Goal: Information Seeking & Learning: Learn about a topic

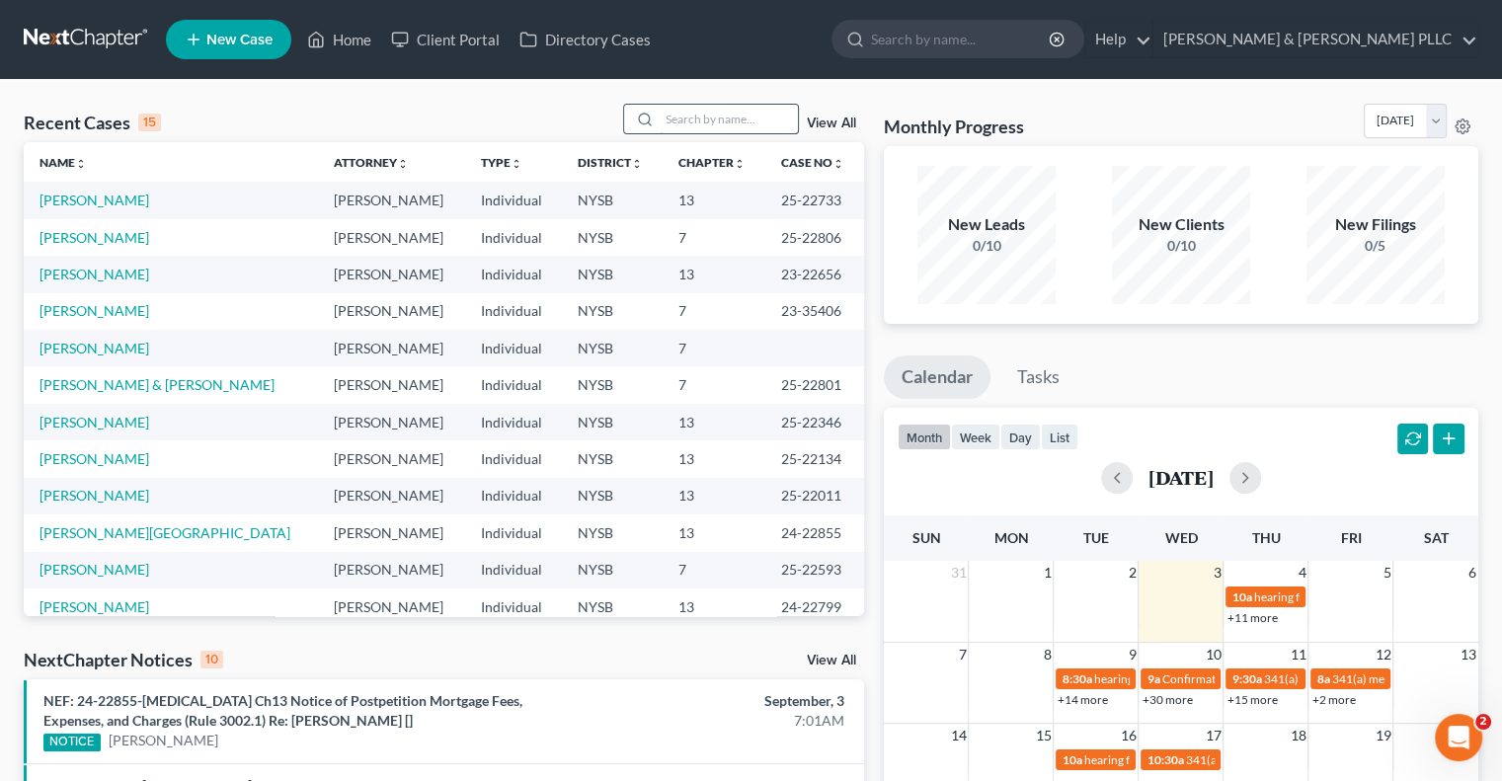
click at [717, 119] on input "search" at bounding box center [729, 119] width 138 height 29
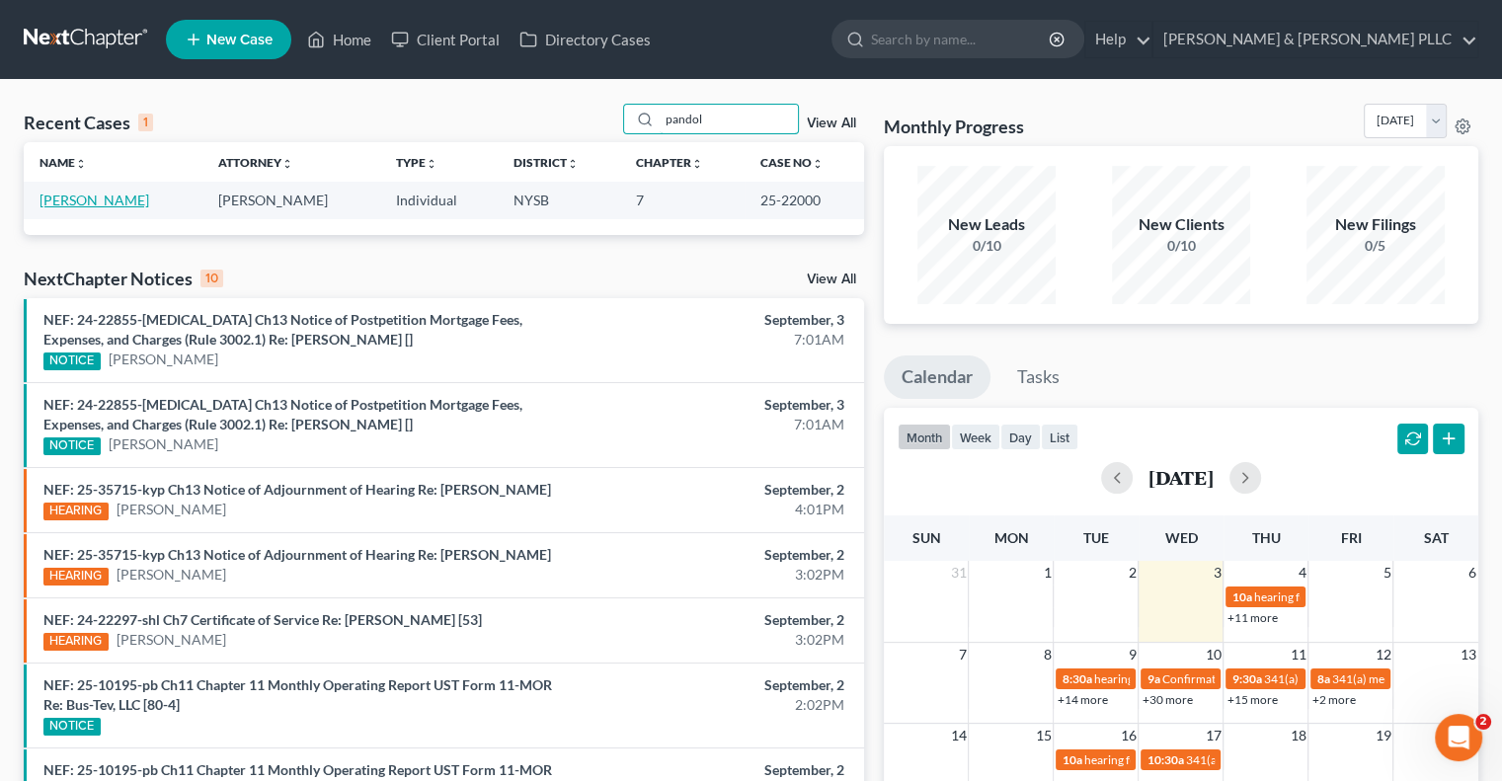
type input "pandol"
click at [118, 198] on link "[PERSON_NAME]" at bounding box center [94, 200] width 110 height 17
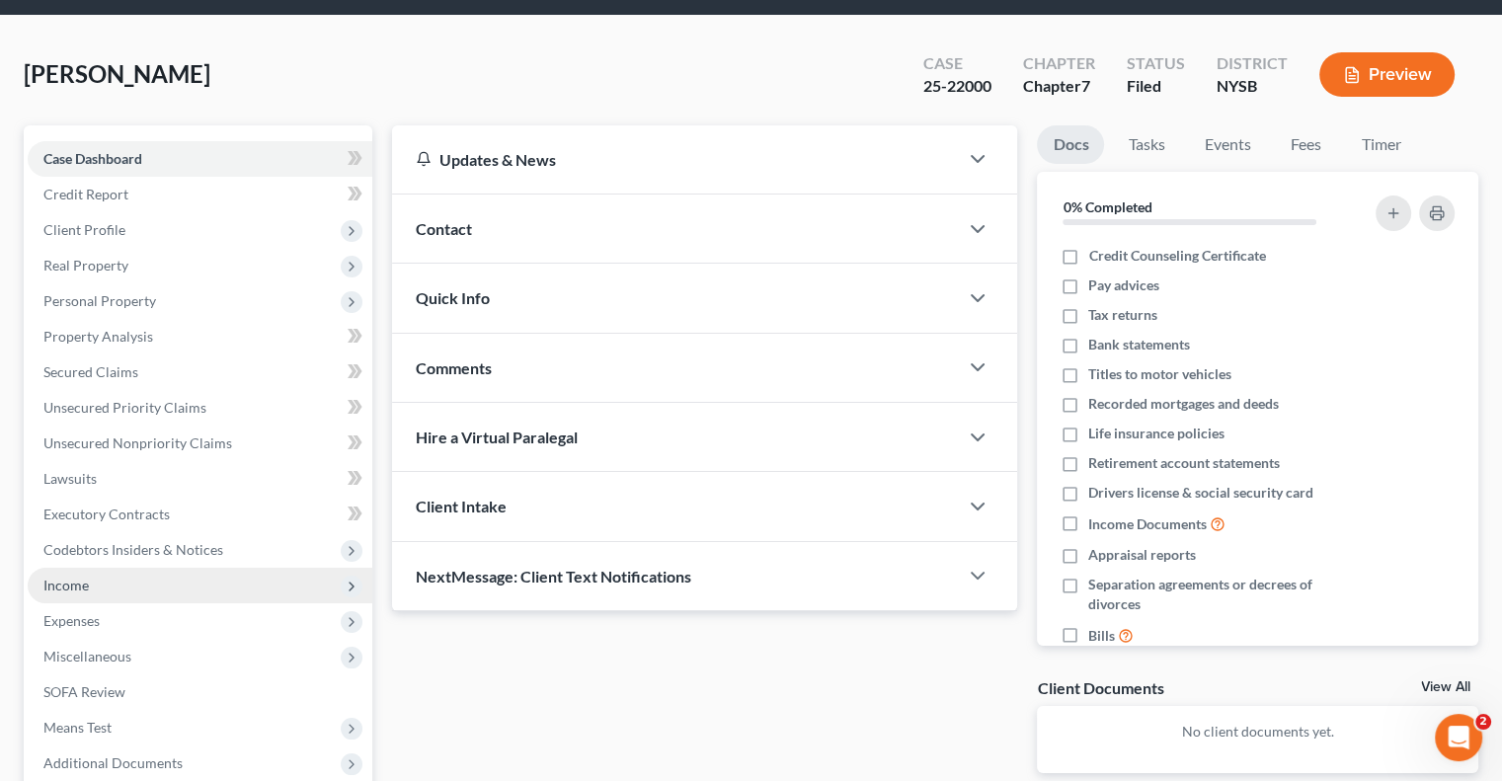
scroll to position [99, 0]
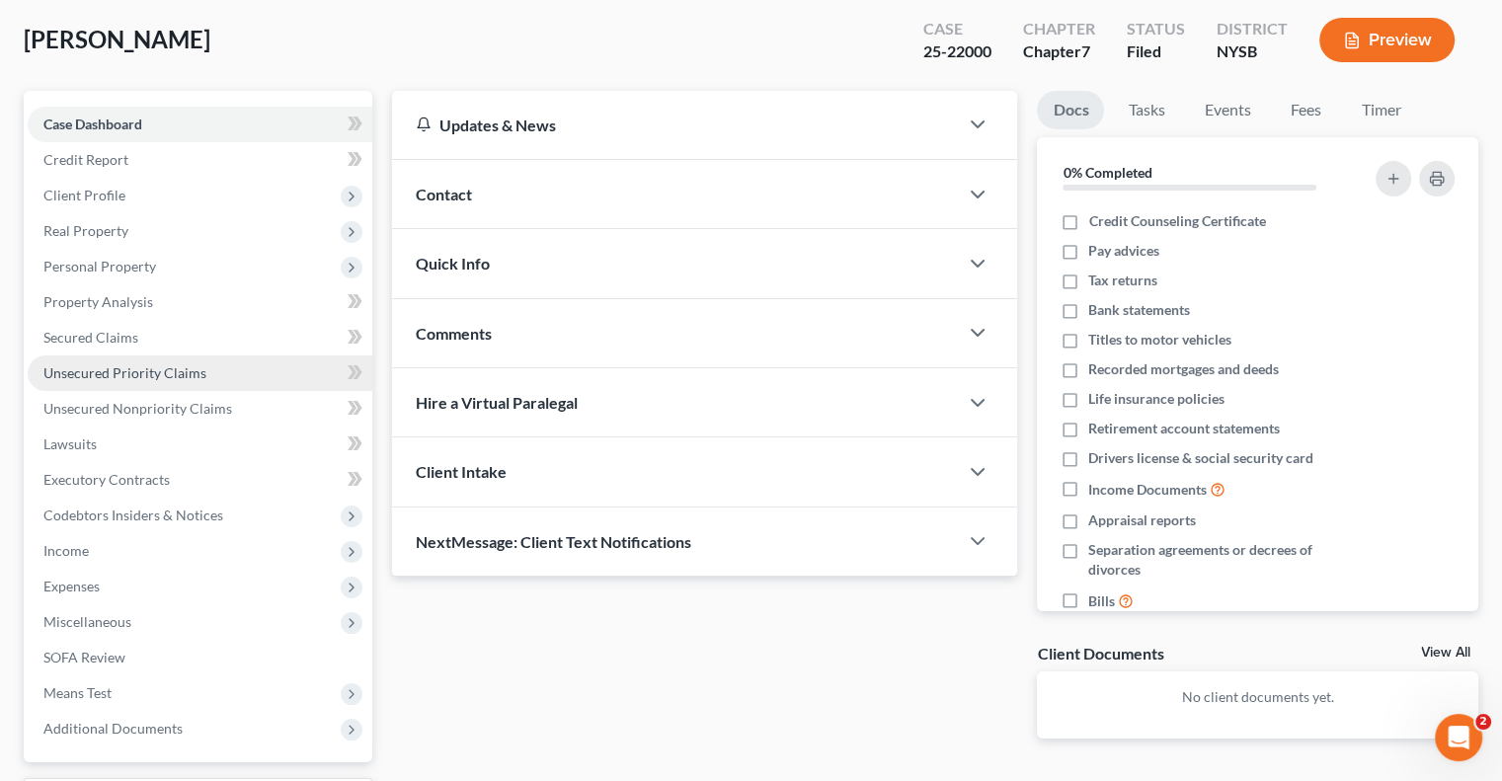
click at [163, 370] on span "Unsecured Priority Claims" at bounding box center [124, 372] width 163 height 17
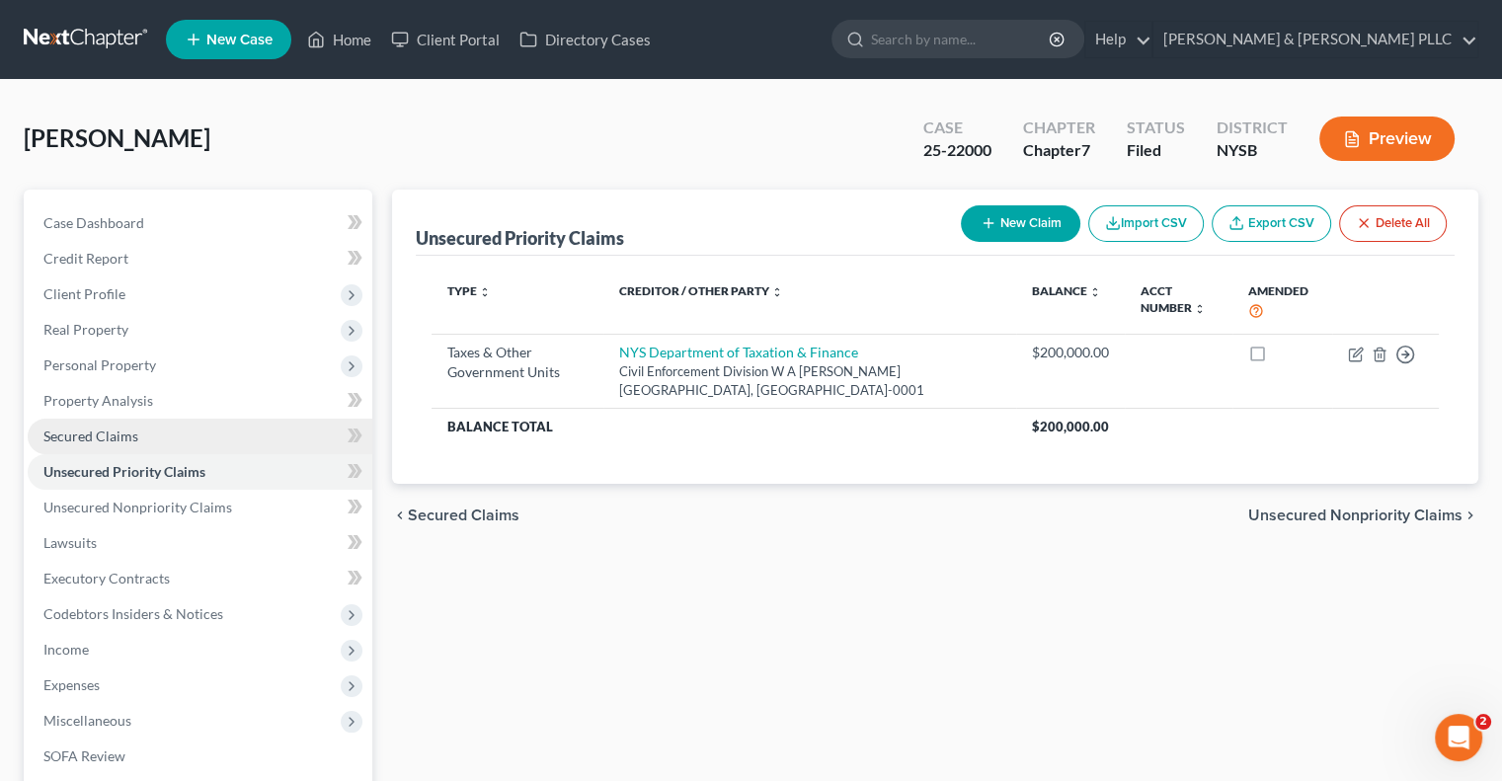
click at [110, 431] on span "Secured Claims" at bounding box center [90, 436] width 95 height 17
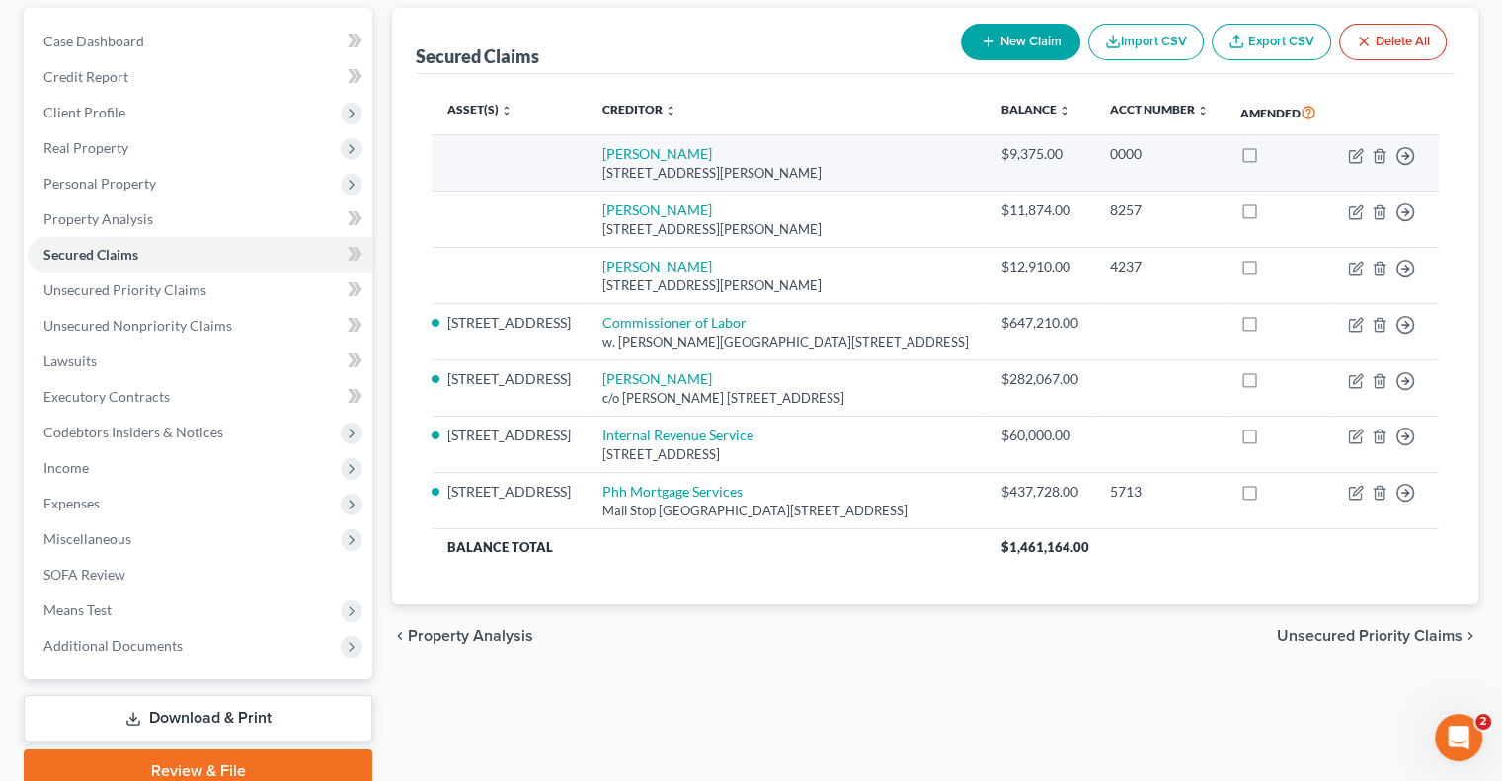
scroll to position [197, 0]
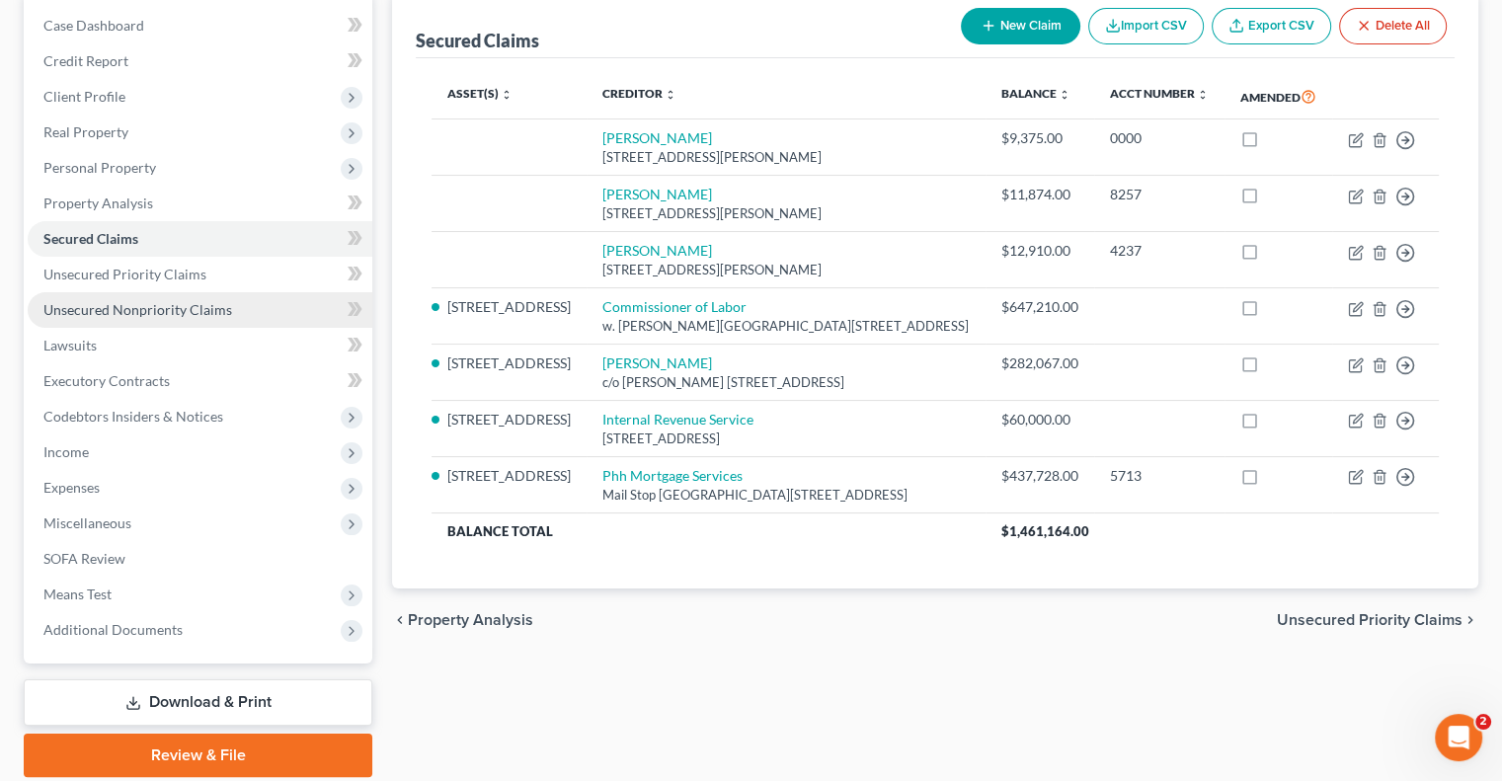
click at [175, 315] on span "Unsecured Nonpriority Claims" at bounding box center [137, 309] width 189 height 17
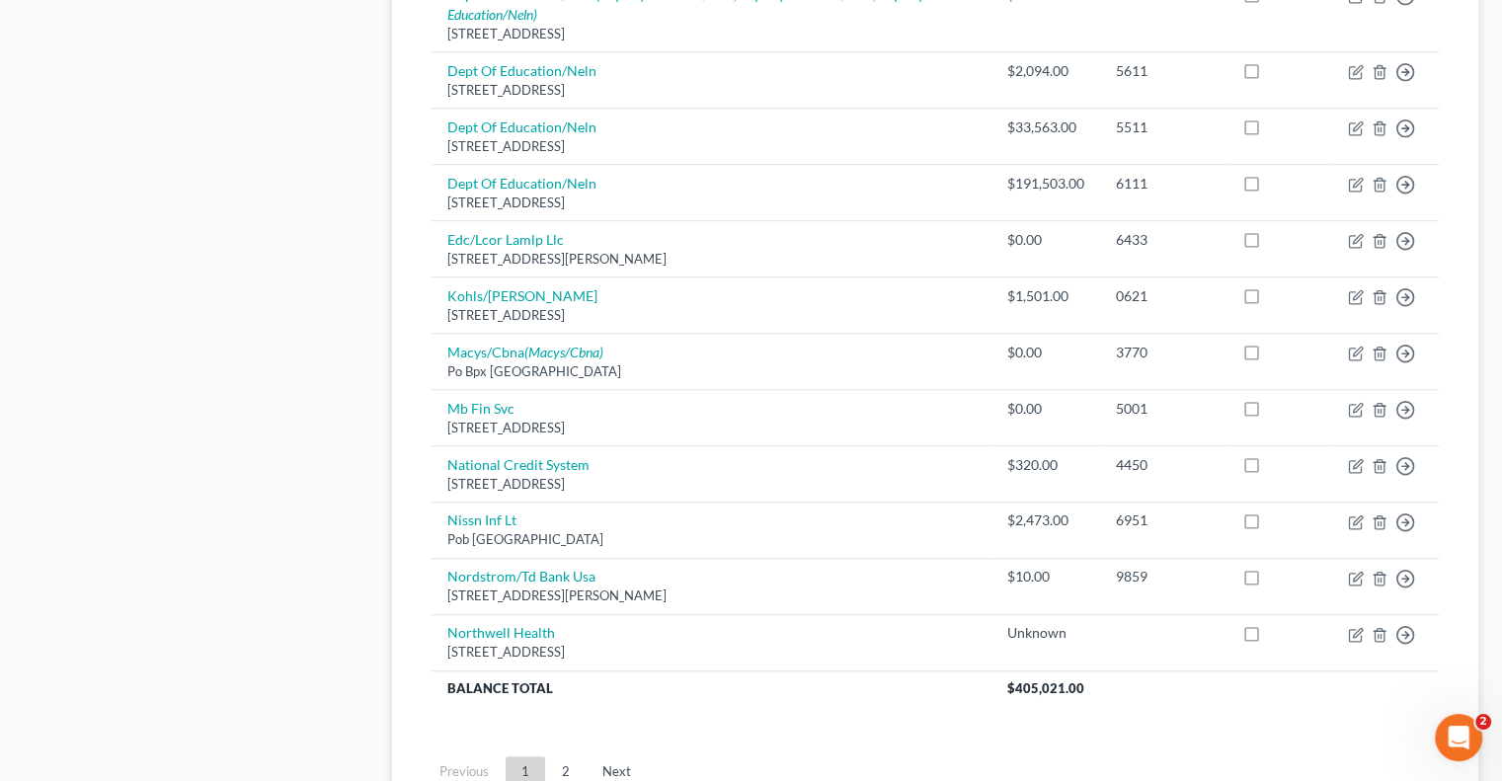
scroll to position [1382, 0]
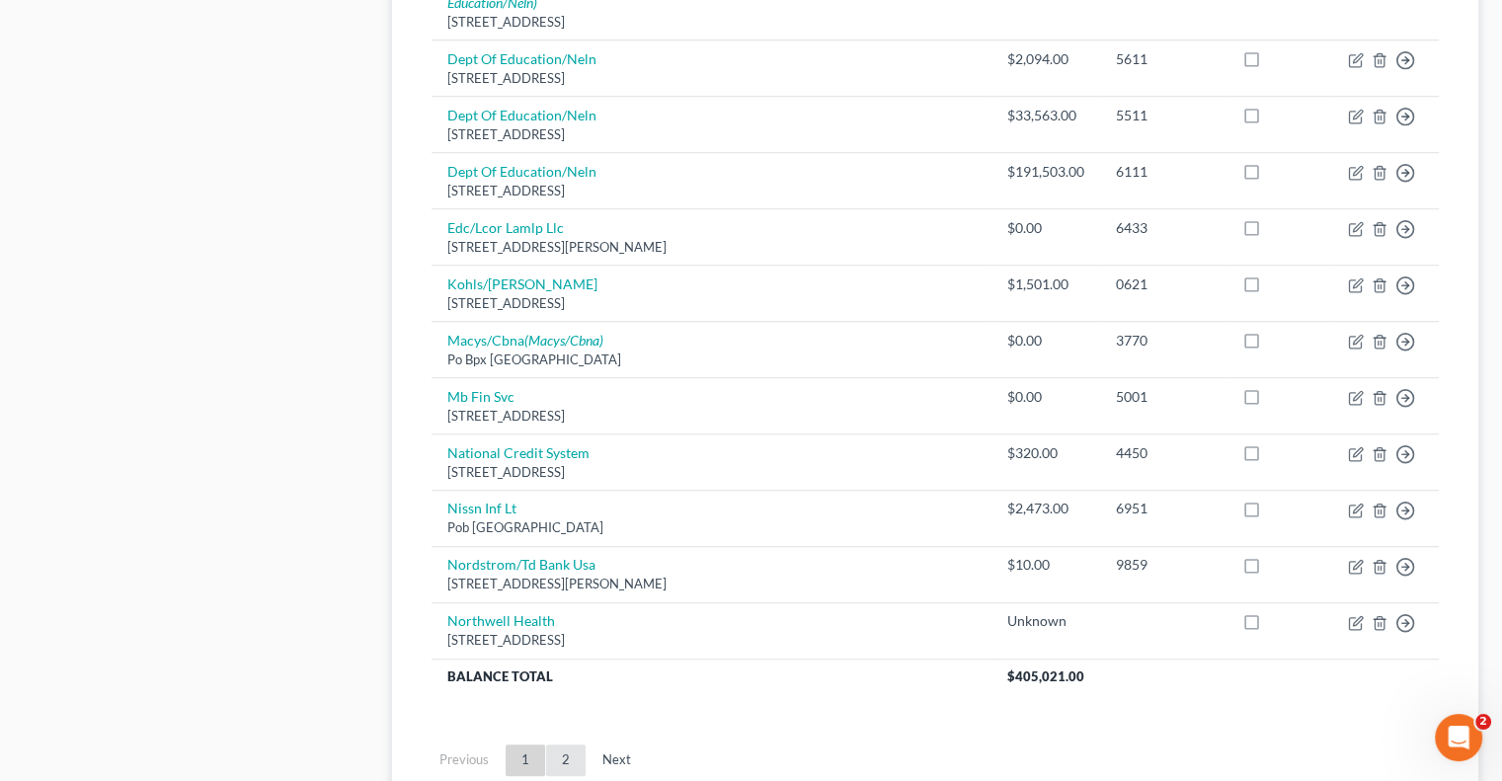
click at [566, 754] on link "2" at bounding box center [565, 760] width 39 height 32
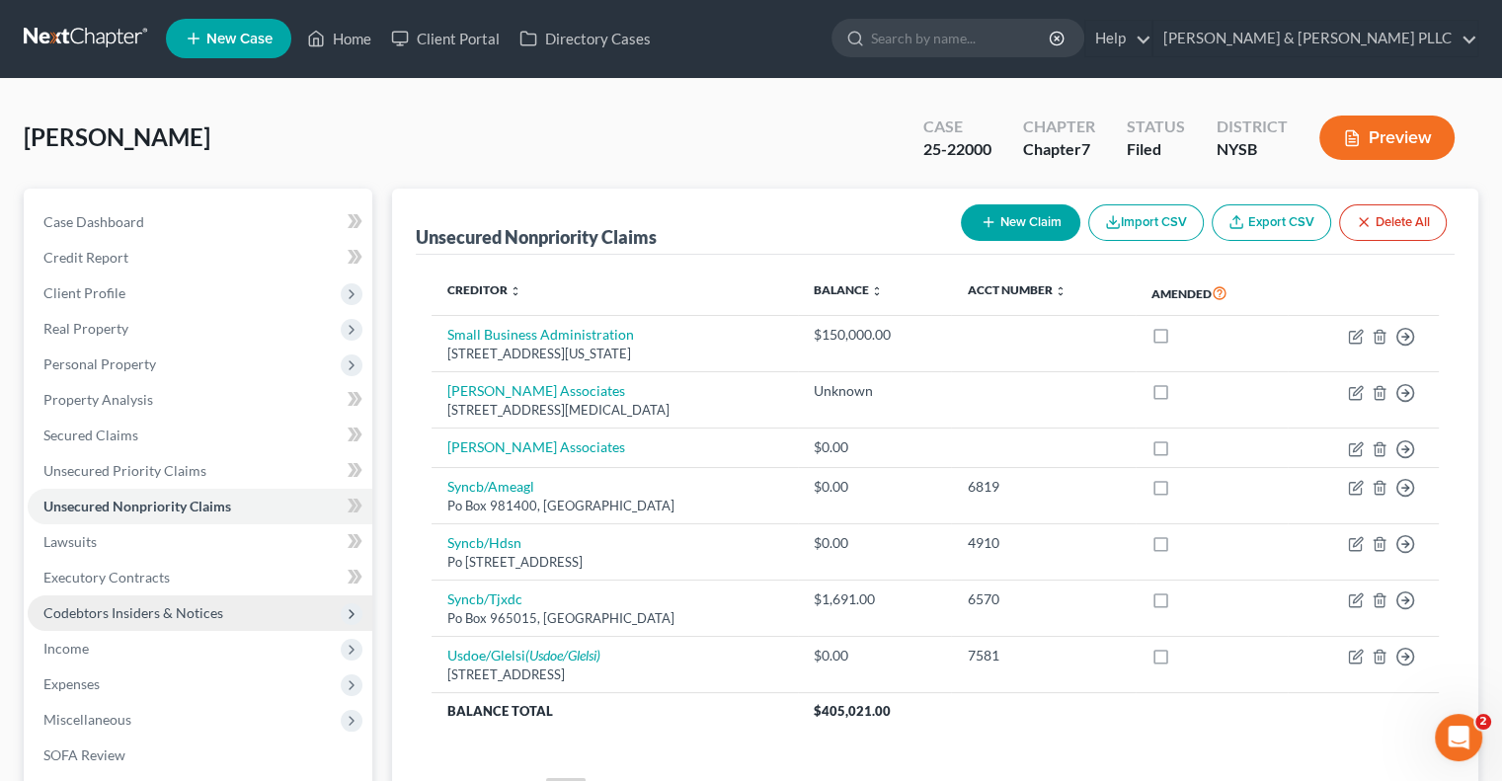
scroll to position [0, 0]
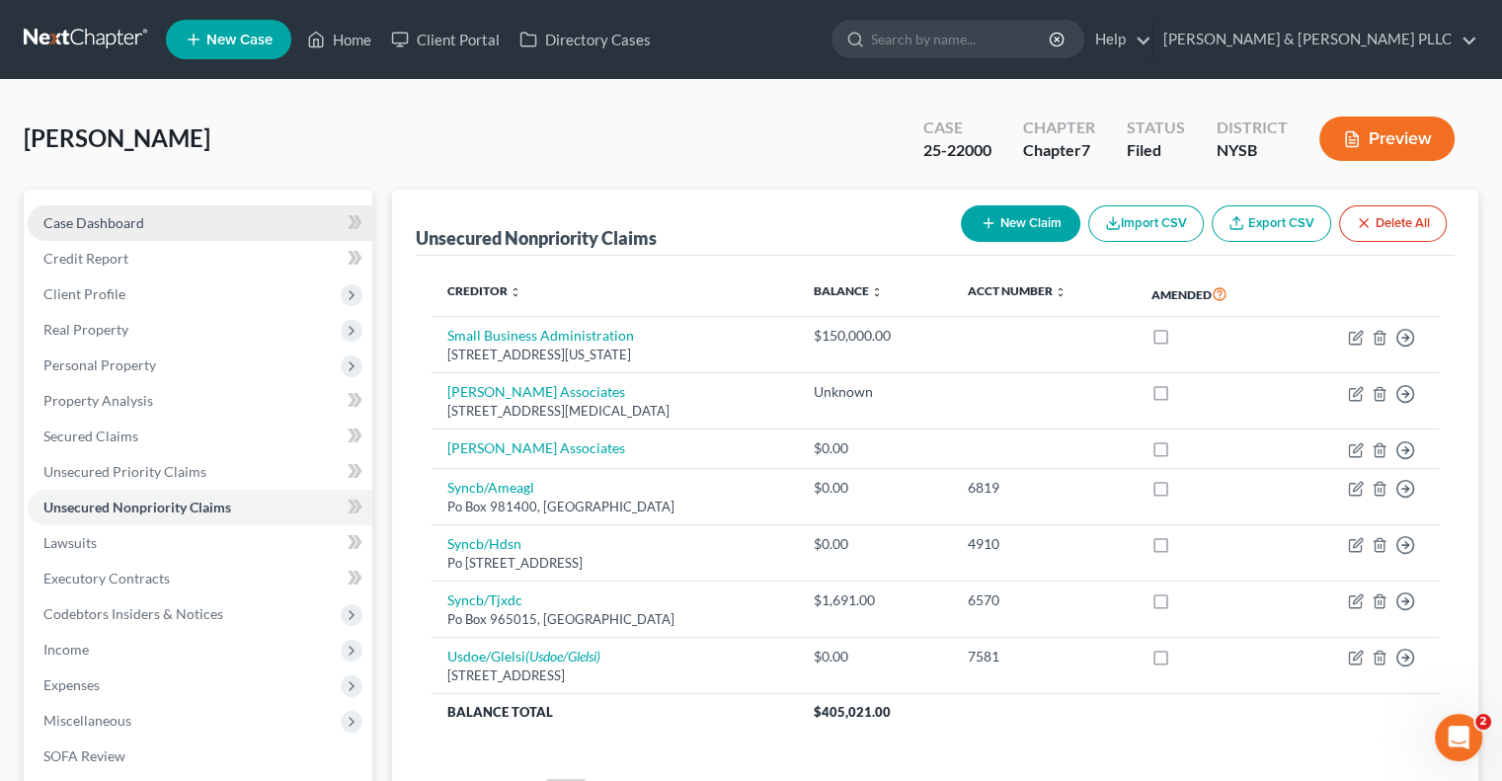
click at [113, 224] on span "Case Dashboard" at bounding box center [93, 222] width 101 height 17
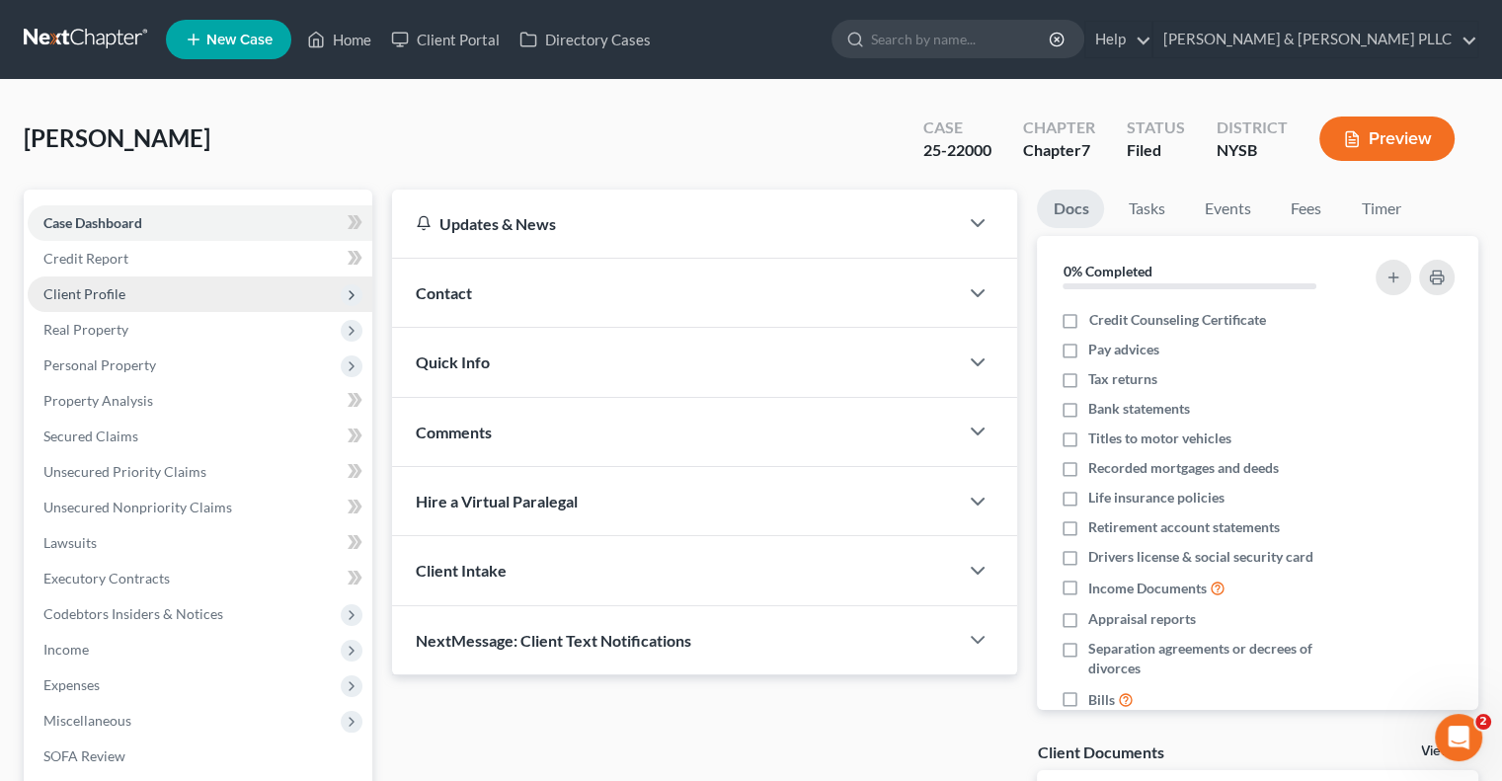
click at [94, 287] on span "Client Profile" at bounding box center [84, 293] width 82 height 17
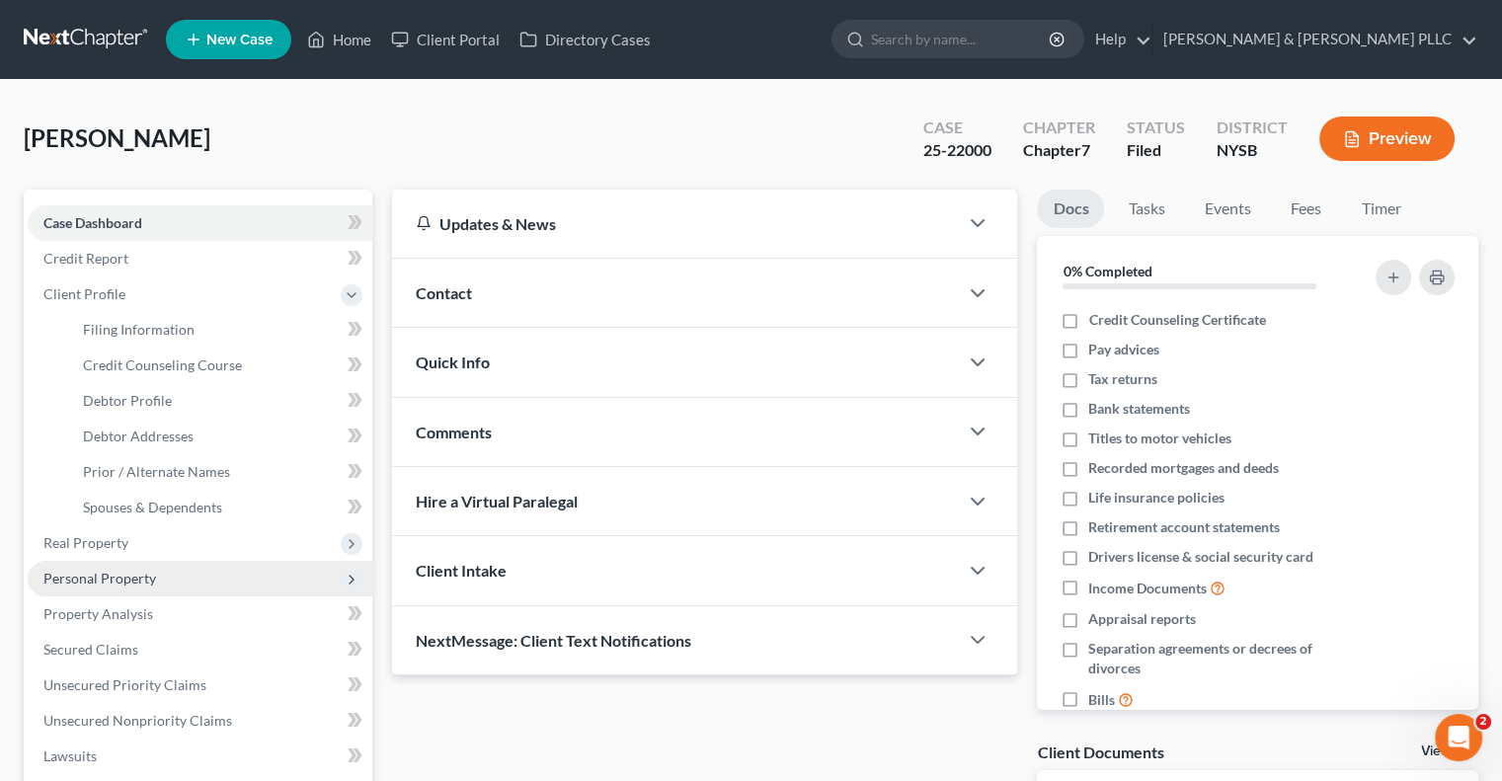
click at [82, 575] on span "Personal Property" at bounding box center [99, 578] width 113 height 17
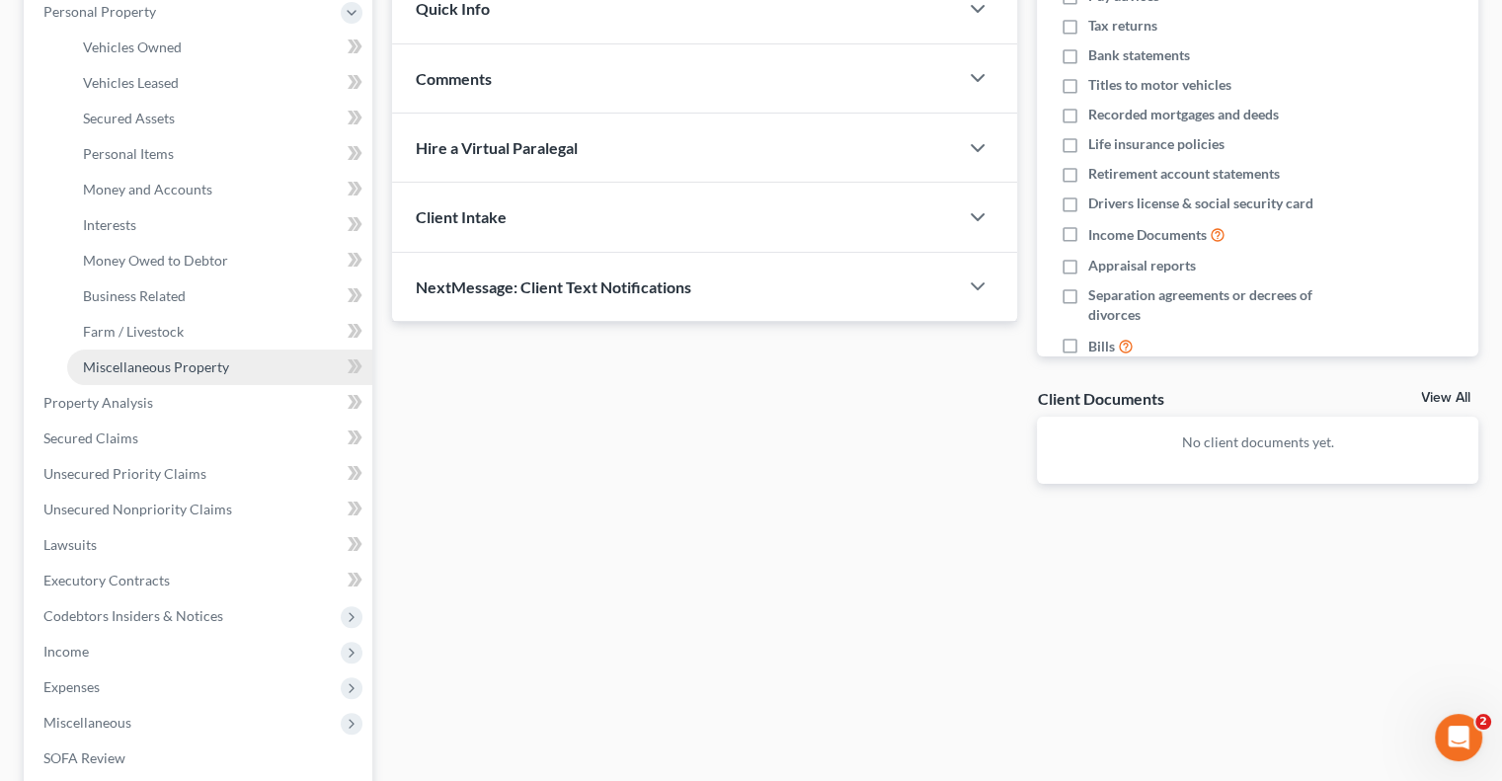
scroll to position [395, 0]
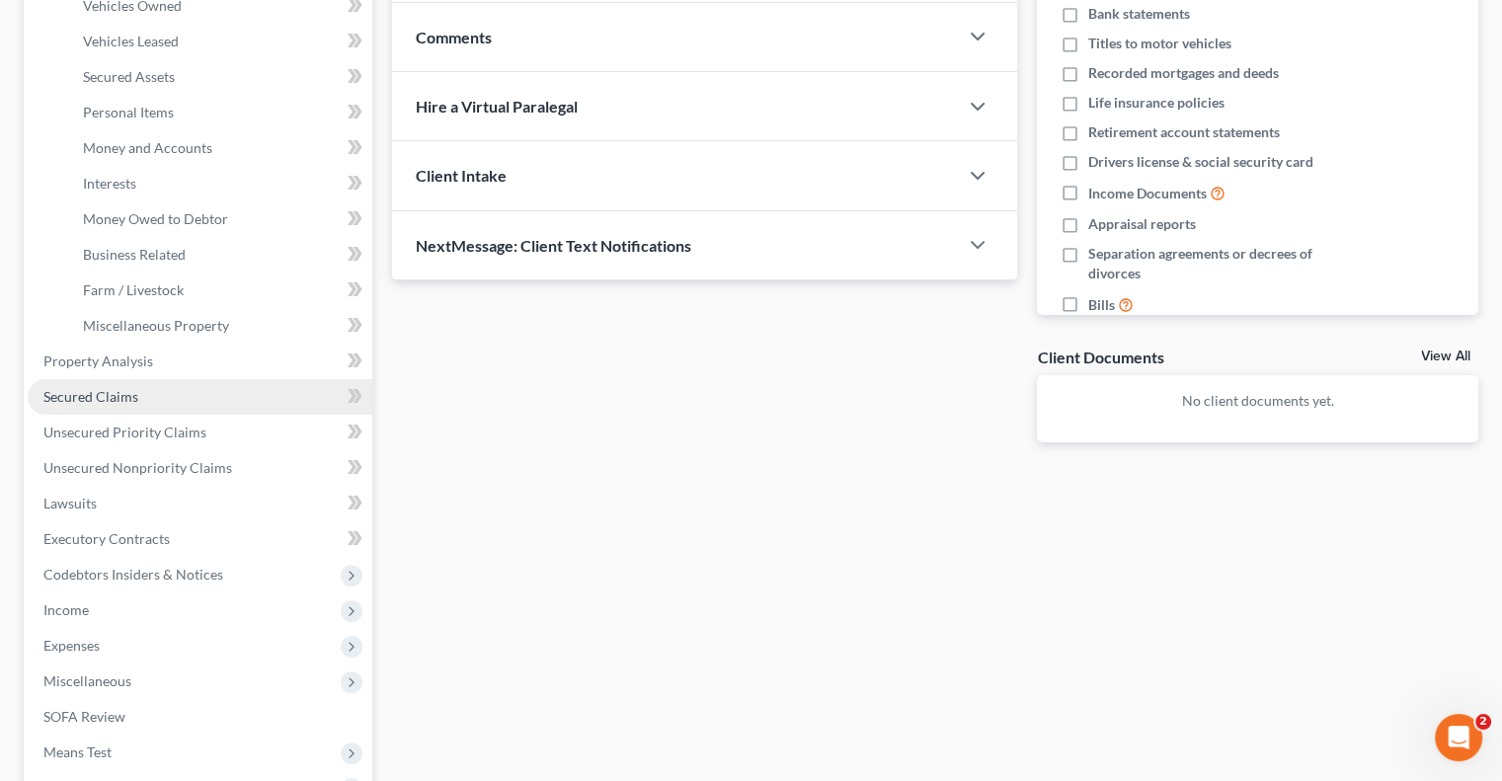
click at [79, 402] on span "Secured Claims" at bounding box center [90, 396] width 95 height 17
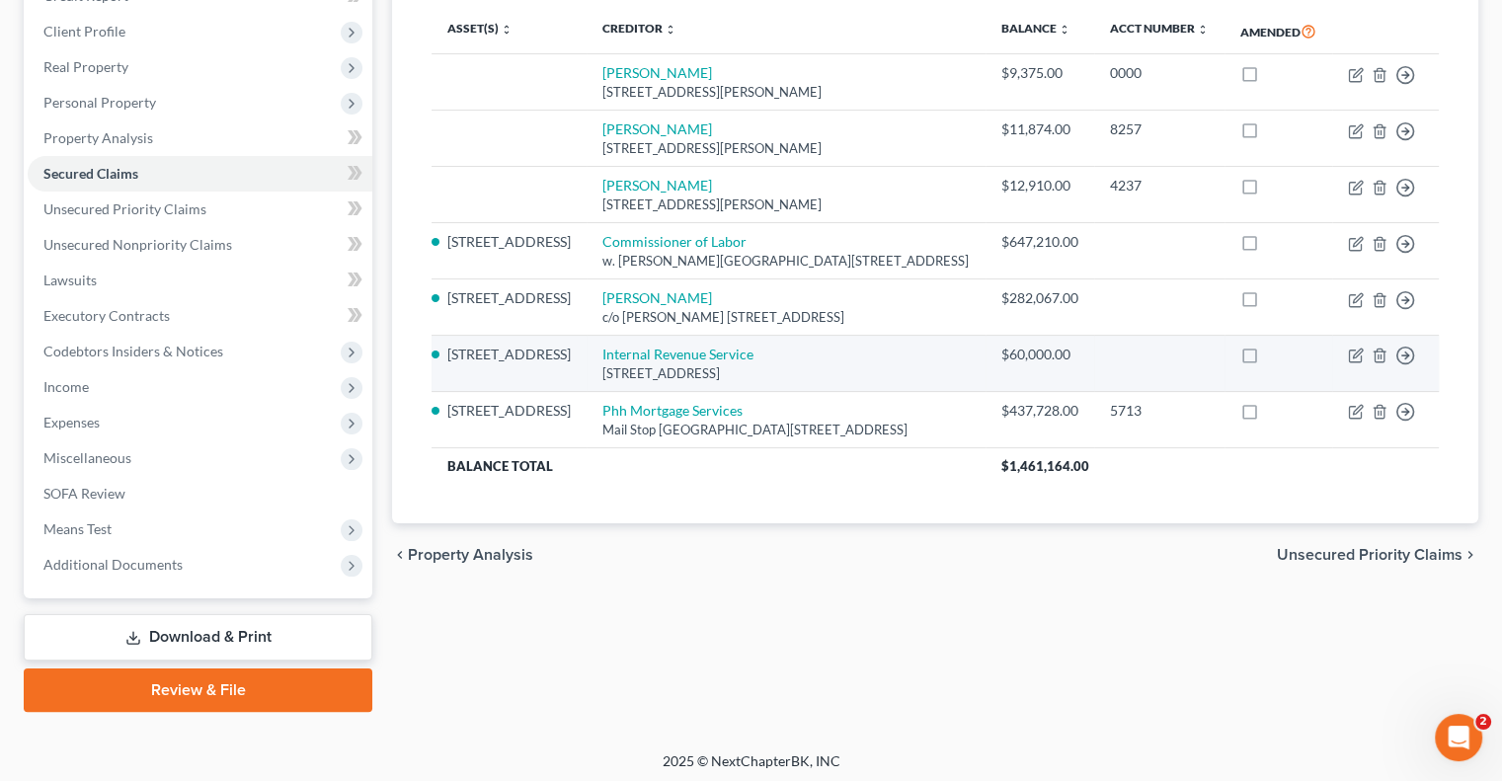
scroll to position [267, 0]
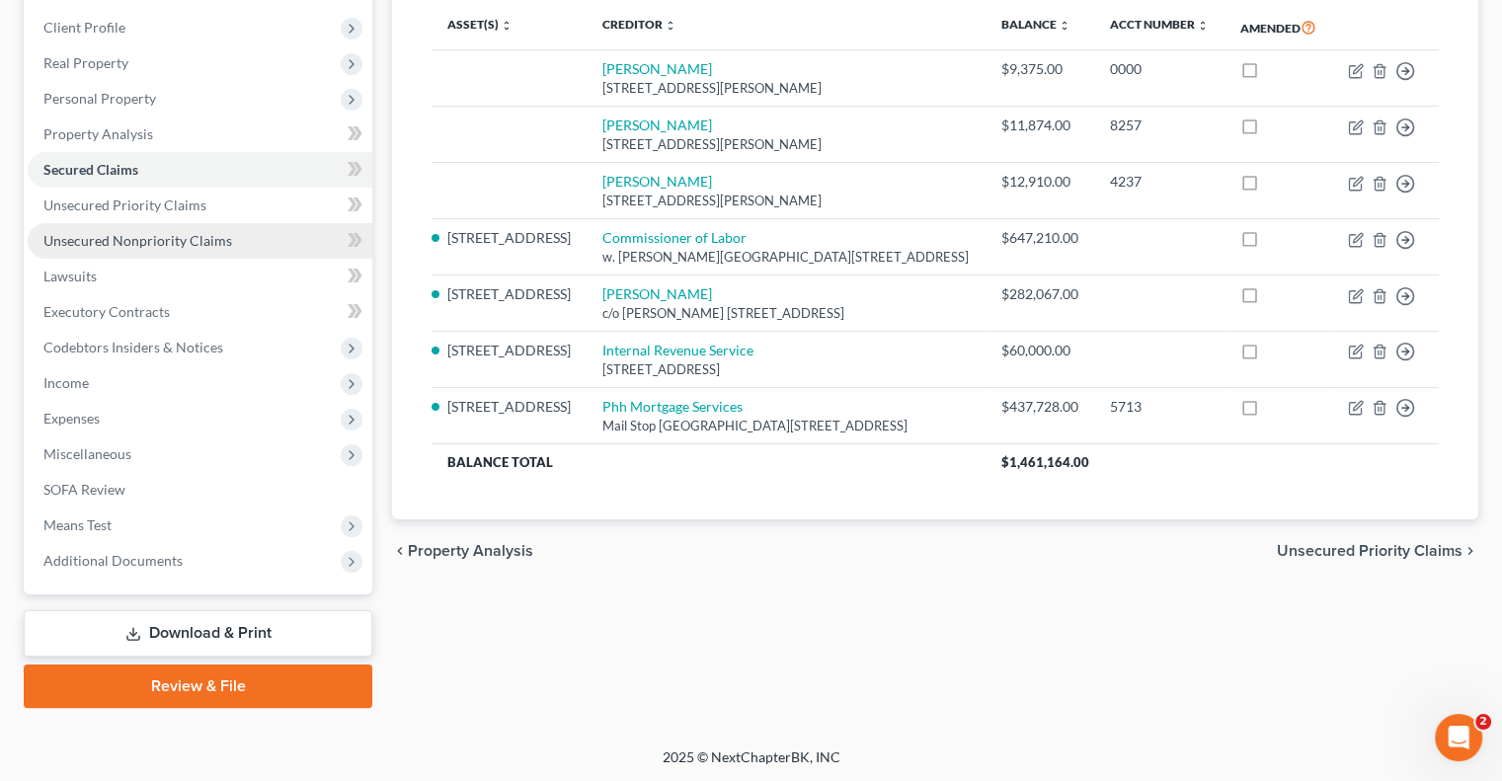
click at [181, 242] on span "Unsecured Nonpriority Claims" at bounding box center [137, 240] width 189 height 17
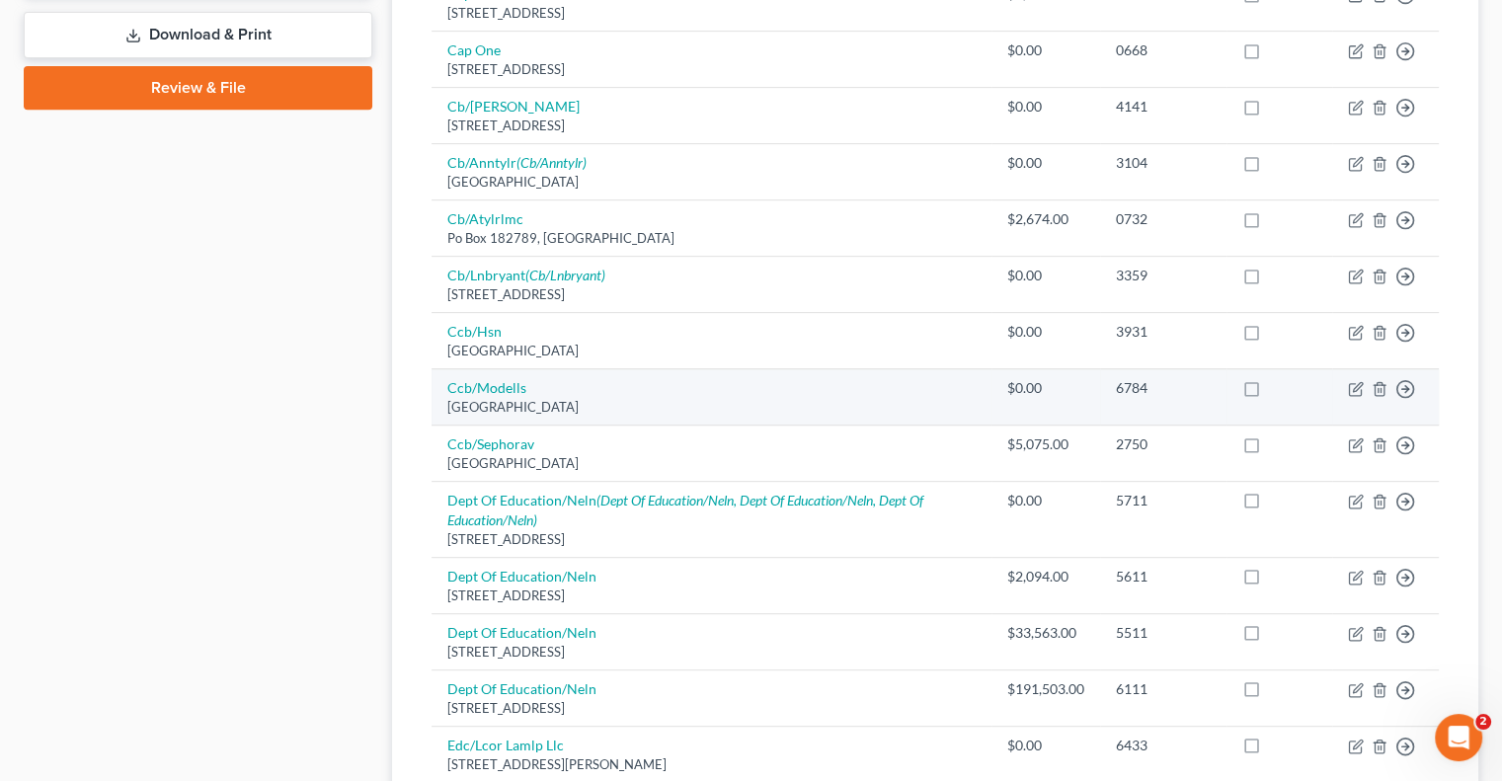
scroll to position [889, 0]
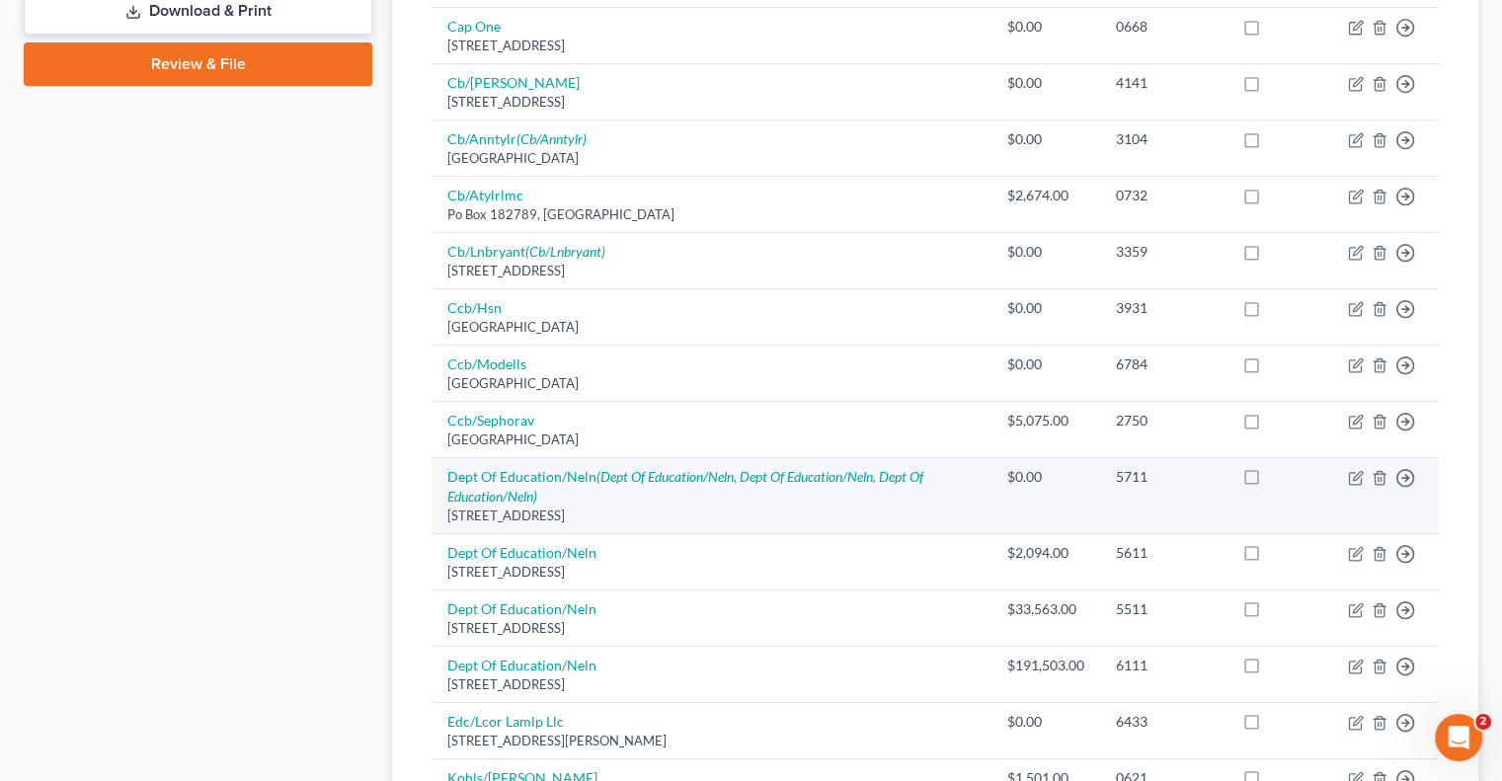
click at [686, 507] on div "[STREET_ADDRESS]" at bounding box center [711, 516] width 528 height 19
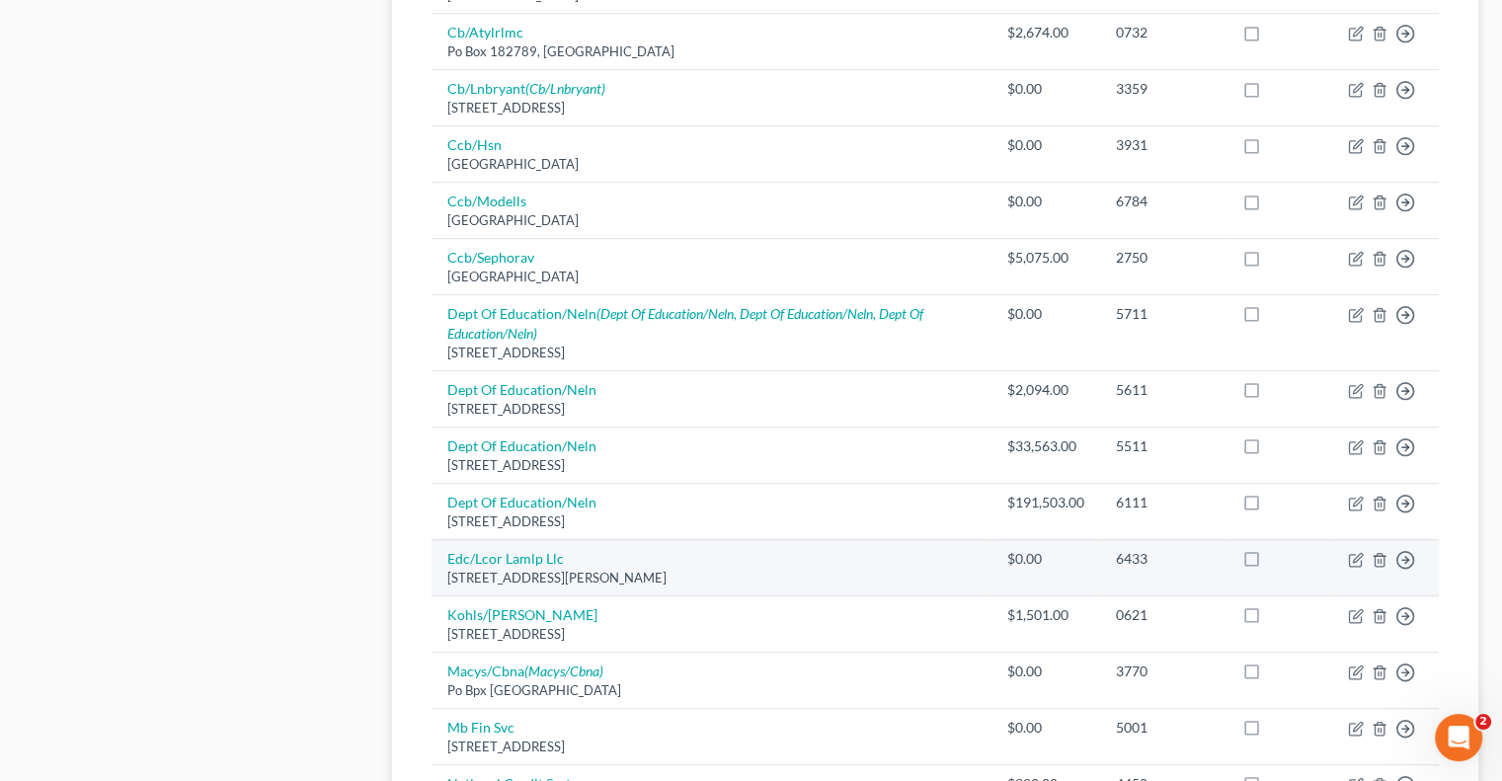
scroll to position [1086, 0]
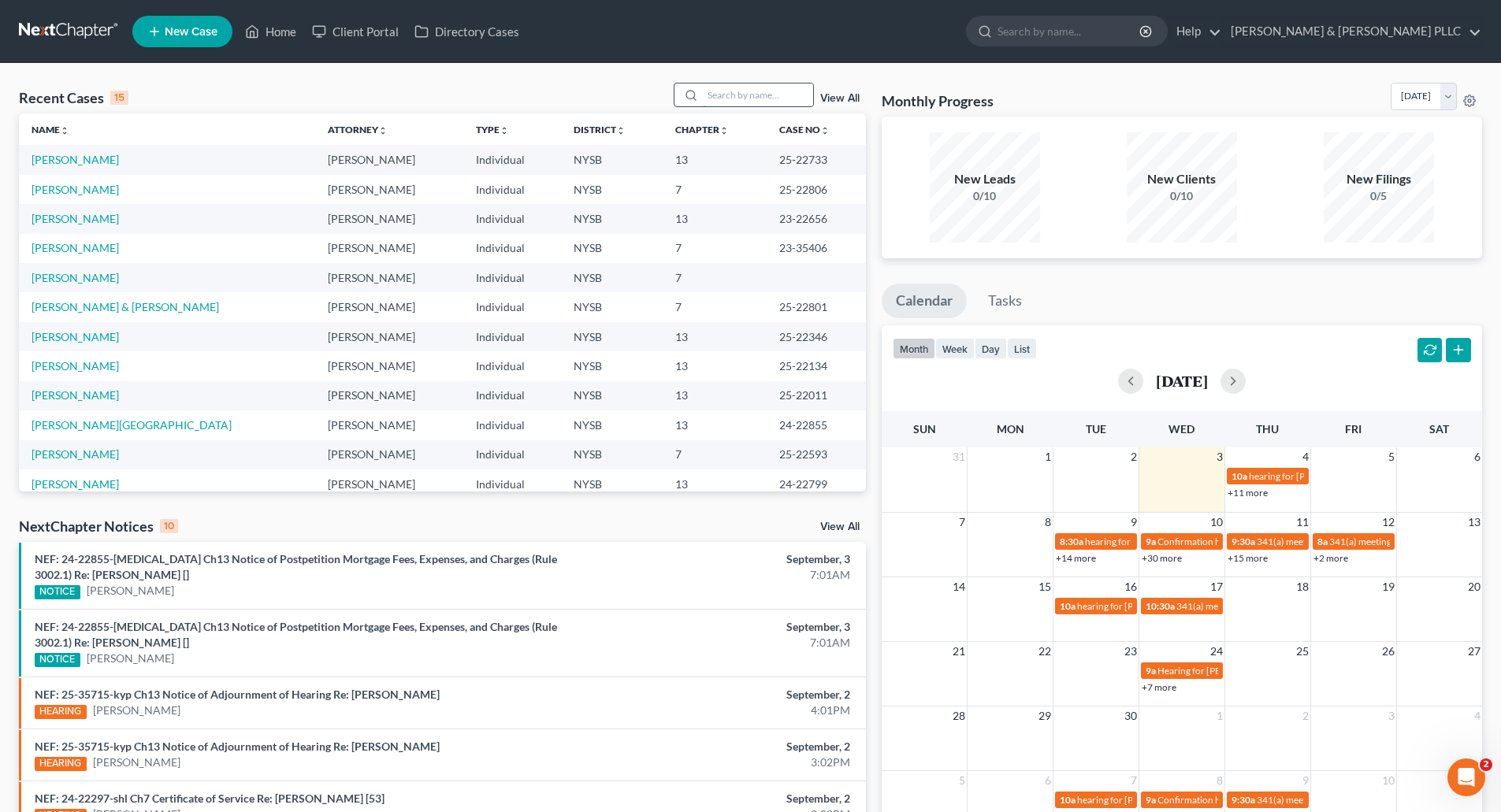
click at [771, 99] on input "search" at bounding box center [758, 95] width 110 height 23
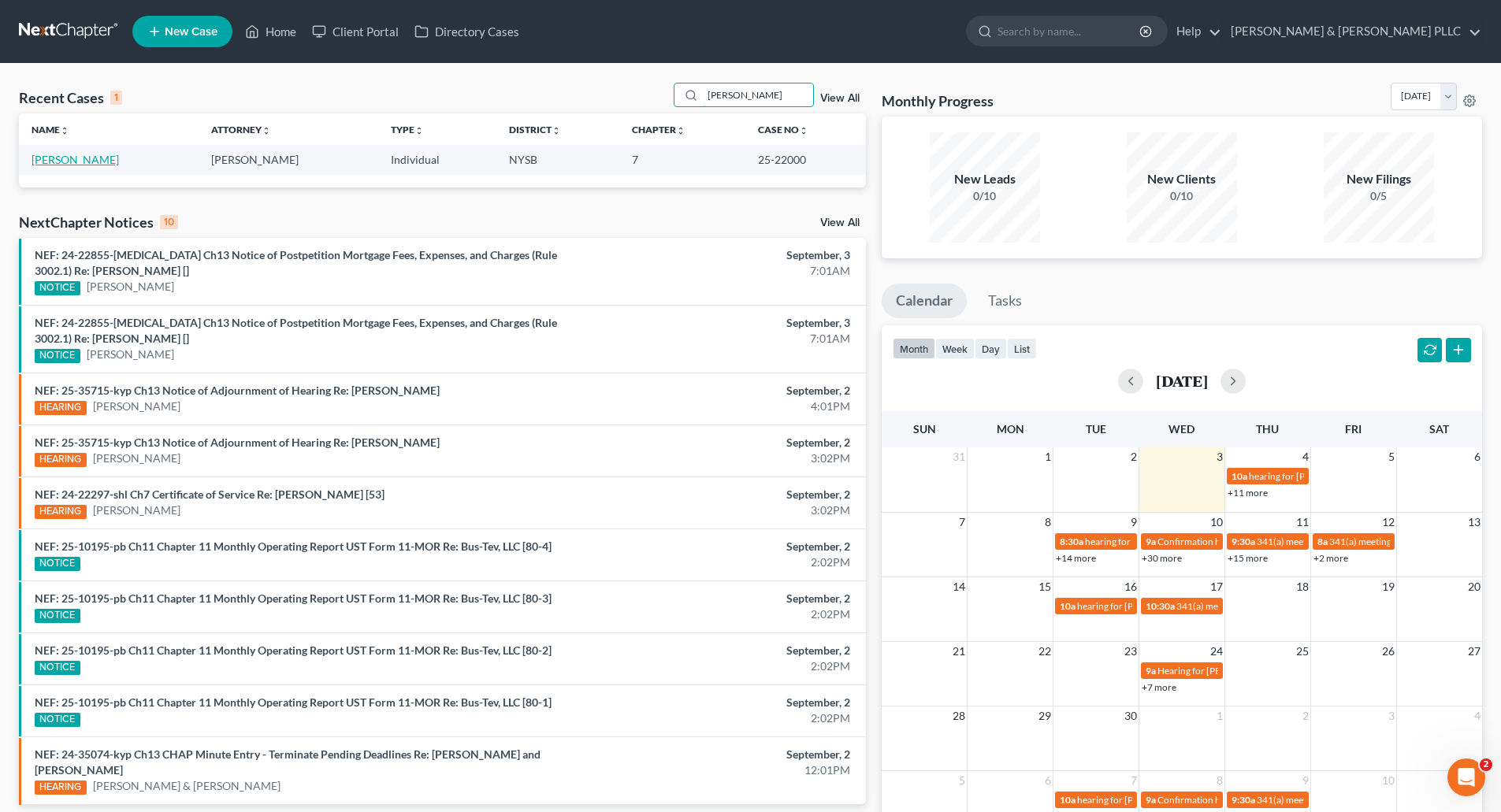
type input "pandolfo"
click at [70, 160] on link "[PERSON_NAME]" at bounding box center [75, 160] width 88 height 14
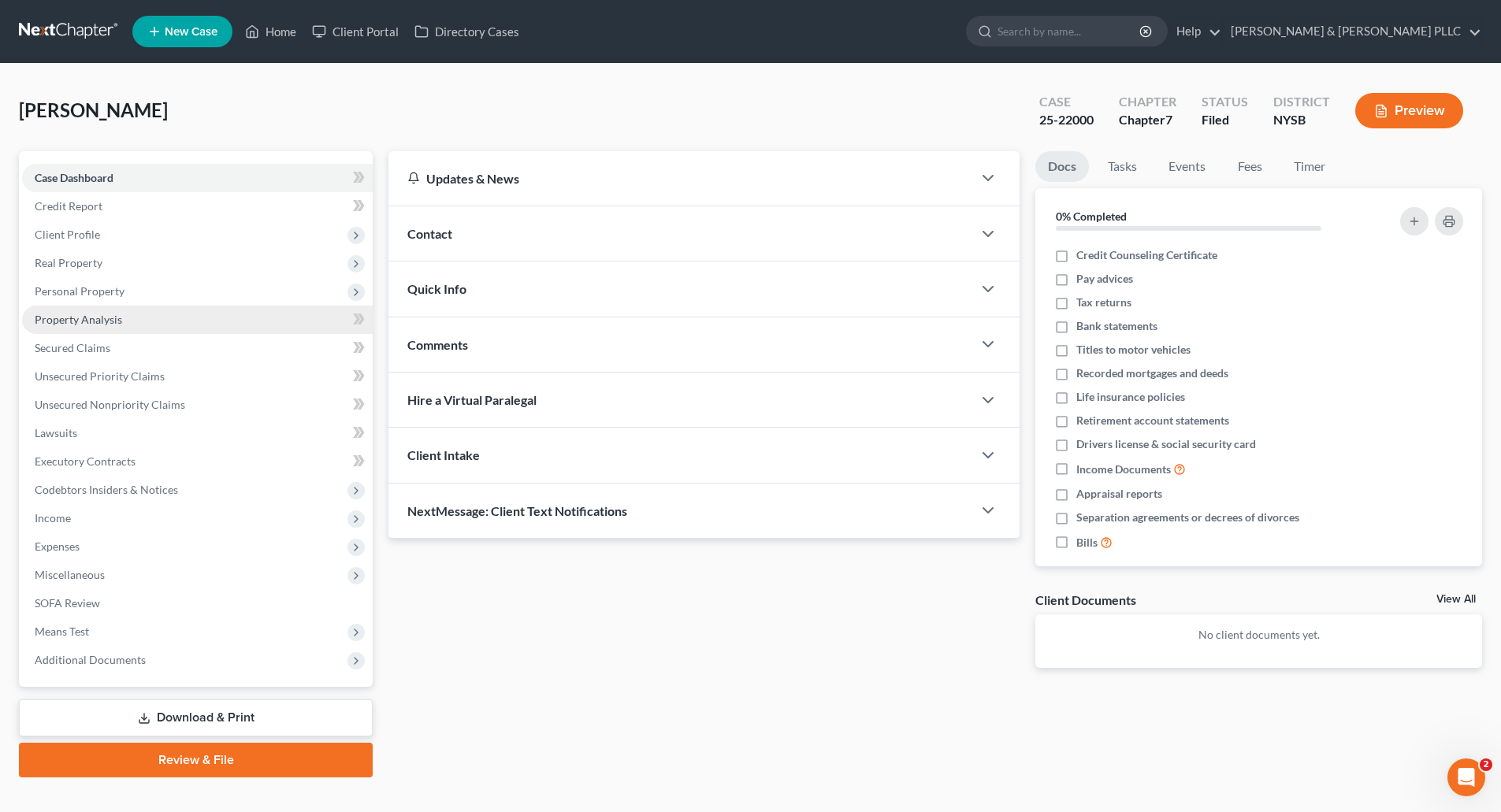
click at [95, 315] on span "Property Analysis" at bounding box center [78, 319] width 88 height 14
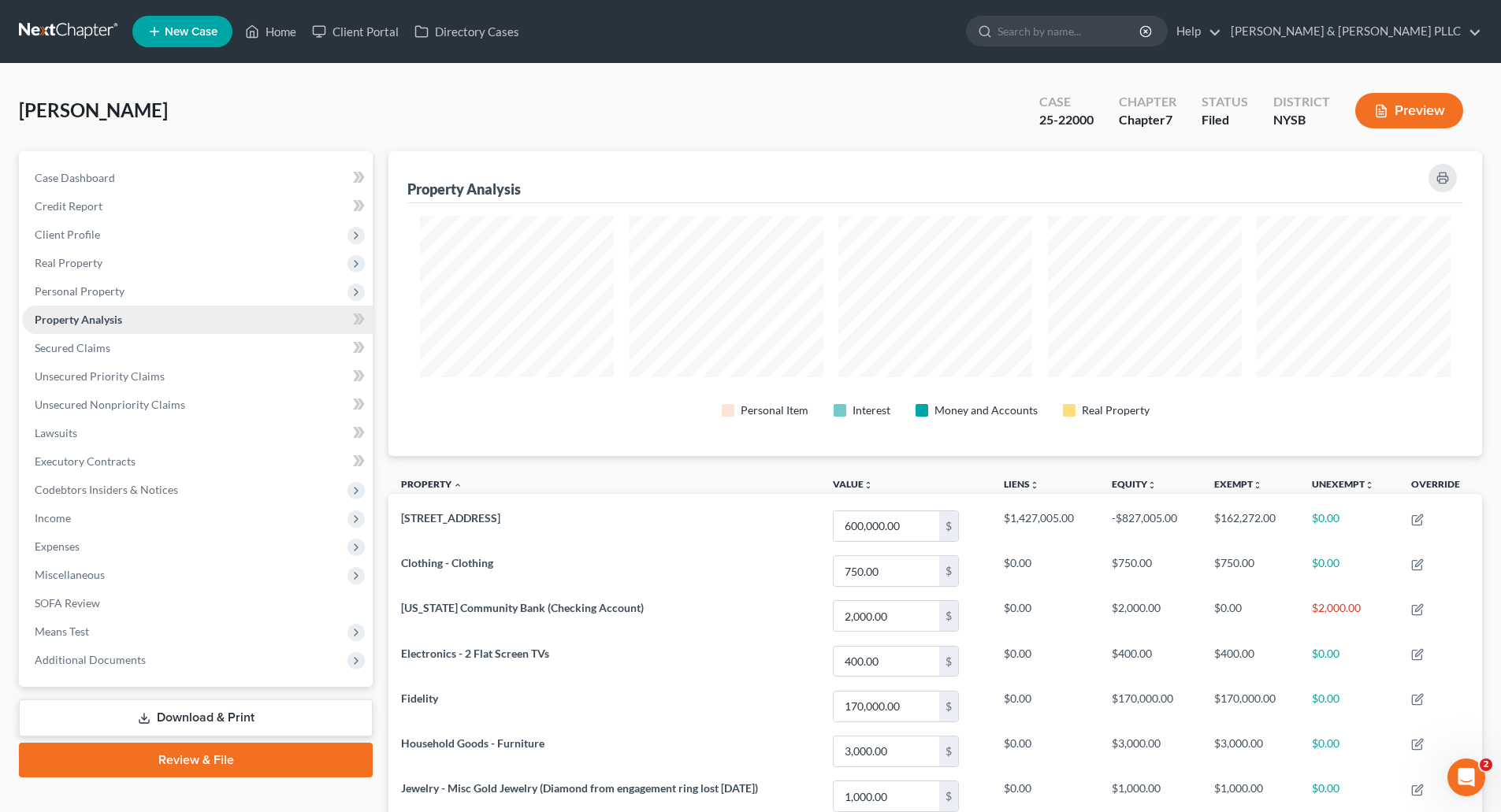
scroll to position [305, 1094]
click at [91, 349] on span "Secured Claims" at bounding box center [72, 348] width 76 height 14
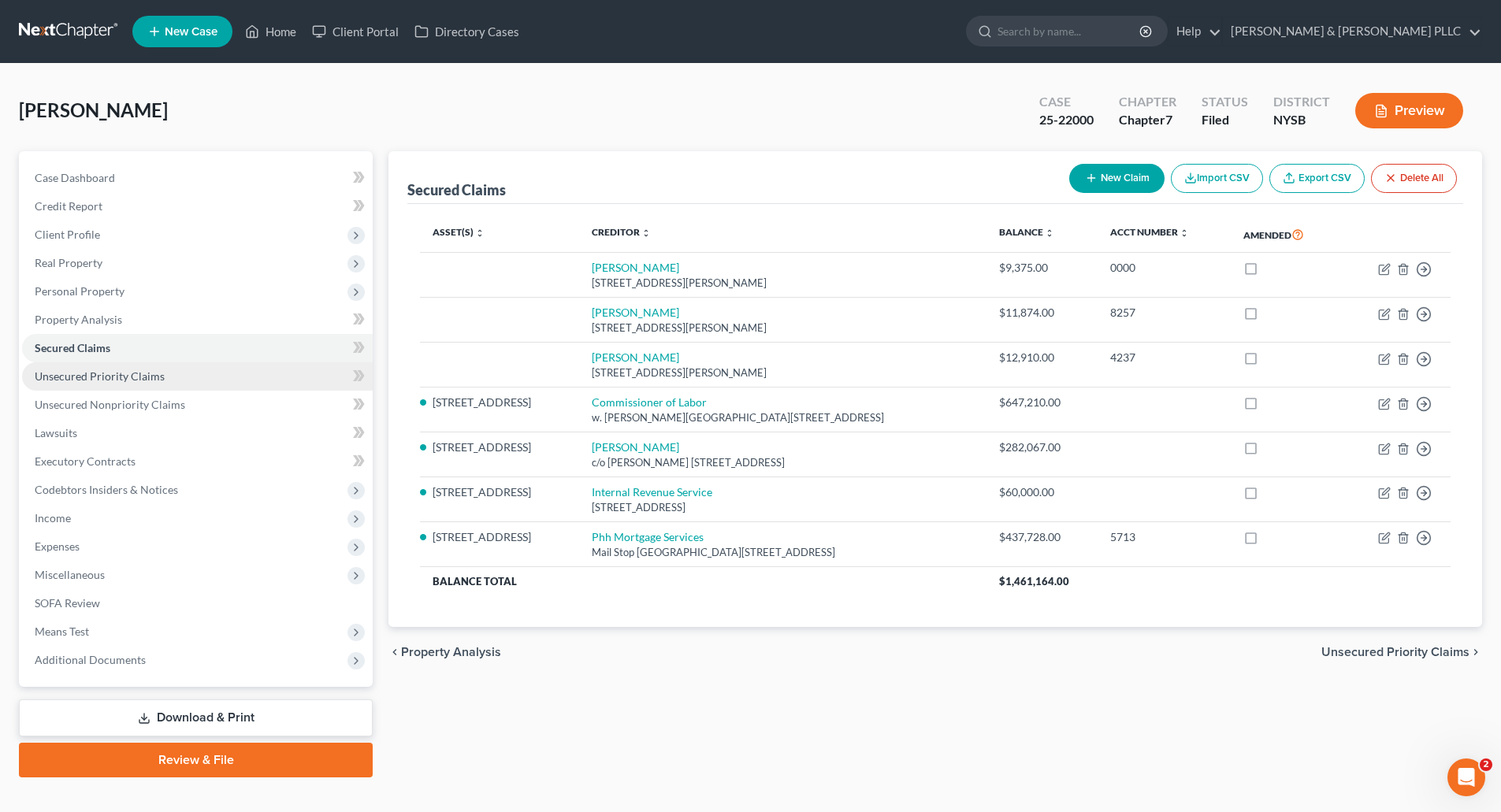
click at [90, 373] on span "Unsecured Priority Claims" at bounding box center [99, 376] width 130 height 14
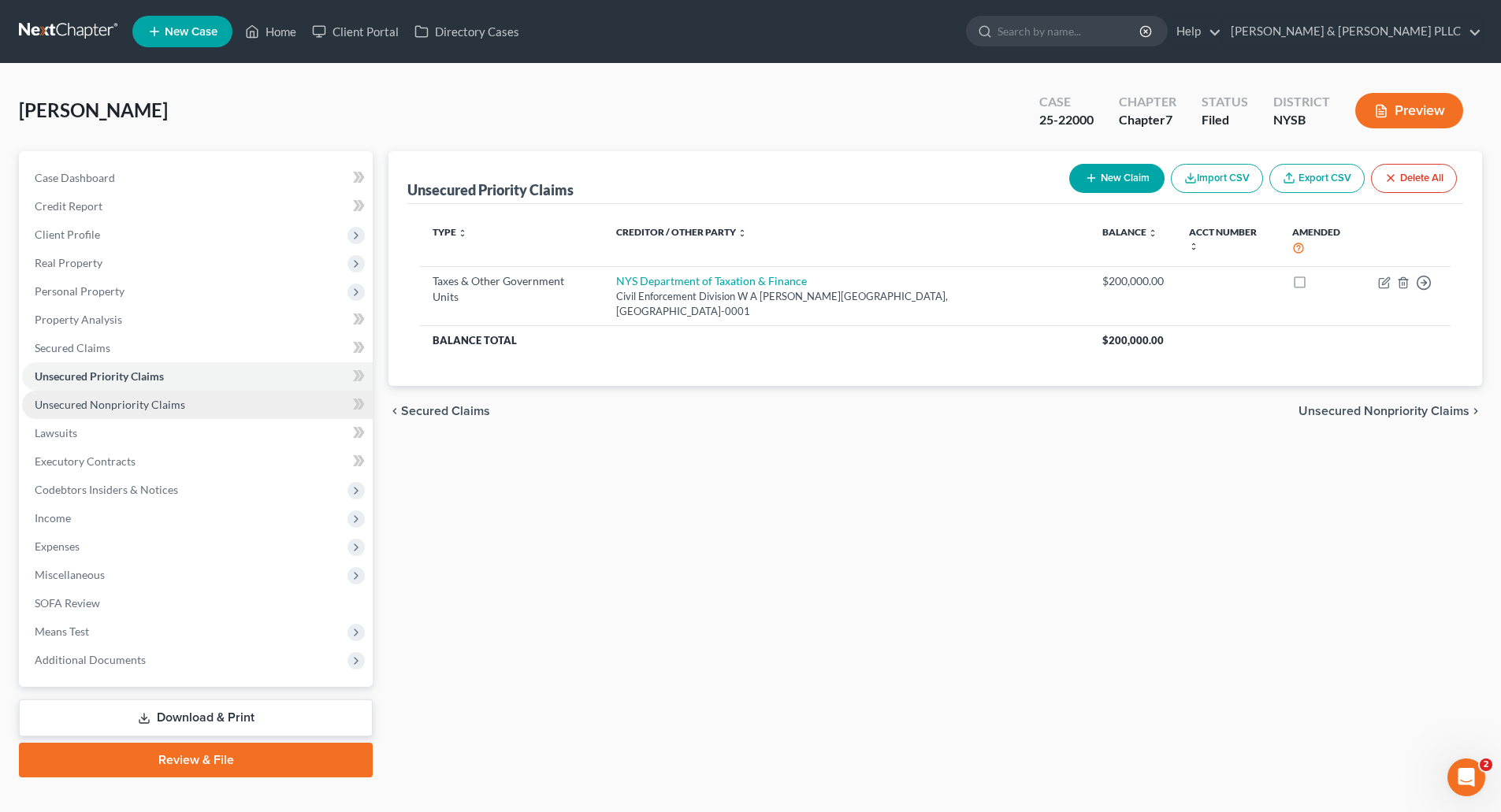
click at [89, 404] on span "Unsecured Nonpriority Claims" at bounding box center [109, 404] width 151 height 14
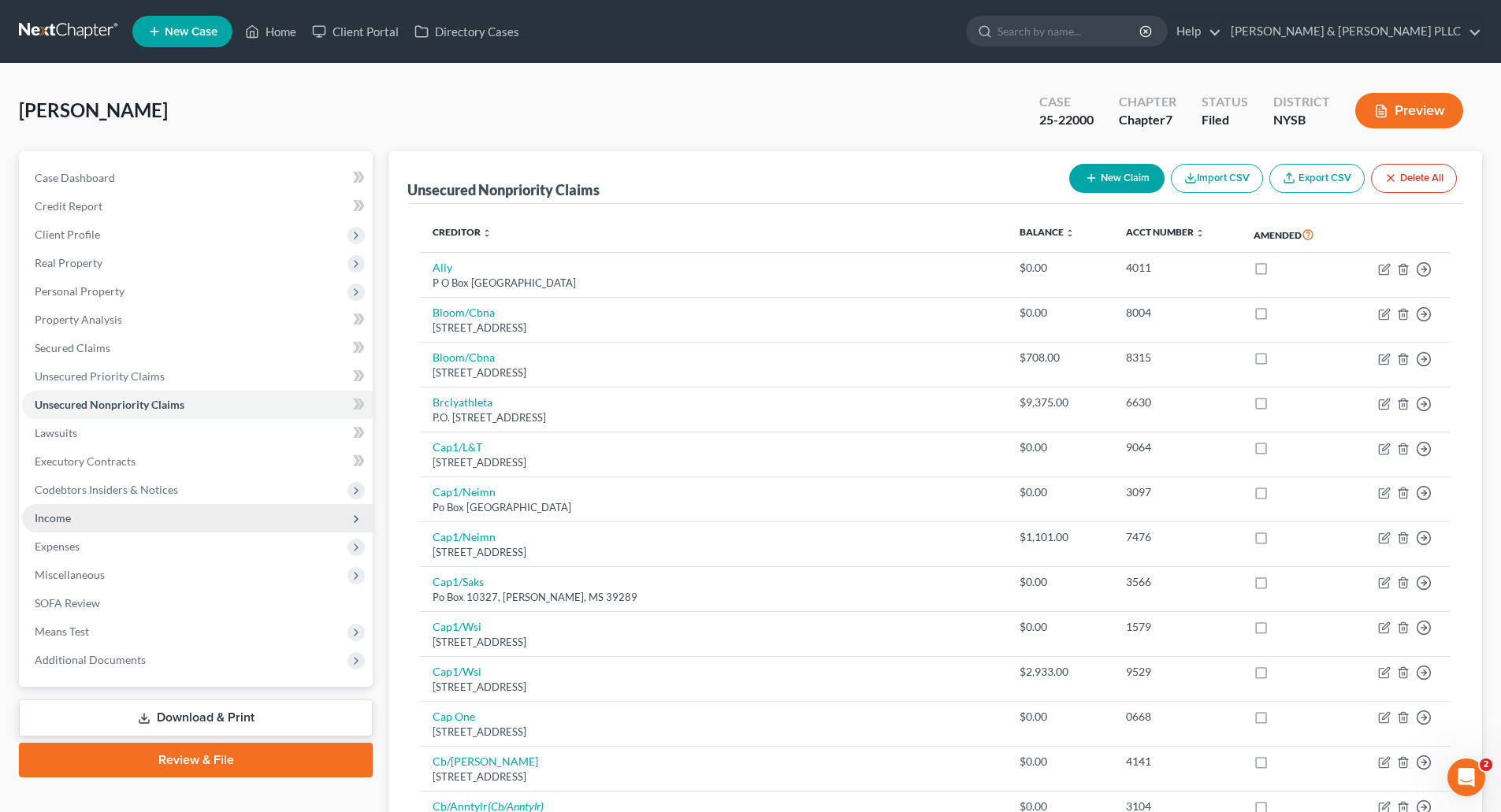
click at [61, 522] on span "Income" at bounding box center [52, 518] width 36 height 14
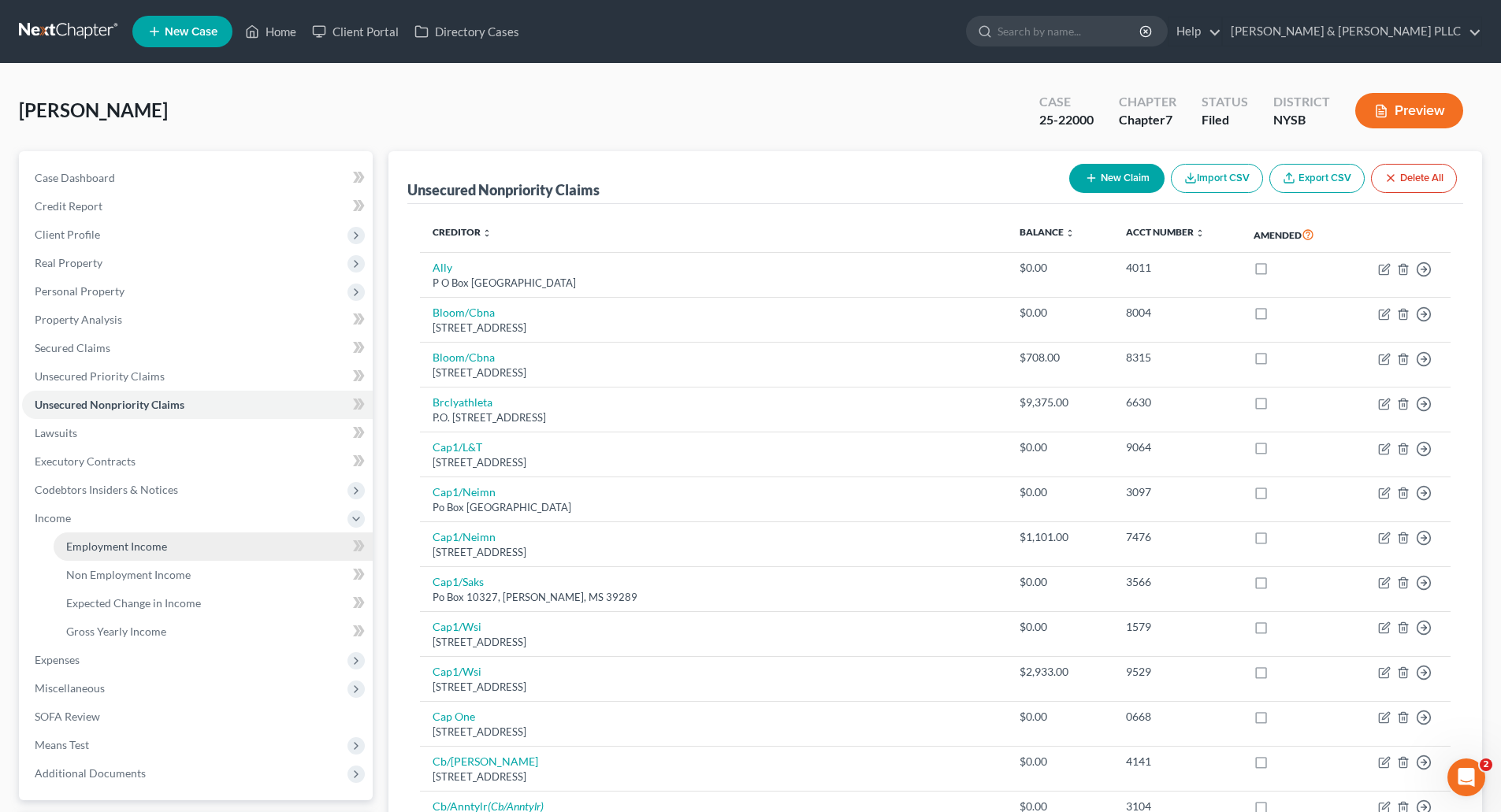
click at [104, 542] on span "Employment Income" at bounding box center [117, 546] width 101 height 14
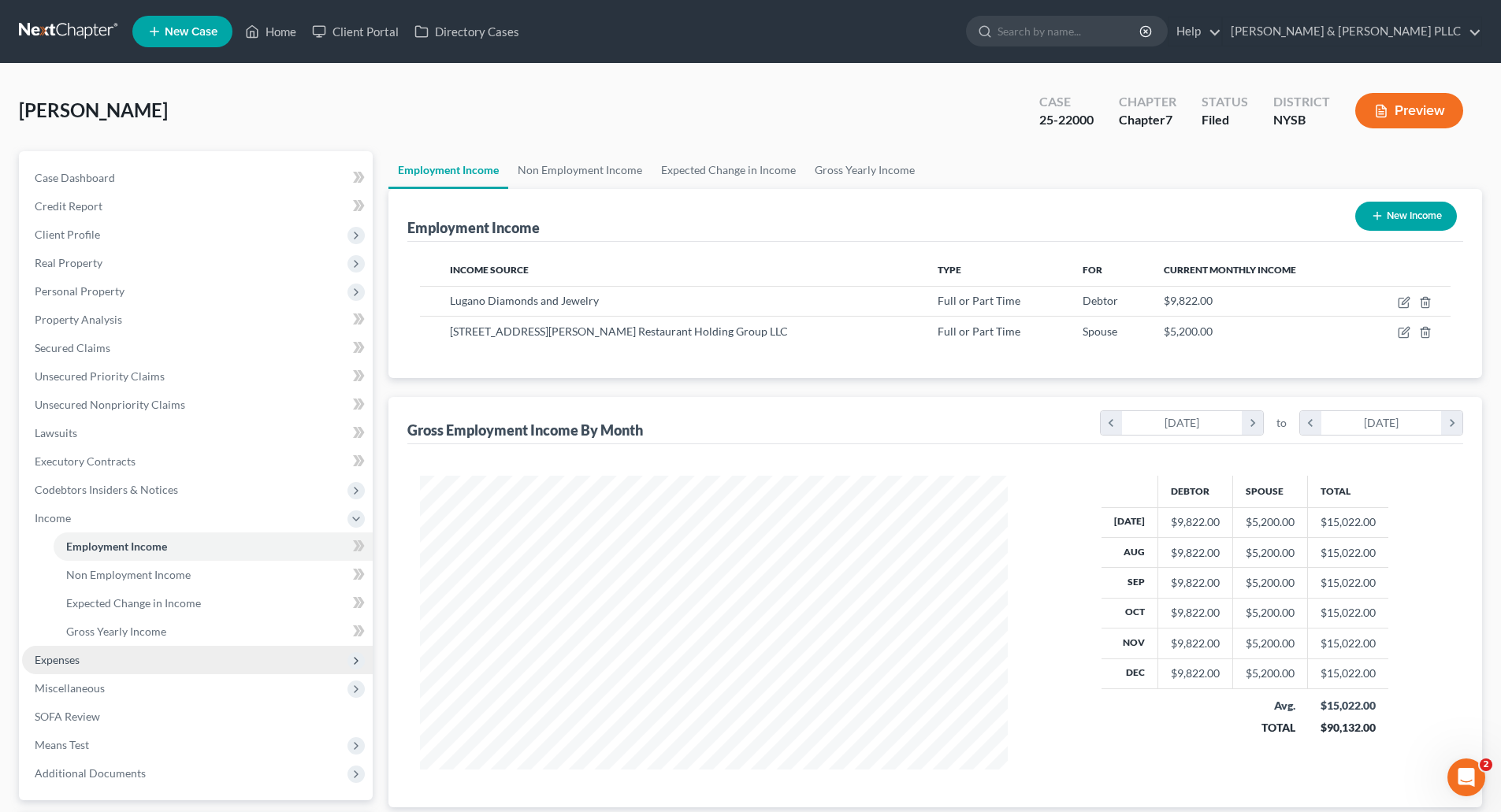
click at [63, 655] on span "Expenses" at bounding box center [57, 660] width 45 height 14
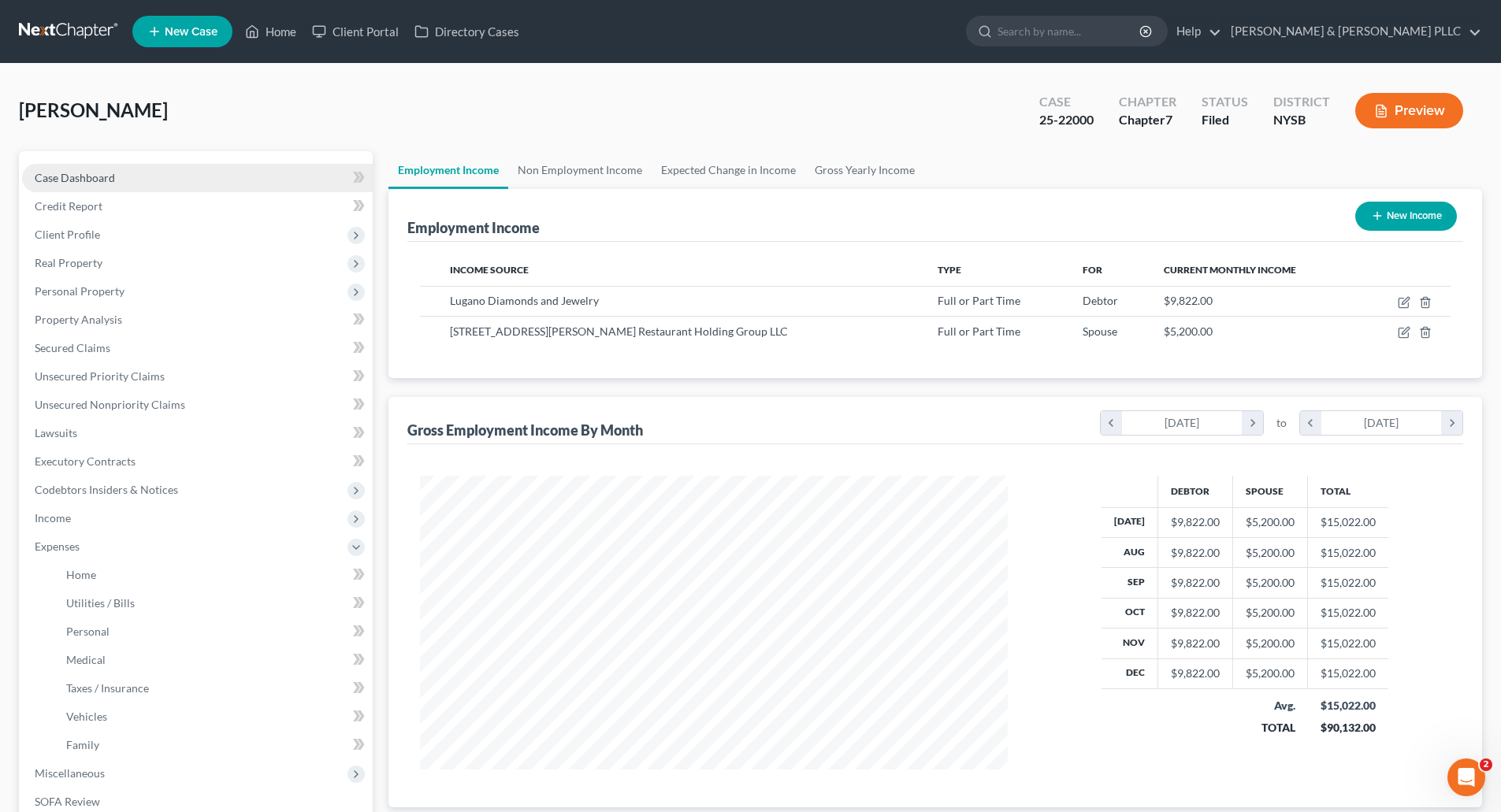
click at [81, 175] on span "Case Dashboard" at bounding box center [74, 177] width 81 height 14
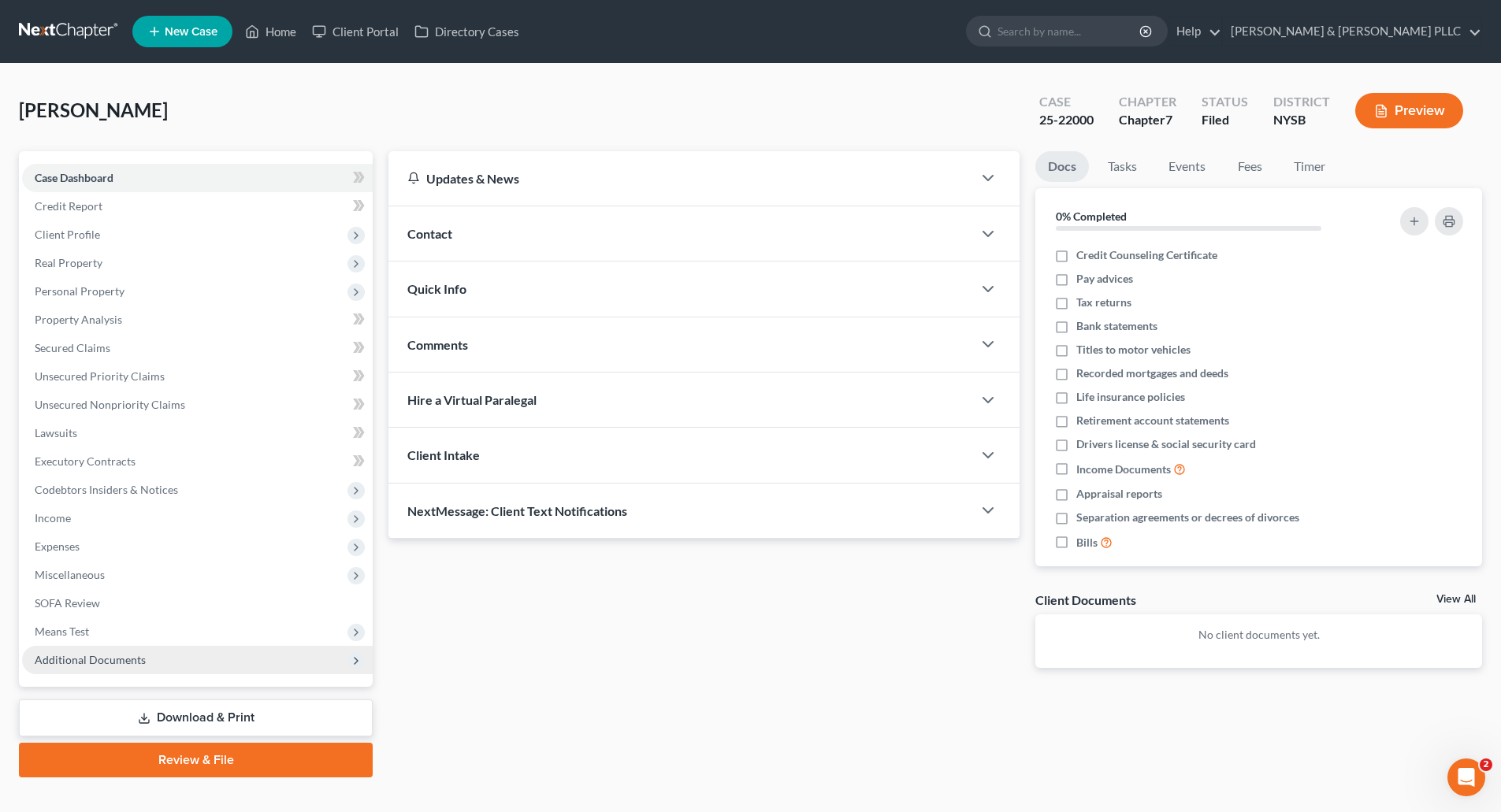
click at [136, 664] on span "Additional Documents" at bounding box center [89, 660] width 111 height 14
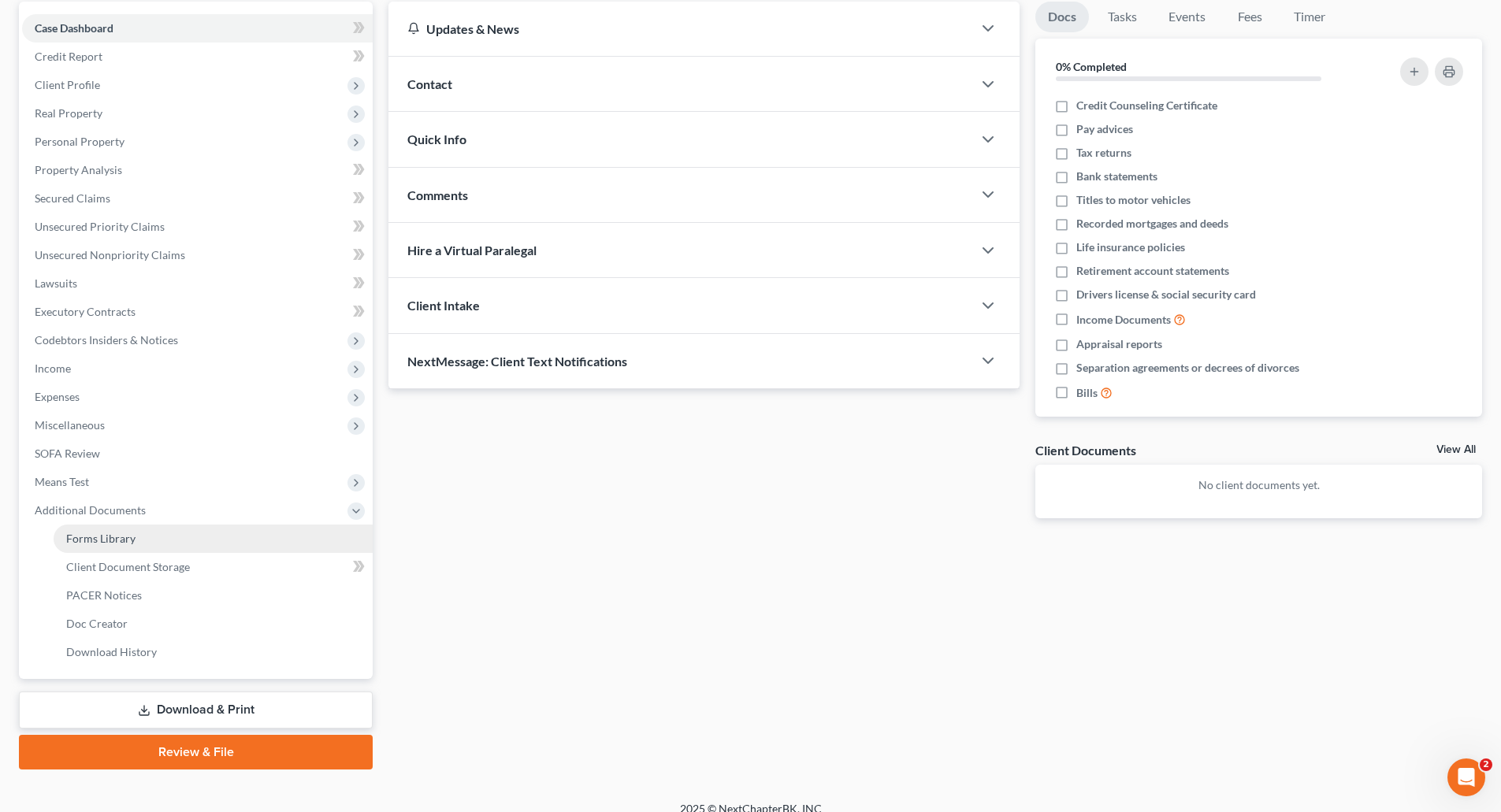
scroll to position [167, 0]
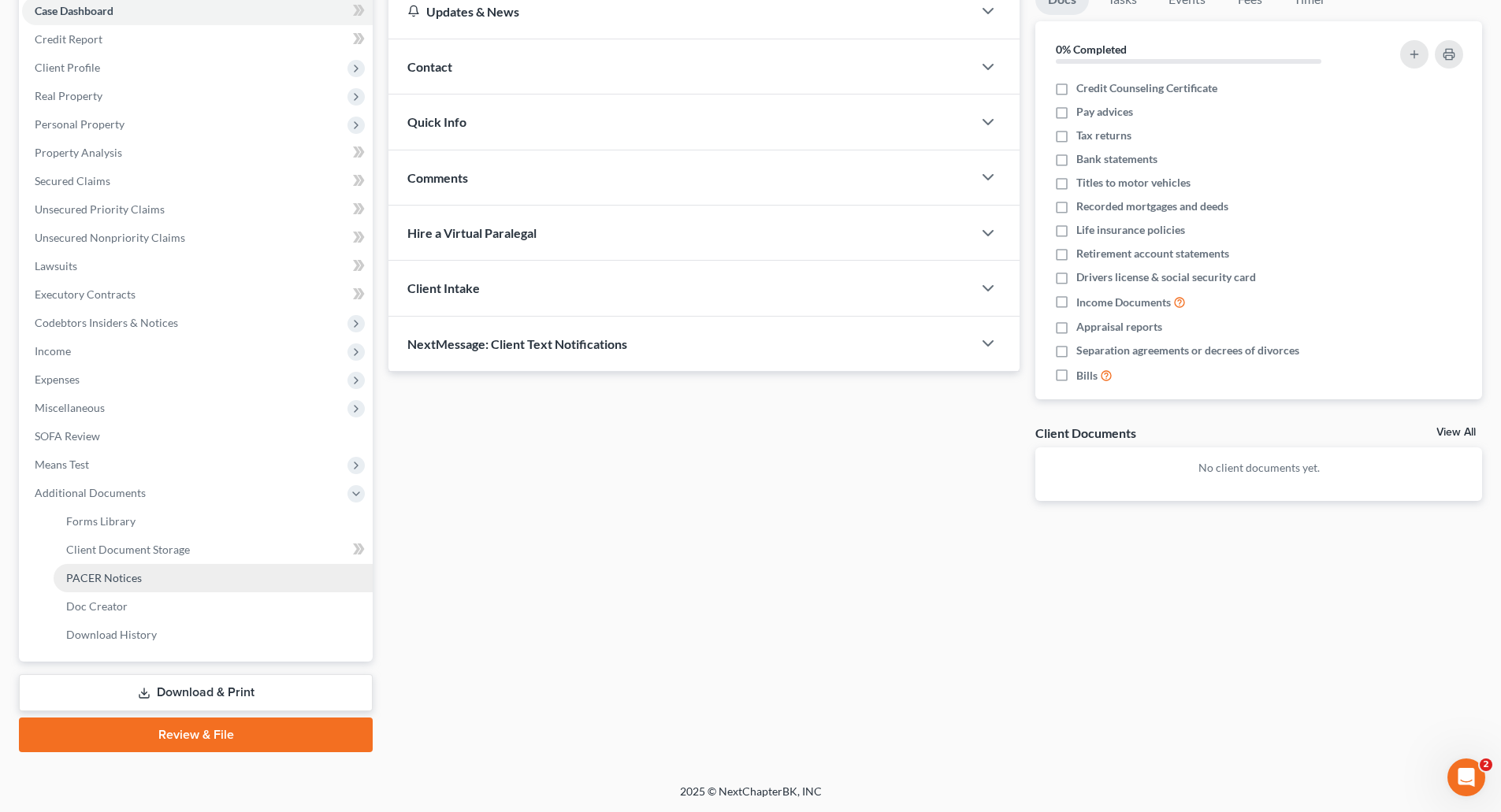
click at [135, 580] on span "PACER Notices" at bounding box center [104, 577] width 76 height 14
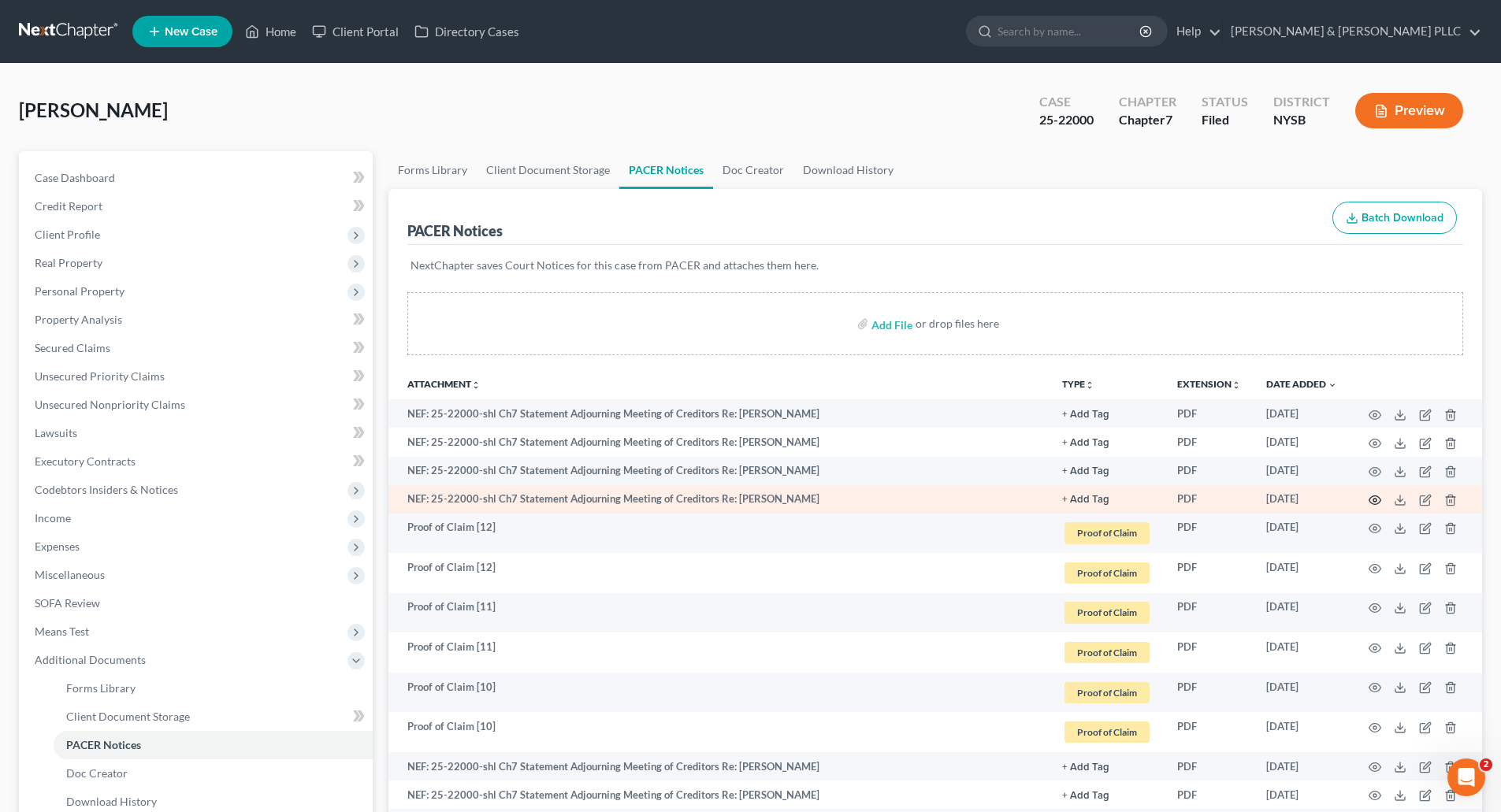
click at [1373, 497] on icon "button" at bounding box center [1375, 500] width 13 height 13
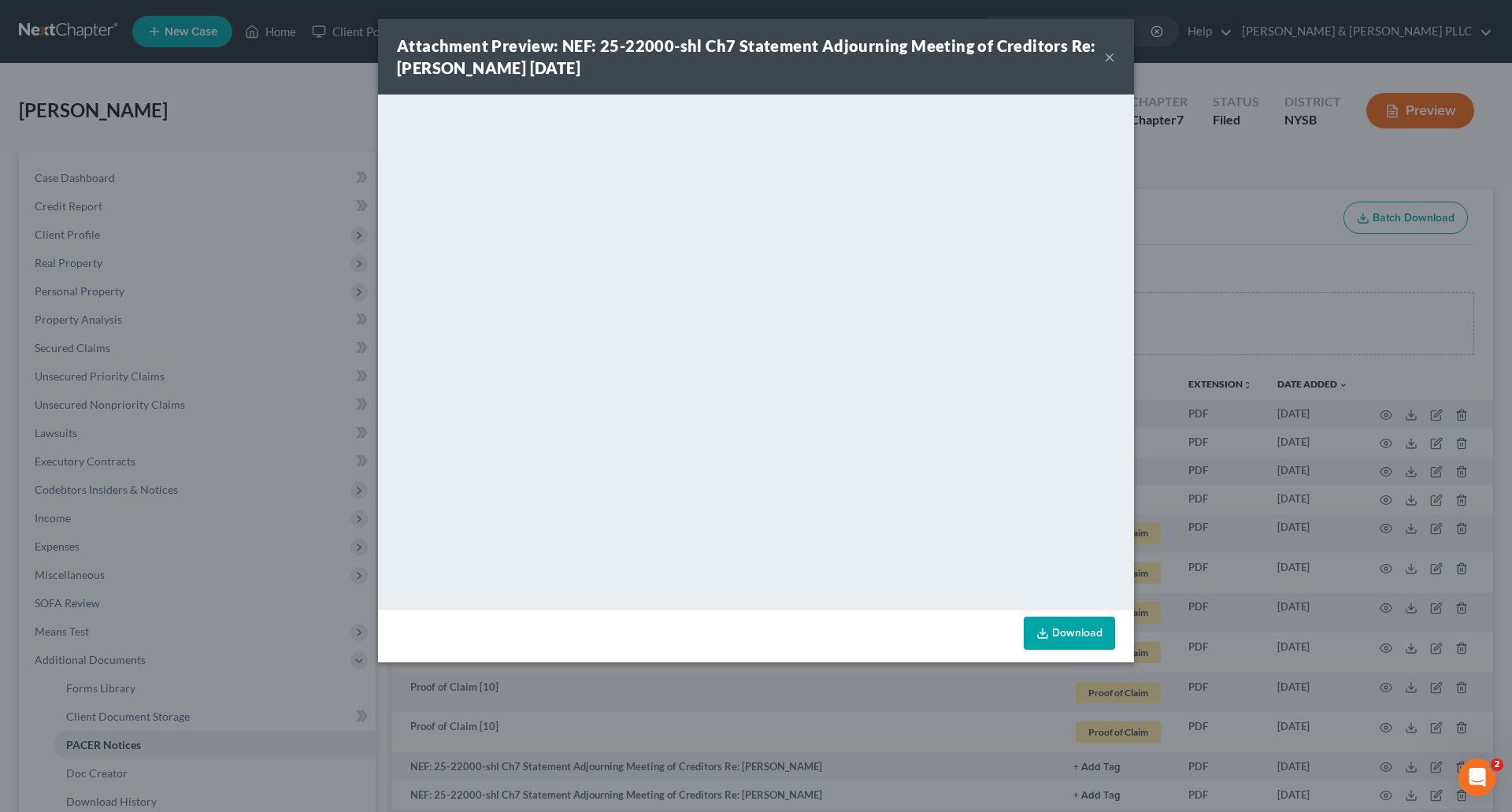
click at [1112, 57] on button "×" at bounding box center [1109, 57] width 11 height 19
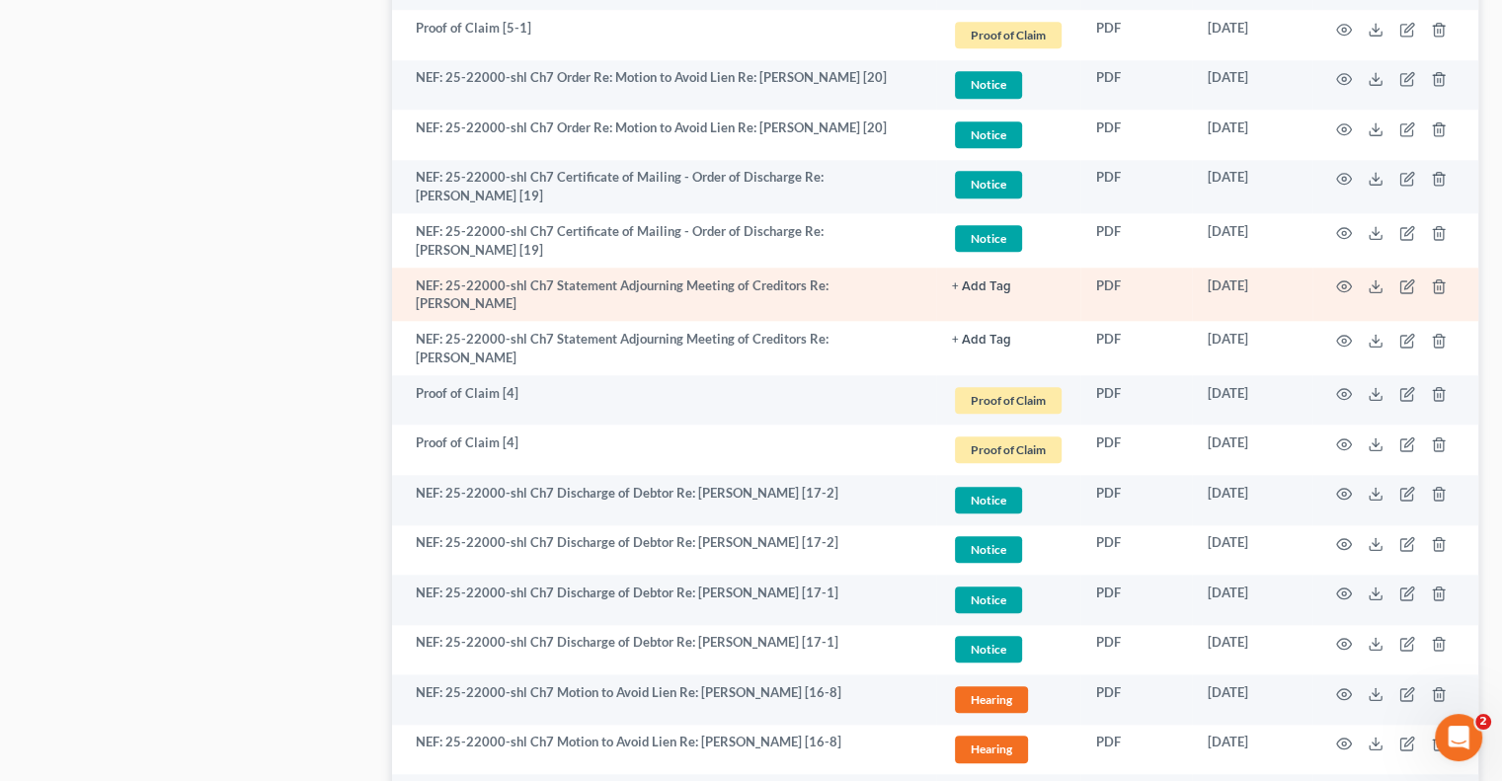
scroll to position [1975, 0]
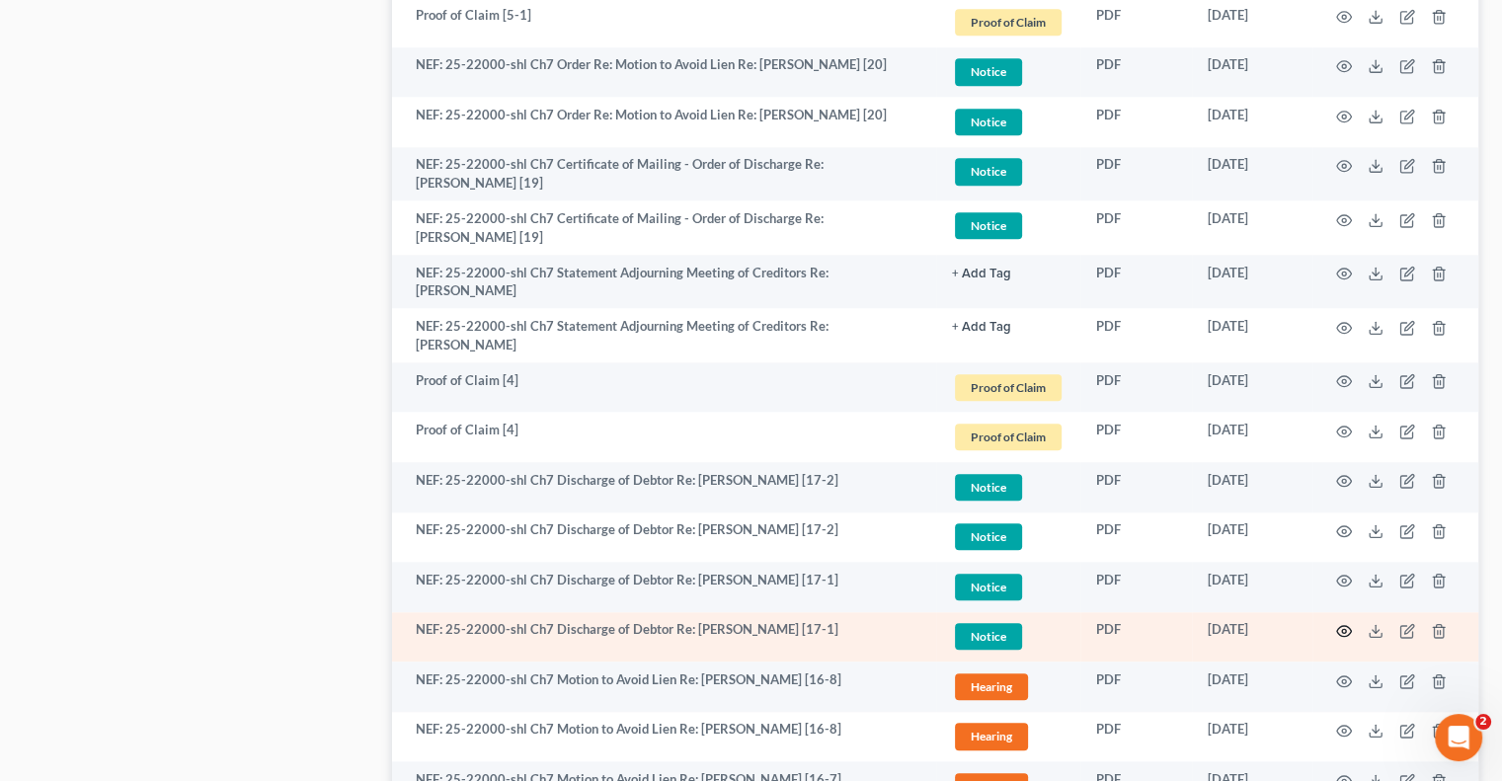
click at [1341, 623] on icon "button" at bounding box center [1344, 631] width 16 height 16
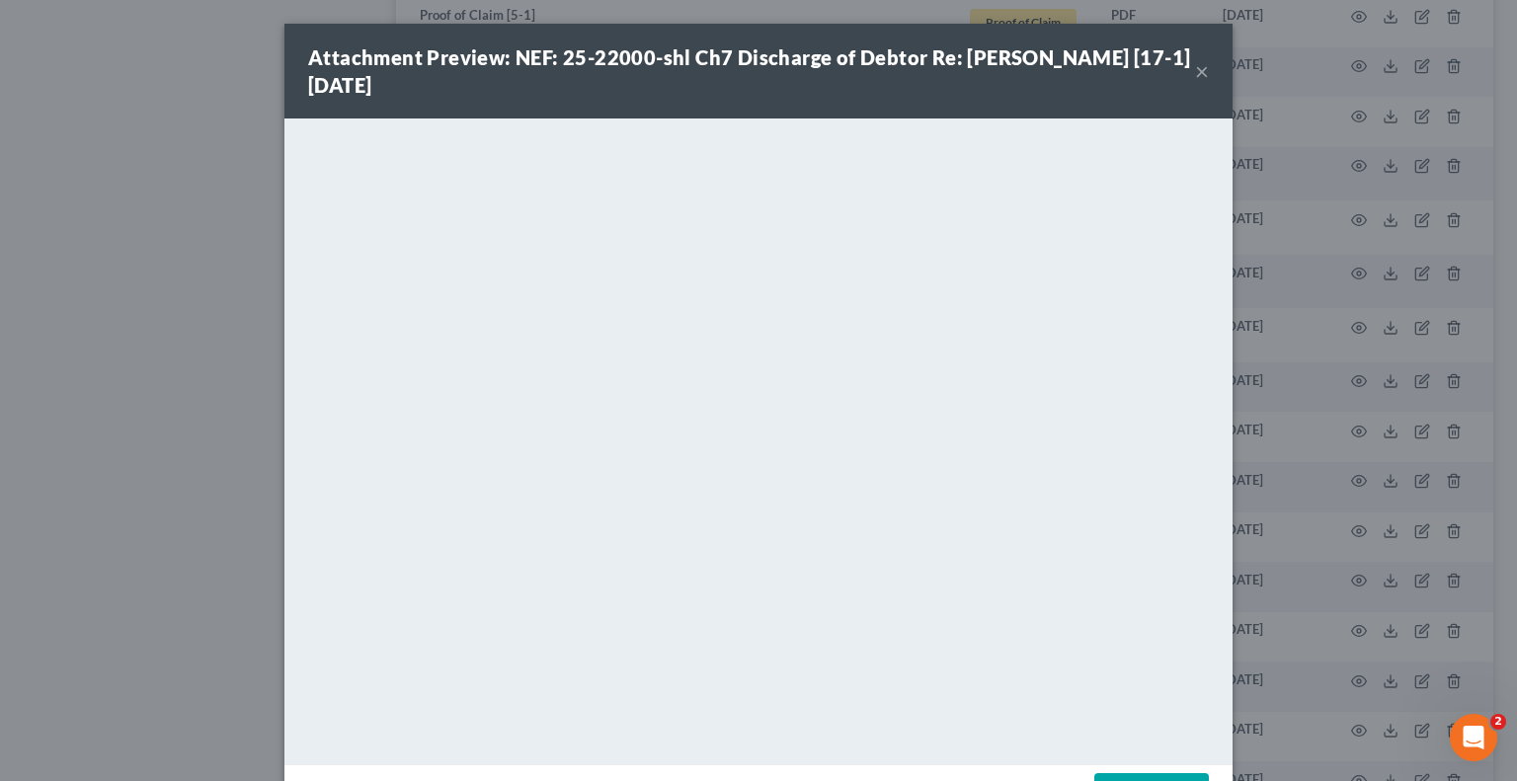
click at [1197, 71] on button "×" at bounding box center [1202, 71] width 14 height 24
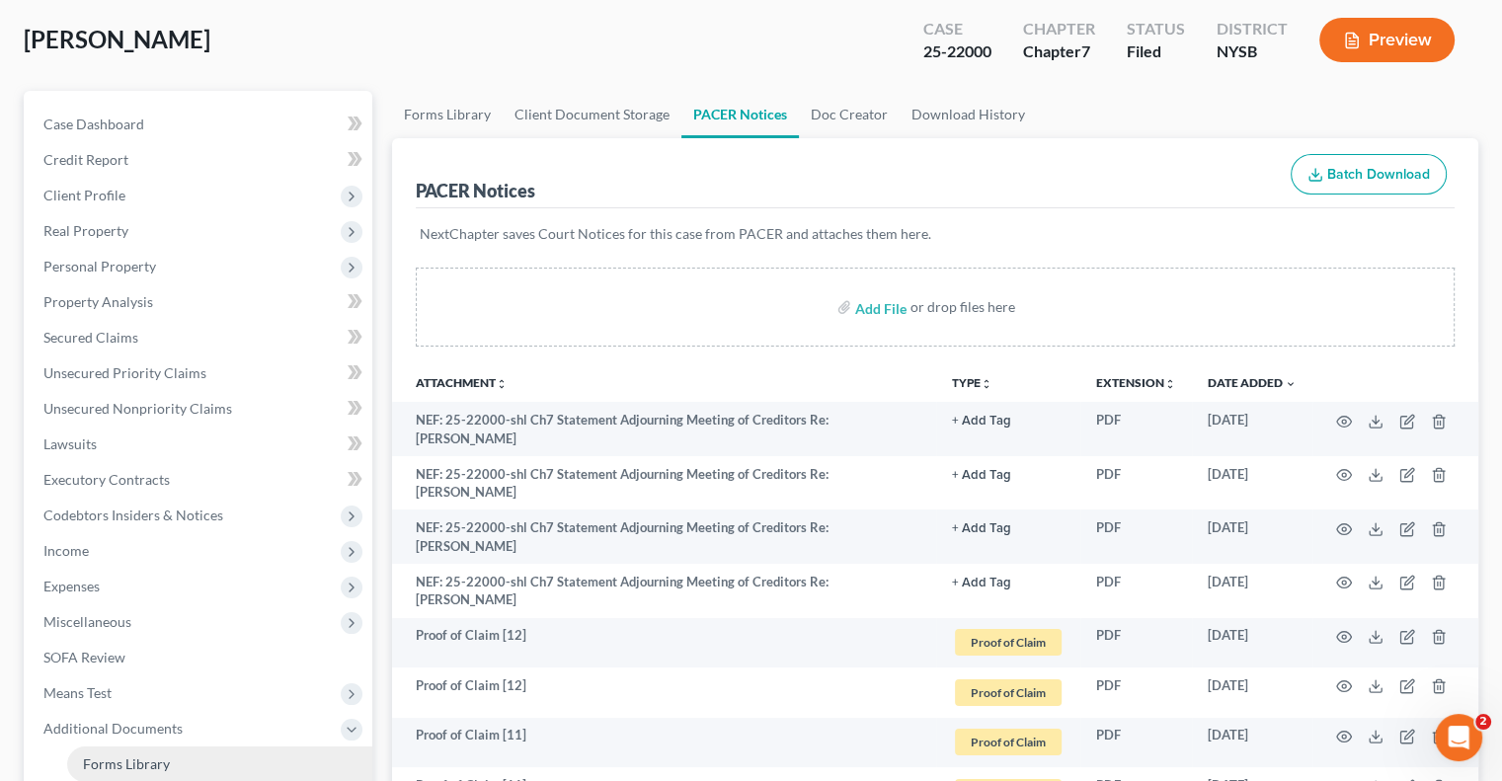
scroll to position [99, 0]
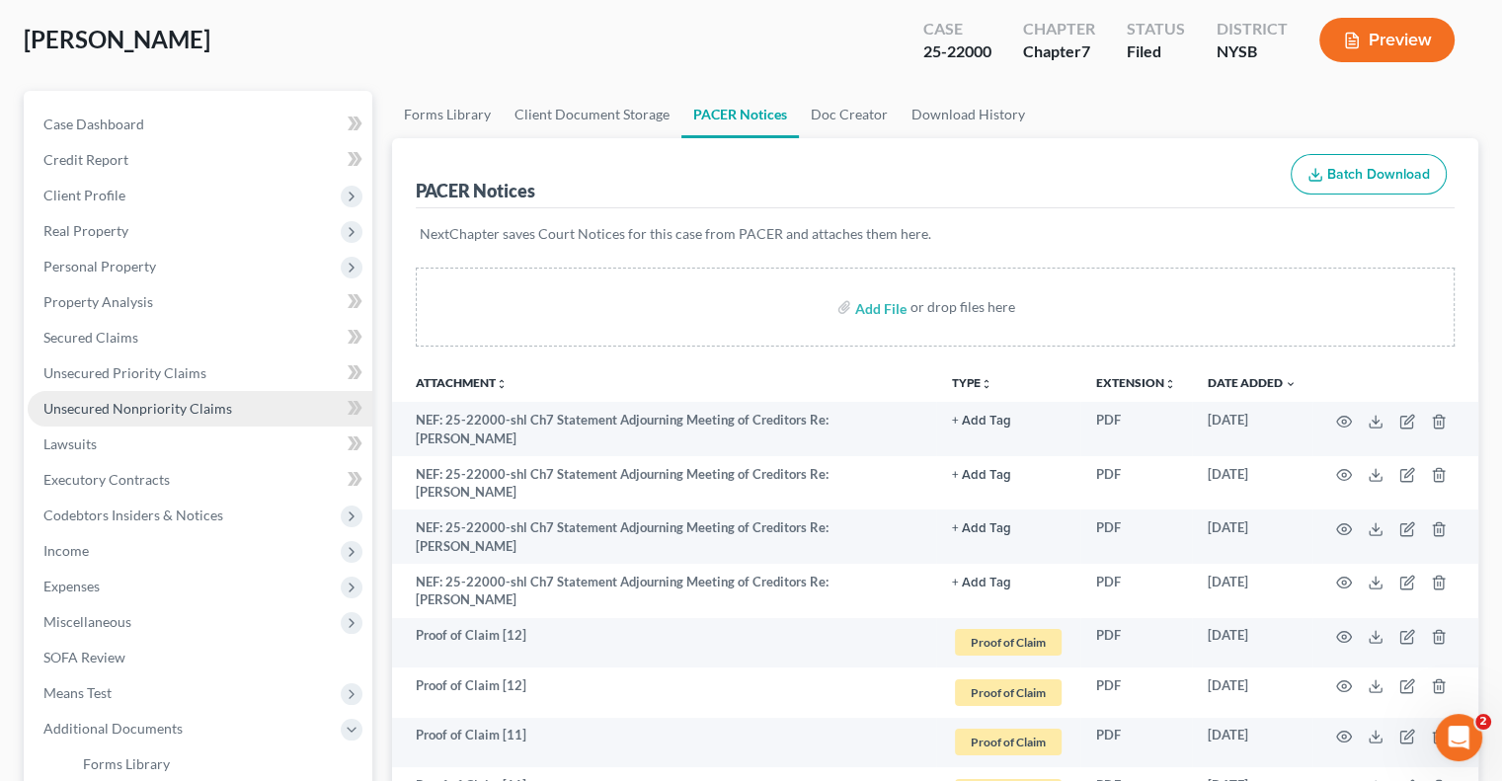
click at [103, 403] on span "Unsecured Nonpriority Claims" at bounding box center [137, 408] width 189 height 17
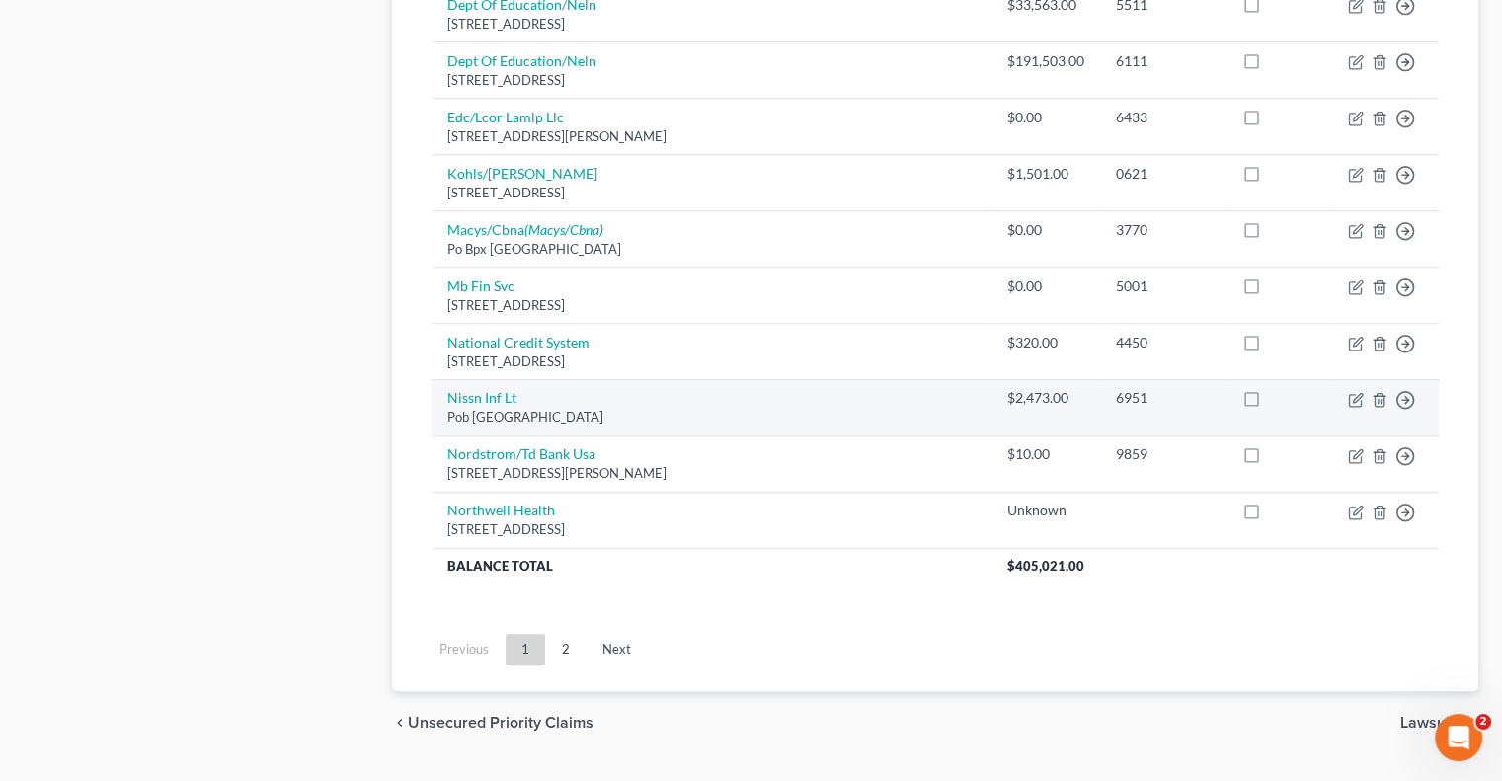
scroll to position [1533, 0]
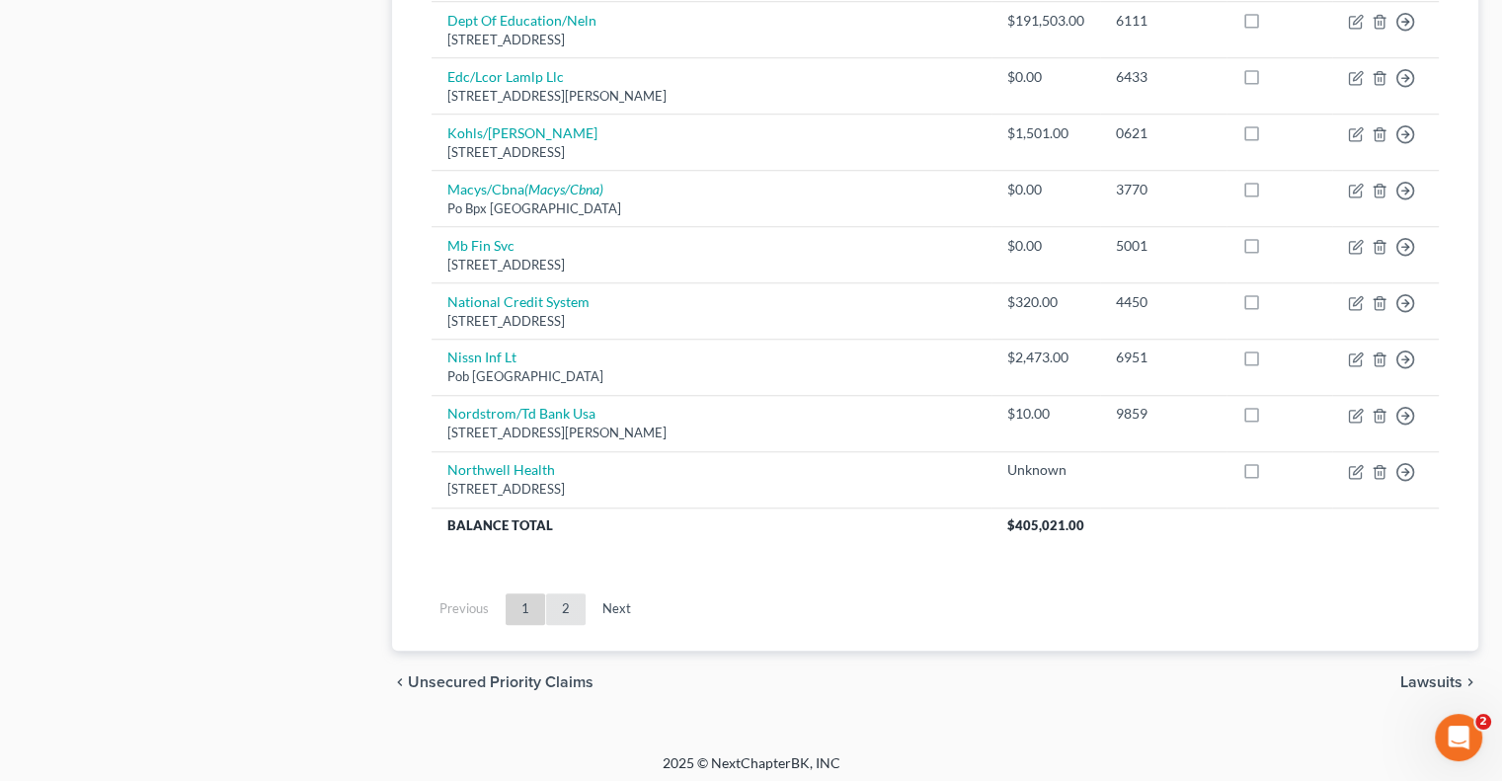
click at [567, 600] on link "2" at bounding box center [565, 609] width 39 height 32
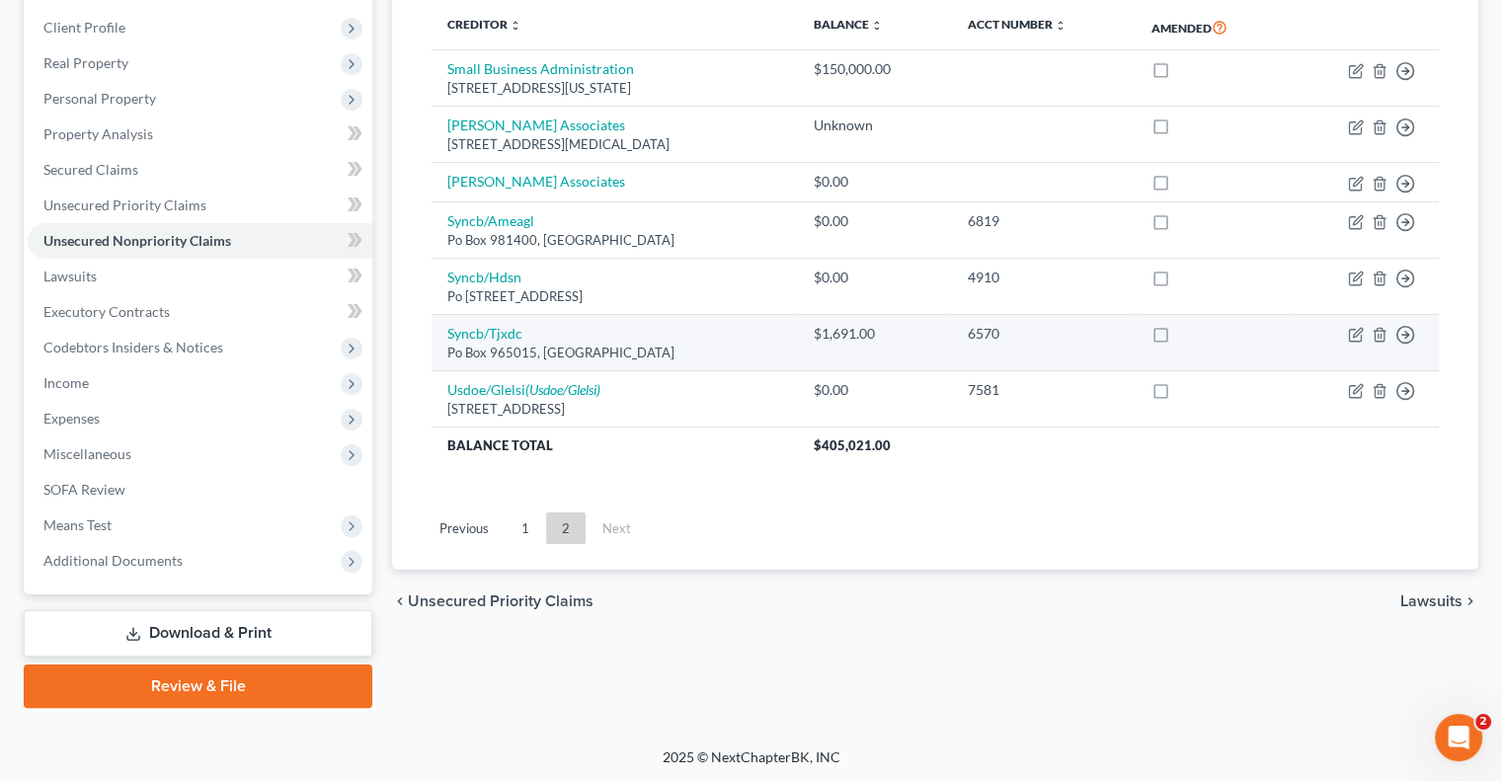
scroll to position [168, 0]
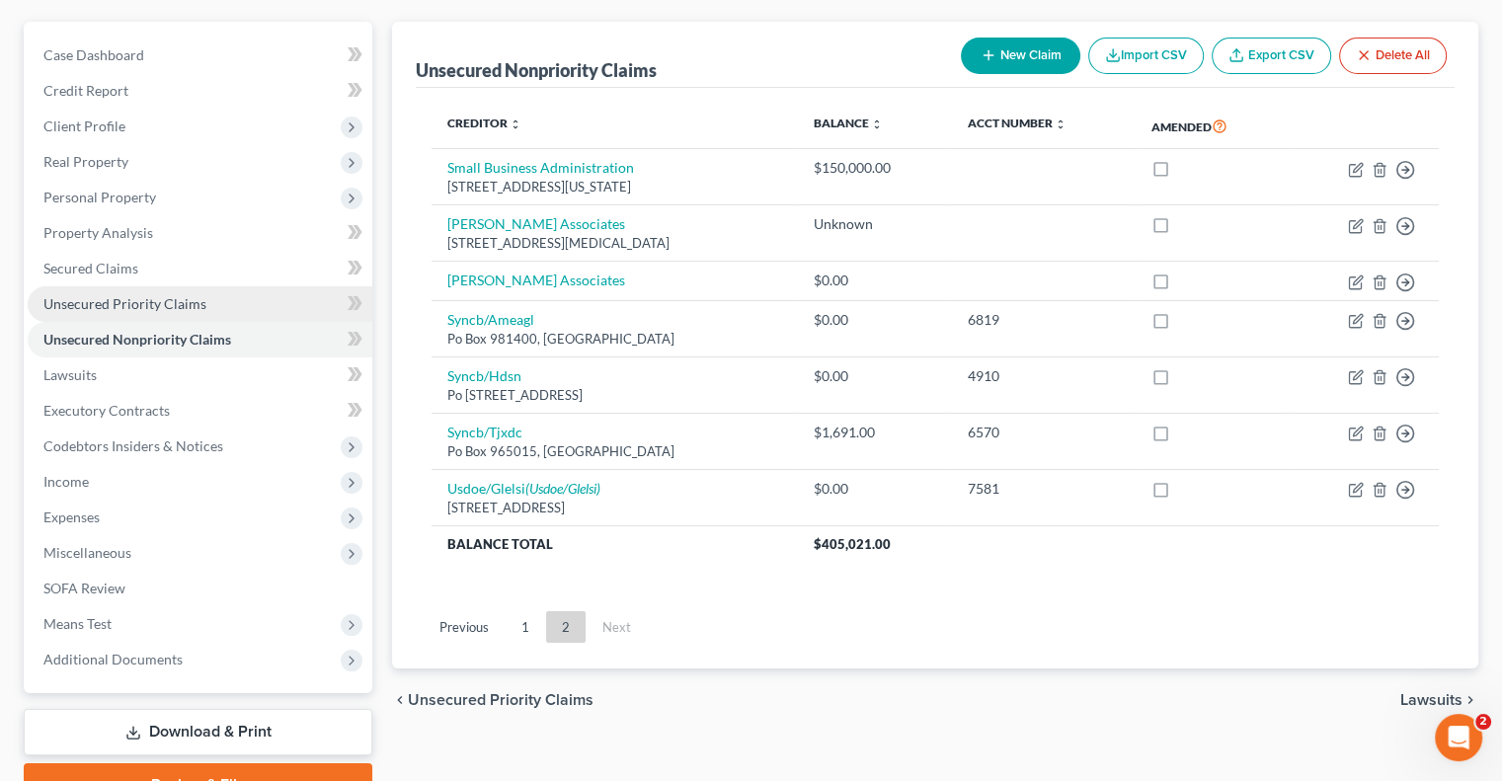
click at [190, 305] on span "Unsecured Priority Claims" at bounding box center [124, 303] width 163 height 17
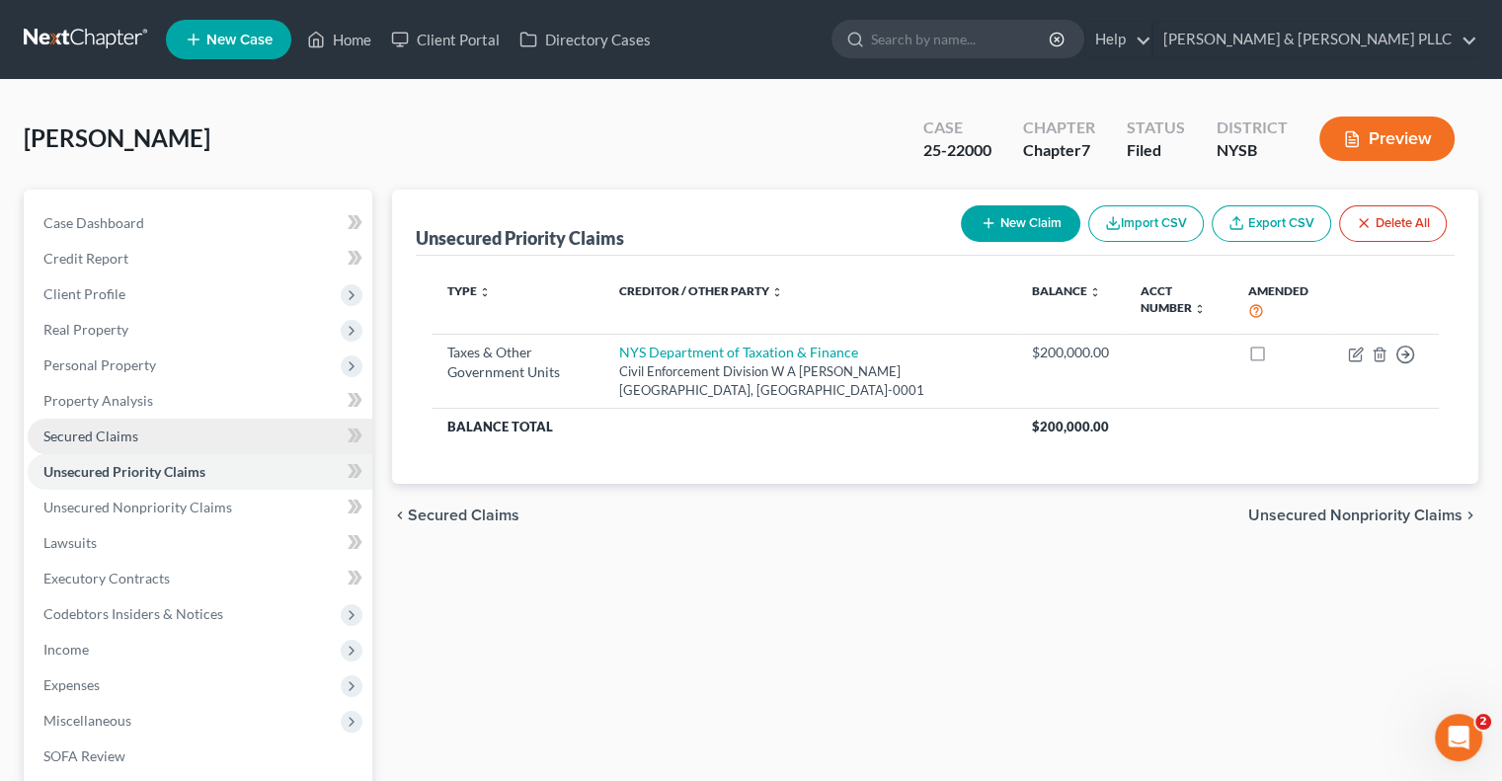
click at [111, 433] on span "Secured Claims" at bounding box center [90, 436] width 95 height 17
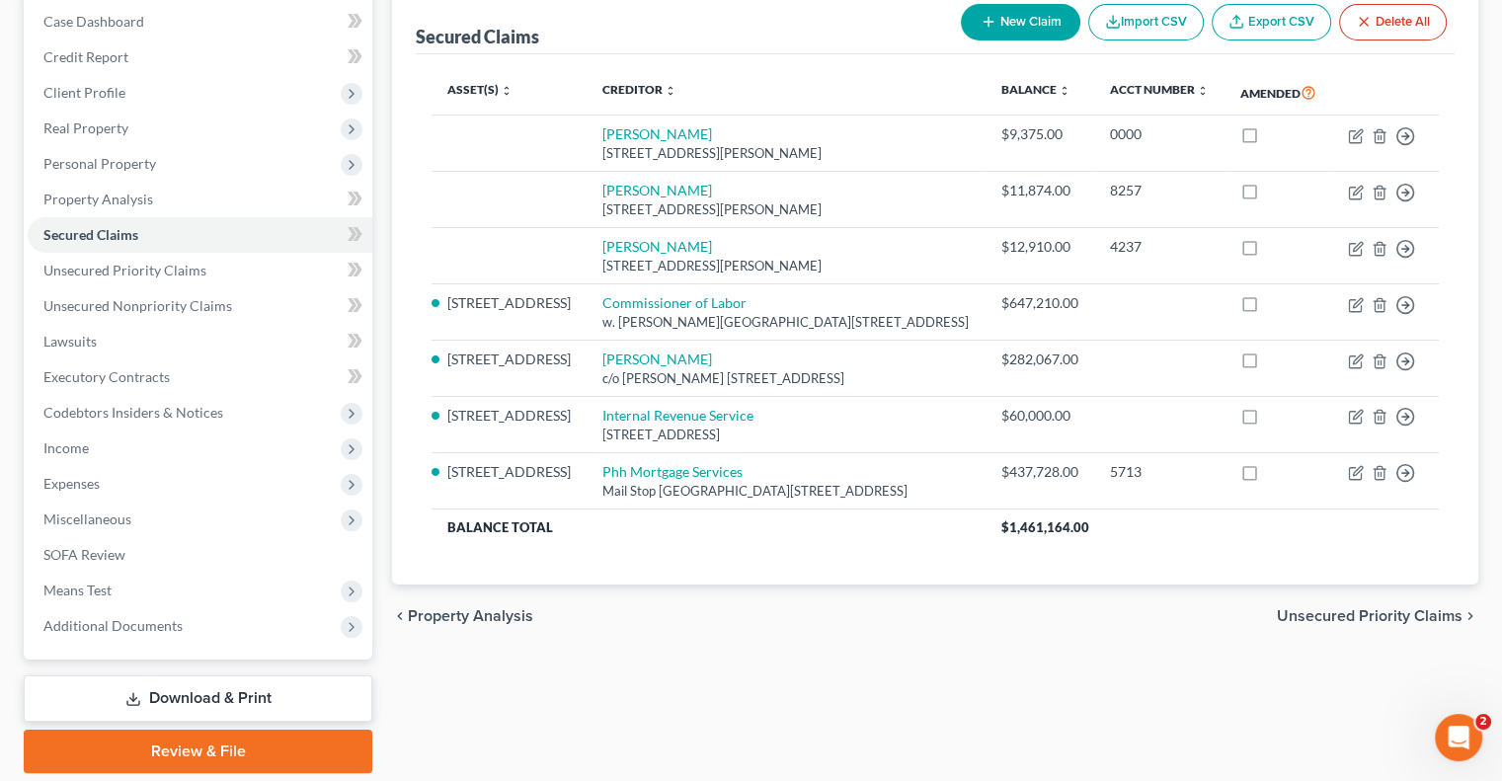
scroll to position [168, 0]
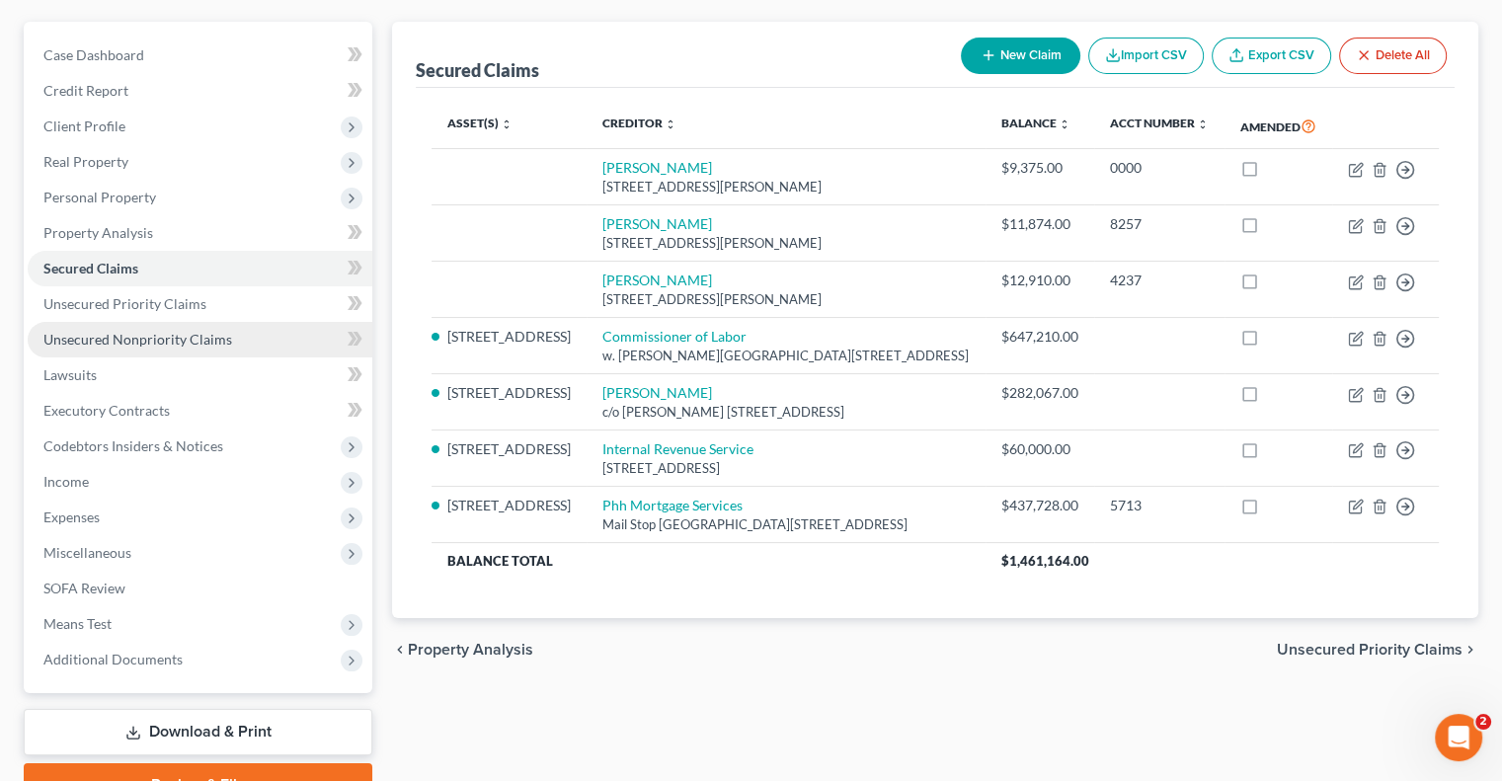
click at [168, 341] on span "Unsecured Nonpriority Claims" at bounding box center [137, 339] width 189 height 17
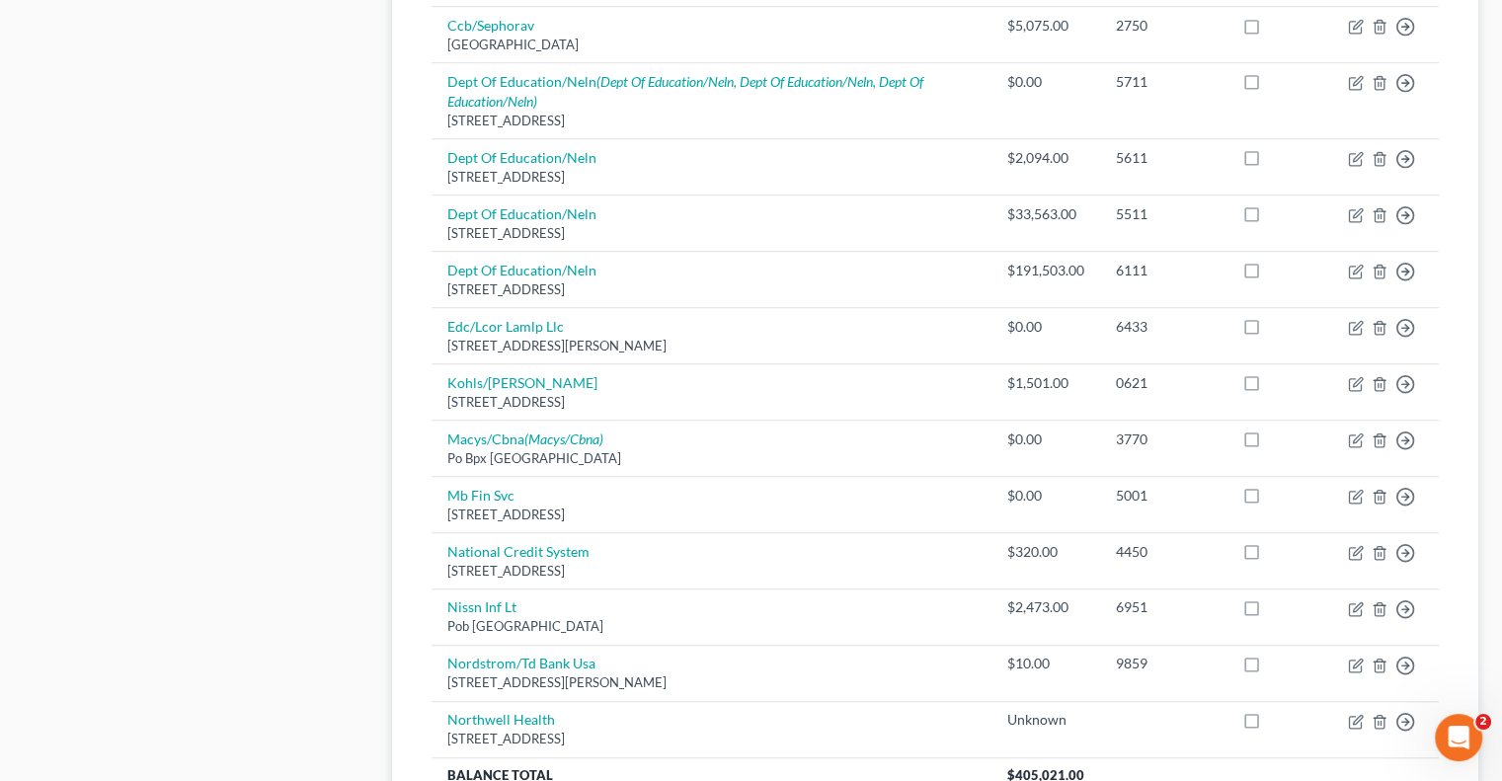
scroll to position [1481, 0]
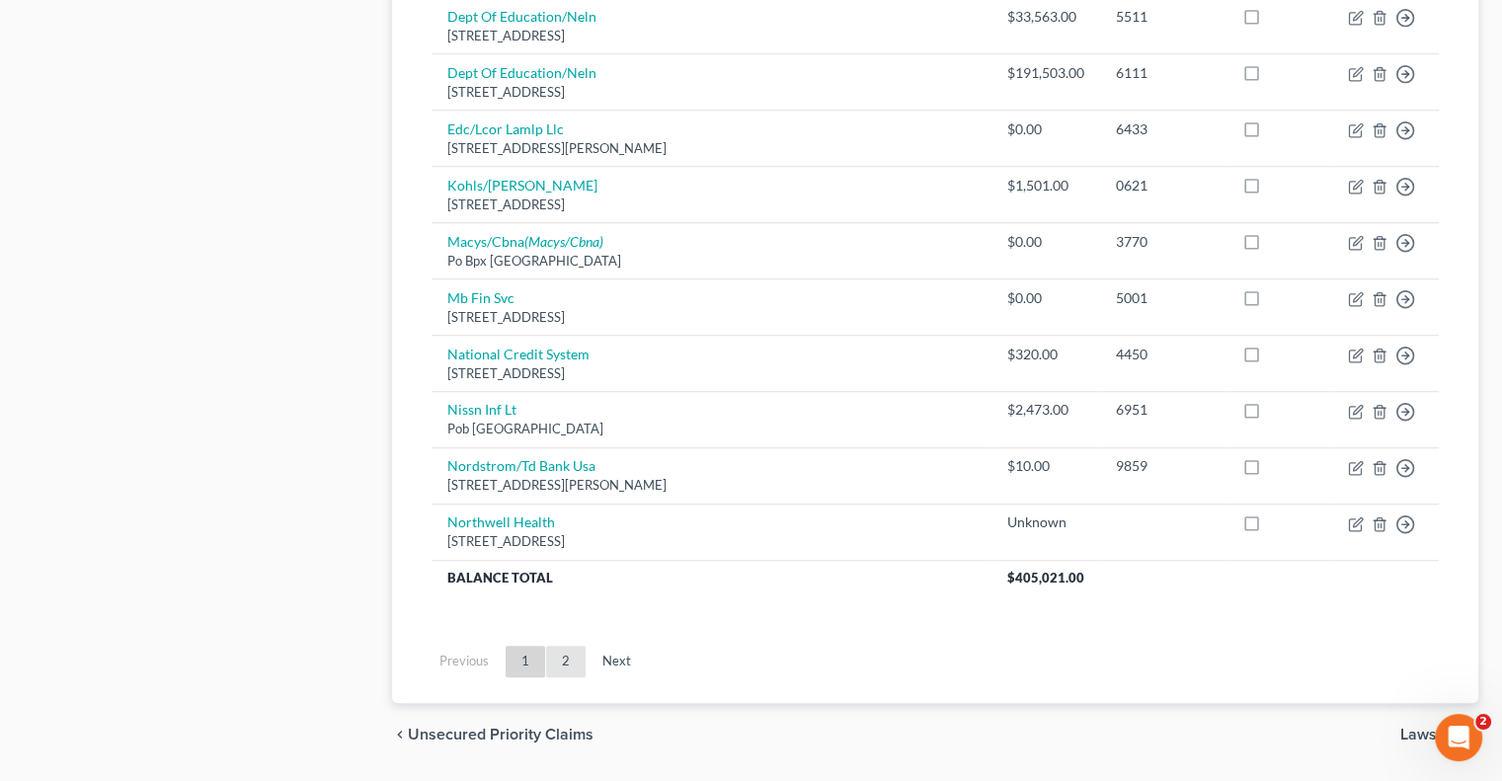
click at [557, 649] on link "2" at bounding box center [565, 662] width 39 height 32
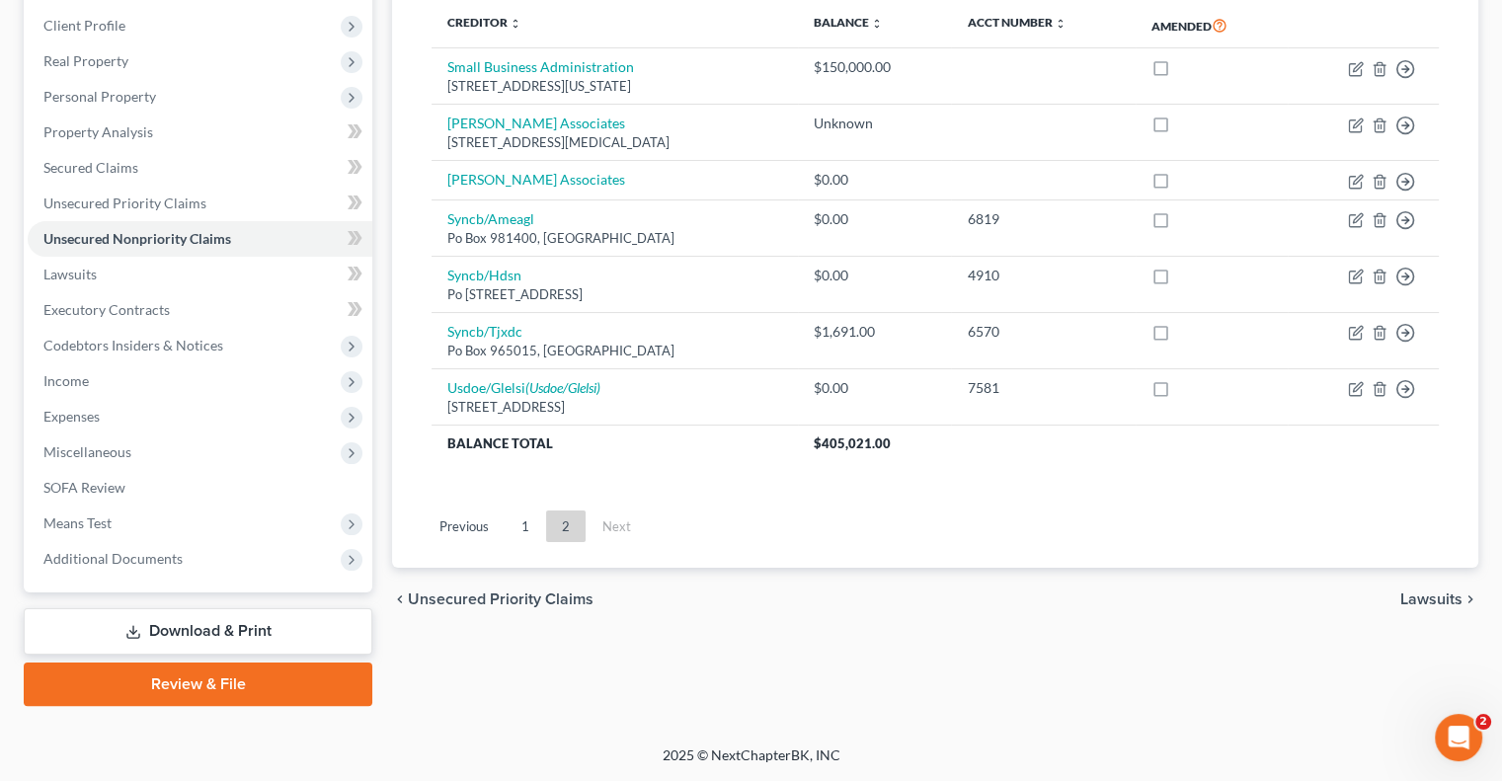
scroll to position [267, 0]
click at [525, 524] on link "1" at bounding box center [525, 528] width 39 height 32
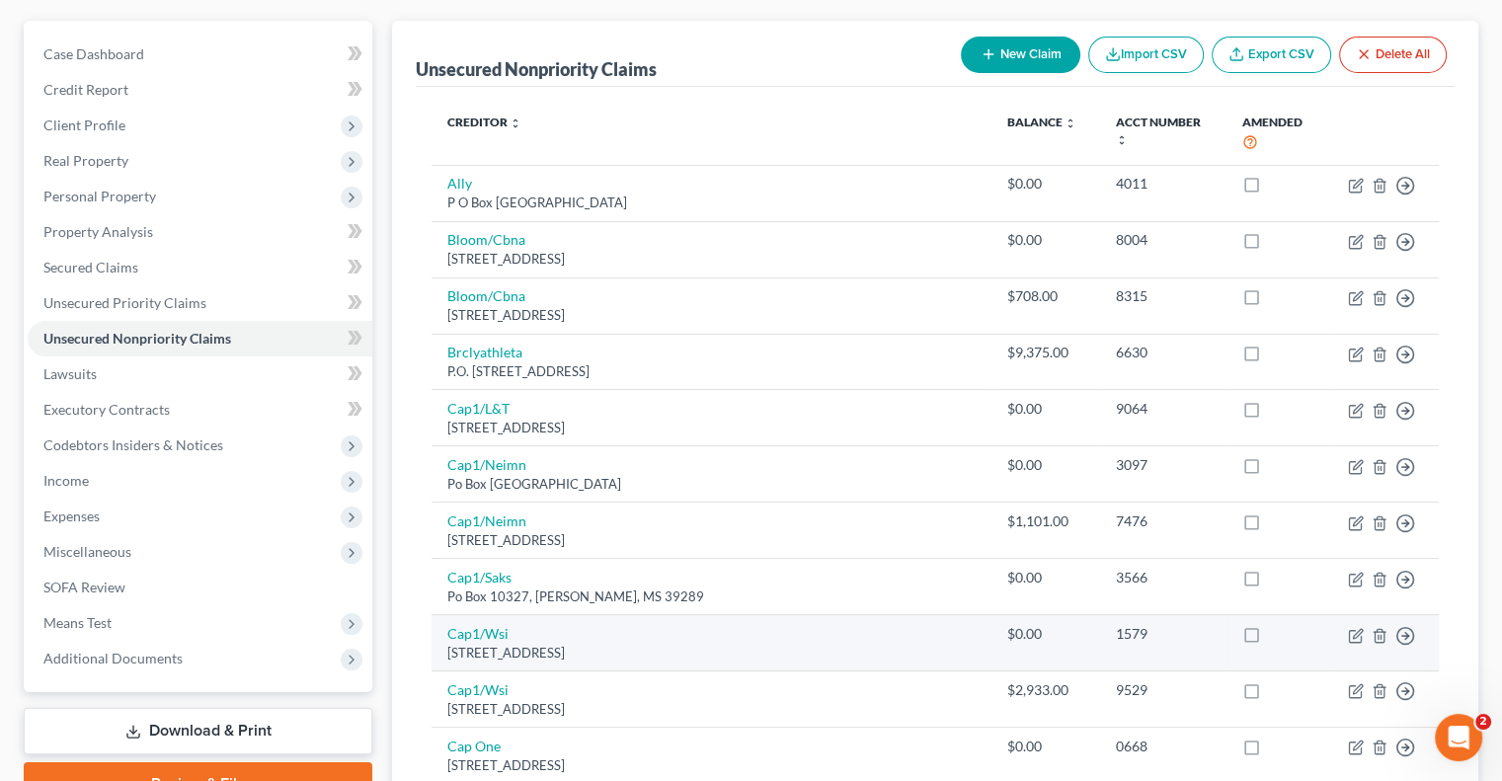
scroll to position [0, 0]
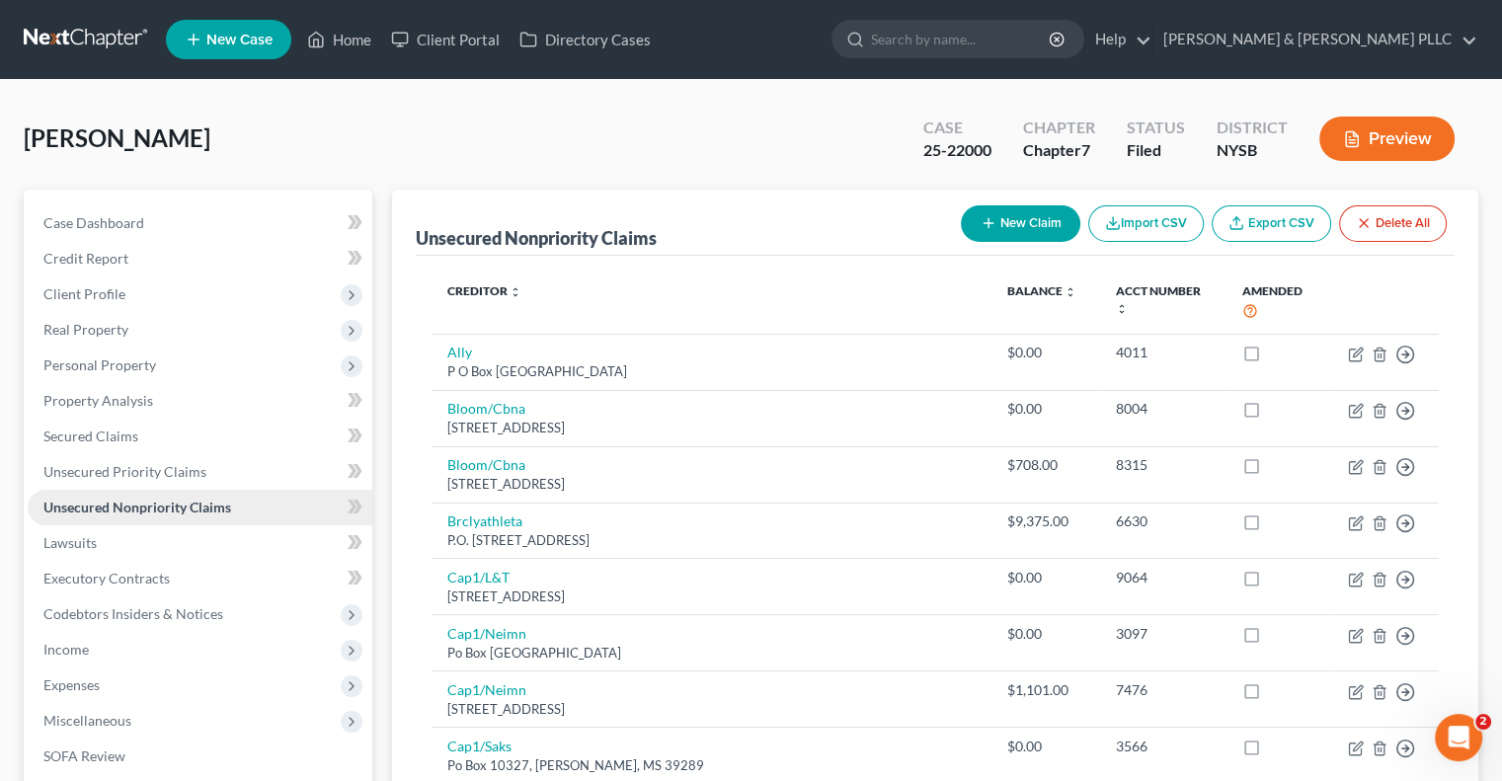
click at [220, 508] on span "Unsecured Nonpriority Claims" at bounding box center [137, 507] width 188 height 17
click at [217, 513] on span "Unsecured Nonpriority Claims" at bounding box center [137, 507] width 188 height 17
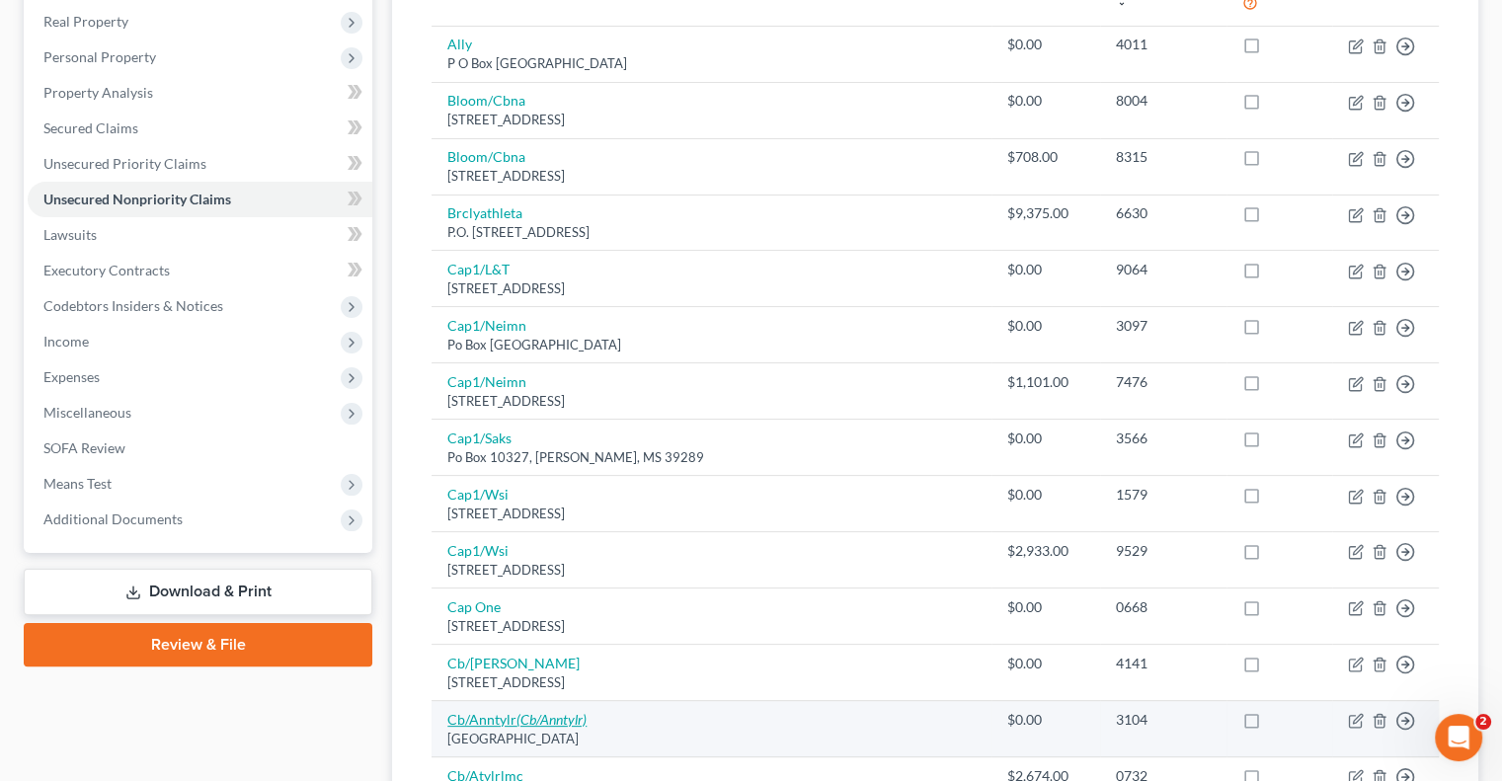
scroll to position [296, 0]
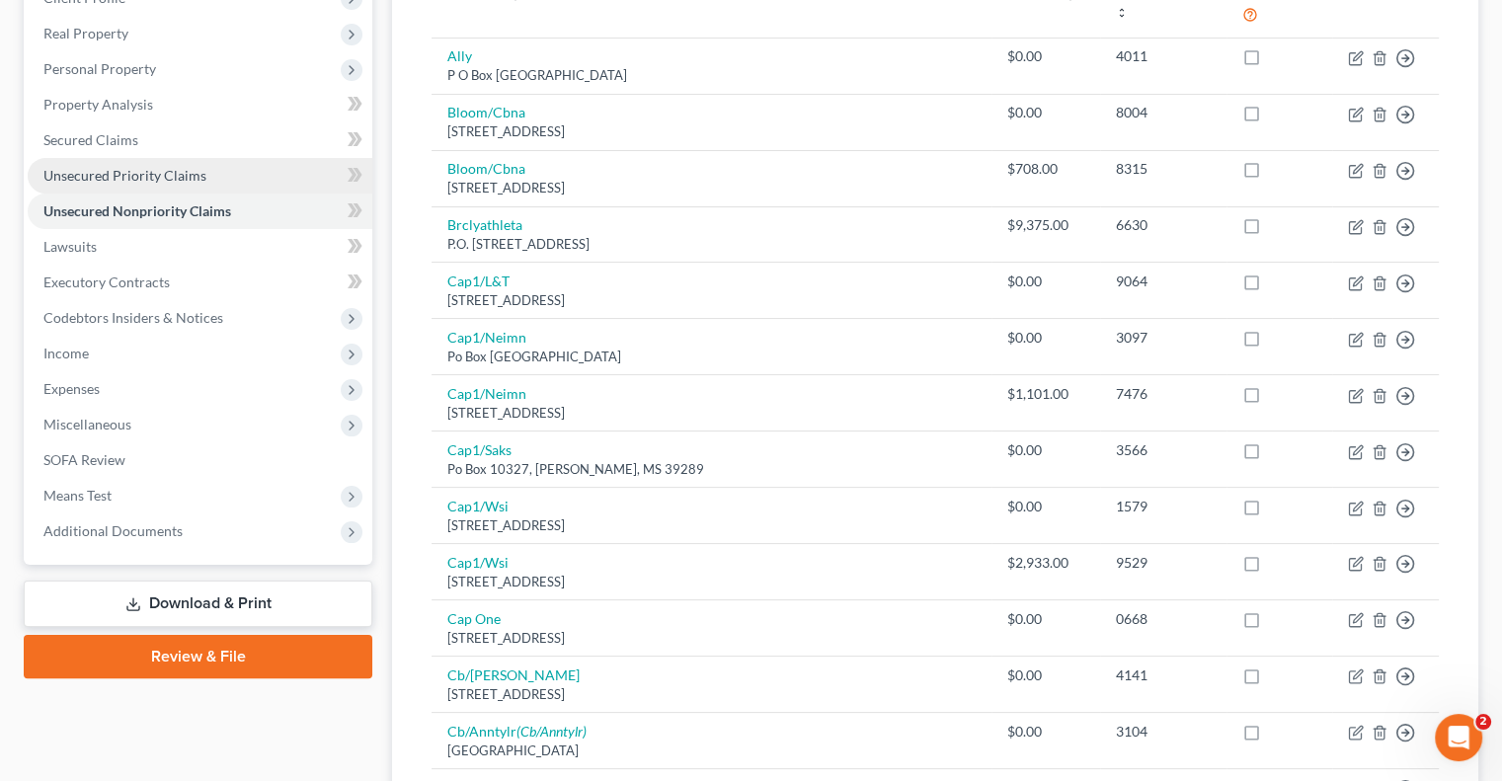
click at [164, 177] on span "Unsecured Priority Claims" at bounding box center [124, 175] width 163 height 17
click at [164, 177] on ul "Case Dashboard Payments Invoices Payments Payments Credit Report Client Profile" at bounding box center [200, 229] width 345 height 640
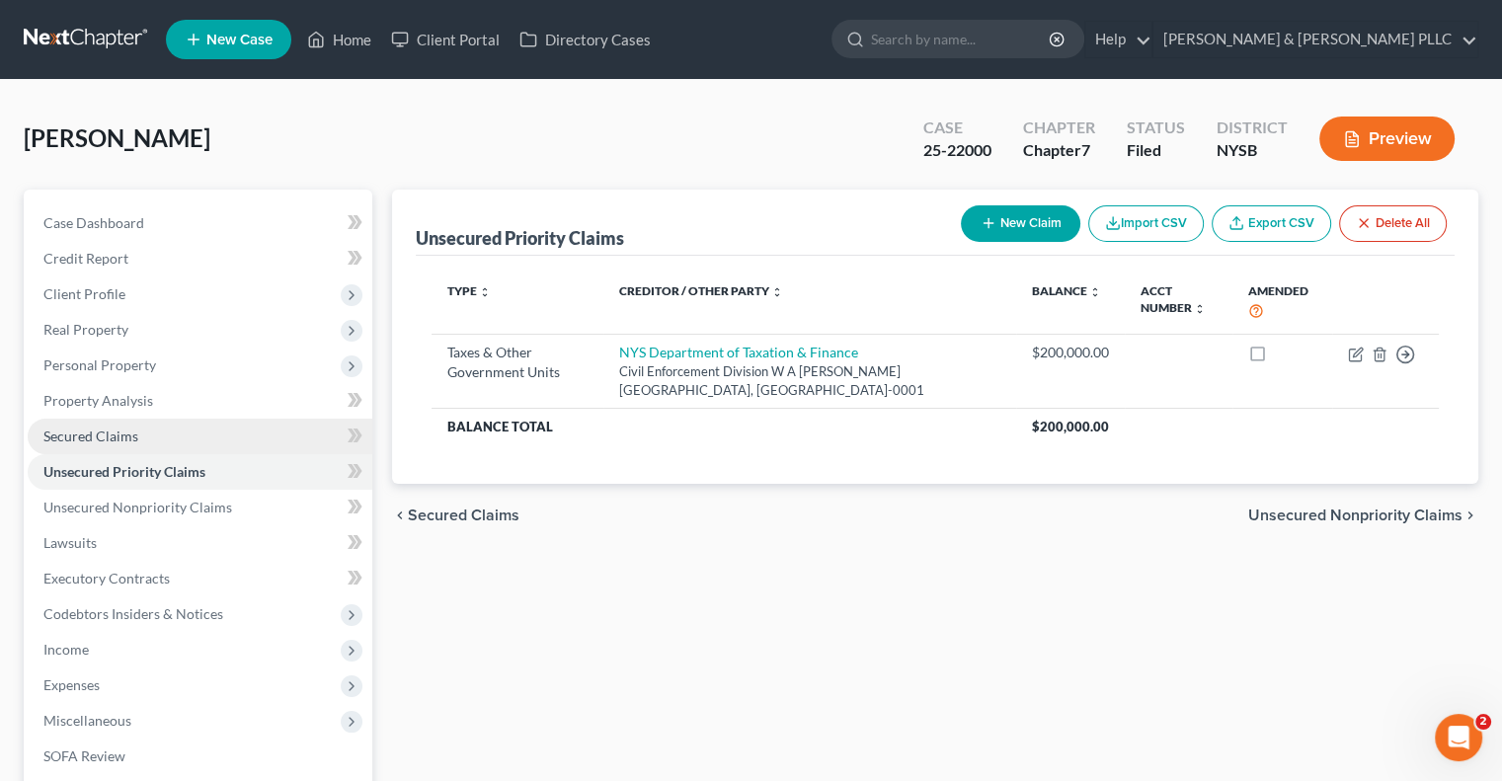
click at [95, 432] on span "Secured Claims" at bounding box center [90, 436] width 95 height 17
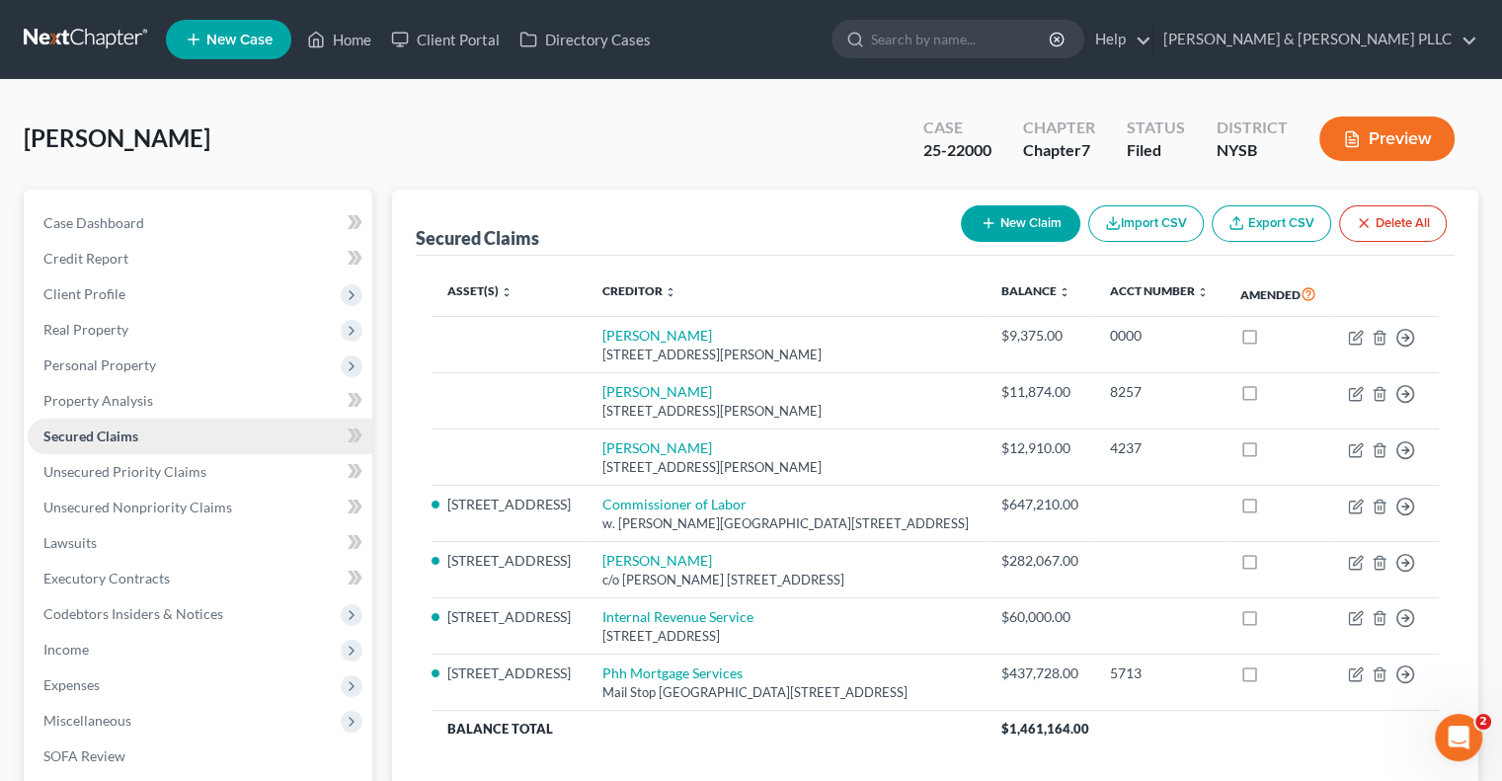
click at [95, 432] on span "Secured Claims" at bounding box center [90, 436] width 95 height 17
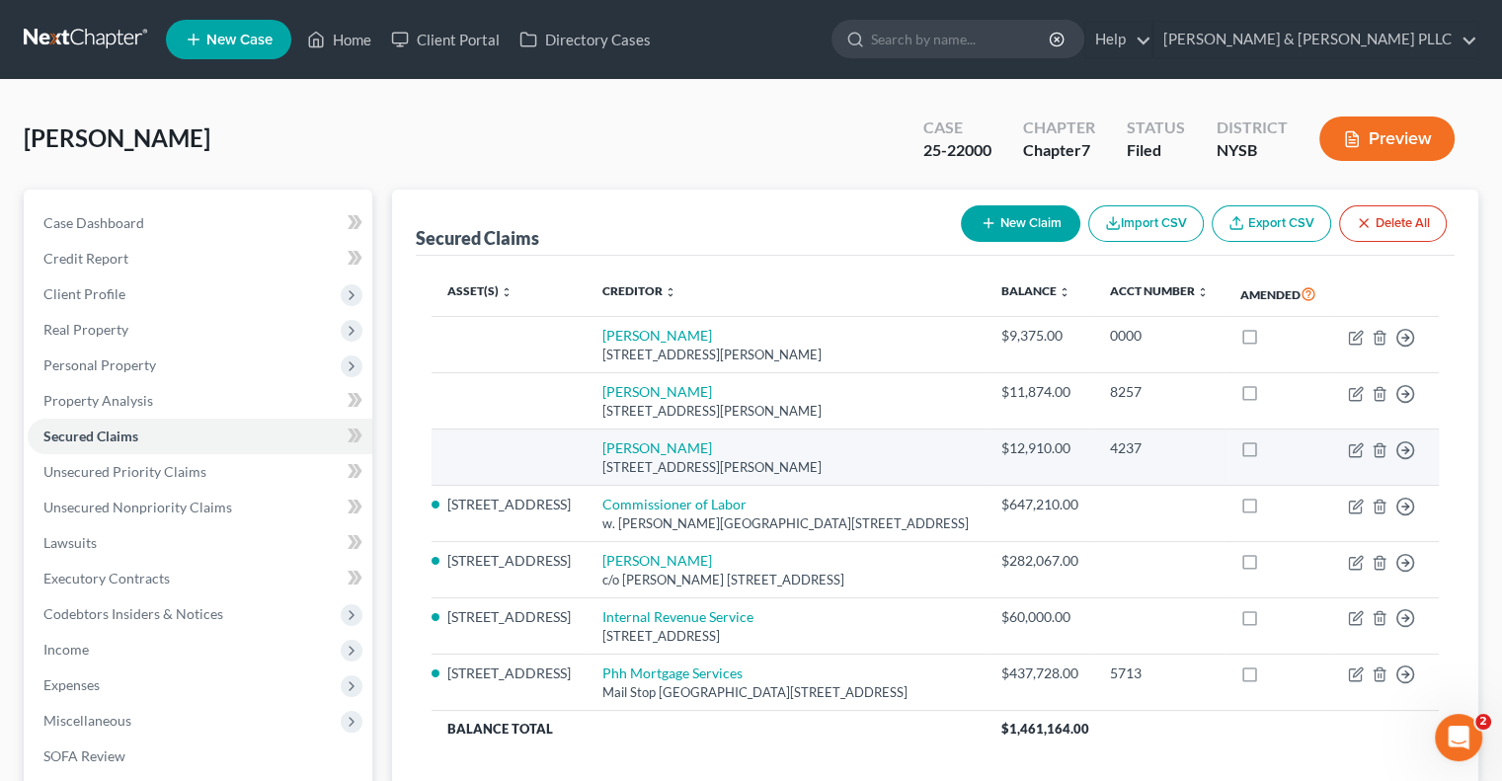
scroll to position [99, 0]
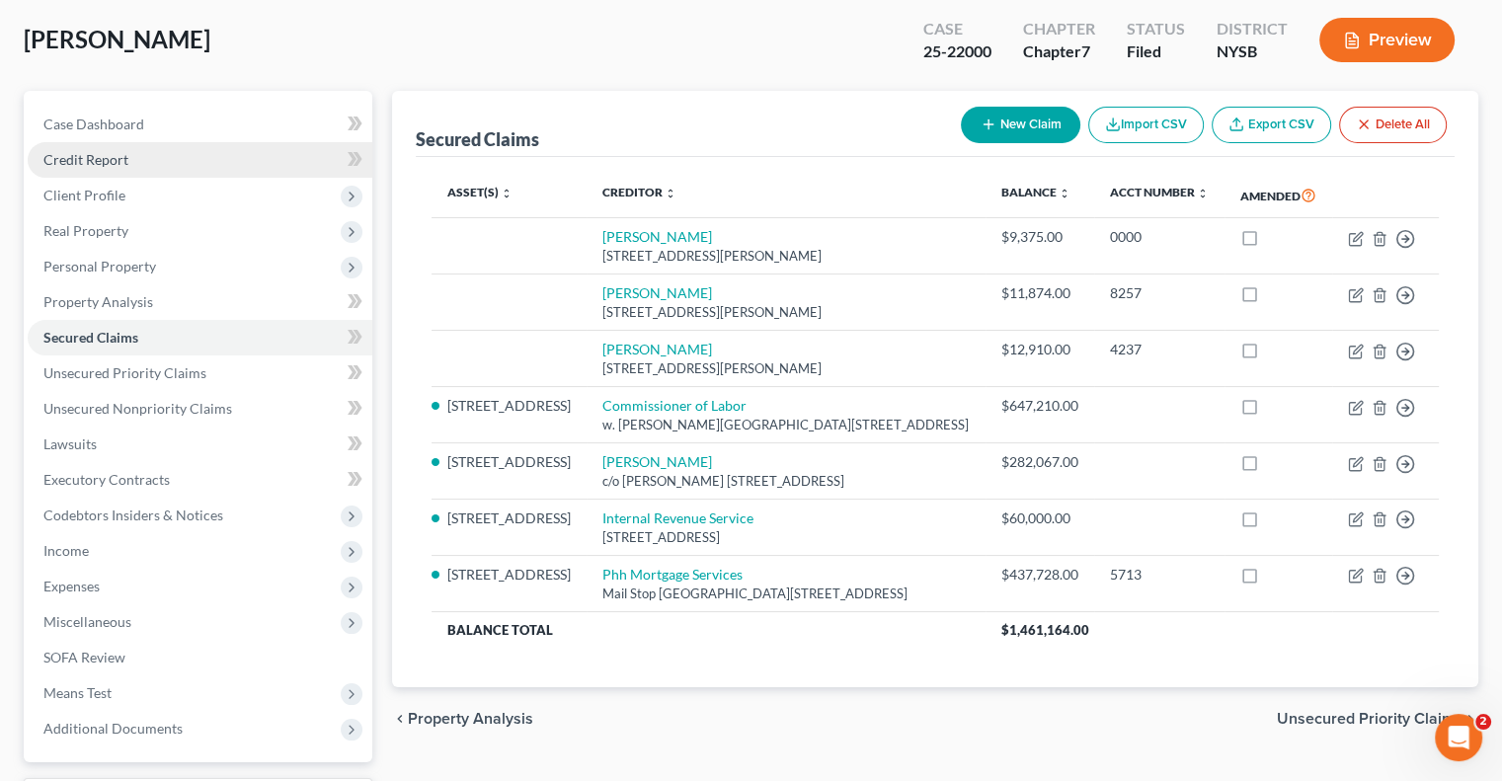
click at [101, 161] on span "Credit Report" at bounding box center [85, 159] width 85 height 17
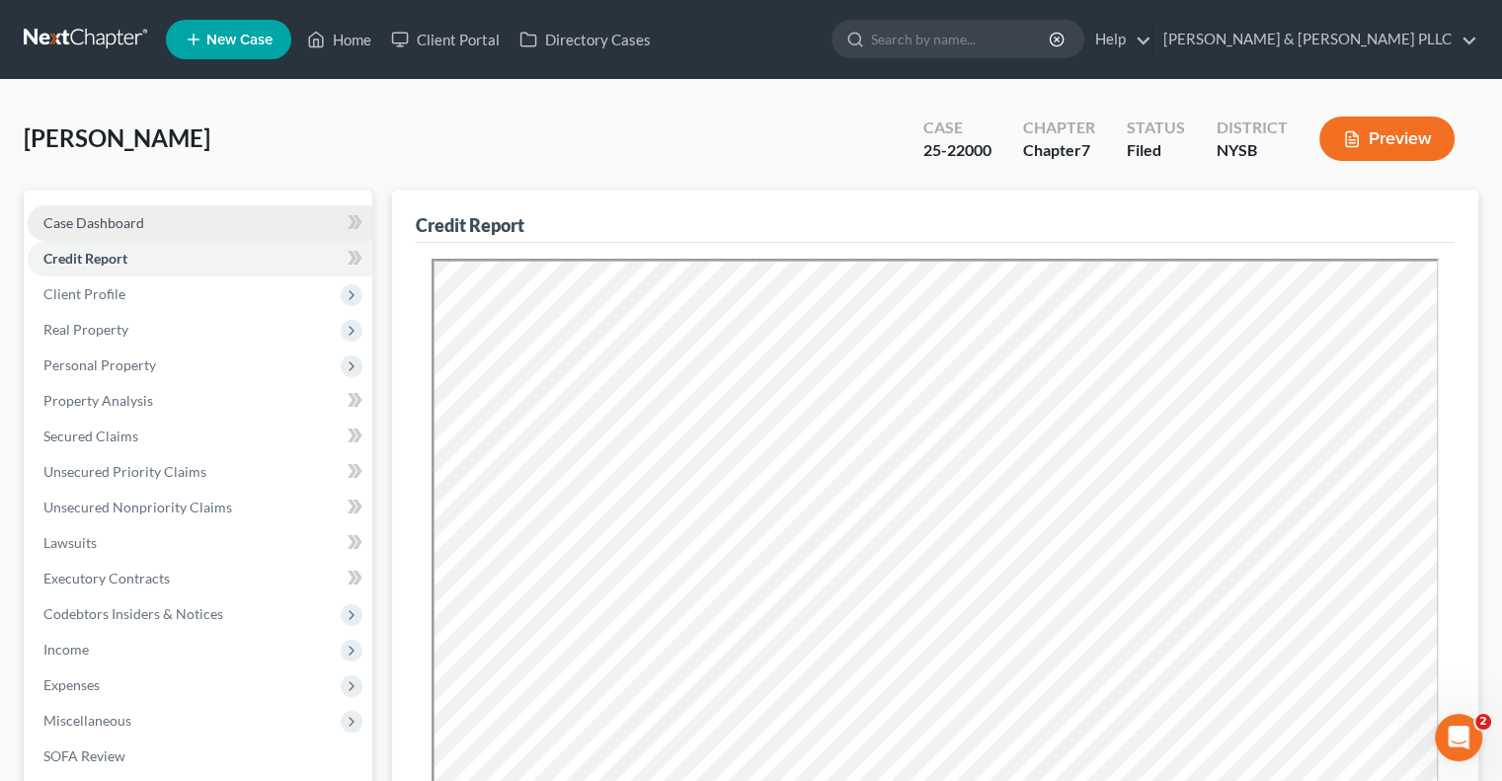
click at [59, 216] on span "Case Dashboard" at bounding box center [93, 222] width 101 height 17
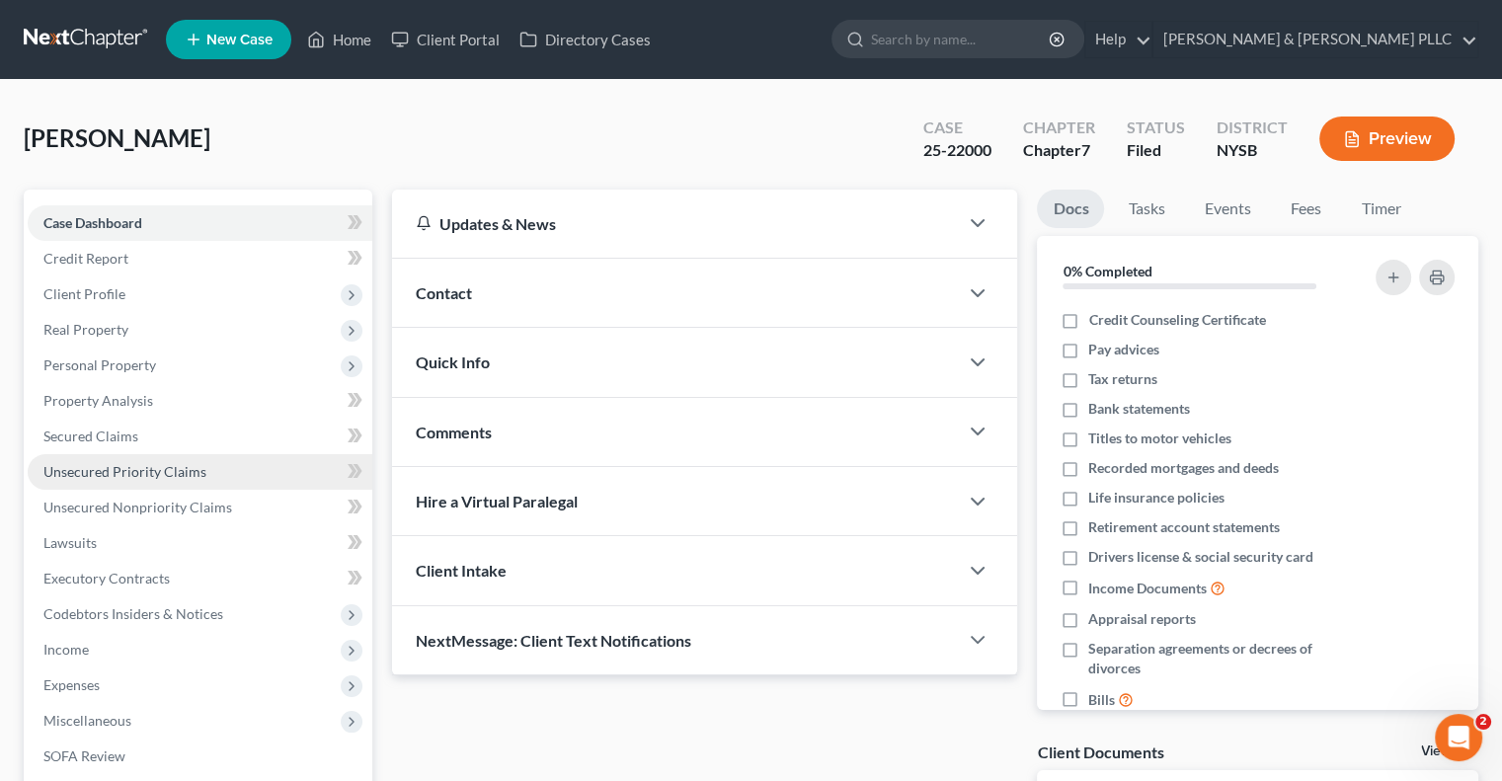
click at [146, 472] on span "Unsecured Priority Claims" at bounding box center [124, 471] width 163 height 17
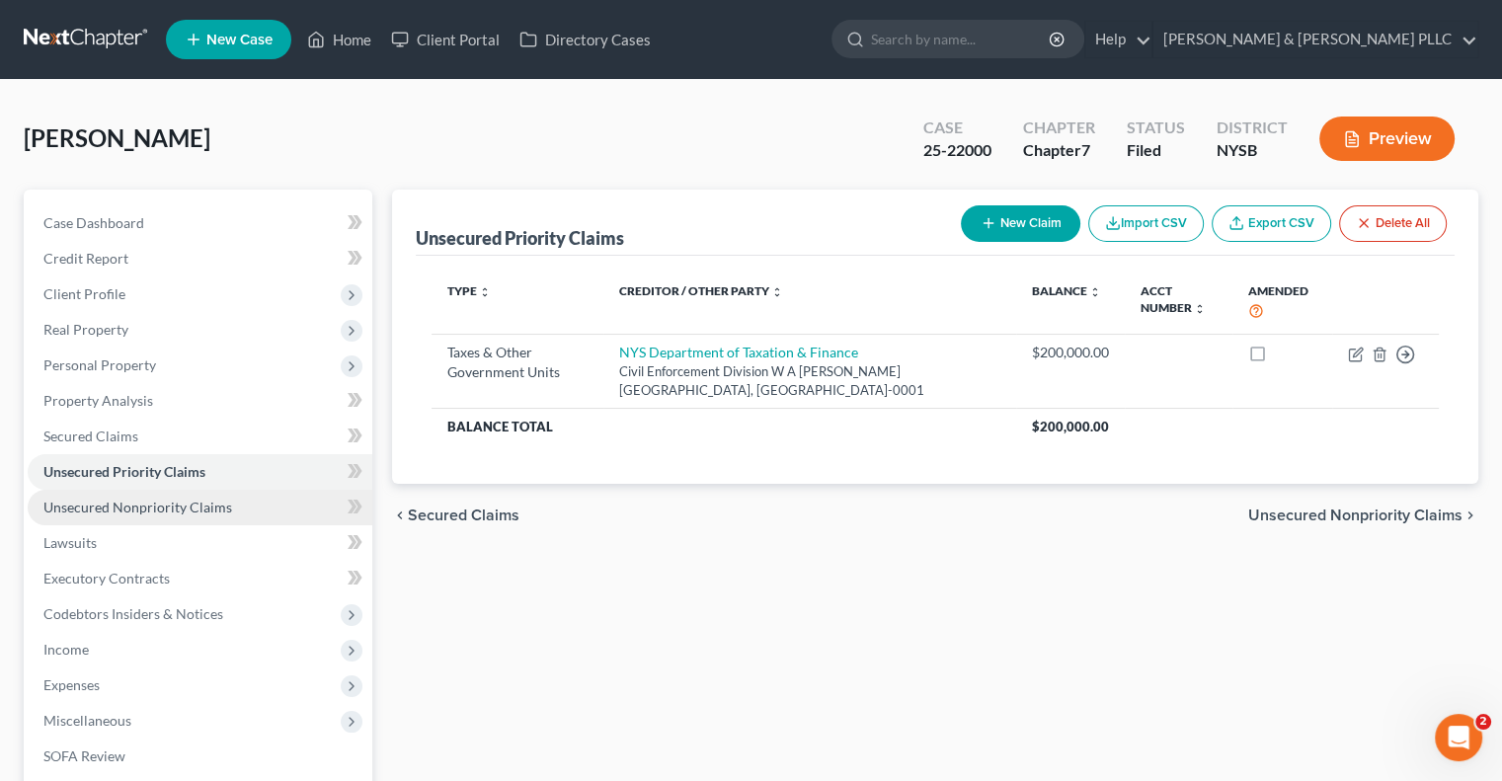
click at [152, 504] on span "Unsecured Nonpriority Claims" at bounding box center [137, 507] width 189 height 17
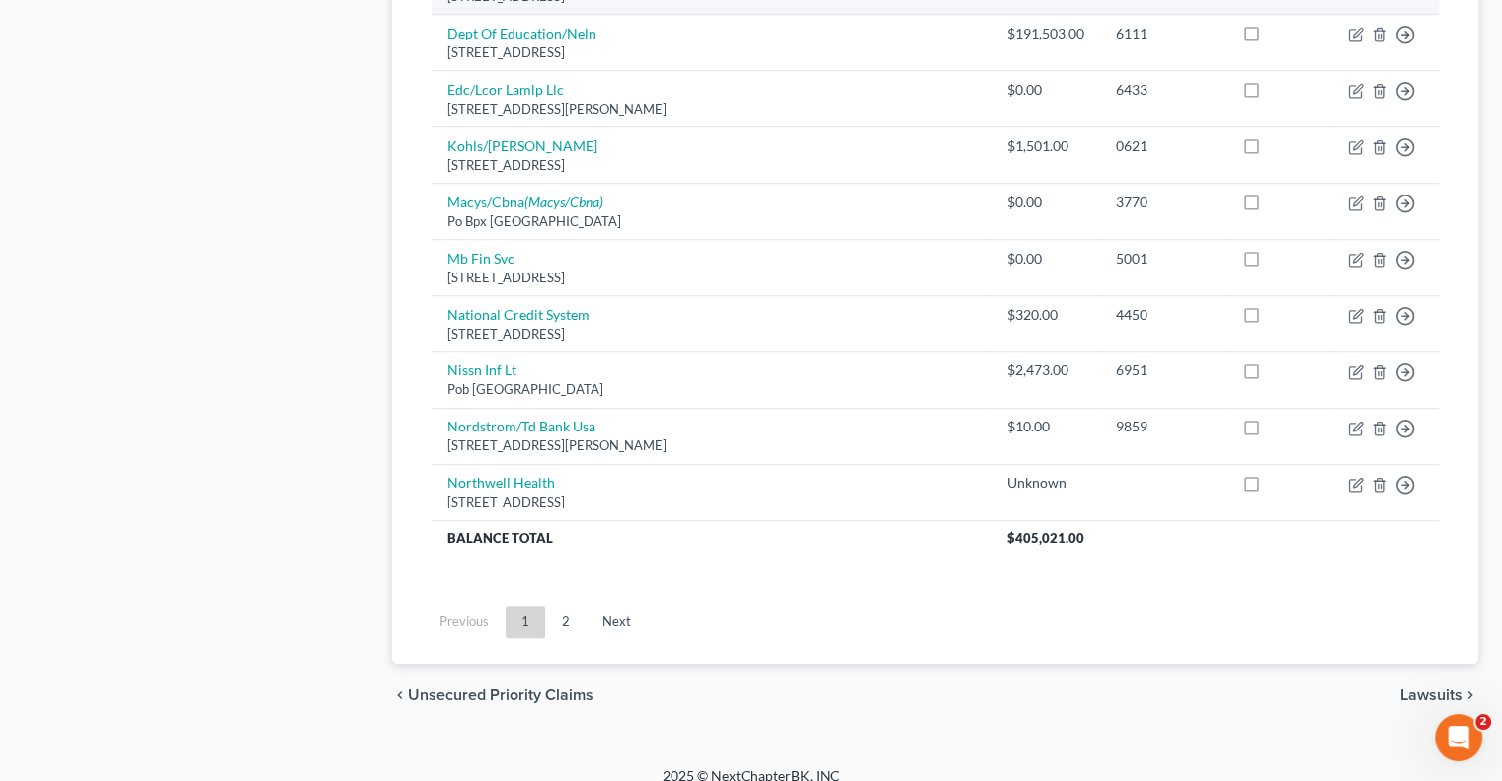
scroll to position [1533, 0]
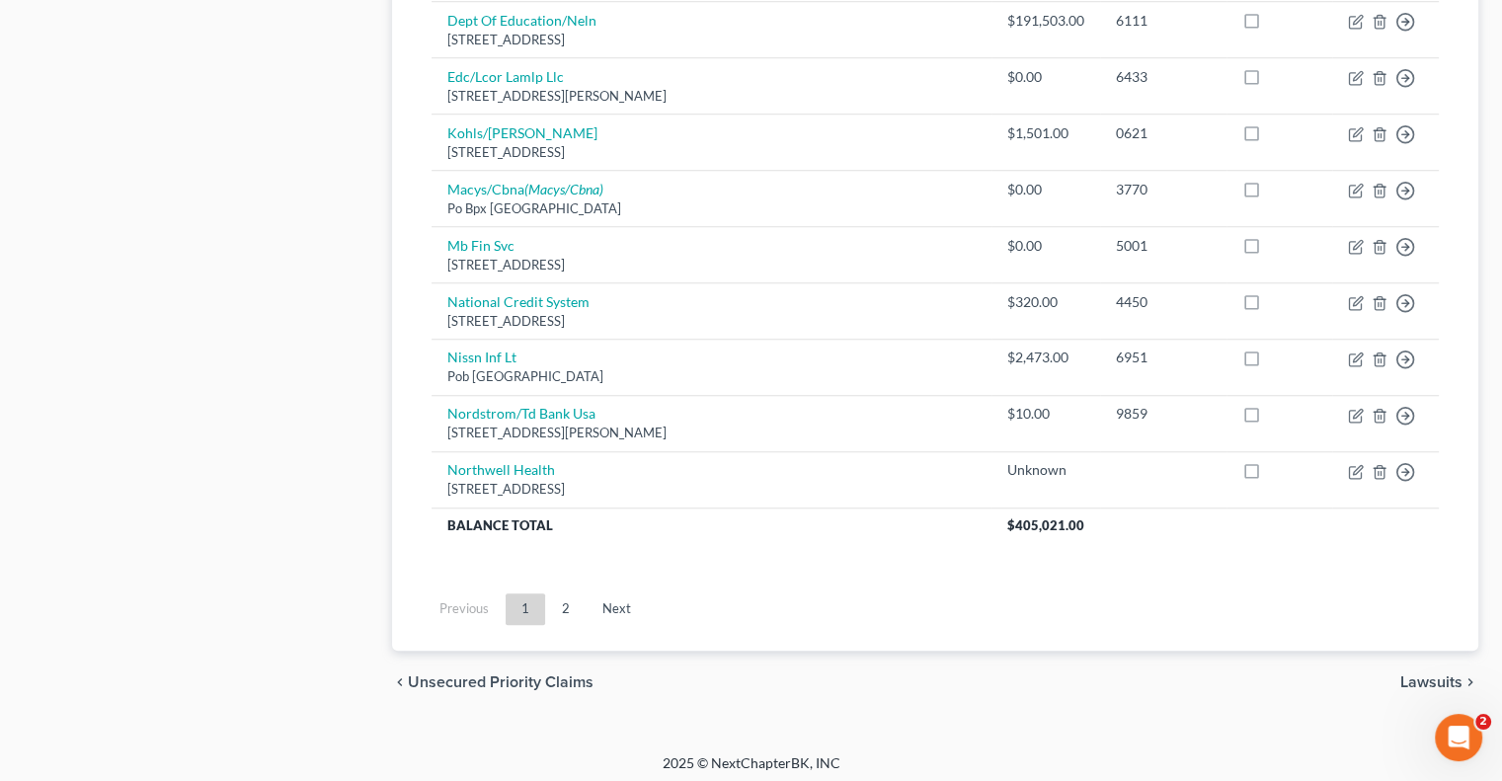
drag, startPoint x: 562, startPoint y: 603, endPoint x: 865, endPoint y: 499, distance: 320.7
click at [562, 603] on link "2" at bounding box center [565, 609] width 39 height 32
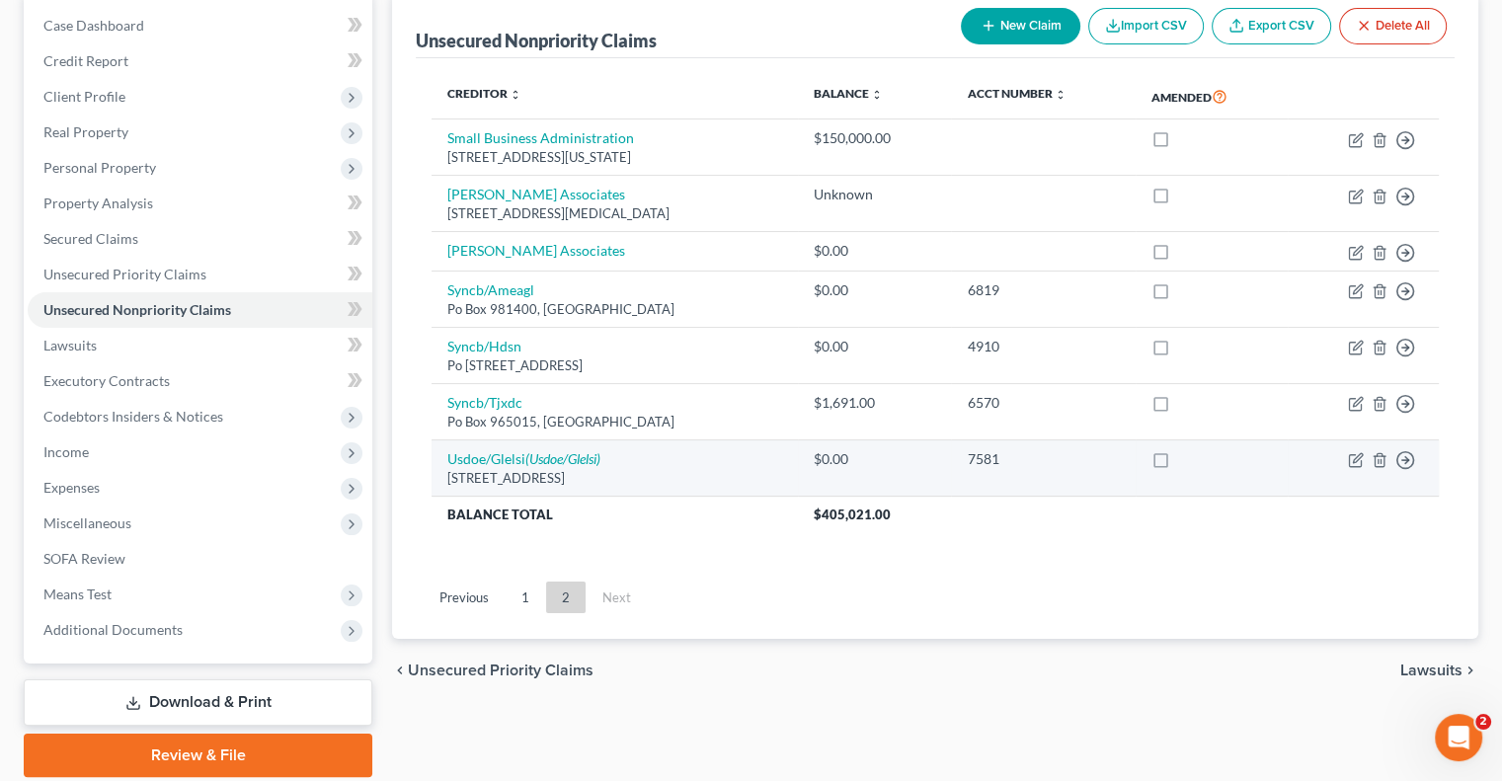
scroll to position [168, 0]
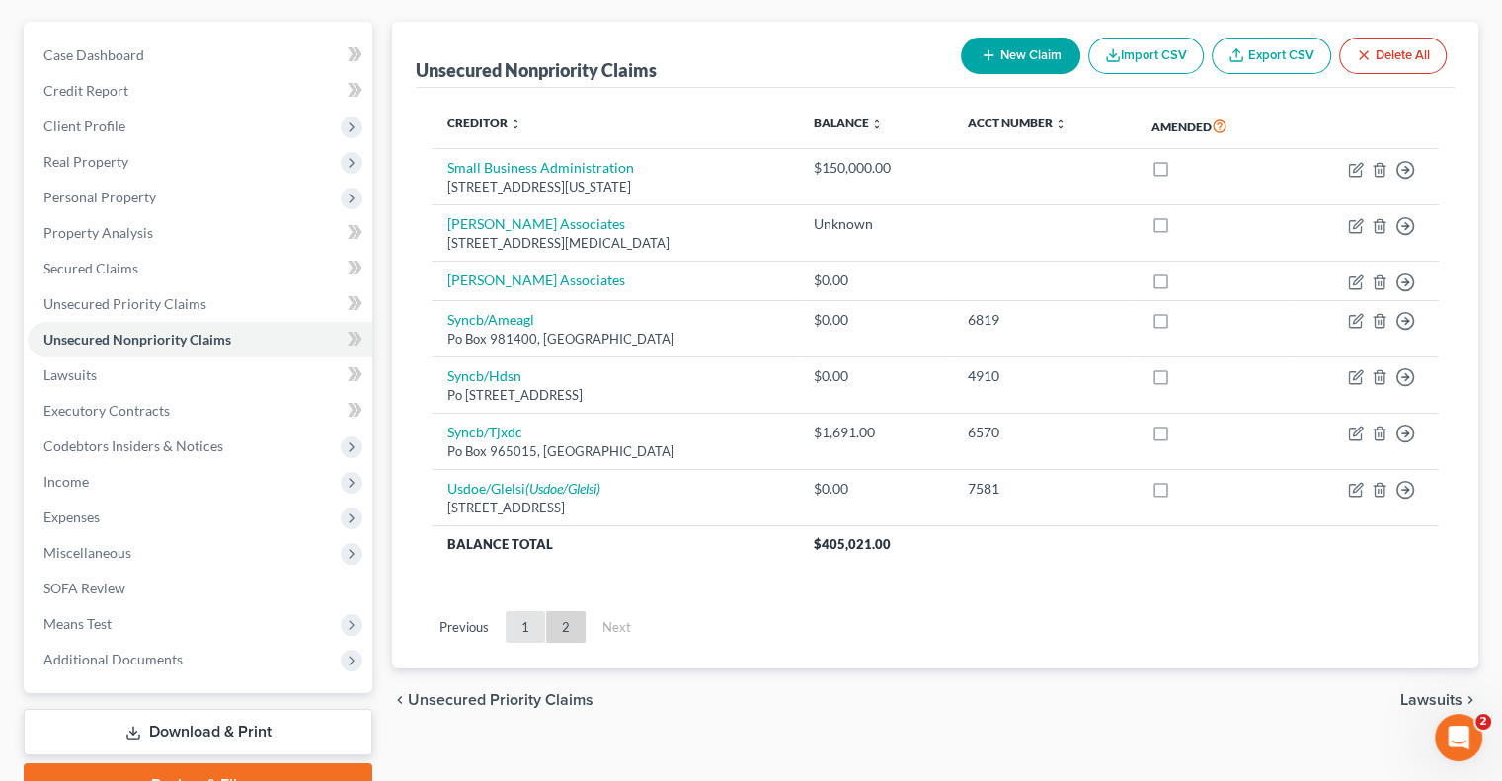
click at [521, 620] on link "1" at bounding box center [525, 627] width 39 height 32
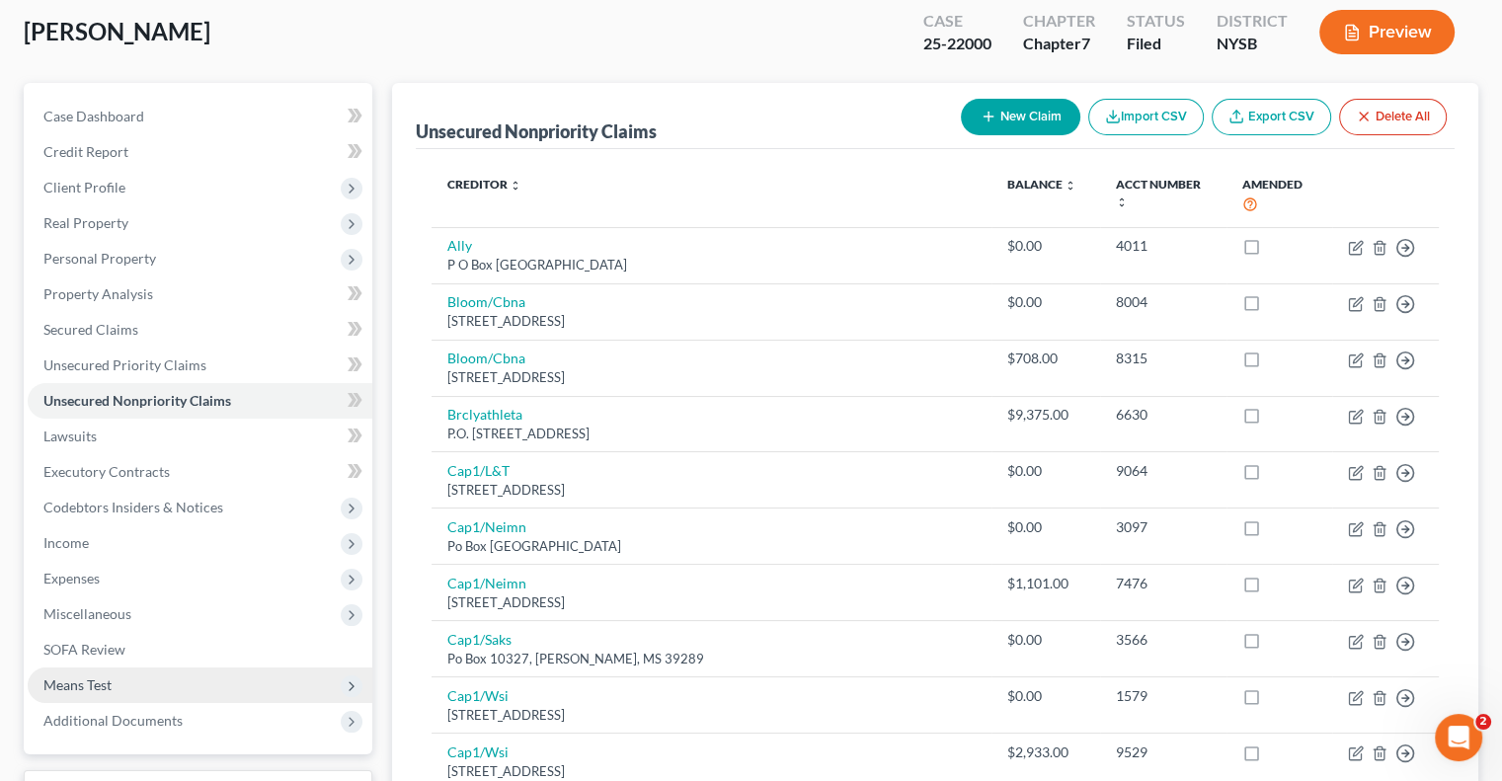
scroll to position [0, 0]
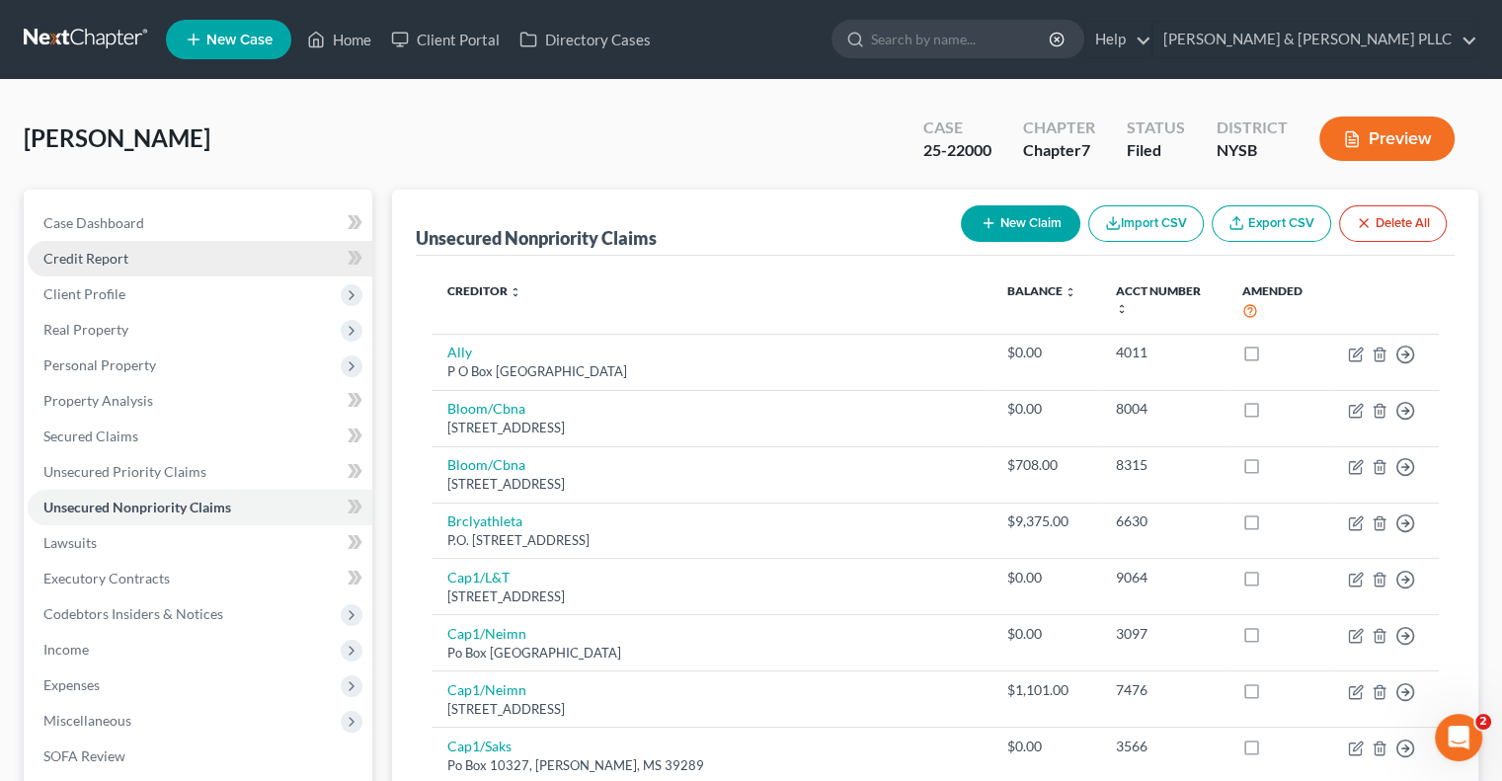
click at [113, 259] on span "Credit Report" at bounding box center [85, 258] width 85 height 17
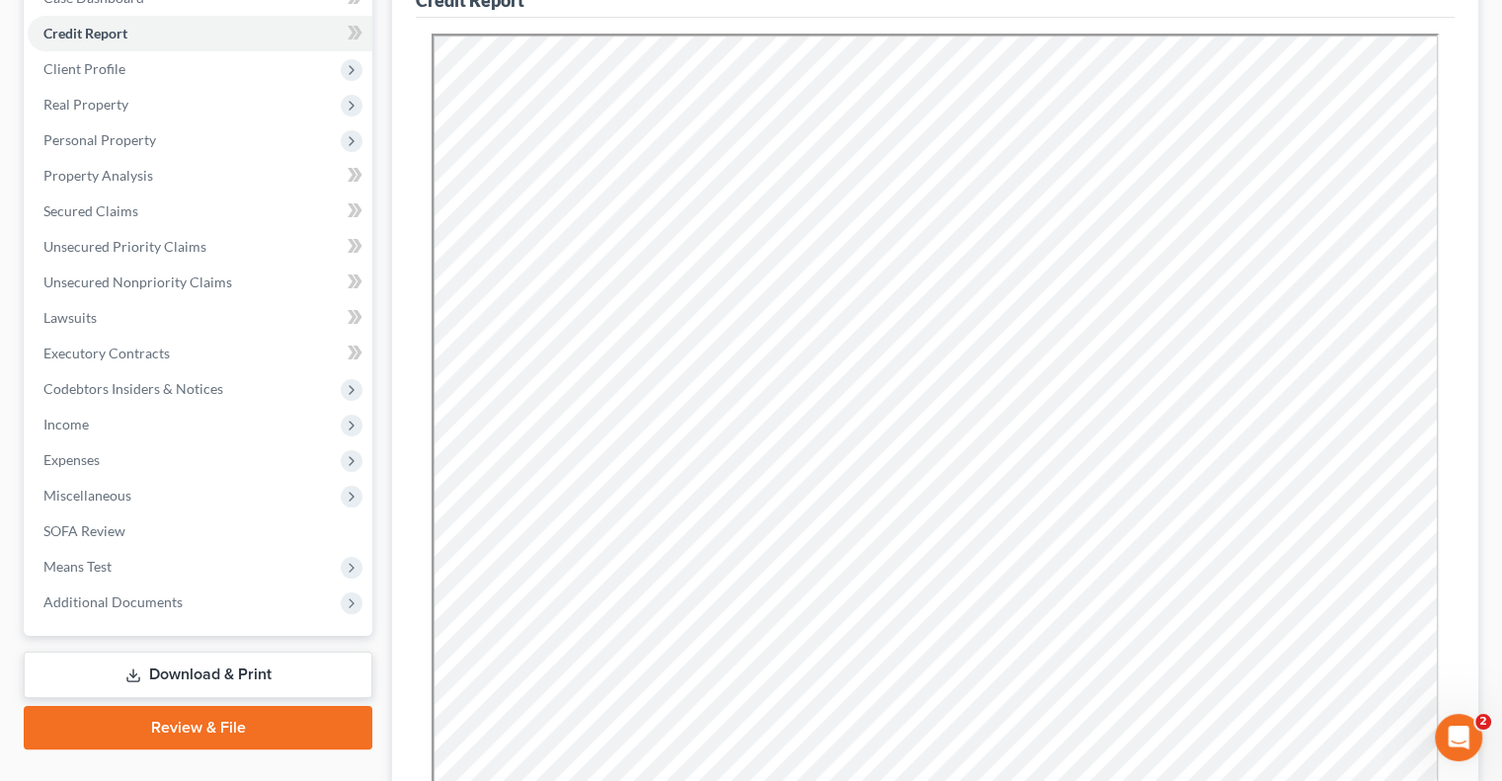
scroll to position [513, 0]
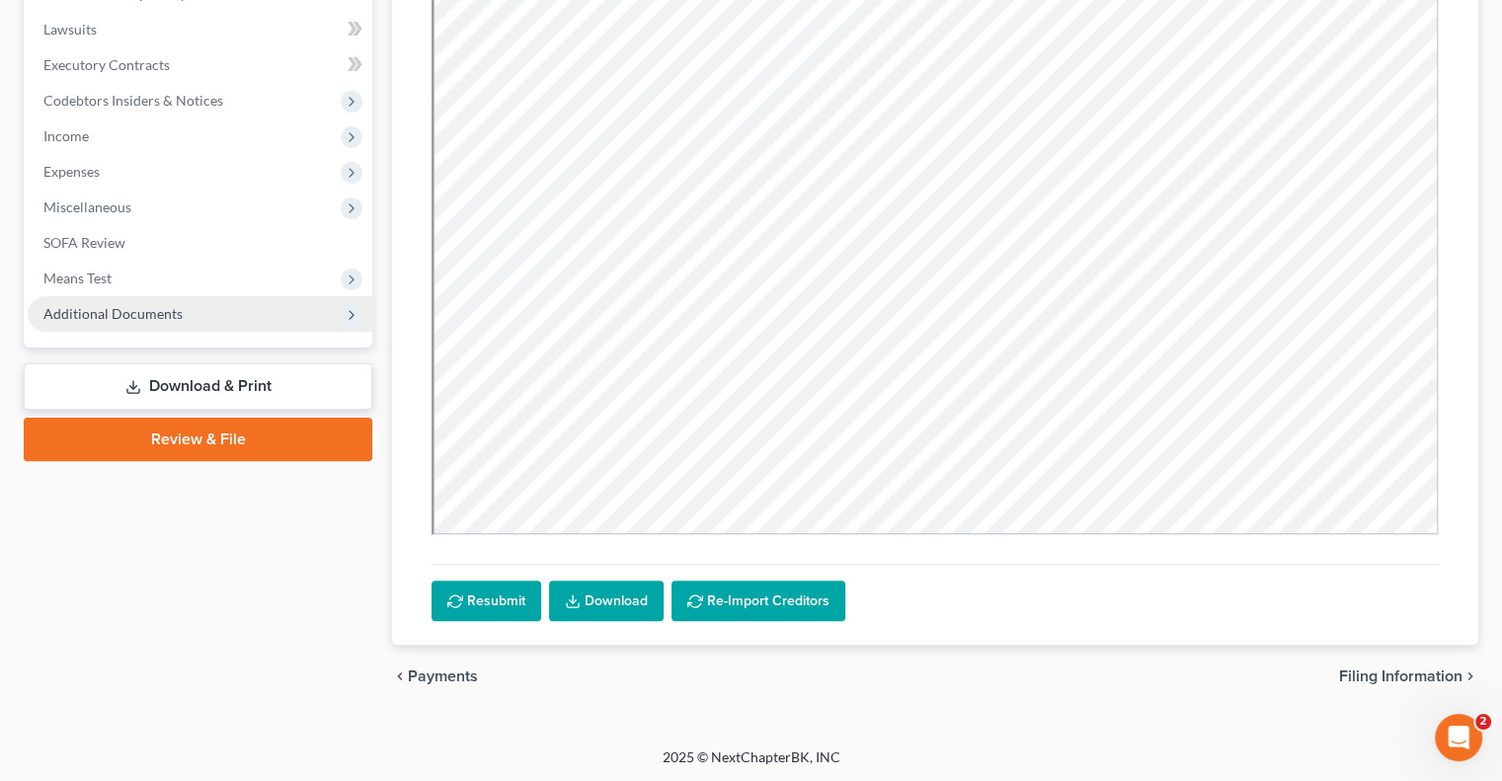
click at [79, 311] on span "Additional Documents" at bounding box center [112, 313] width 139 height 17
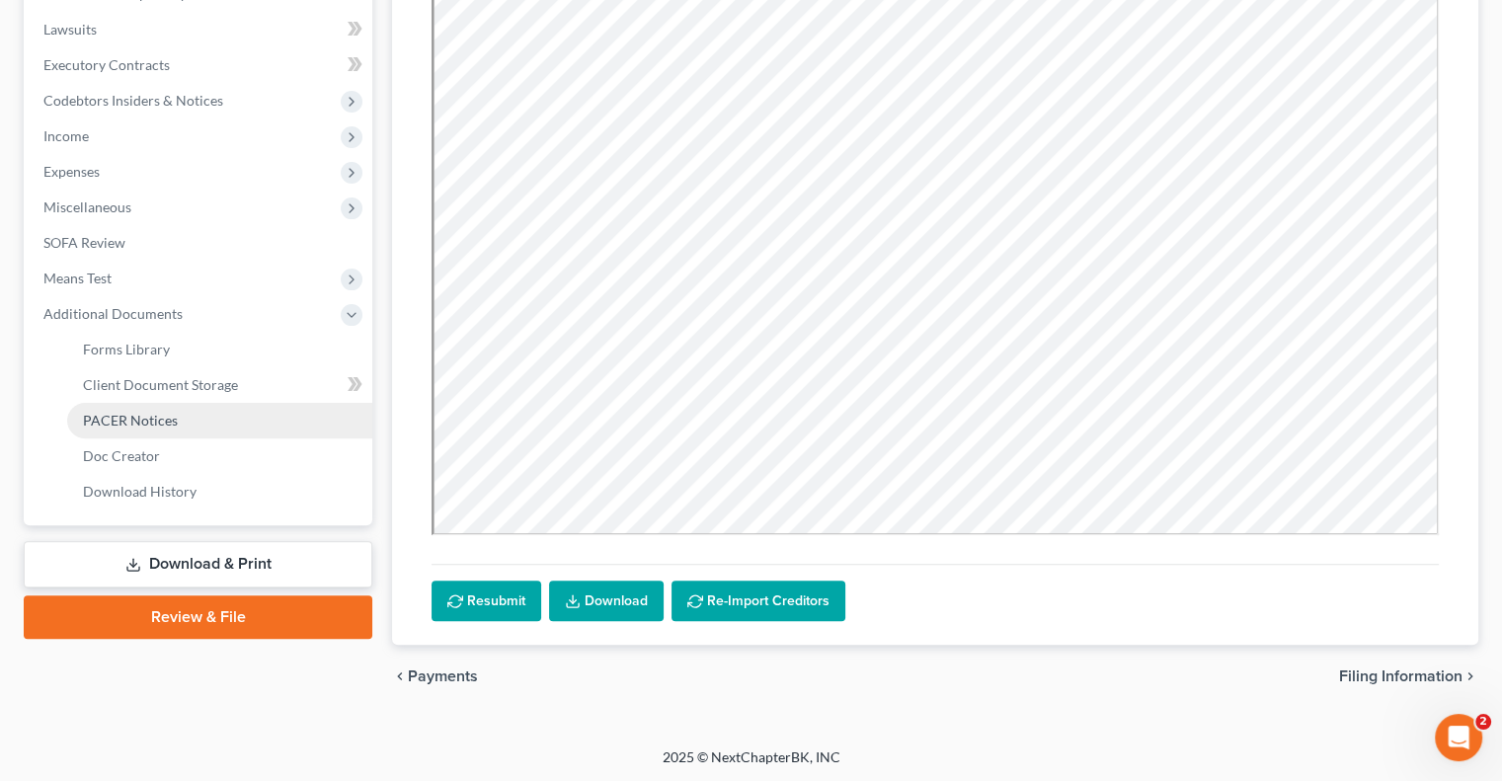
click at [146, 424] on span "PACER Notices" at bounding box center [130, 420] width 95 height 17
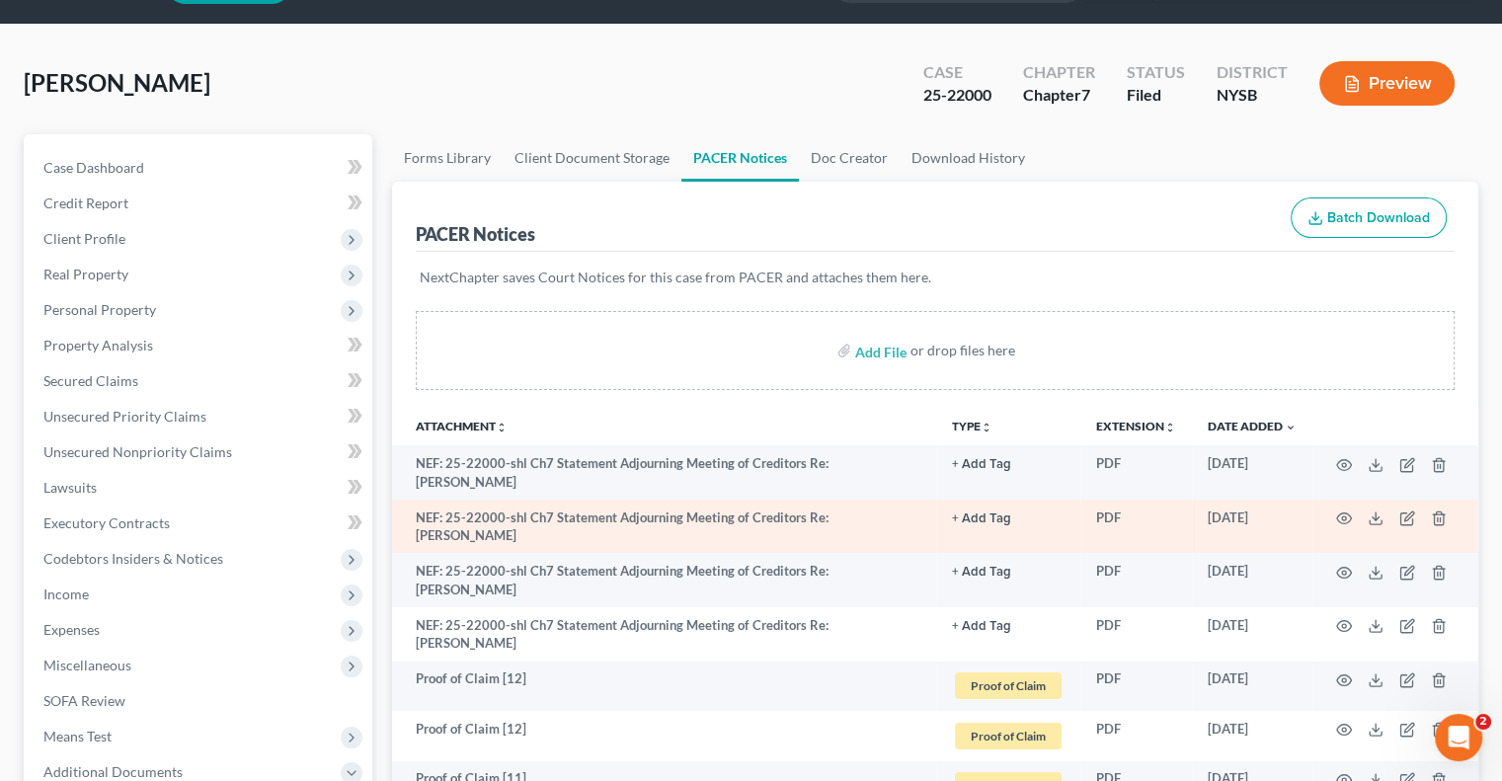
scroll to position [99, 0]
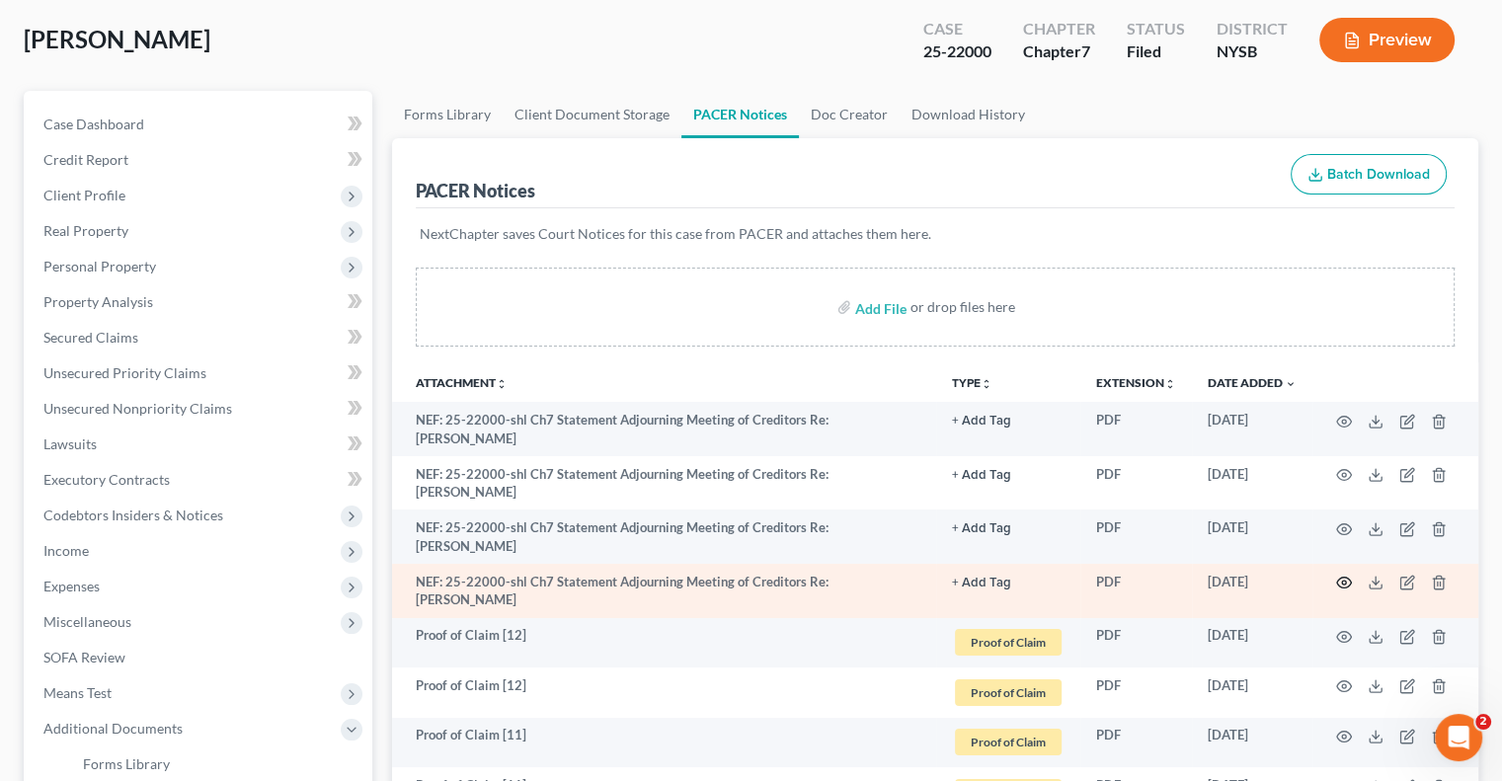
click at [1341, 578] on icon "button" at bounding box center [1344, 583] width 15 height 11
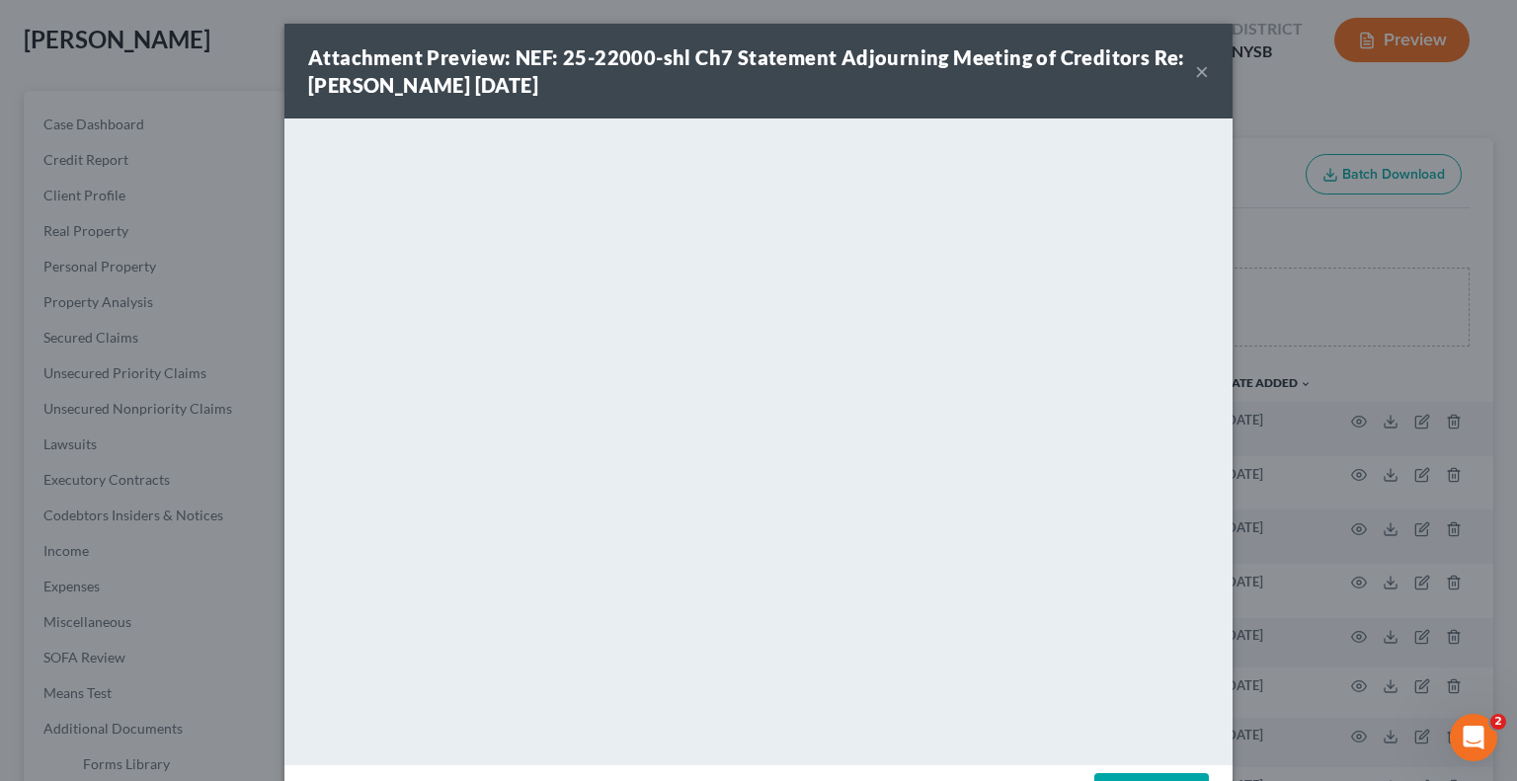
click at [1195, 72] on button "×" at bounding box center [1202, 71] width 14 height 24
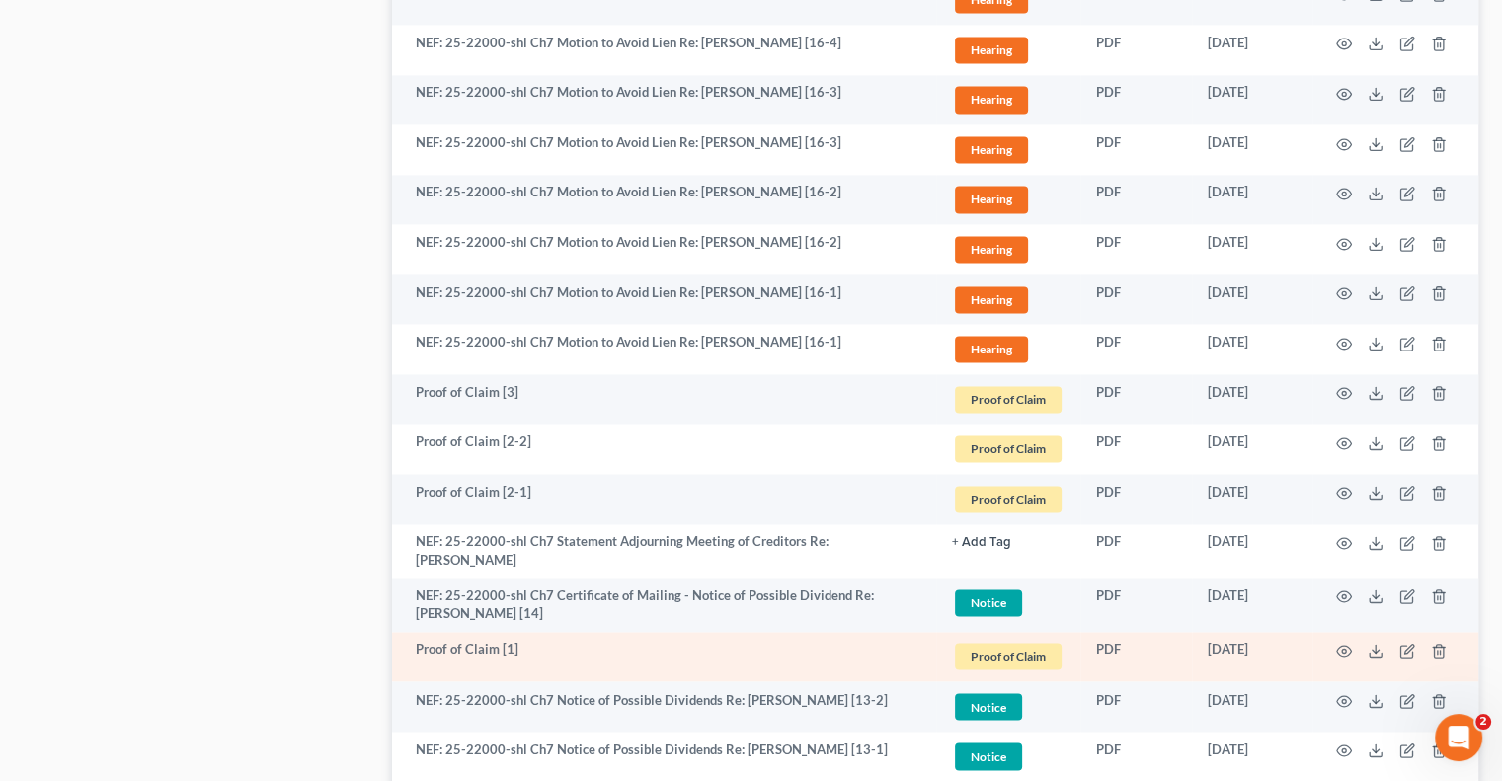
scroll to position [3160, 0]
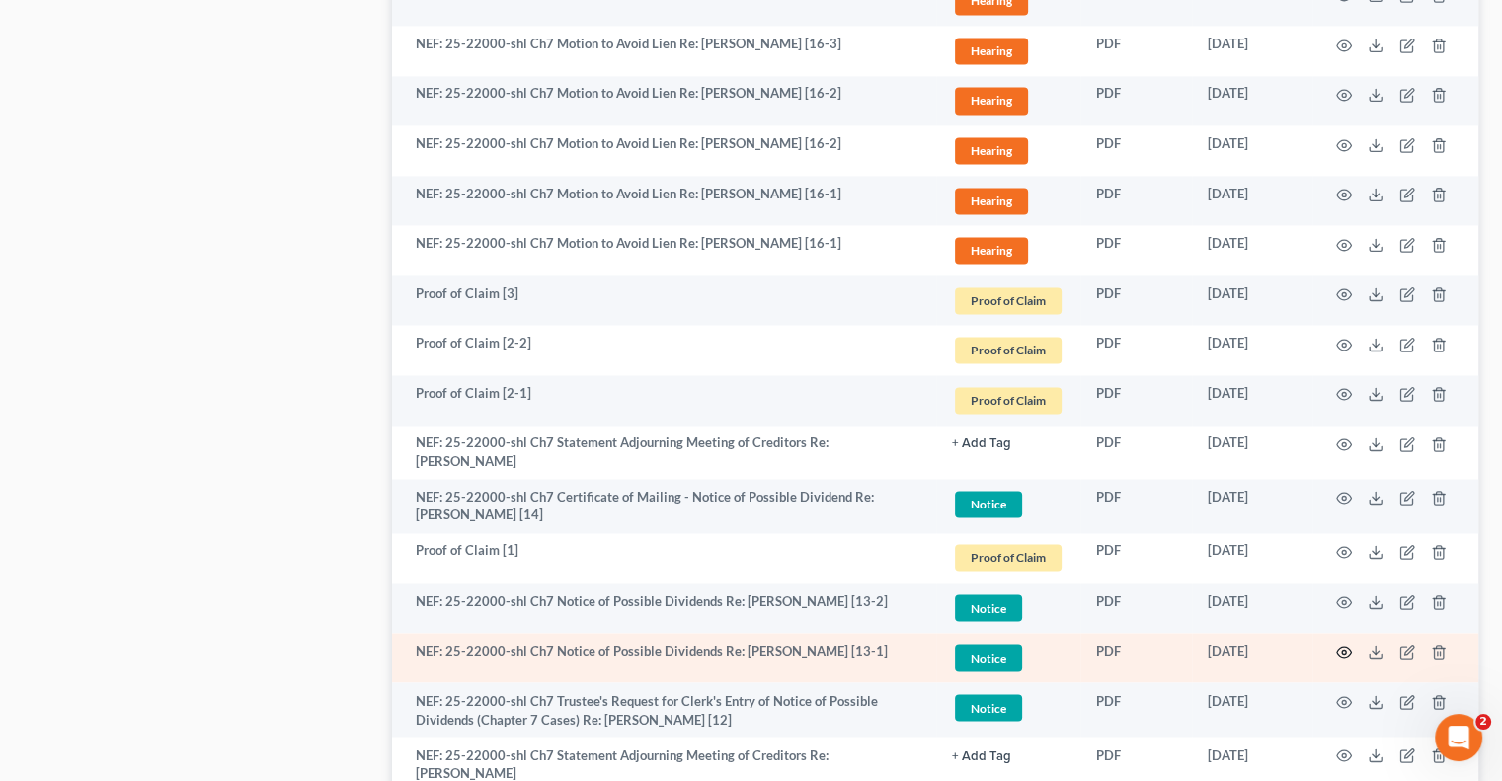
click at [1338, 644] on icon "button" at bounding box center [1344, 652] width 16 height 16
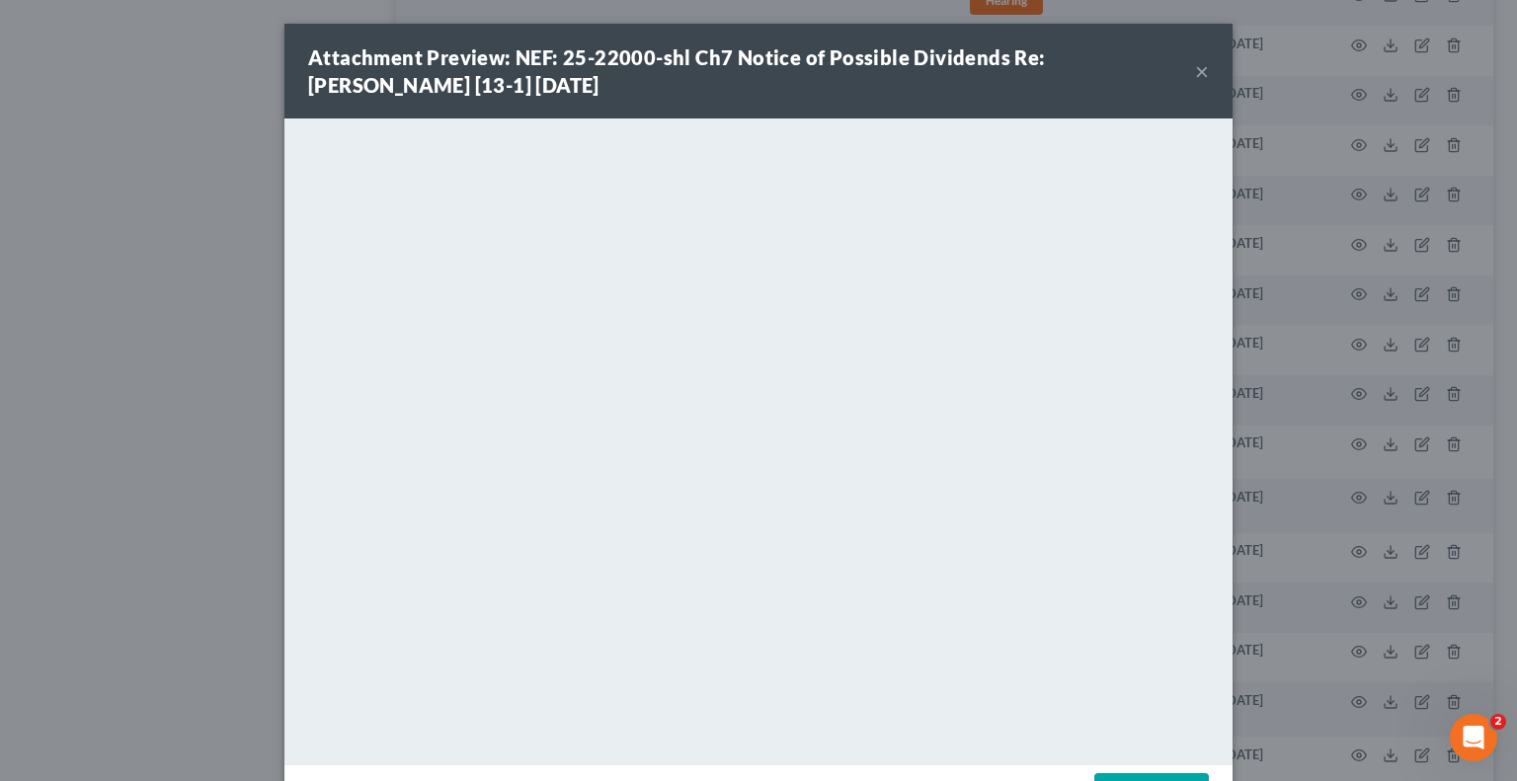
click at [1195, 70] on button "×" at bounding box center [1202, 71] width 14 height 24
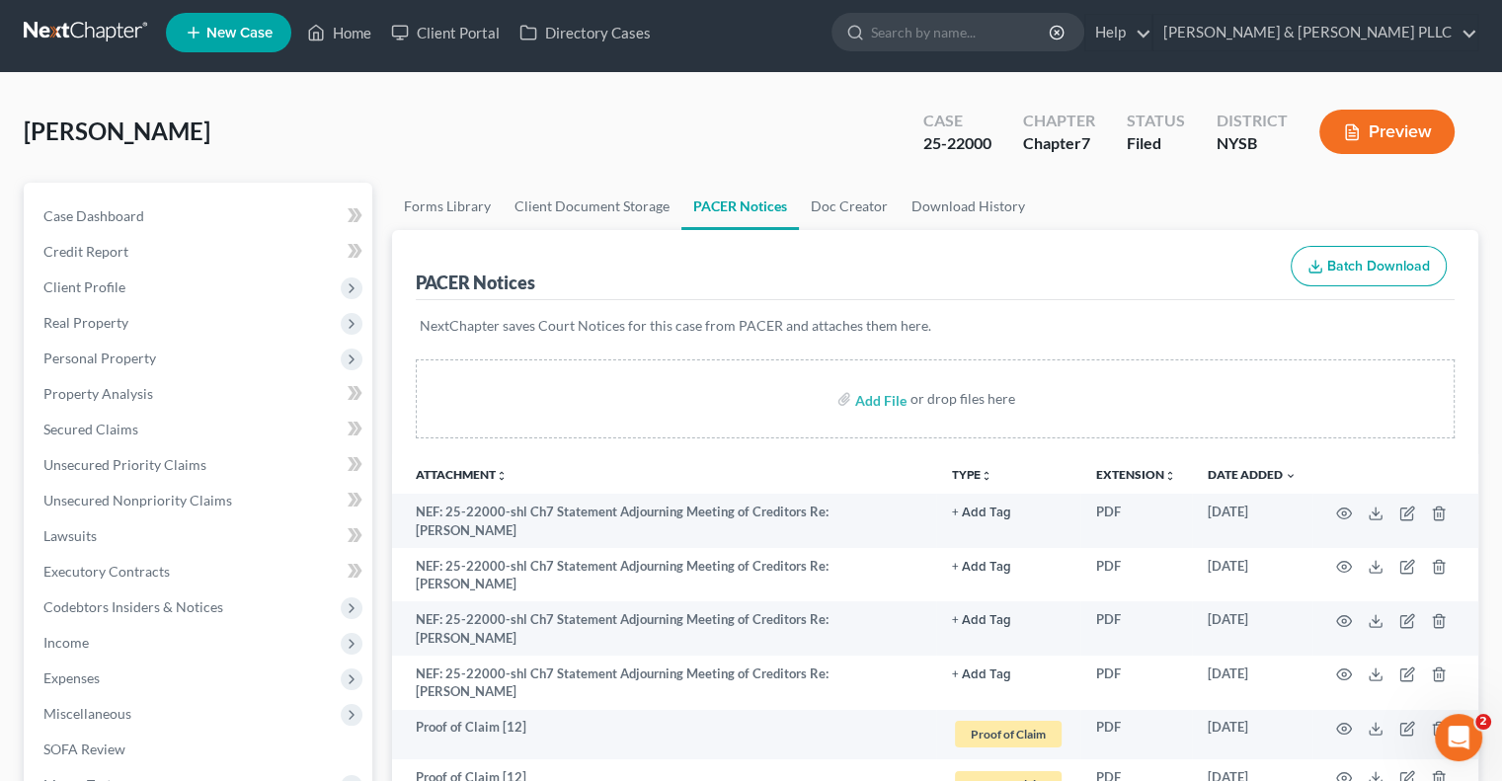
scroll to position [0, 0]
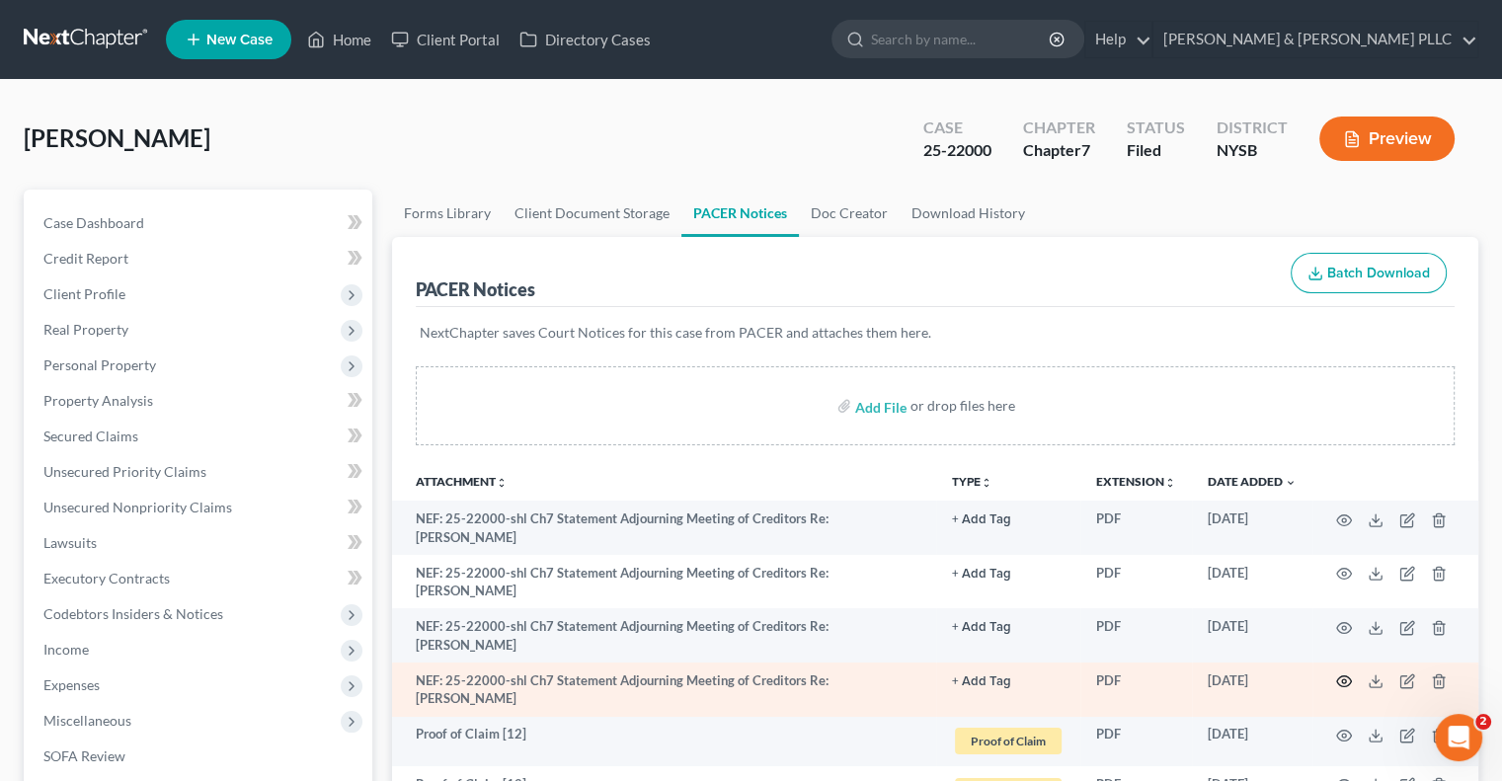
click at [1346, 673] on icon "button" at bounding box center [1344, 681] width 16 height 16
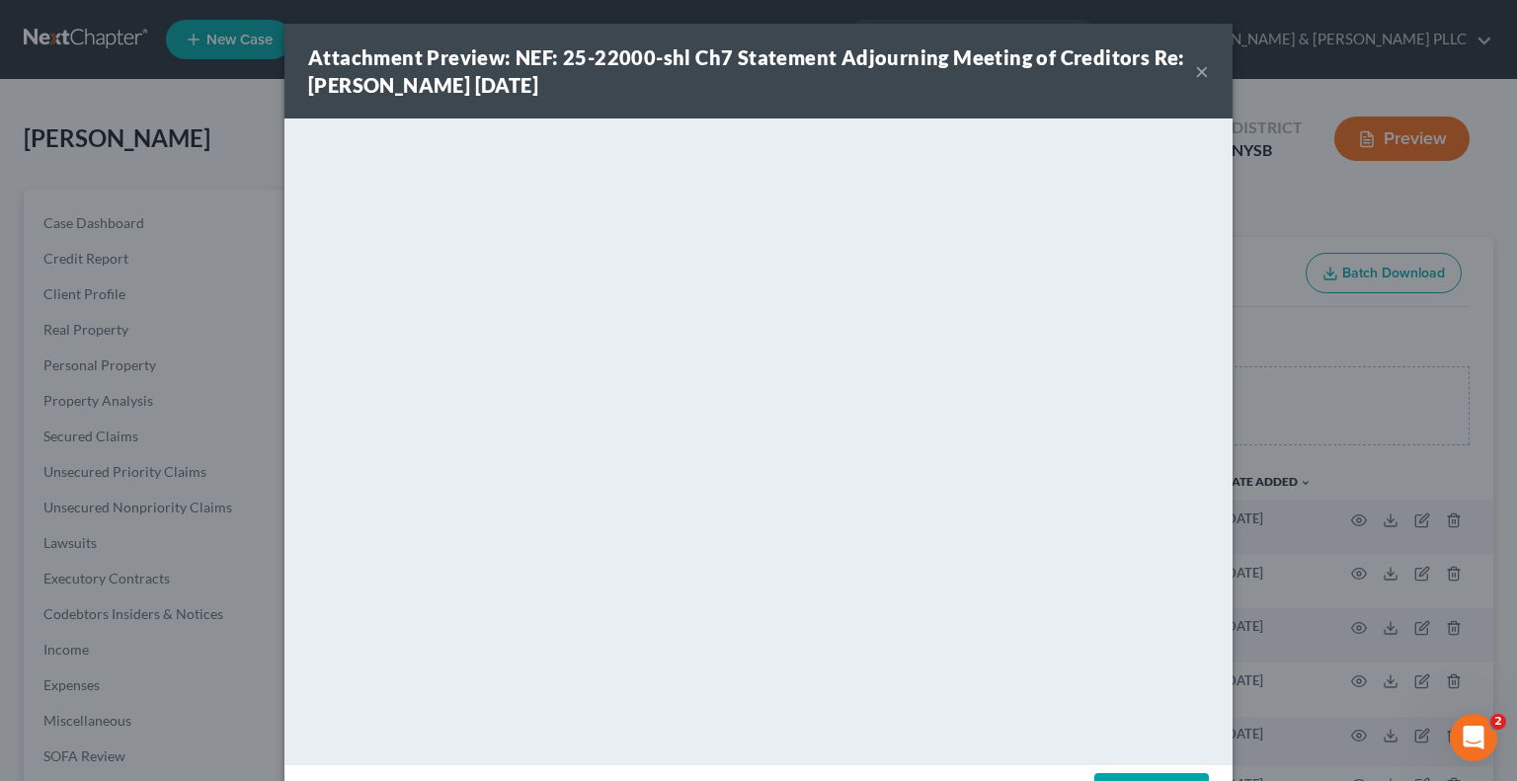
click at [1195, 68] on button "×" at bounding box center [1202, 71] width 14 height 24
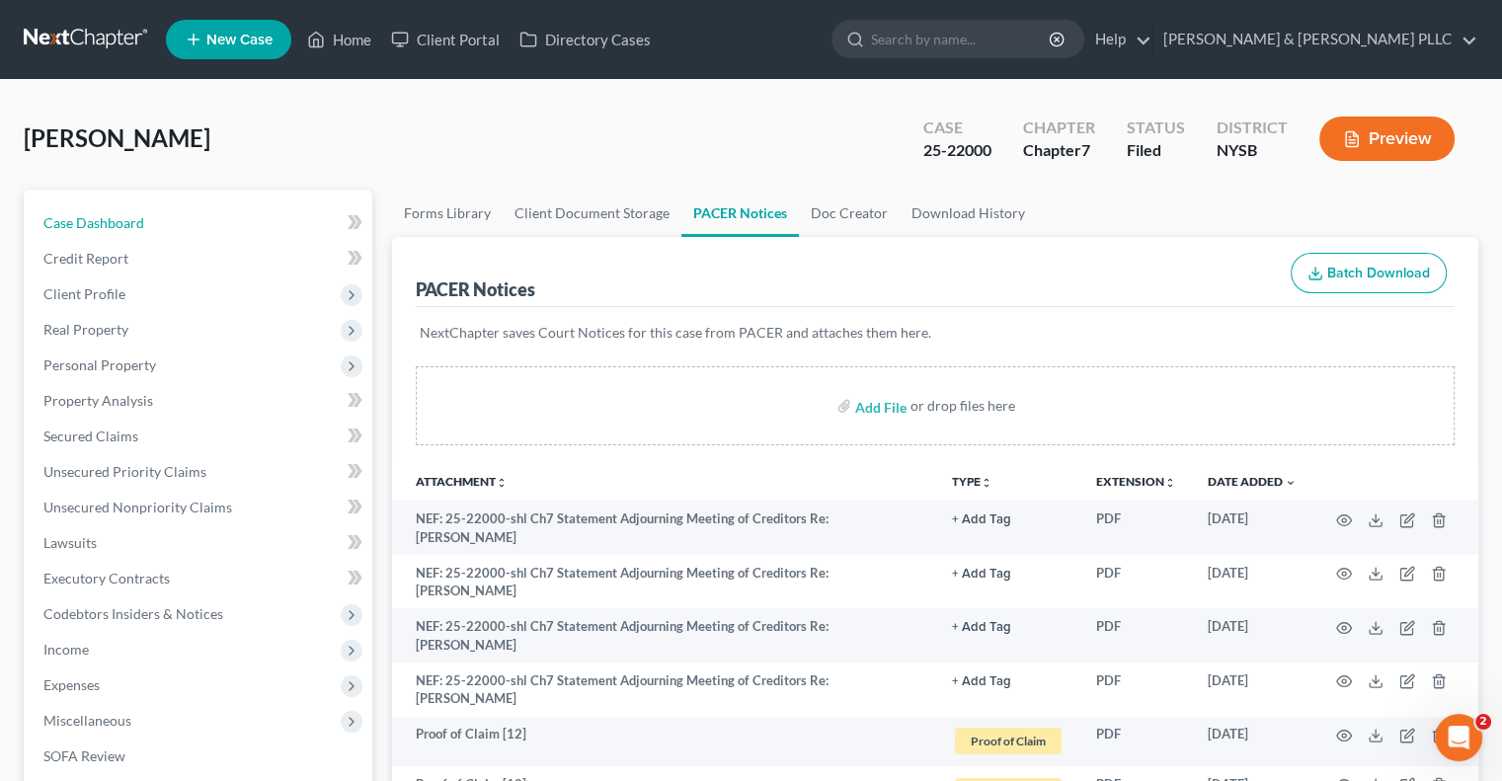
drag, startPoint x: 108, startPoint y: 214, endPoint x: 744, endPoint y: 346, distance: 650.3
click at [108, 214] on span "Case Dashboard" at bounding box center [93, 222] width 101 height 17
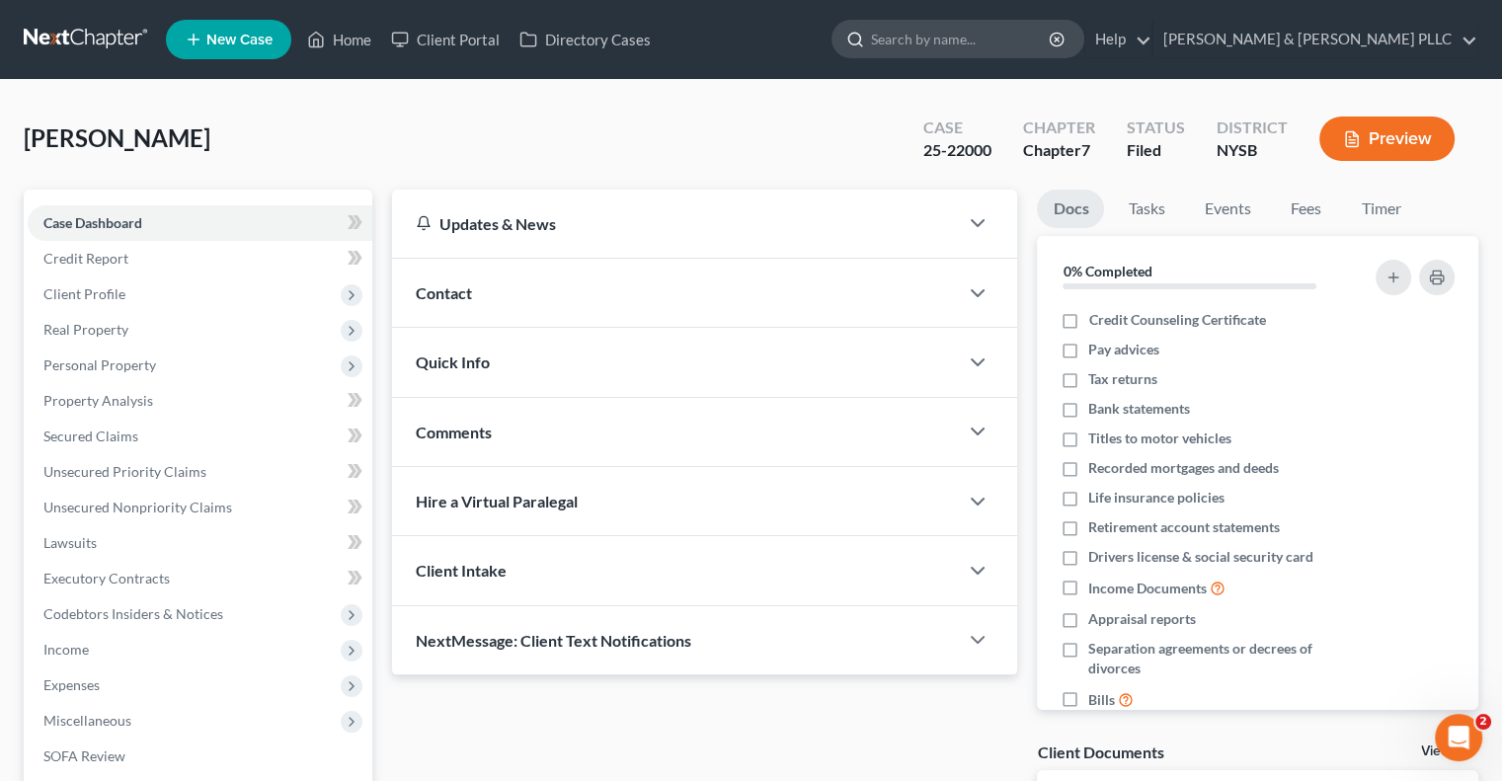
click at [993, 34] on input "search" at bounding box center [961, 39] width 181 height 37
type input "caputo"
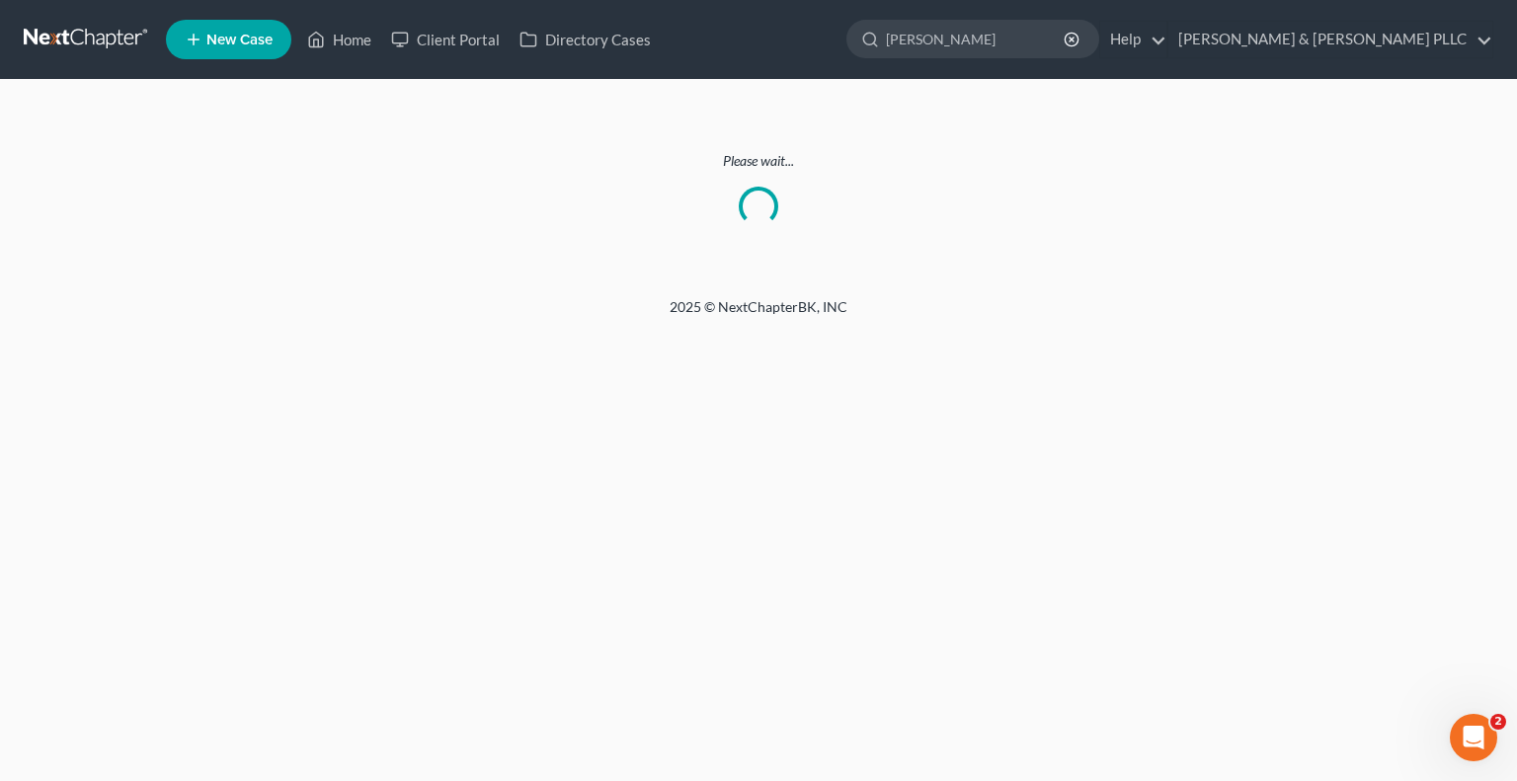
click at [421, 373] on div "Home New Case Client Portal Directory Cases Clair Gjertsen & Weathers PLLC wend…" at bounding box center [758, 390] width 1517 height 781
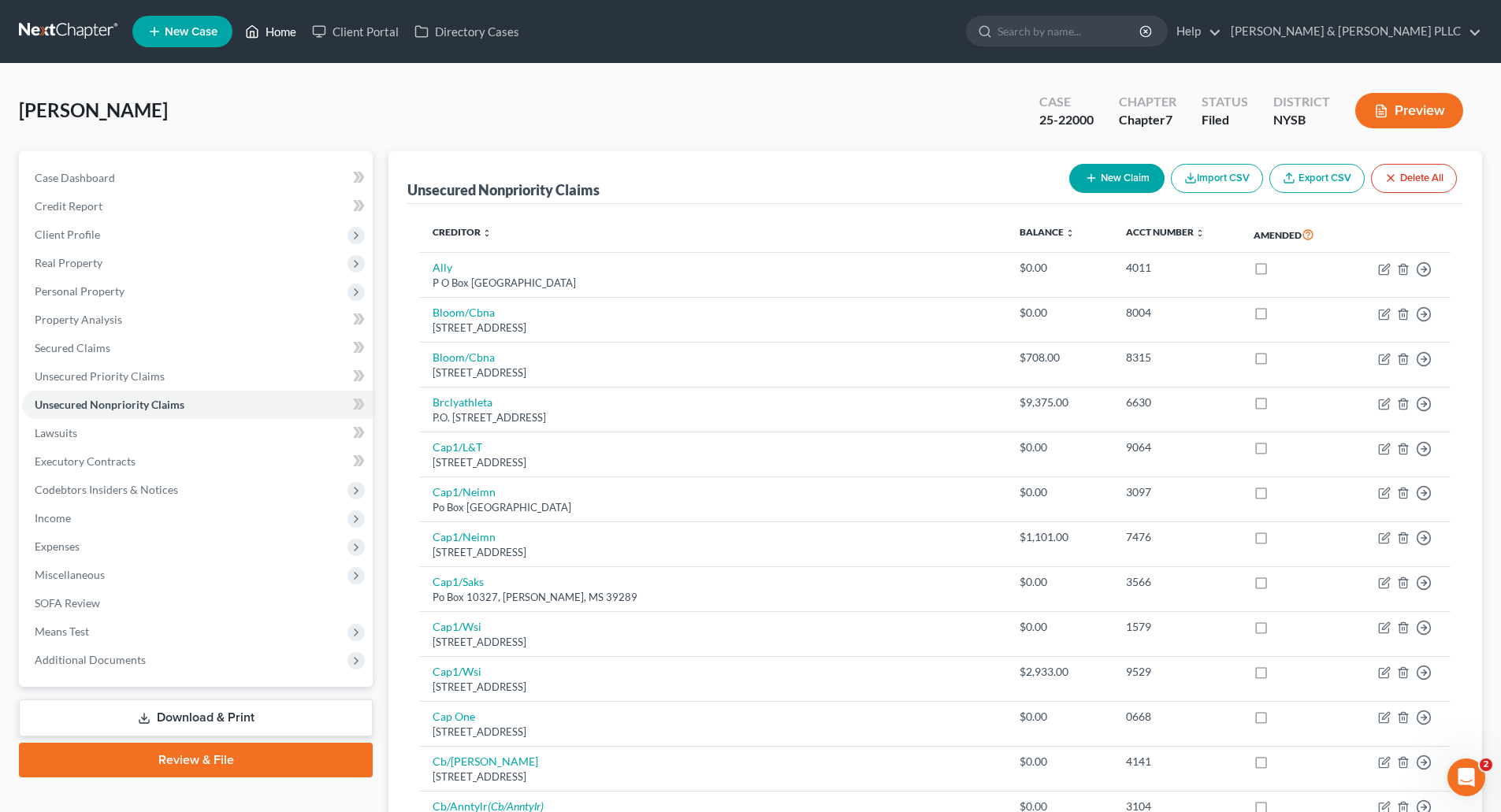
click at [286, 26] on link "Home" at bounding box center [271, 32] width 67 height 29
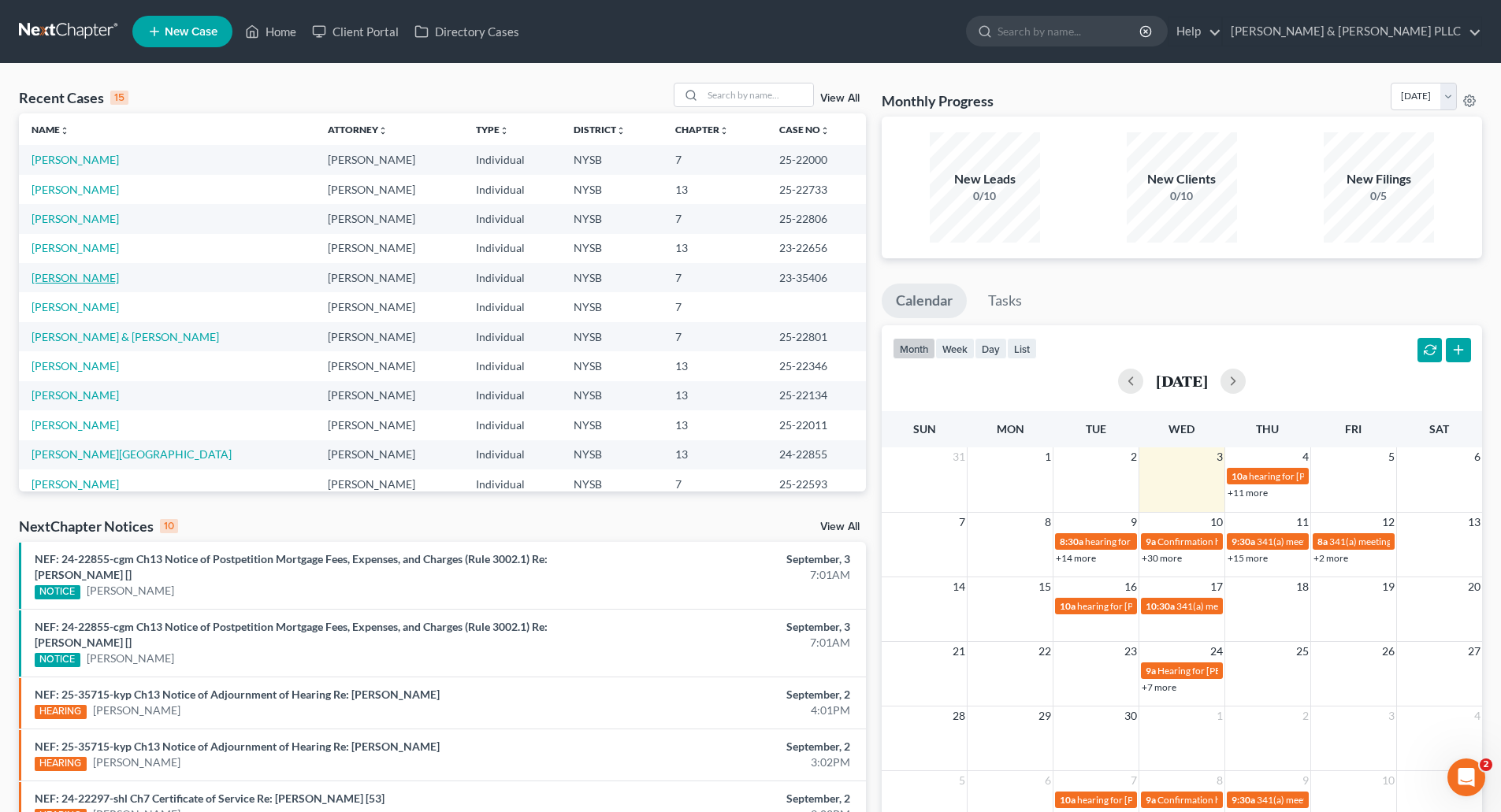
click at [67, 278] on link "[PERSON_NAME]" at bounding box center [75, 278] width 88 height 14
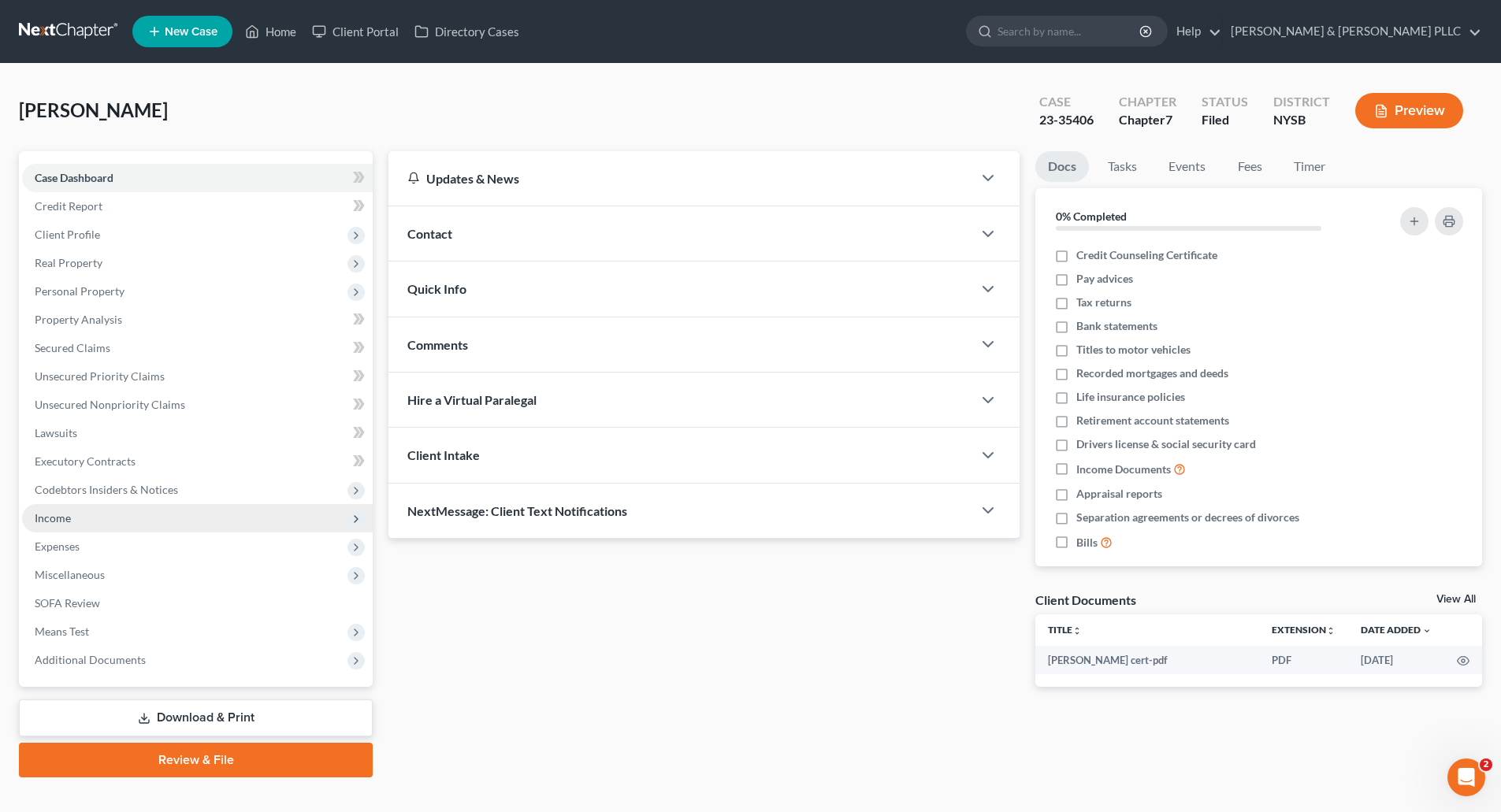
click at [61, 516] on span "Income" at bounding box center [52, 518] width 36 height 14
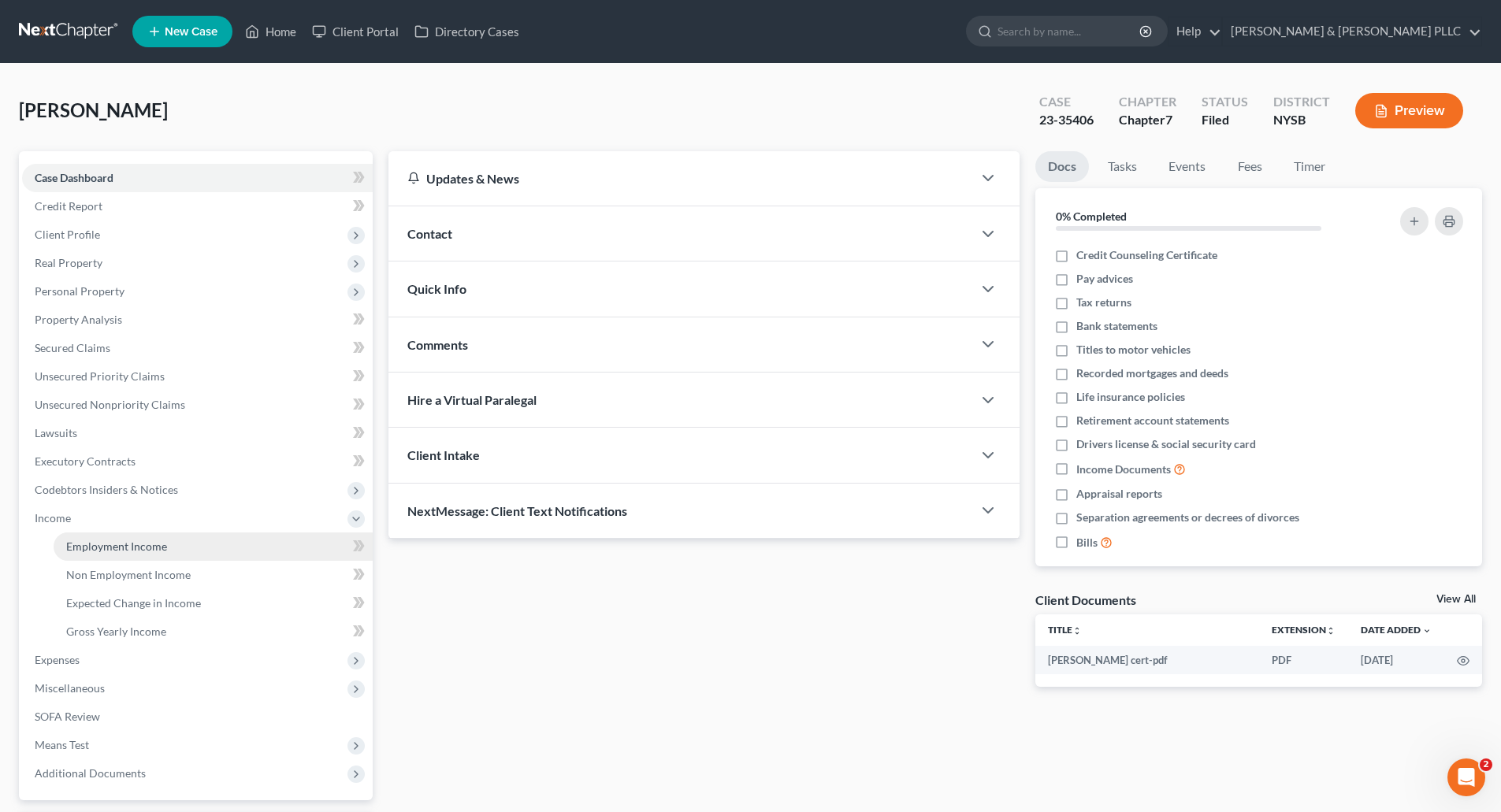
click at [141, 543] on span "Employment Income" at bounding box center [117, 546] width 101 height 14
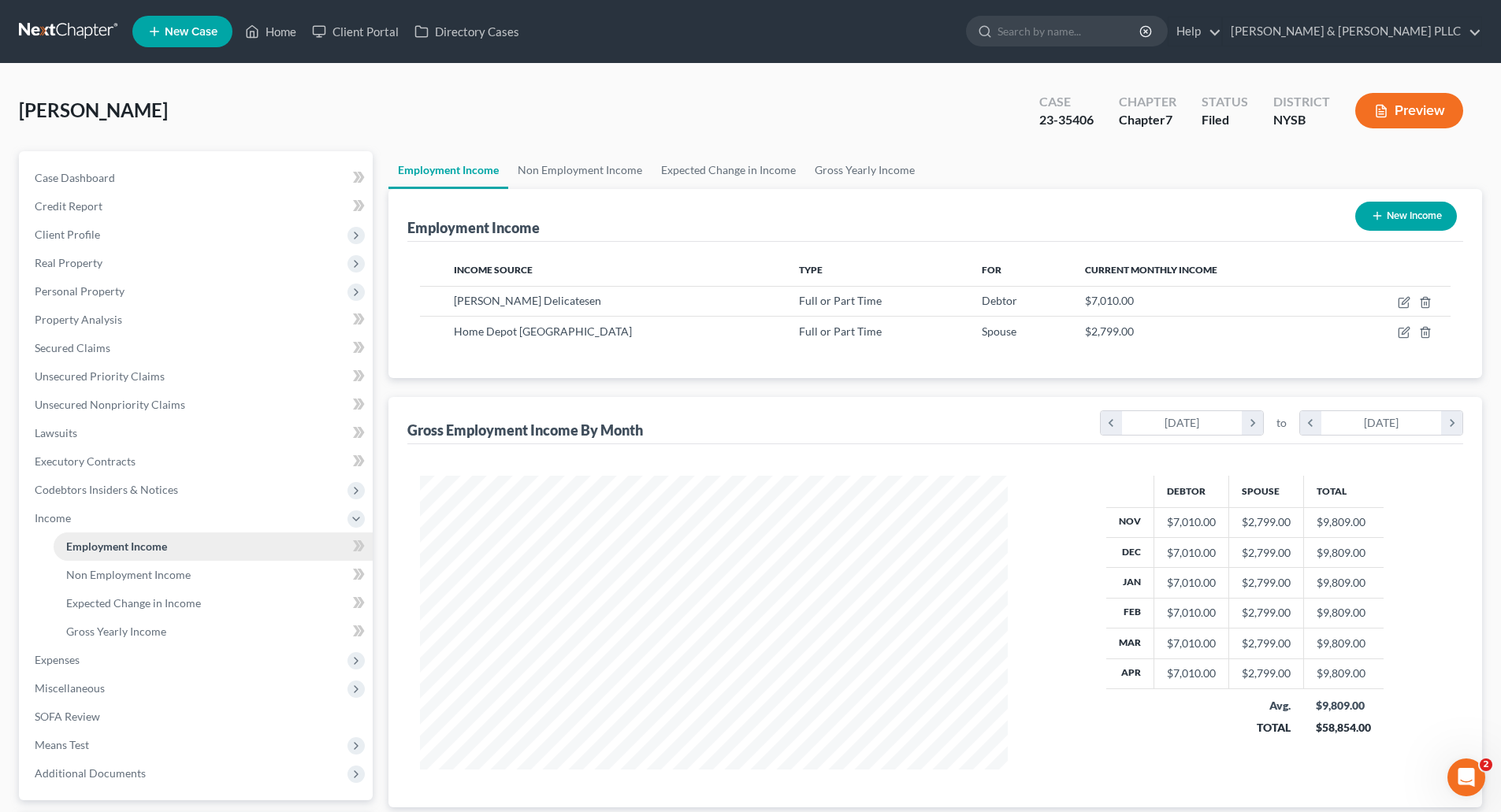
scroll to position [294, 619]
click at [150, 566] on link "Non Employment Income" at bounding box center [213, 575] width 319 height 29
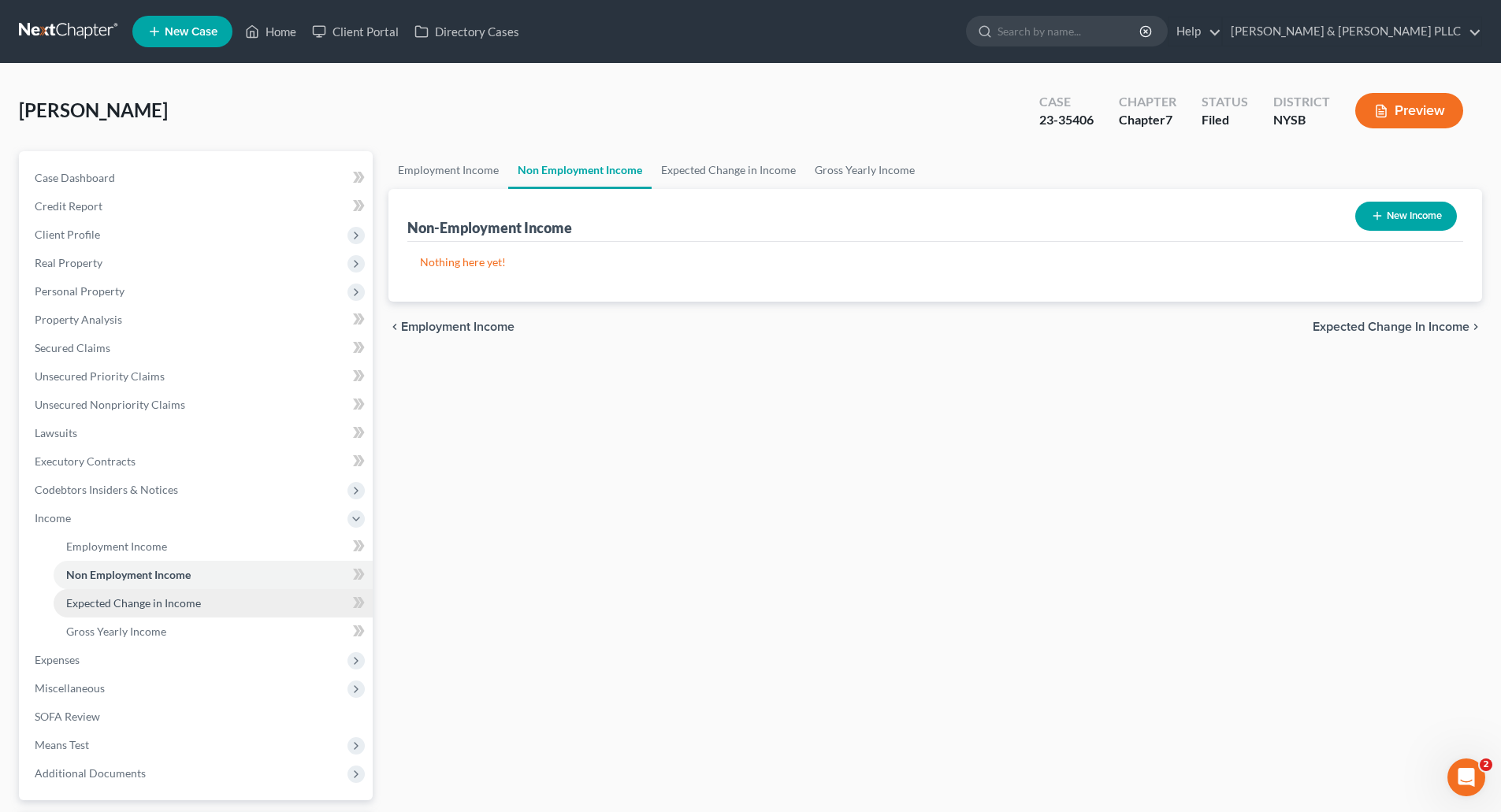
click at [160, 606] on span "Expected Change in Income" at bounding box center [133, 602] width 135 height 14
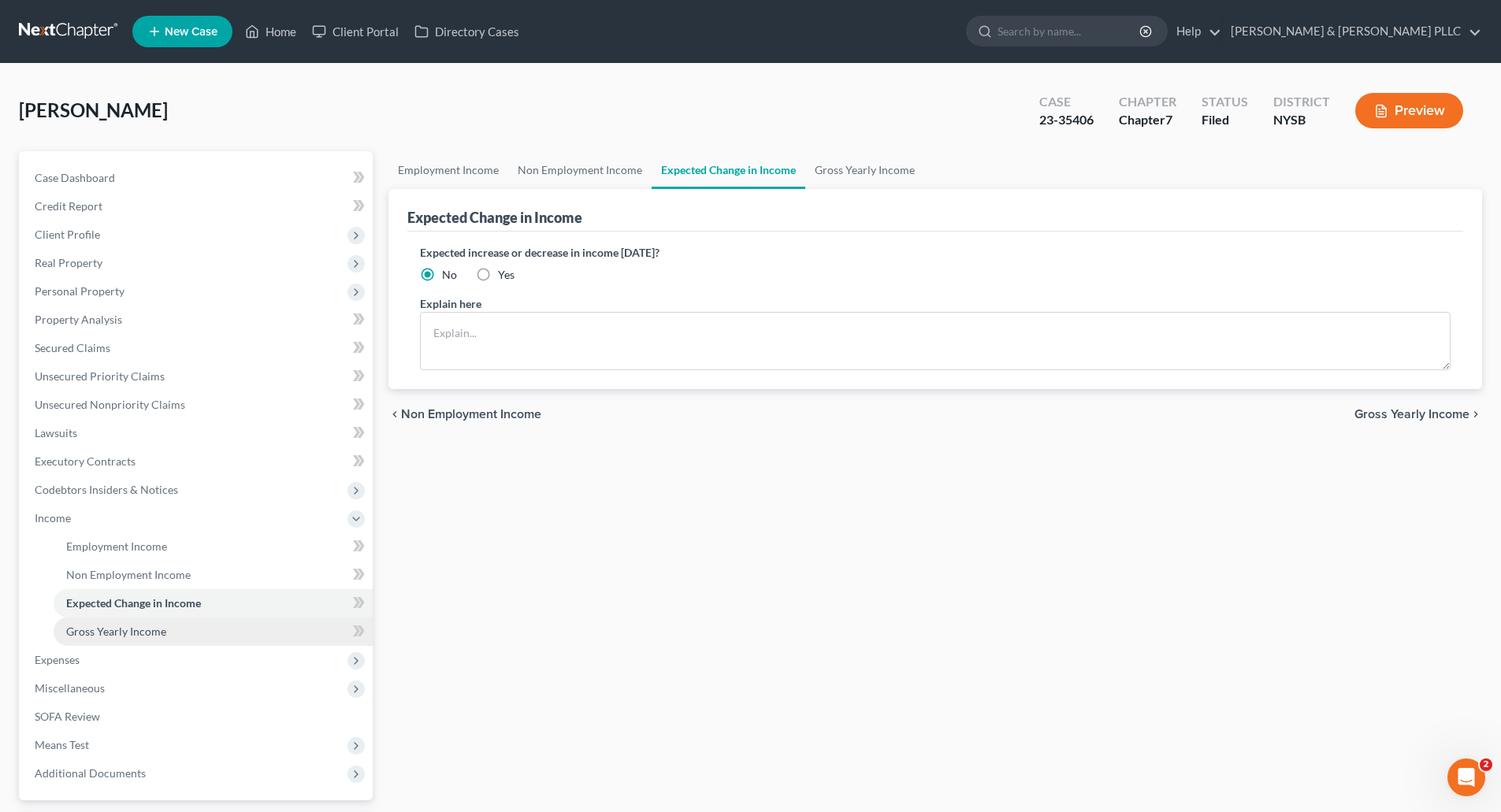
click at [151, 625] on span "Gross Yearly Income" at bounding box center [116, 631] width 100 height 14
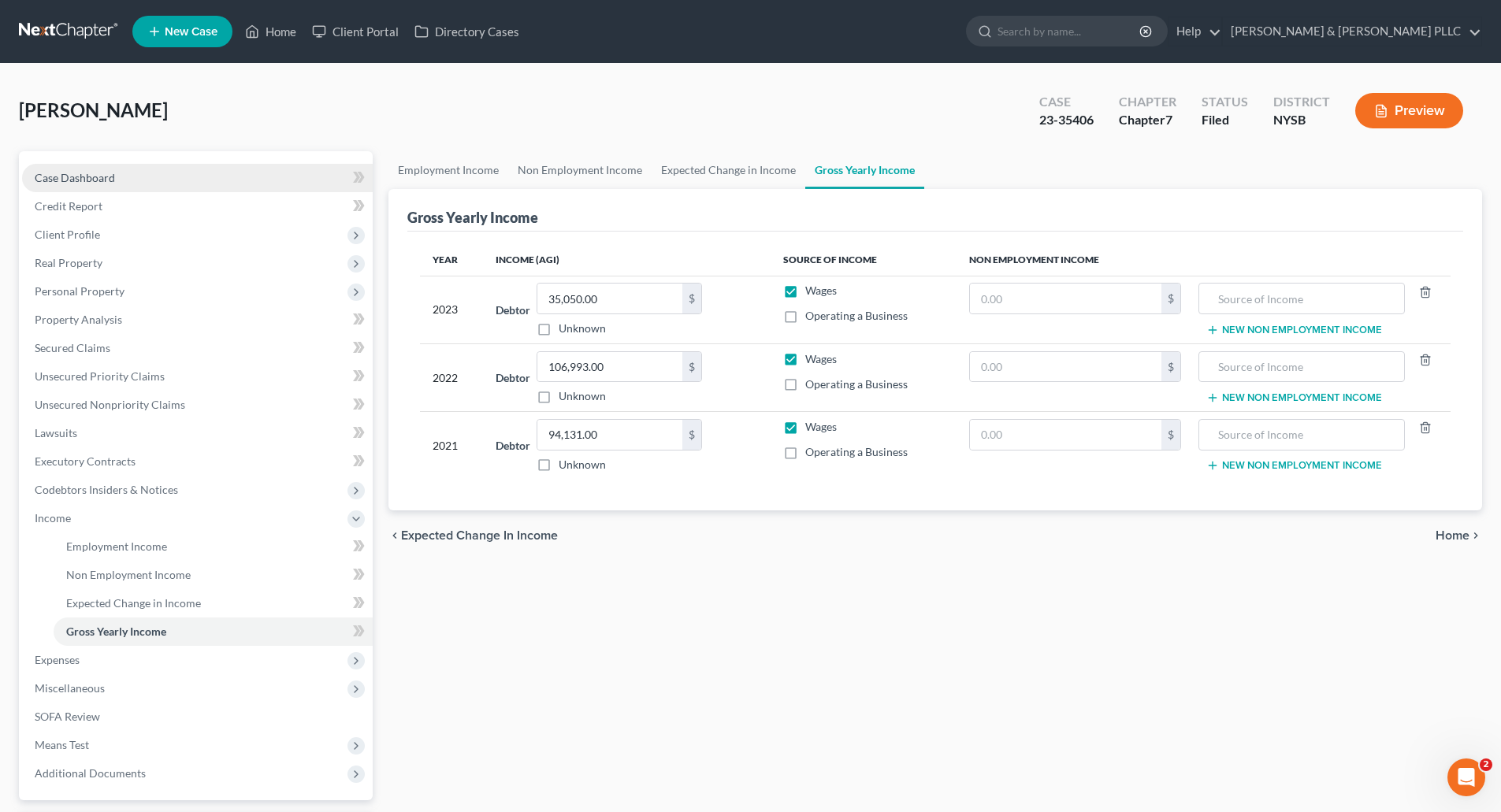
click at [69, 169] on link "Case Dashboard" at bounding box center [197, 178] width 350 height 29
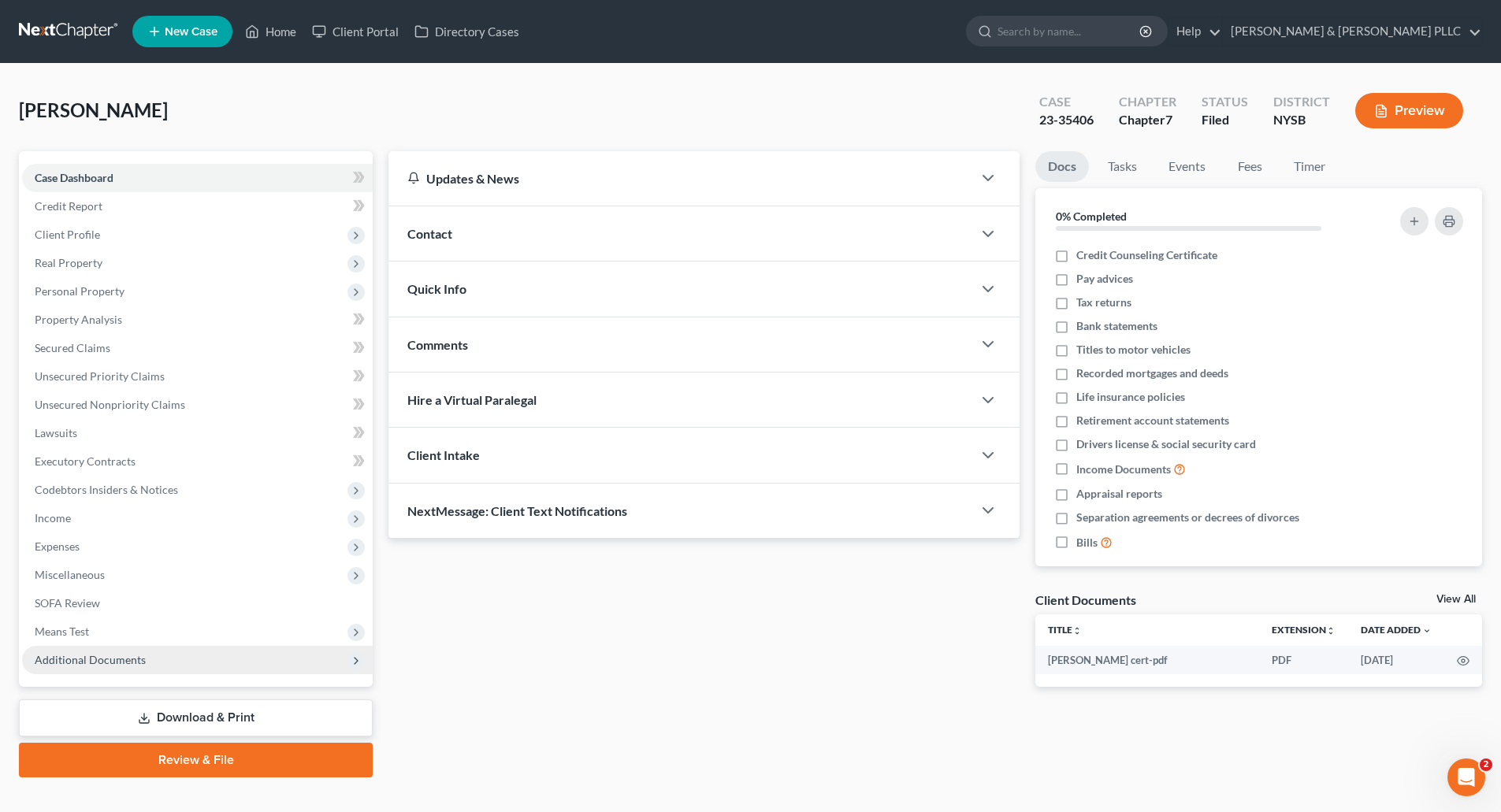
click at [140, 657] on span "Additional Documents" at bounding box center [89, 660] width 111 height 14
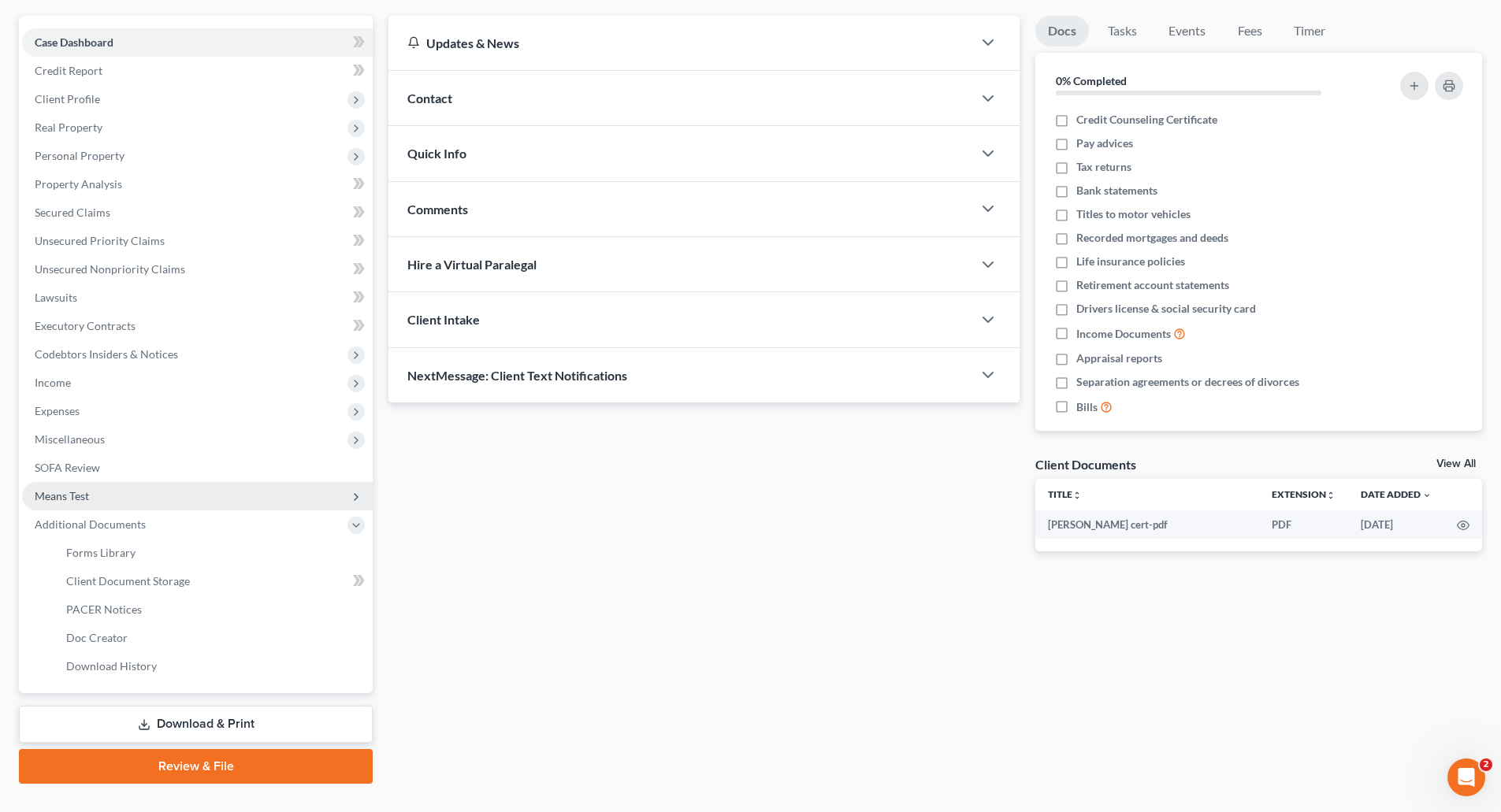
scroll to position [167, 0]
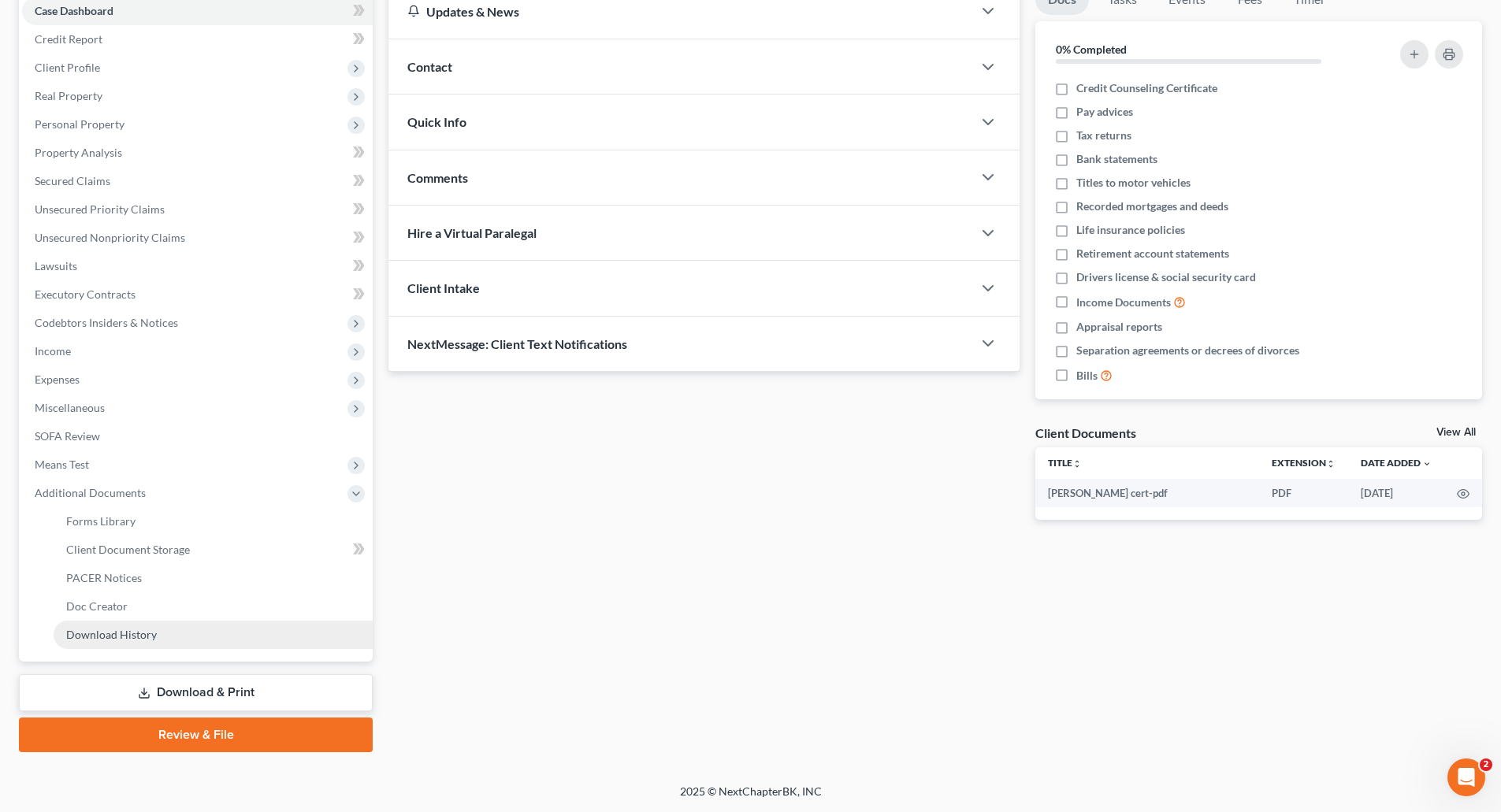
click at [112, 635] on span "Download History" at bounding box center [112, 634] width 91 height 14
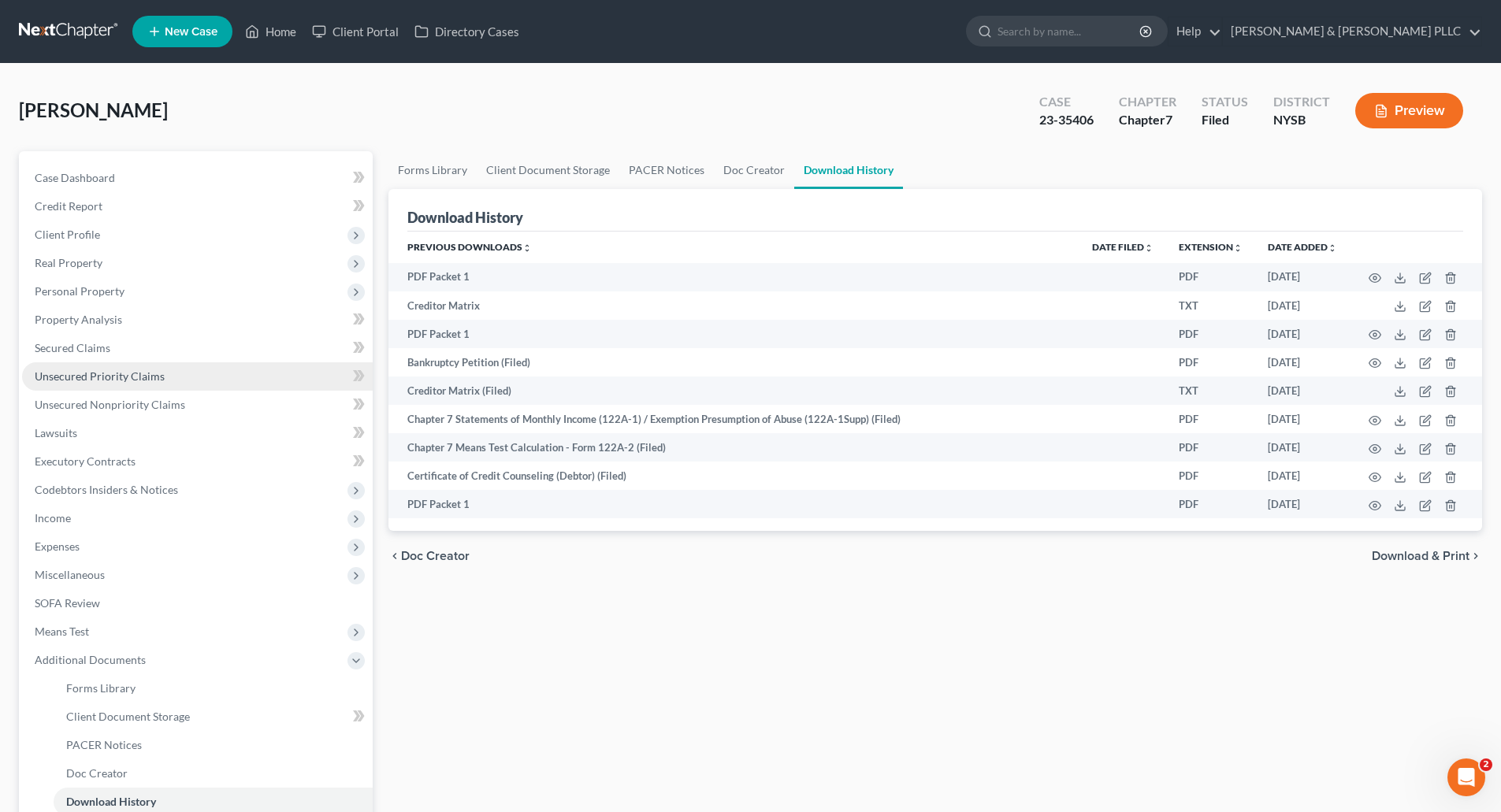
click at [133, 373] on span "Unsecured Priority Claims" at bounding box center [99, 376] width 130 height 14
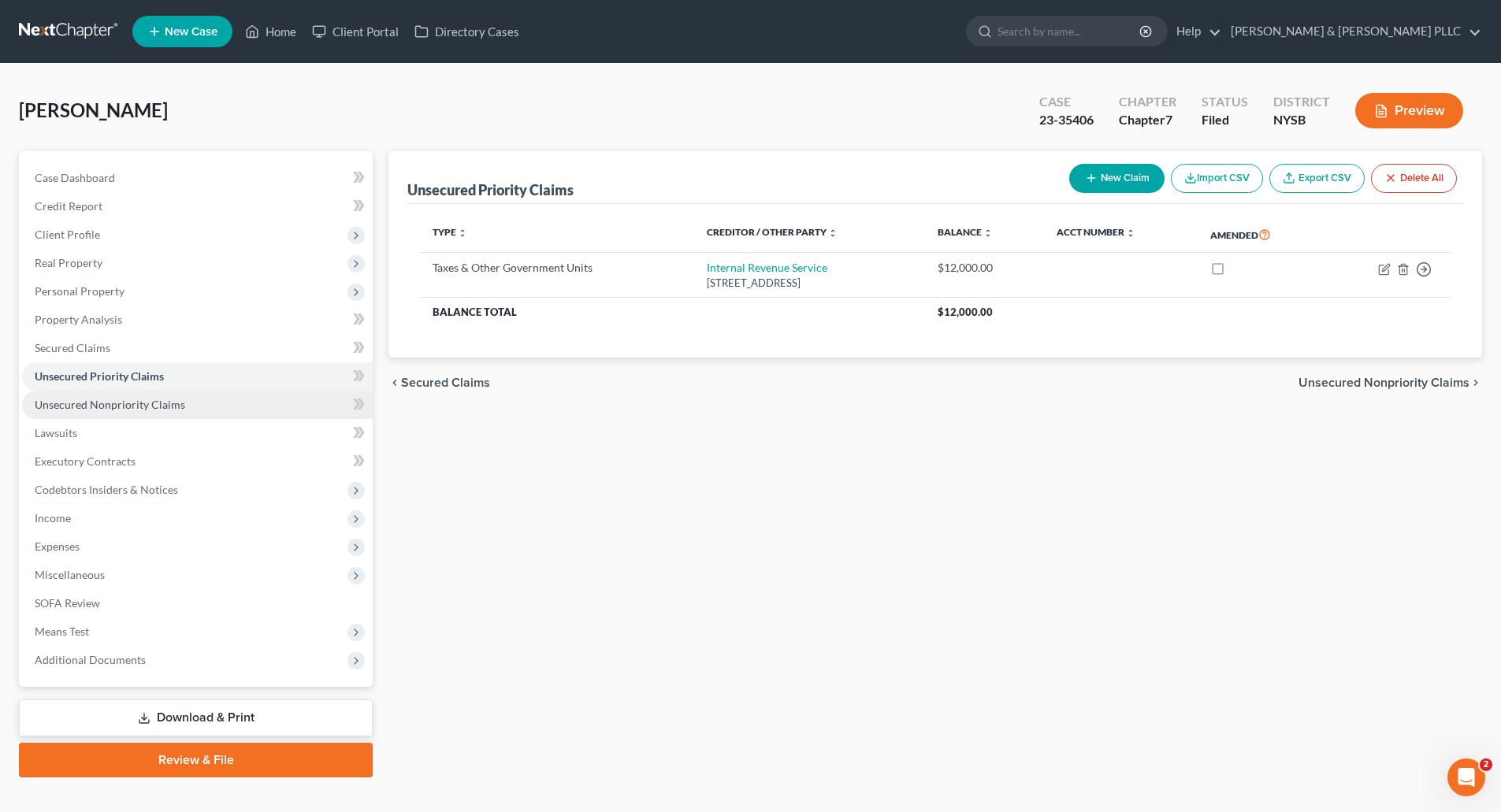
click at [142, 404] on span "Unsecured Nonpriority Claims" at bounding box center [109, 404] width 151 height 14
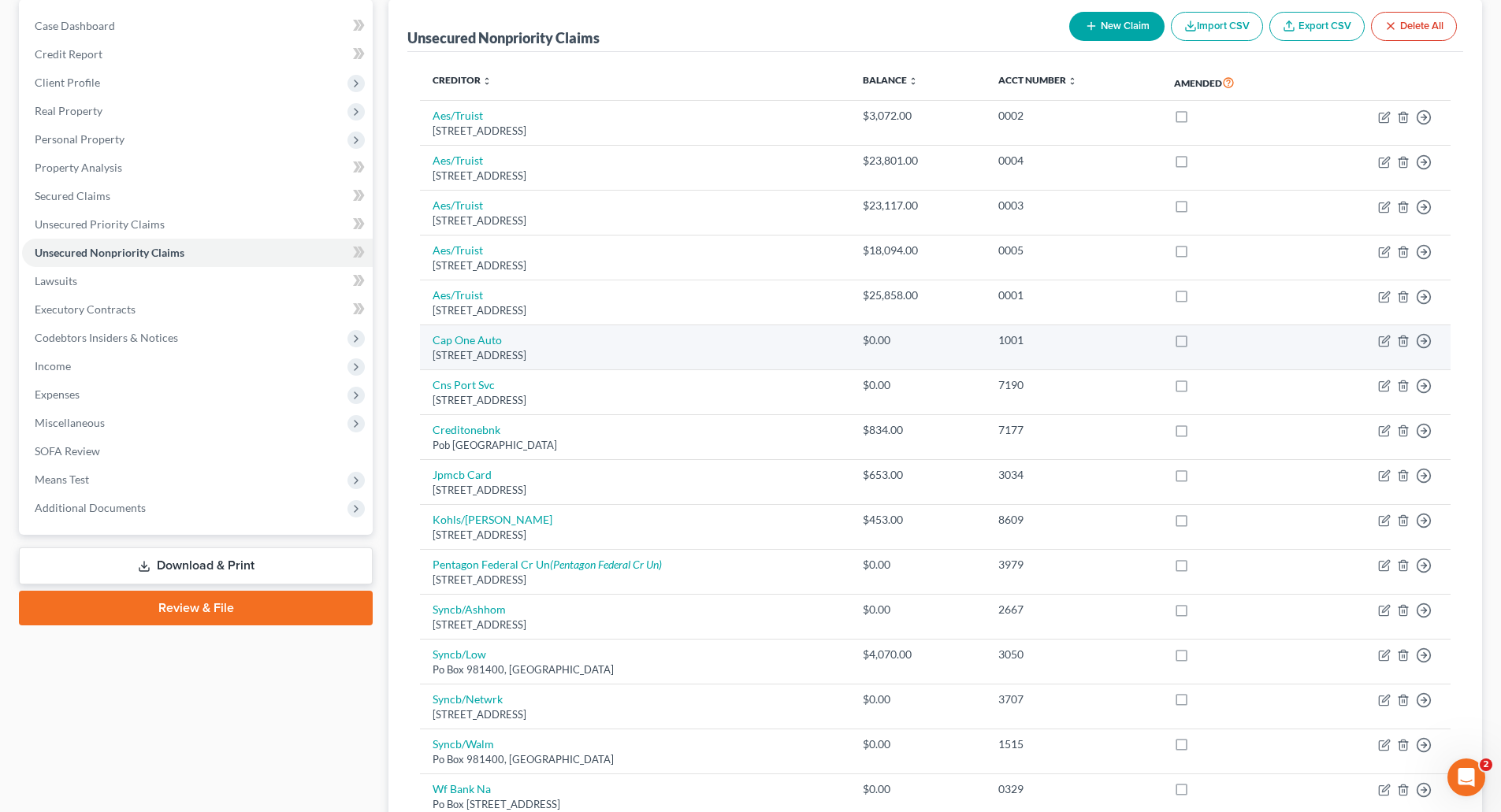
scroll to position [157, 0]
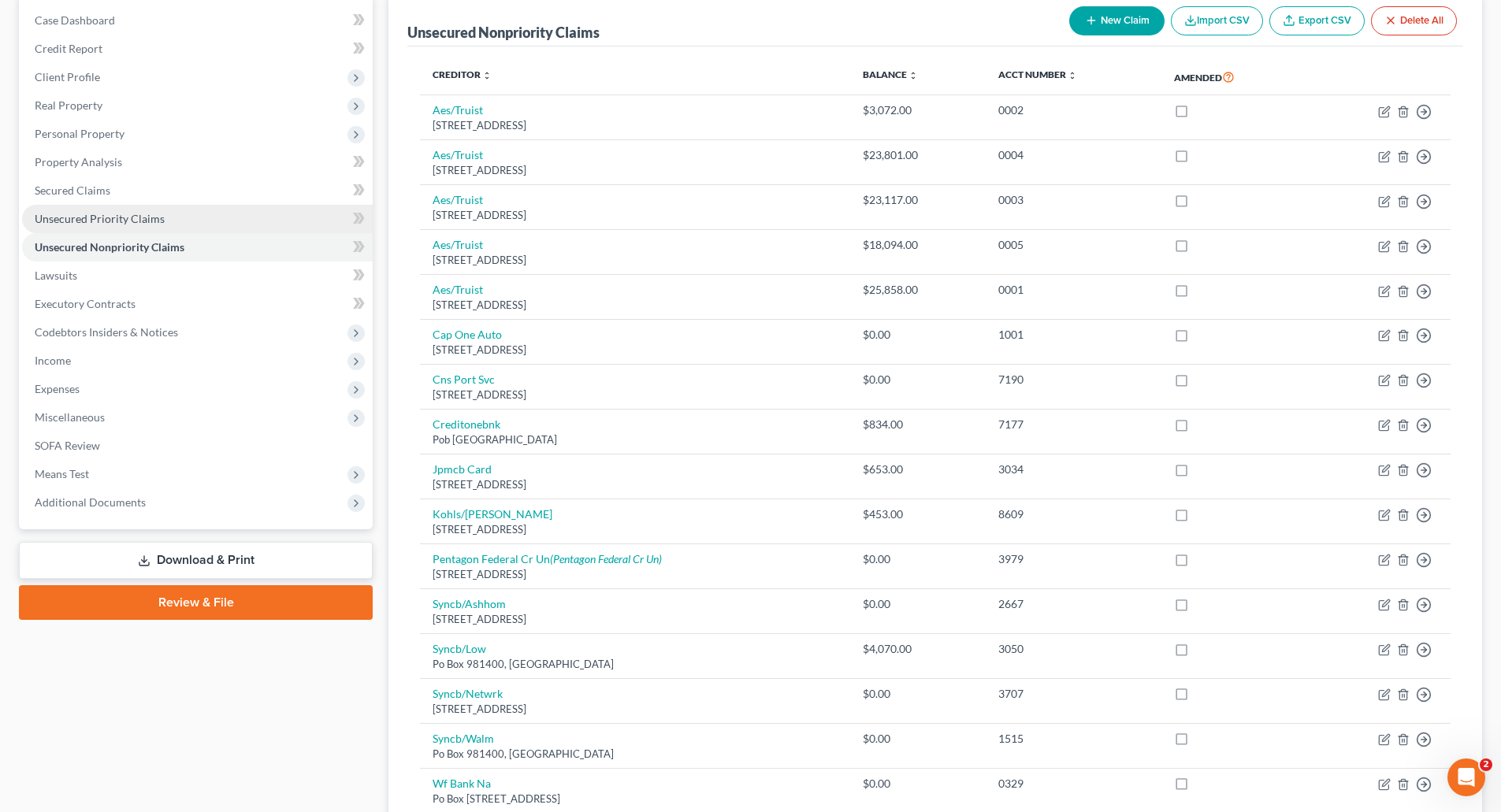
click at [125, 212] on span "Unsecured Priority Claims" at bounding box center [99, 219] width 130 height 14
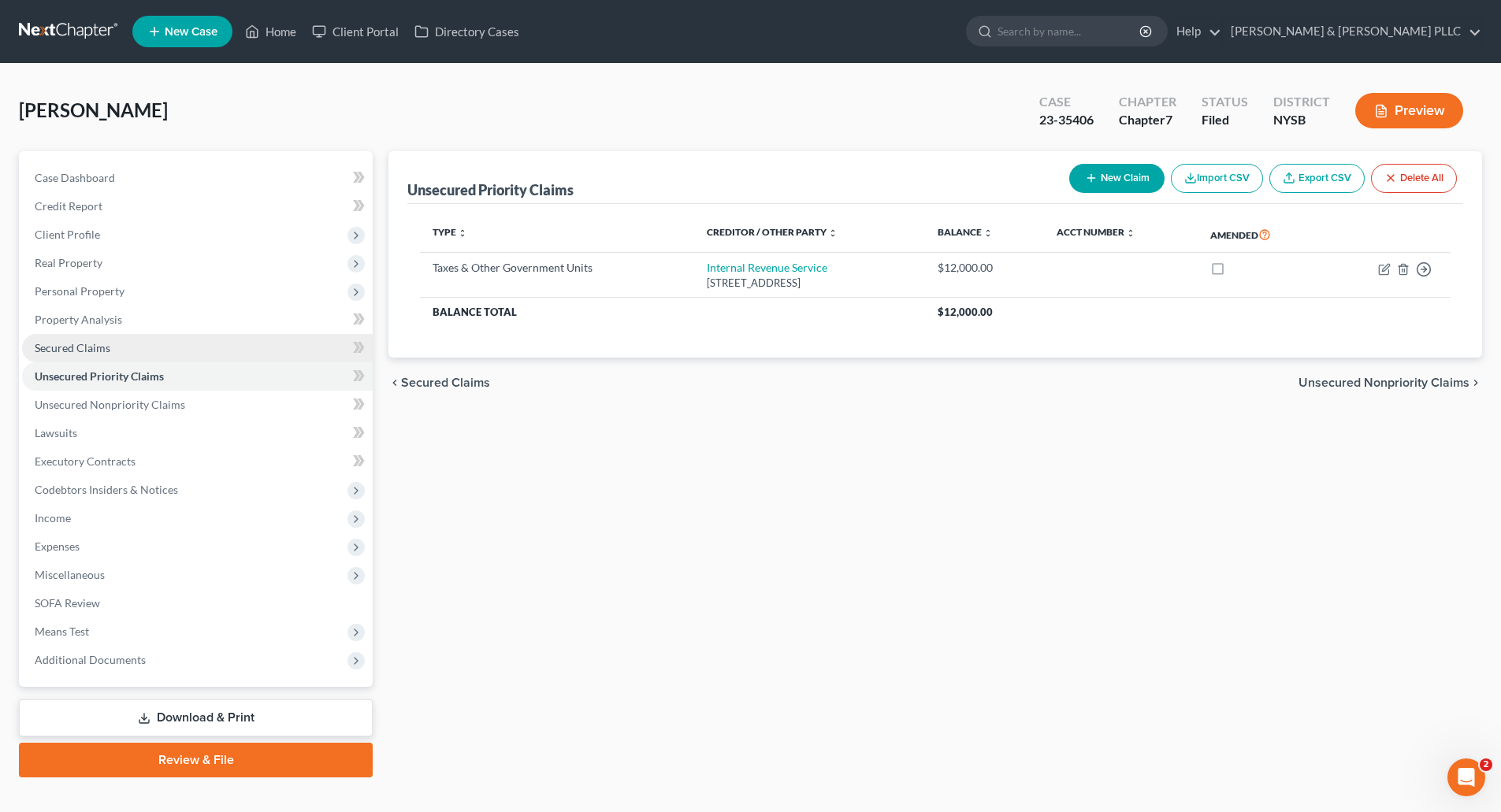
click at [91, 344] on span "Secured Claims" at bounding box center [72, 348] width 76 height 14
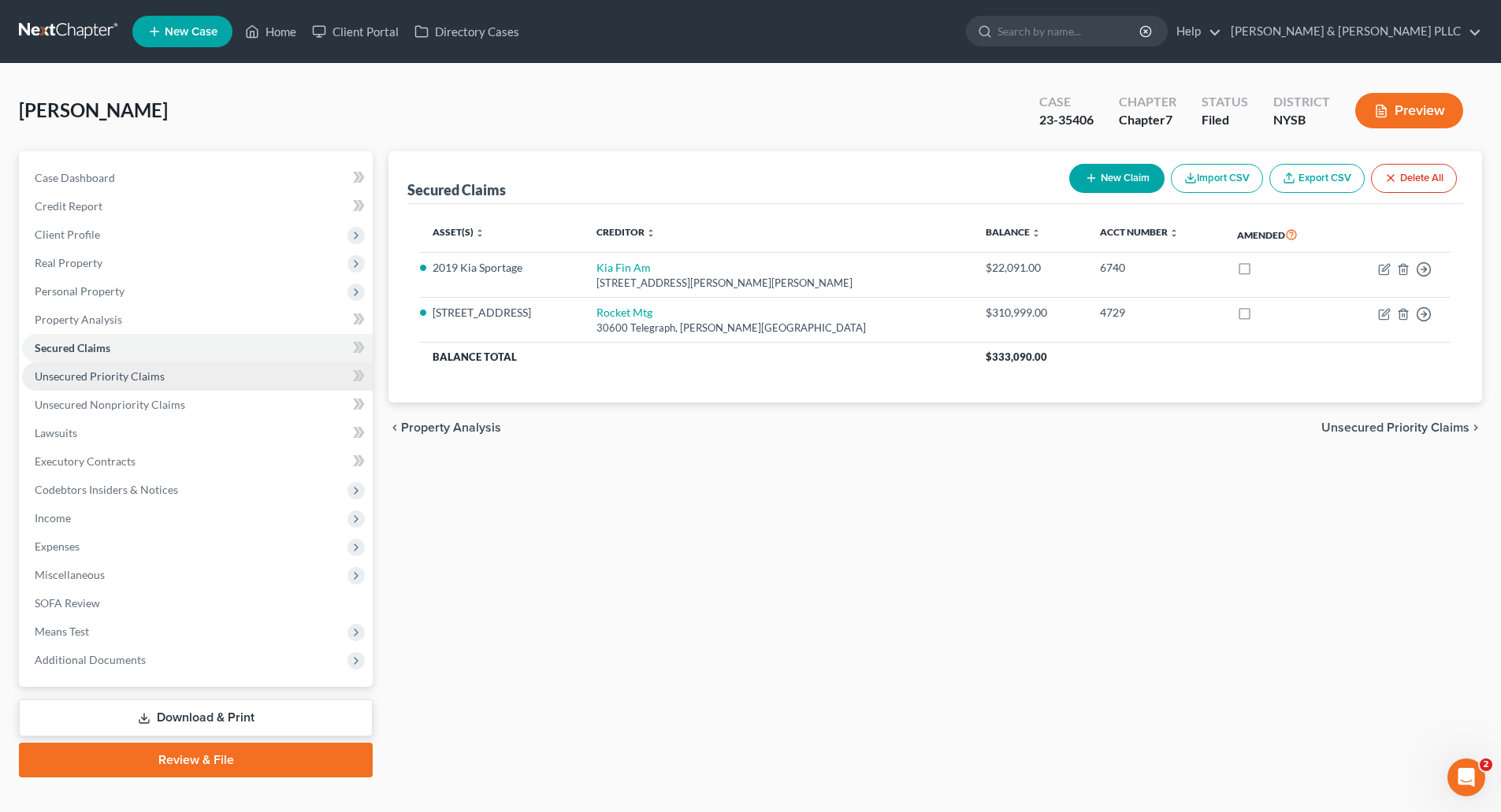
click at [95, 372] on span "Unsecured Priority Claims" at bounding box center [99, 376] width 130 height 14
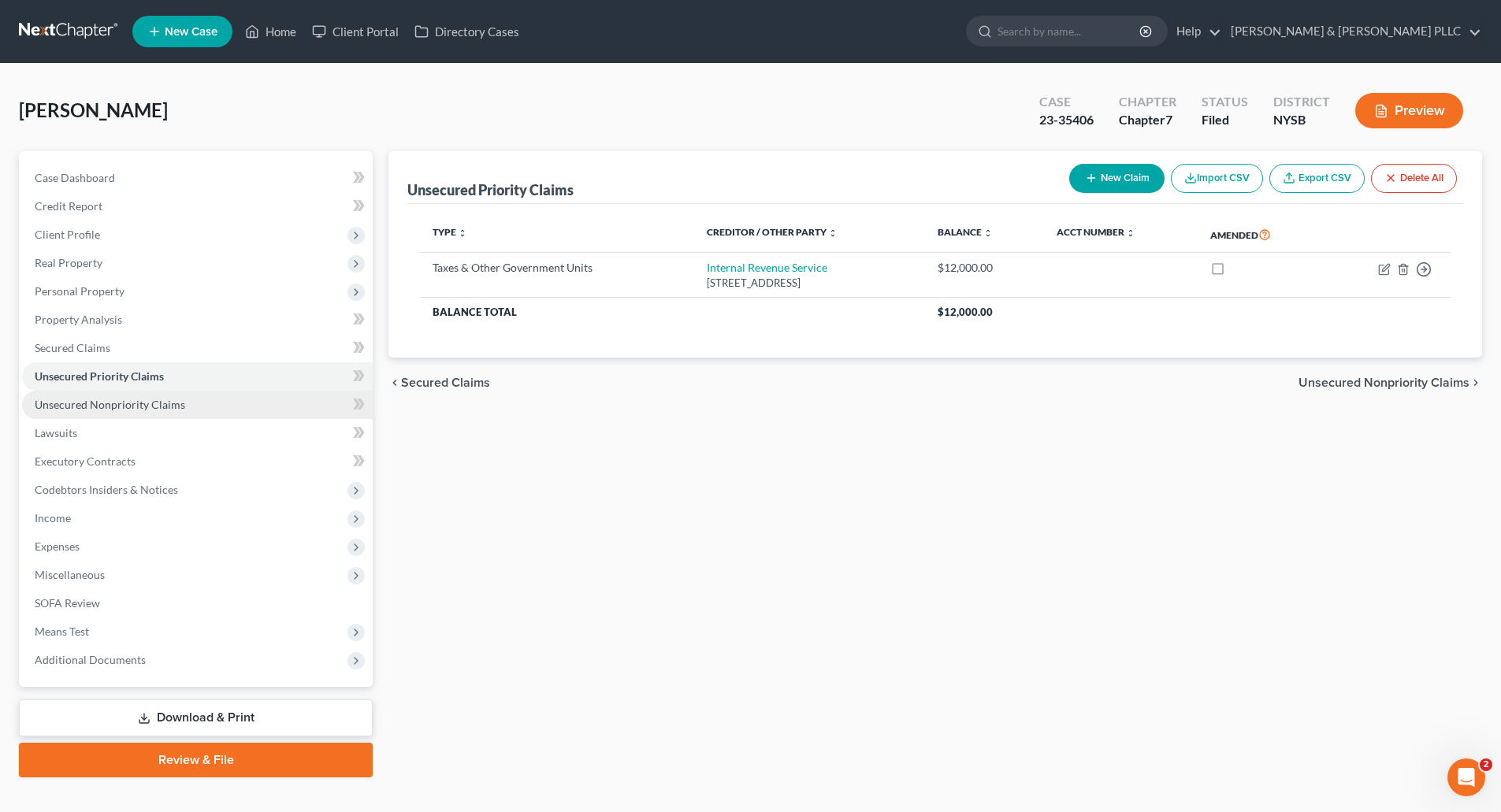
click at [109, 399] on span "Unsecured Nonpriority Claims" at bounding box center [109, 404] width 151 height 14
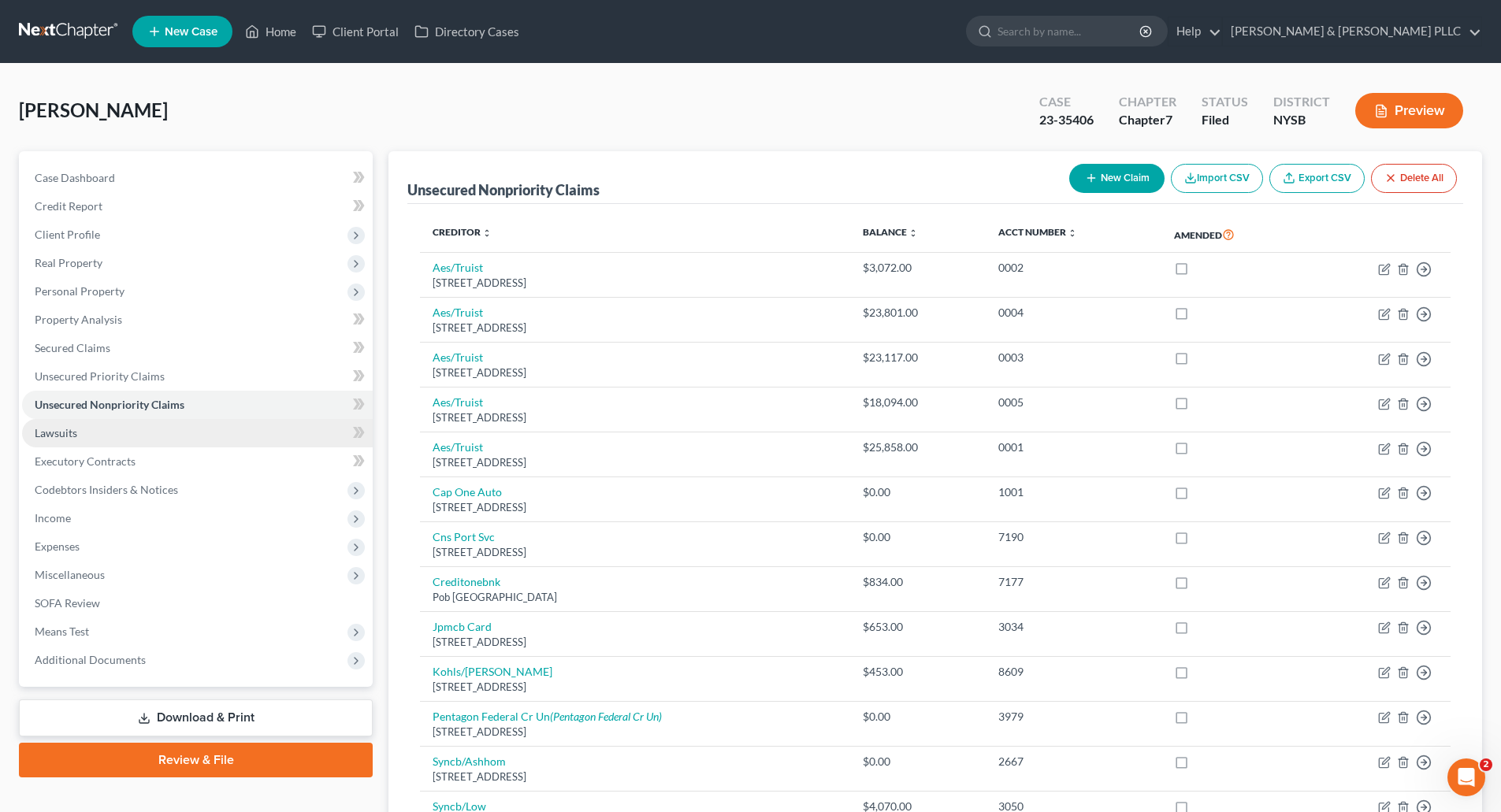
click at [73, 433] on span "Lawsuits" at bounding box center [55, 432] width 42 height 14
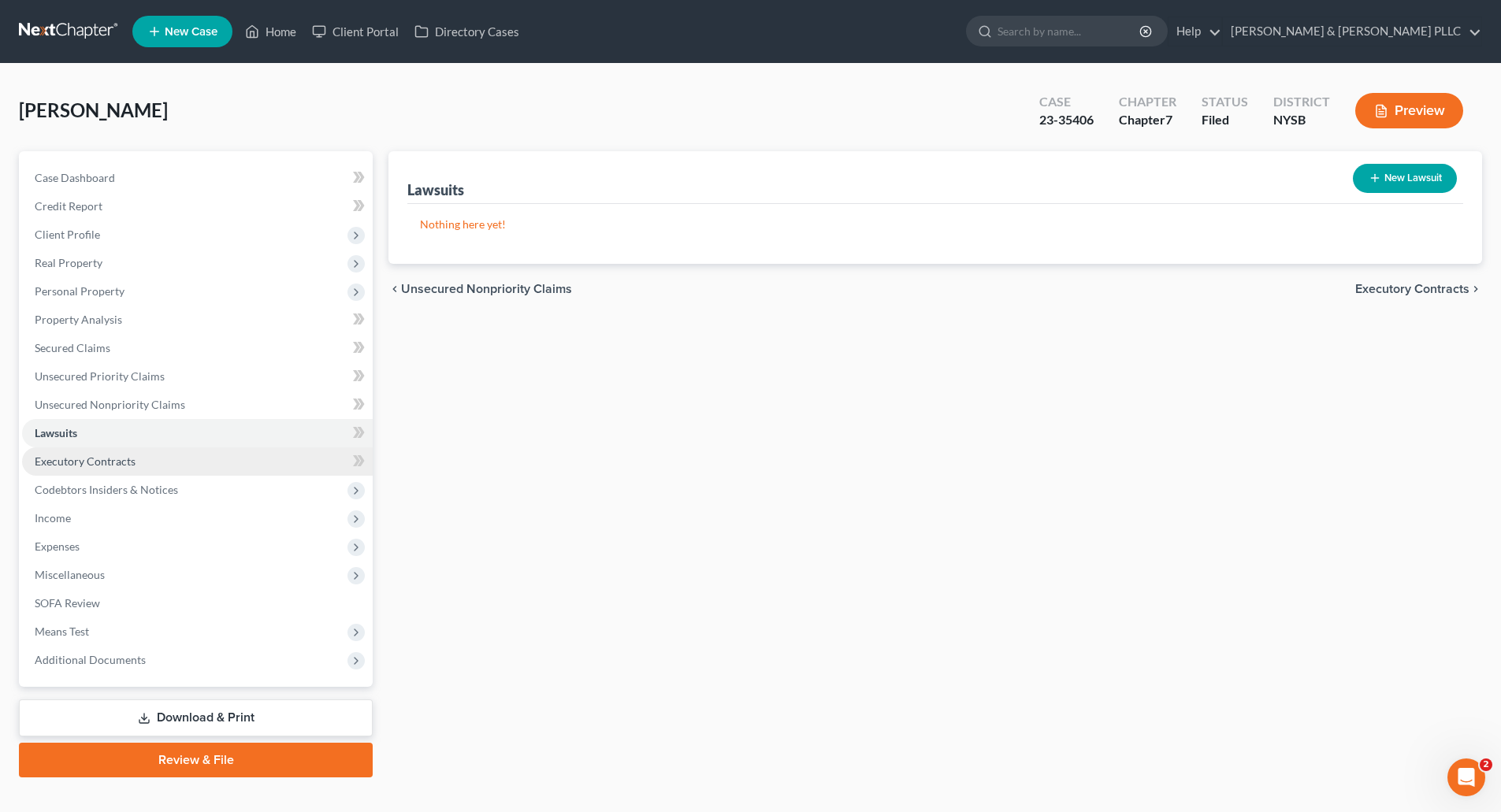
click at [85, 458] on span "Executory Contracts" at bounding box center [85, 461] width 101 height 14
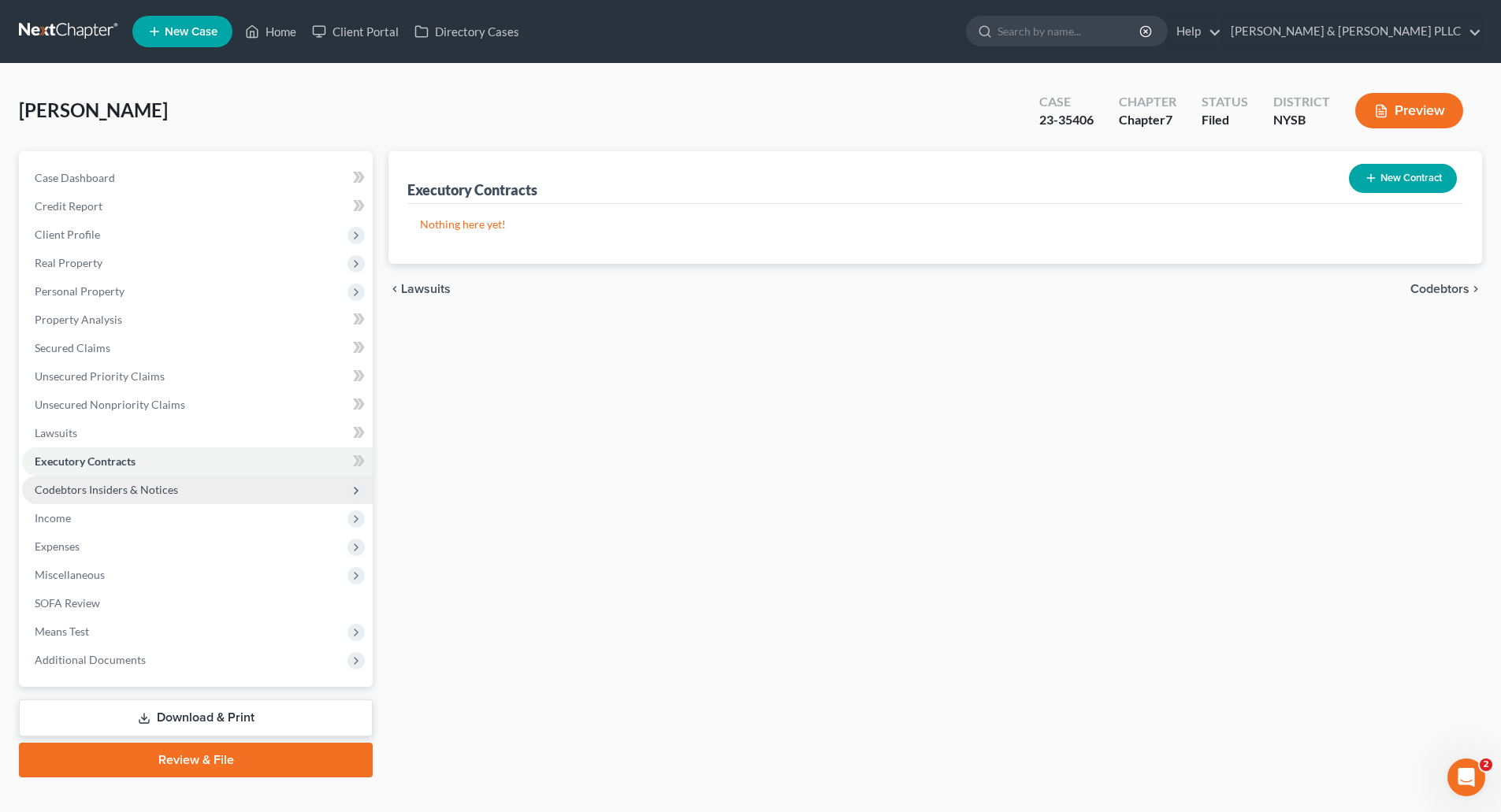
click at [101, 488] on span "Codebtors Insiders & Notices" at bounding box center [106, 489] width 144 height 14
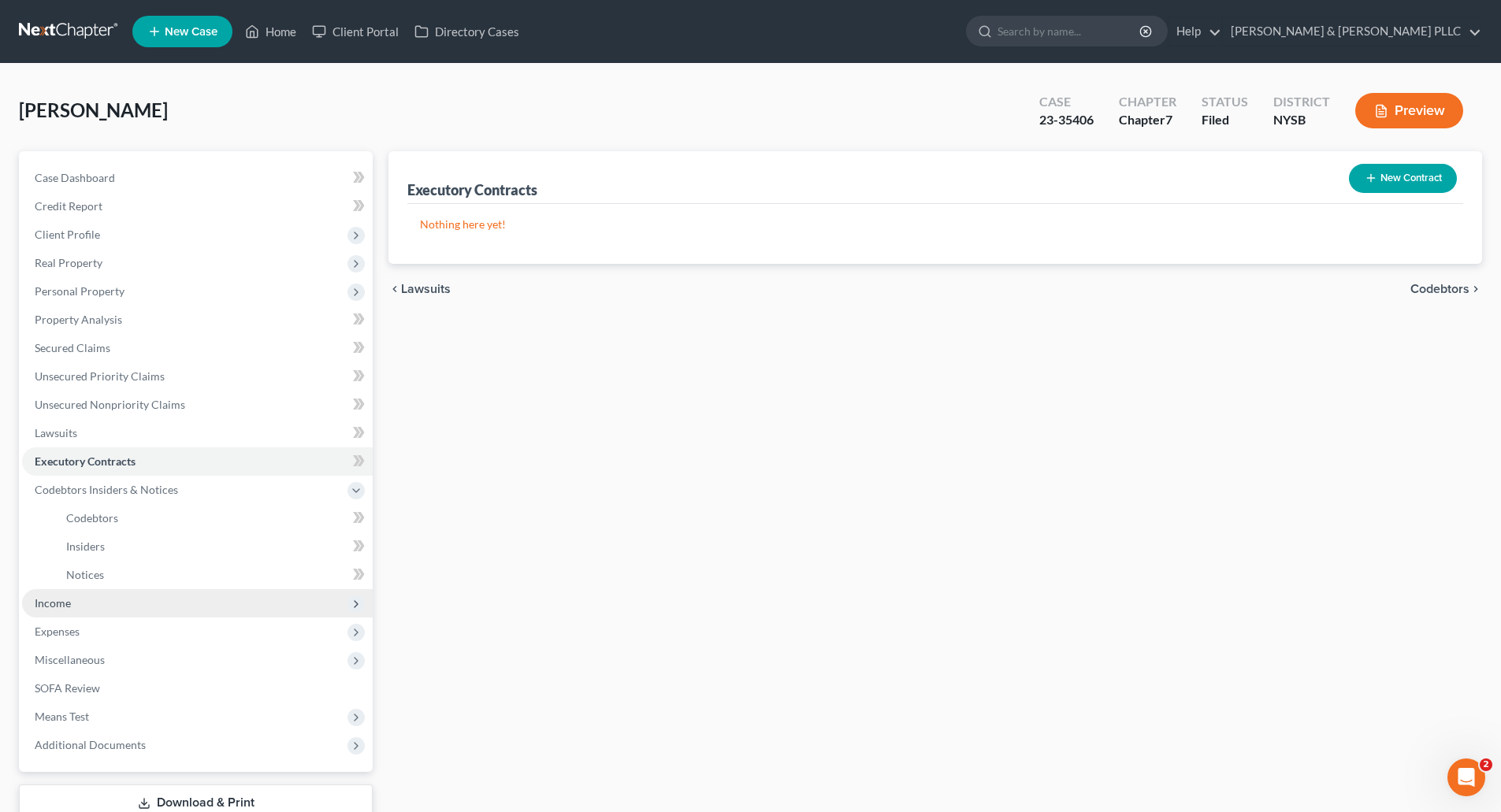
click at [58, 603] on span "Income" at bounding box center [52, 602] width 36 height 14
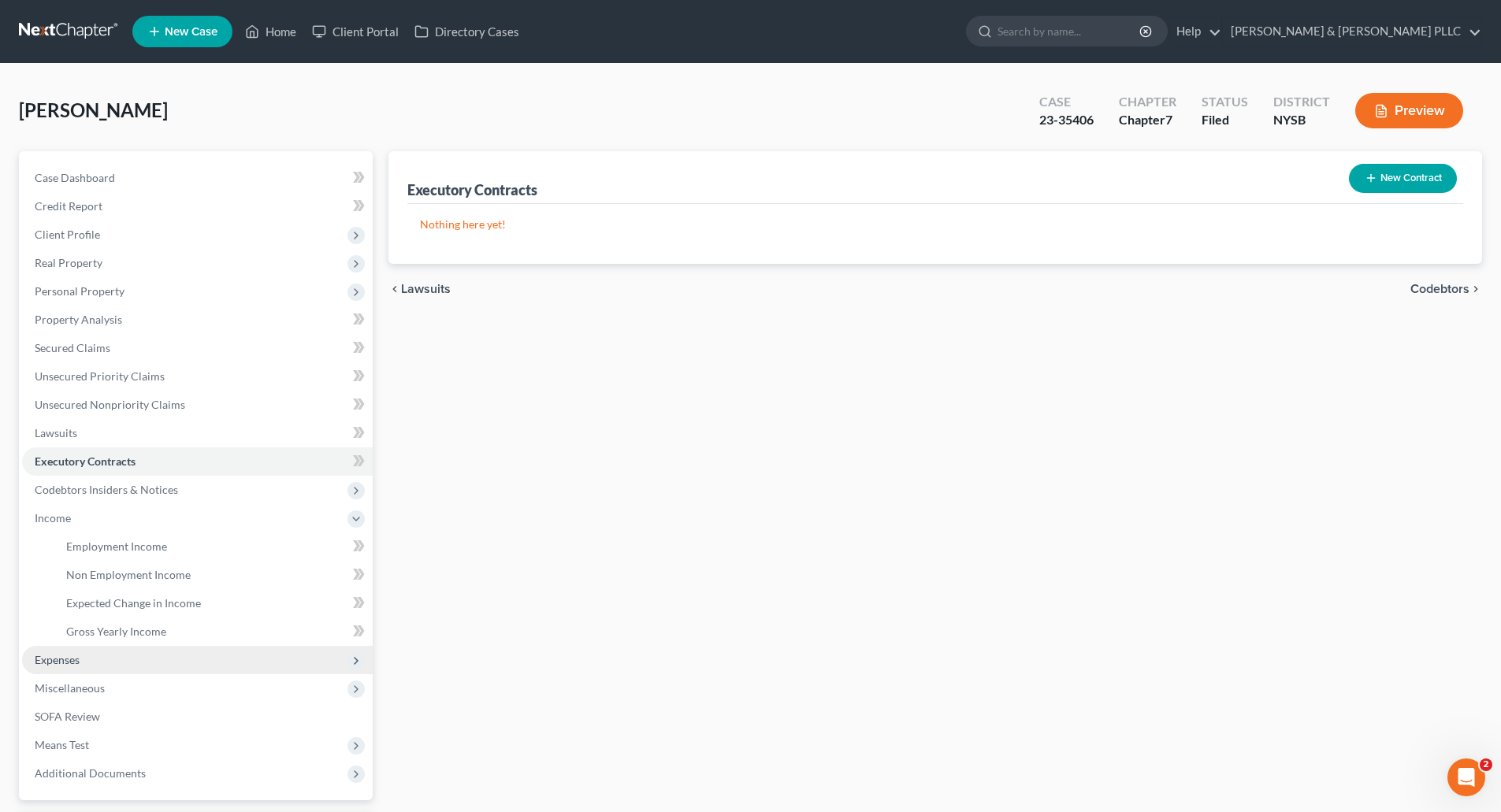
drag, startPoint x: 77, startPoint y: 657, endPoint x: 114, endPoint y: 653, distance: 37.2
click at [77, 657] on span "Expenses" at bounding box center [57, 660] width 45 height 14
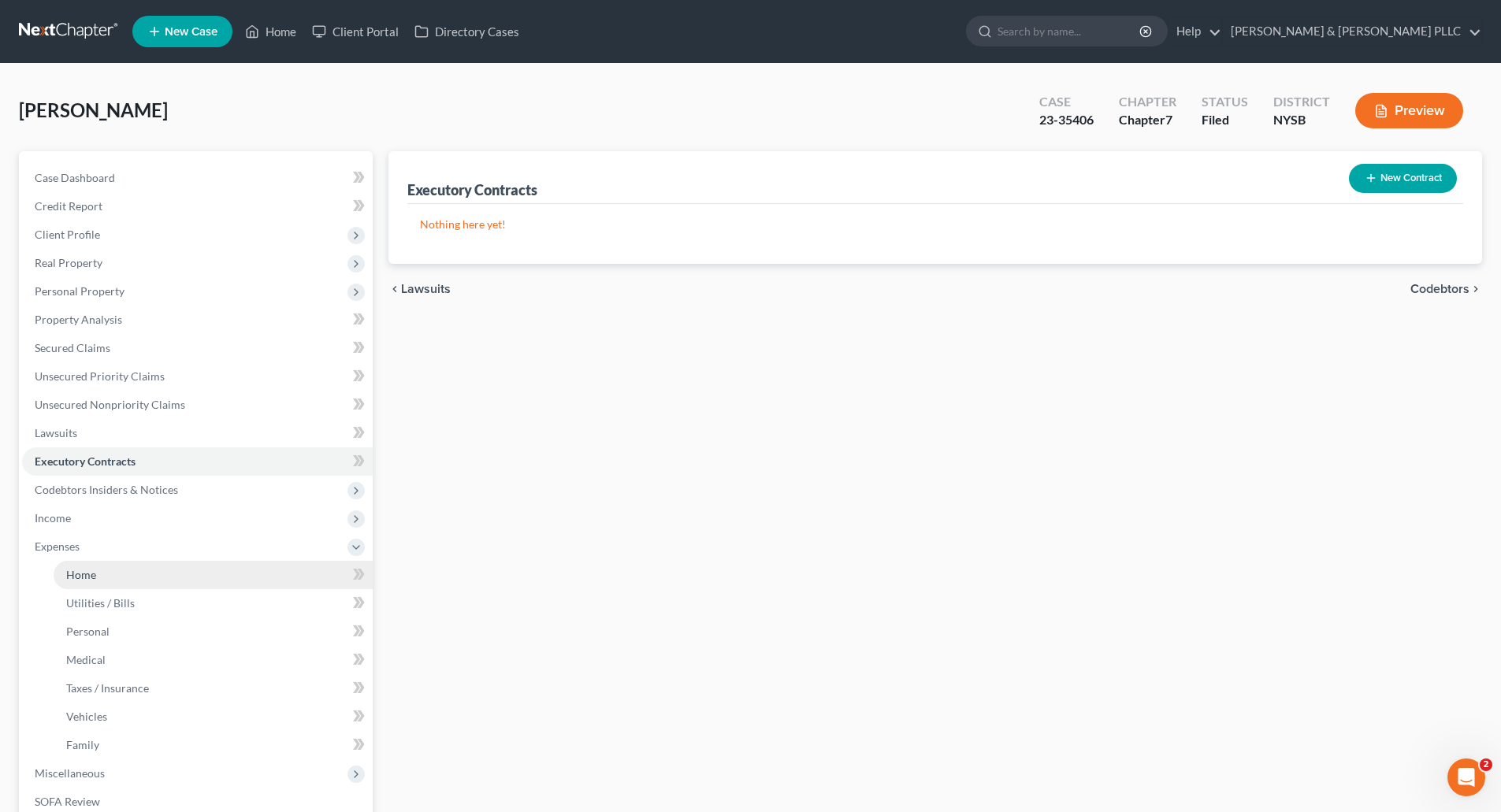
click at [88, 577] on span "Home" at bounding box center [81, 574] width 30 height 14
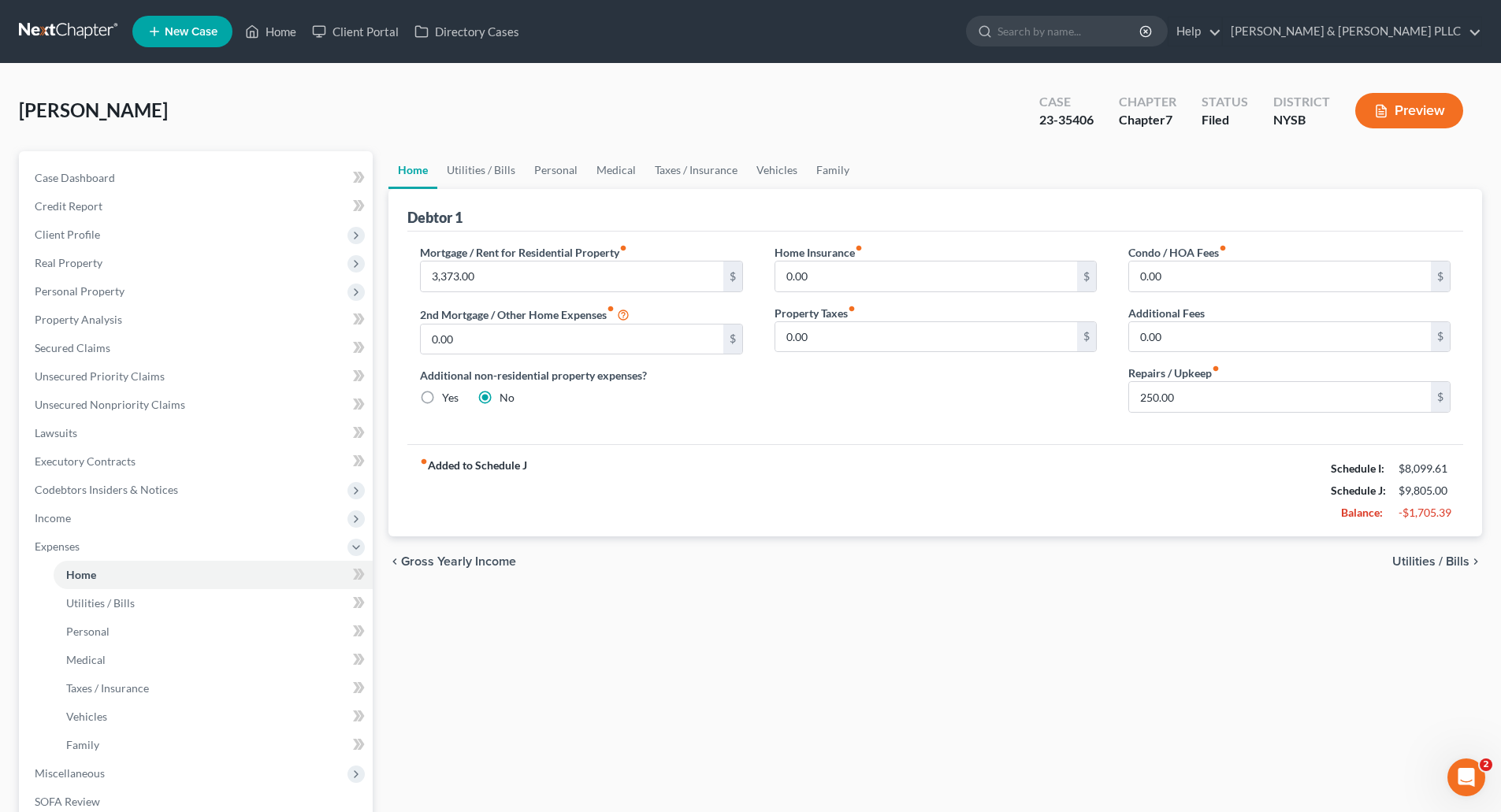
click at [1429, 555] on span "Utilities / Bills" at bounding box center [1431, 562] width 77 height 13
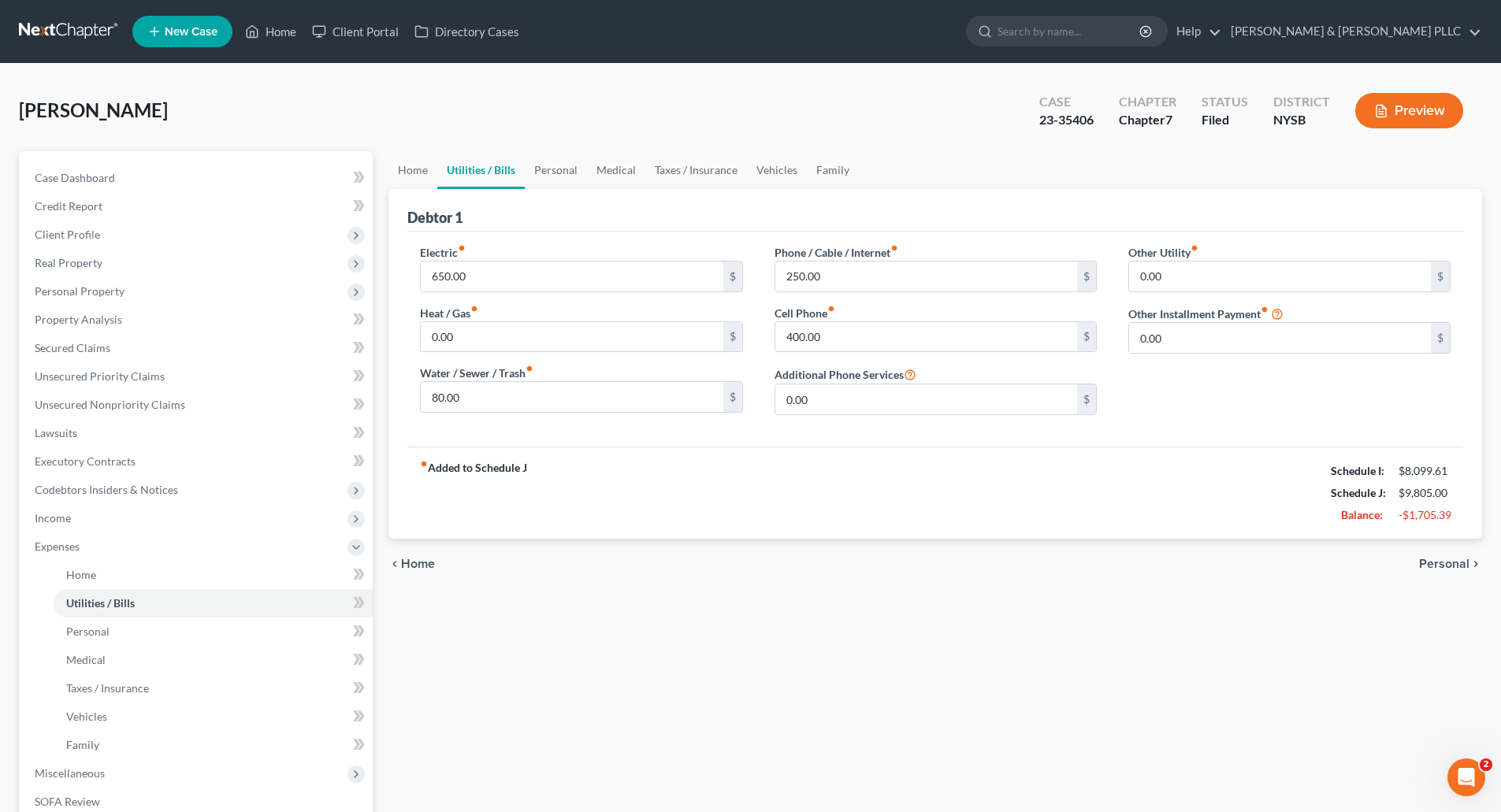
click at [1429, 554] on div "chevron_left Home Personal chevron_right" at bounding box center [935, 563] width 1094 height 50
click at [1452, 562] on span "Personal" at bounding box center [1444, 564] width 50 height 13
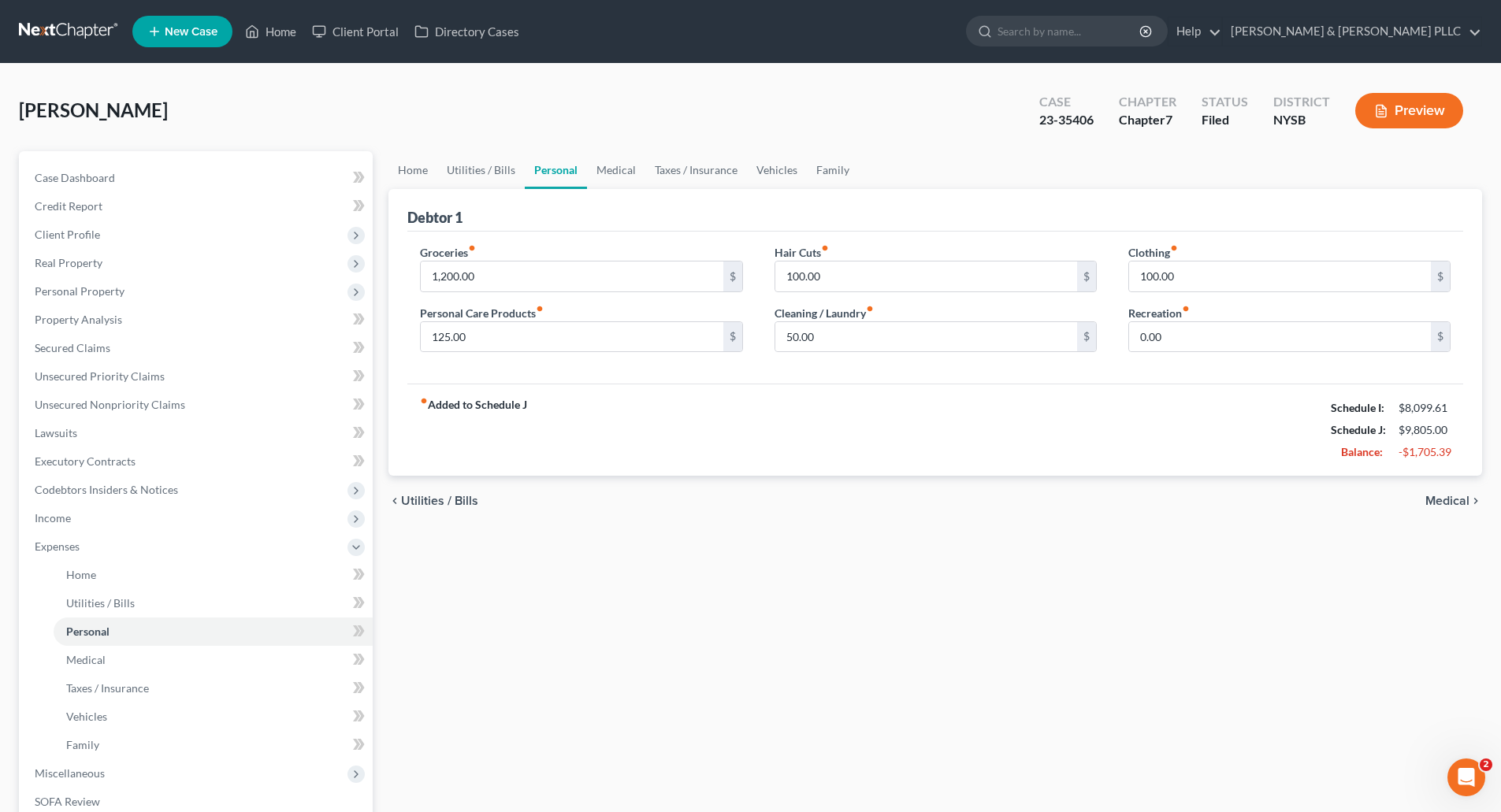
click at [1443, 495] on span "Medical" at bounding box center [1447, 501] width 44 height 13
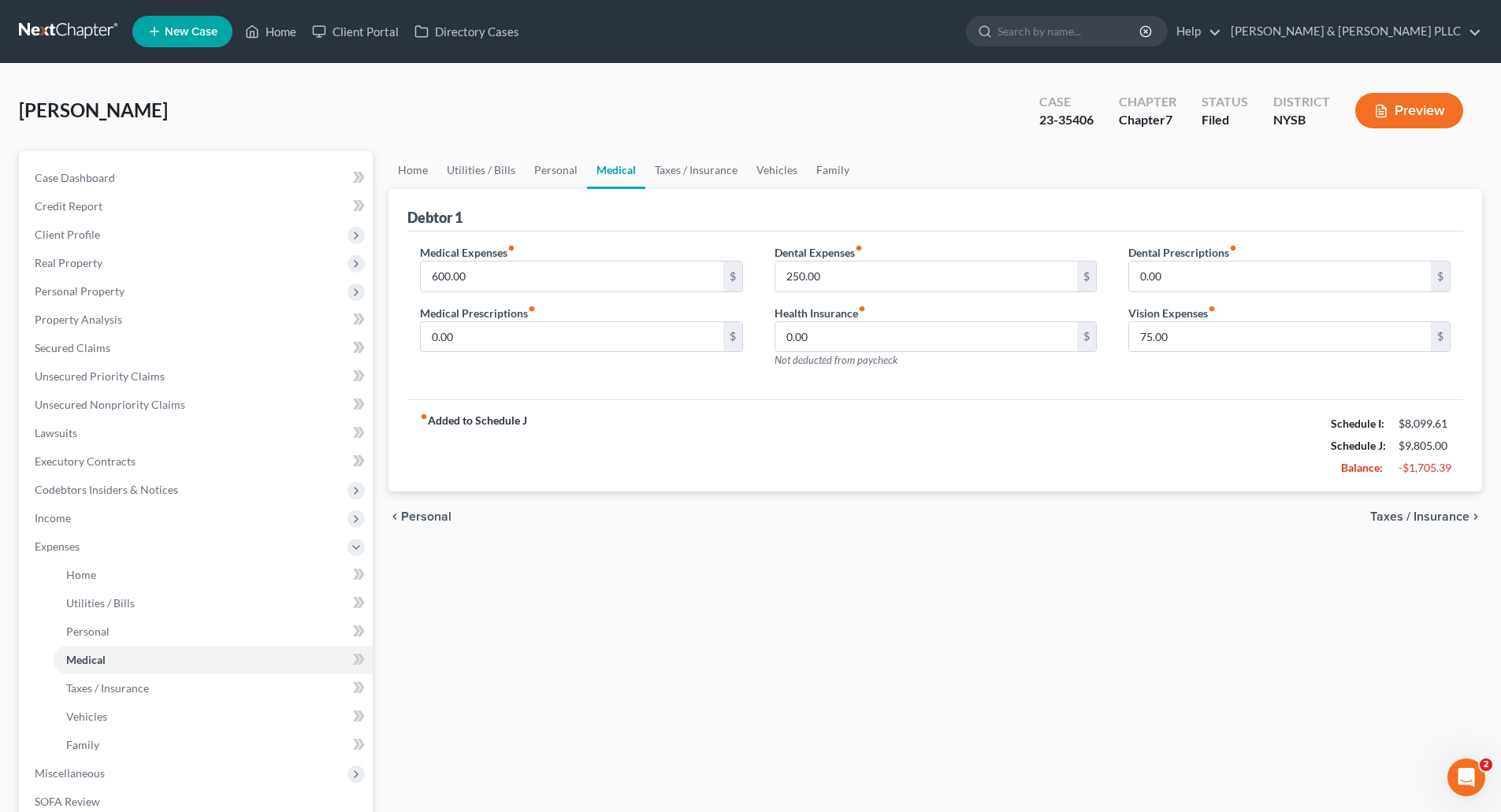
click at [1435, 514] on span "Taxes / Insurance" at bounding box center [1420, 517] width 99 height 13
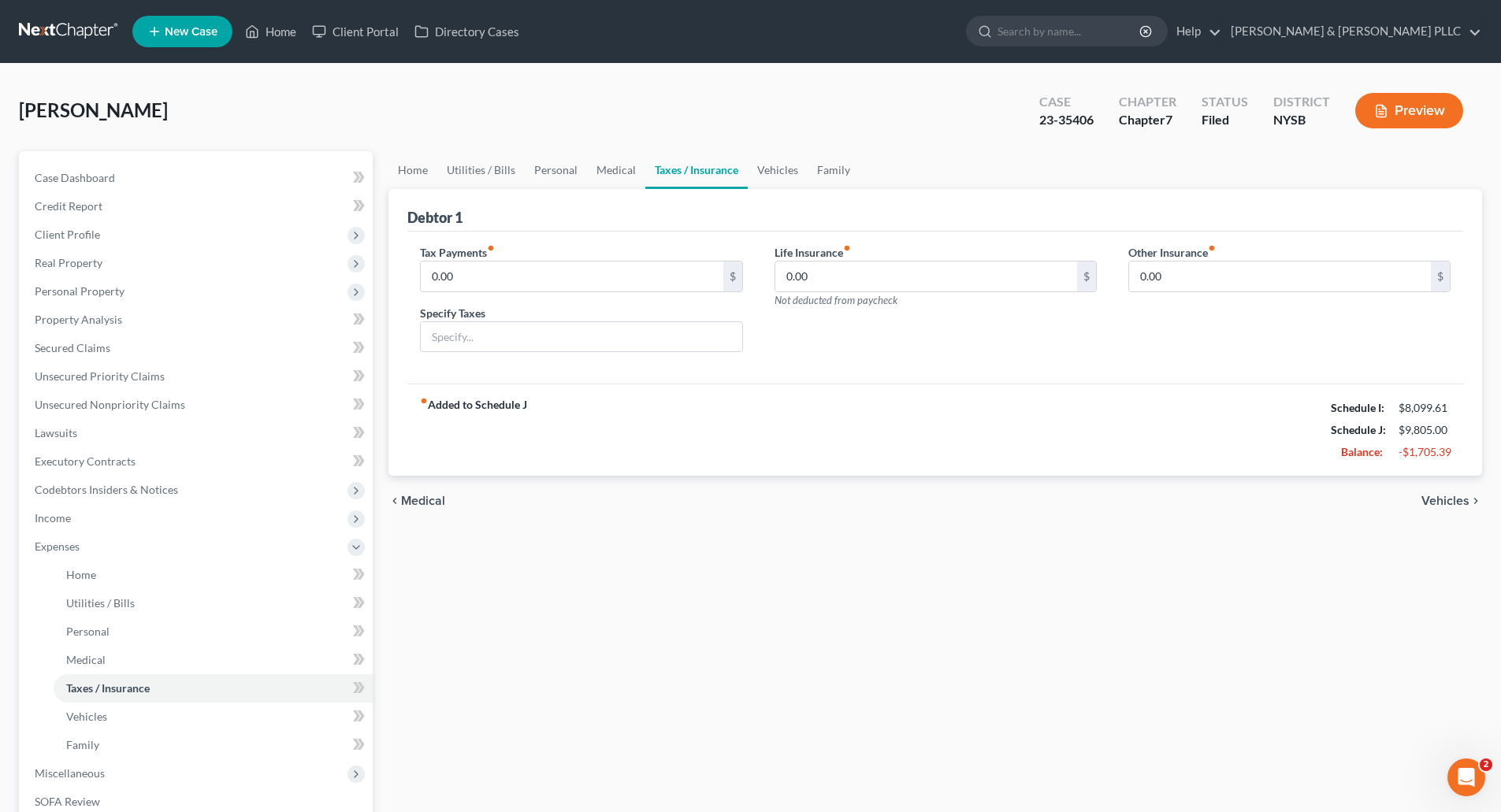
click at [1436, 500] on span "Vehicles" at bounding box center [1445, 501] width 48 height 13
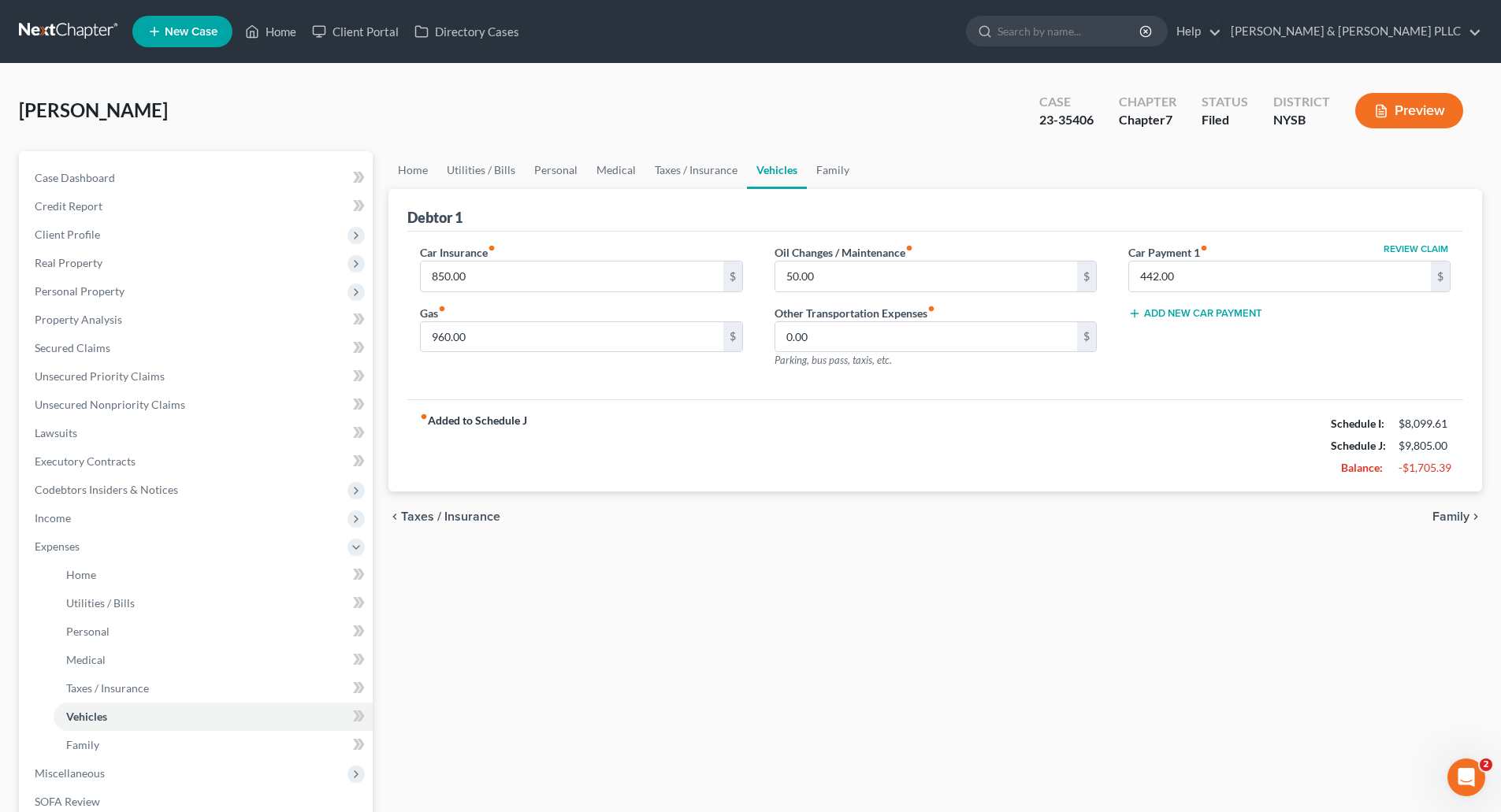
click at [1447, 513] on span "Family" at bounding box center [1451, 517] width 37 height 13
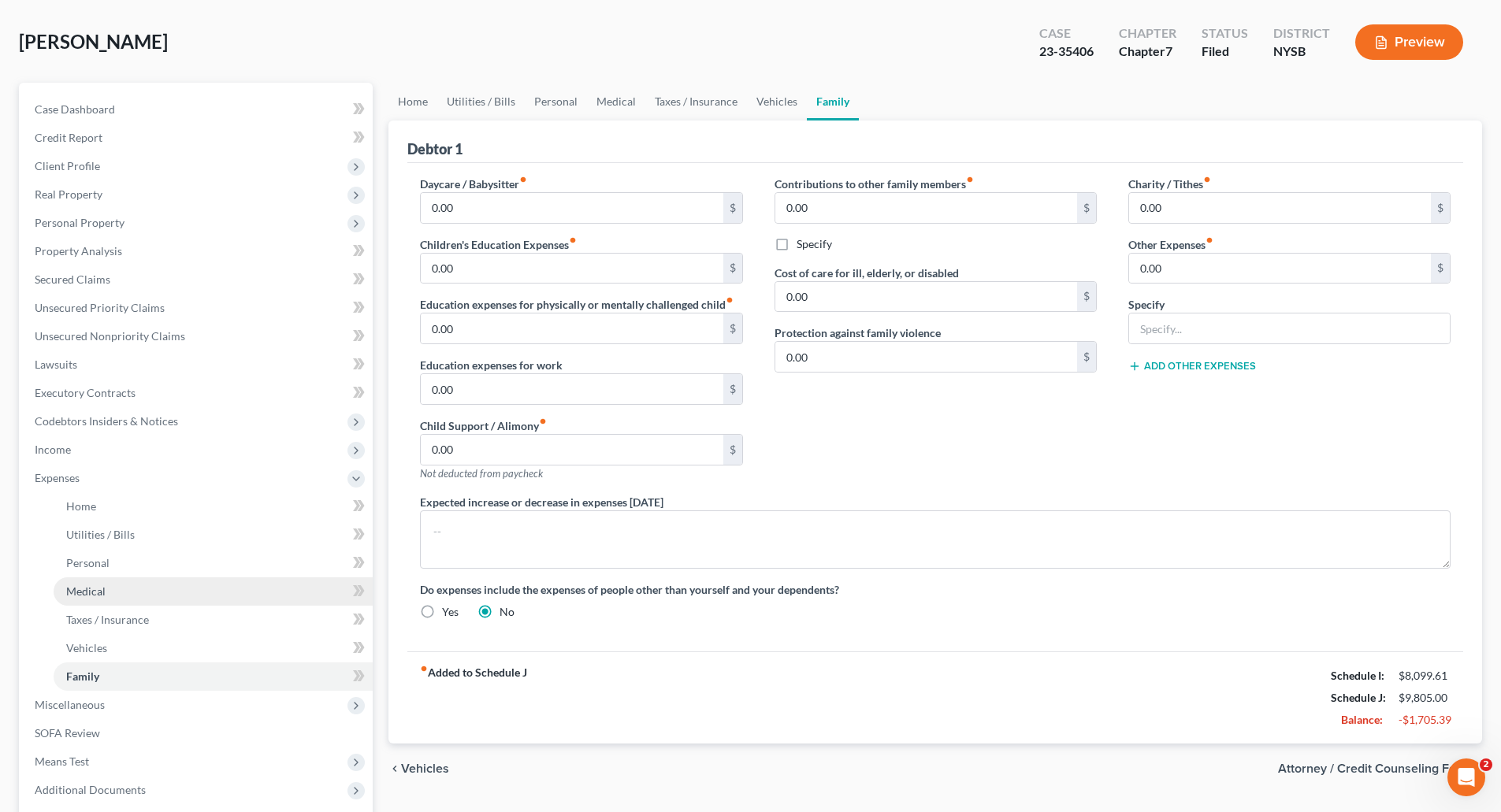
scroll to position [223, 0]
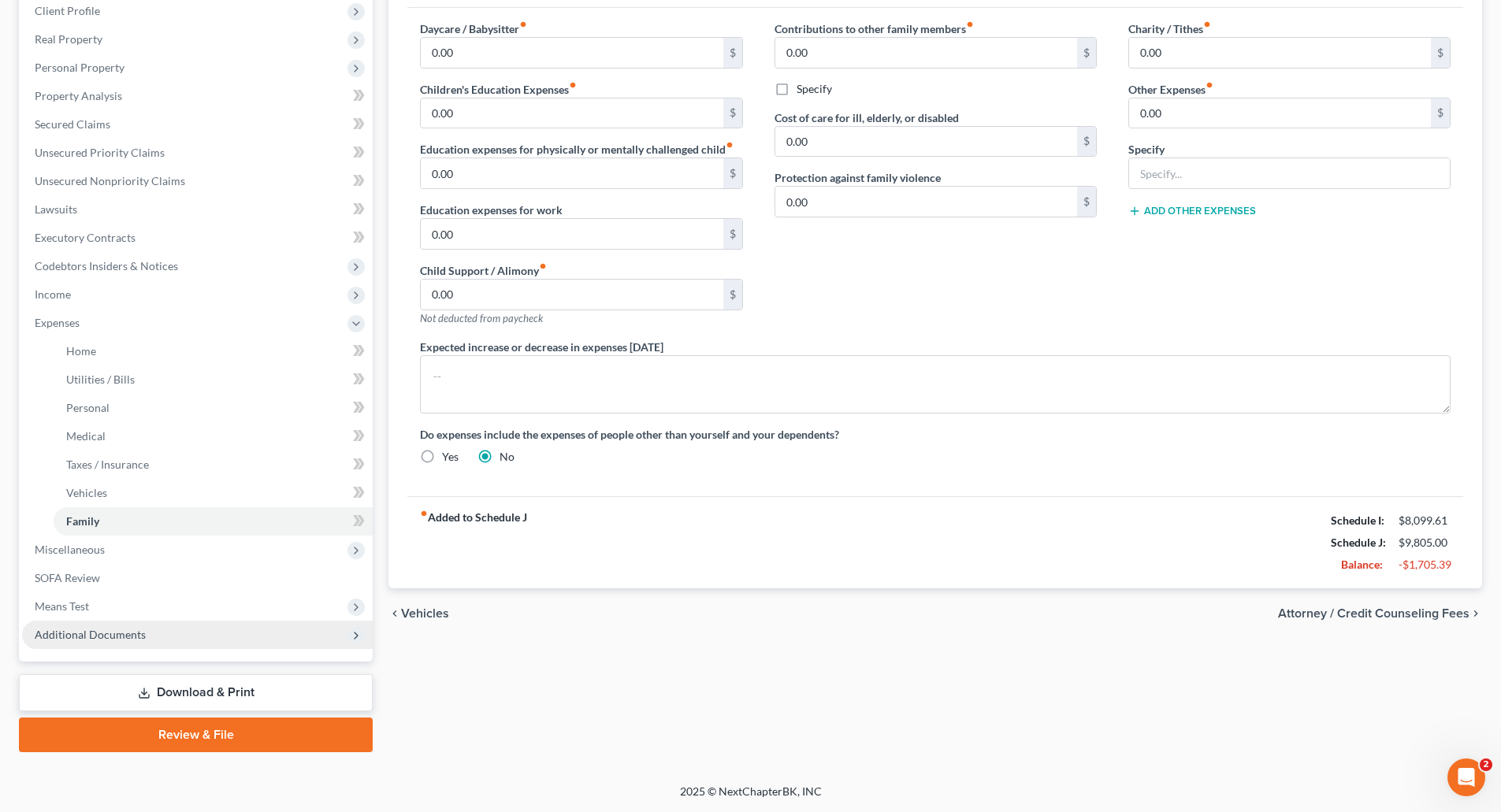
click at [91, 633] on span "Additional Documents" at bounding box center [89, 634] width 111 height 14
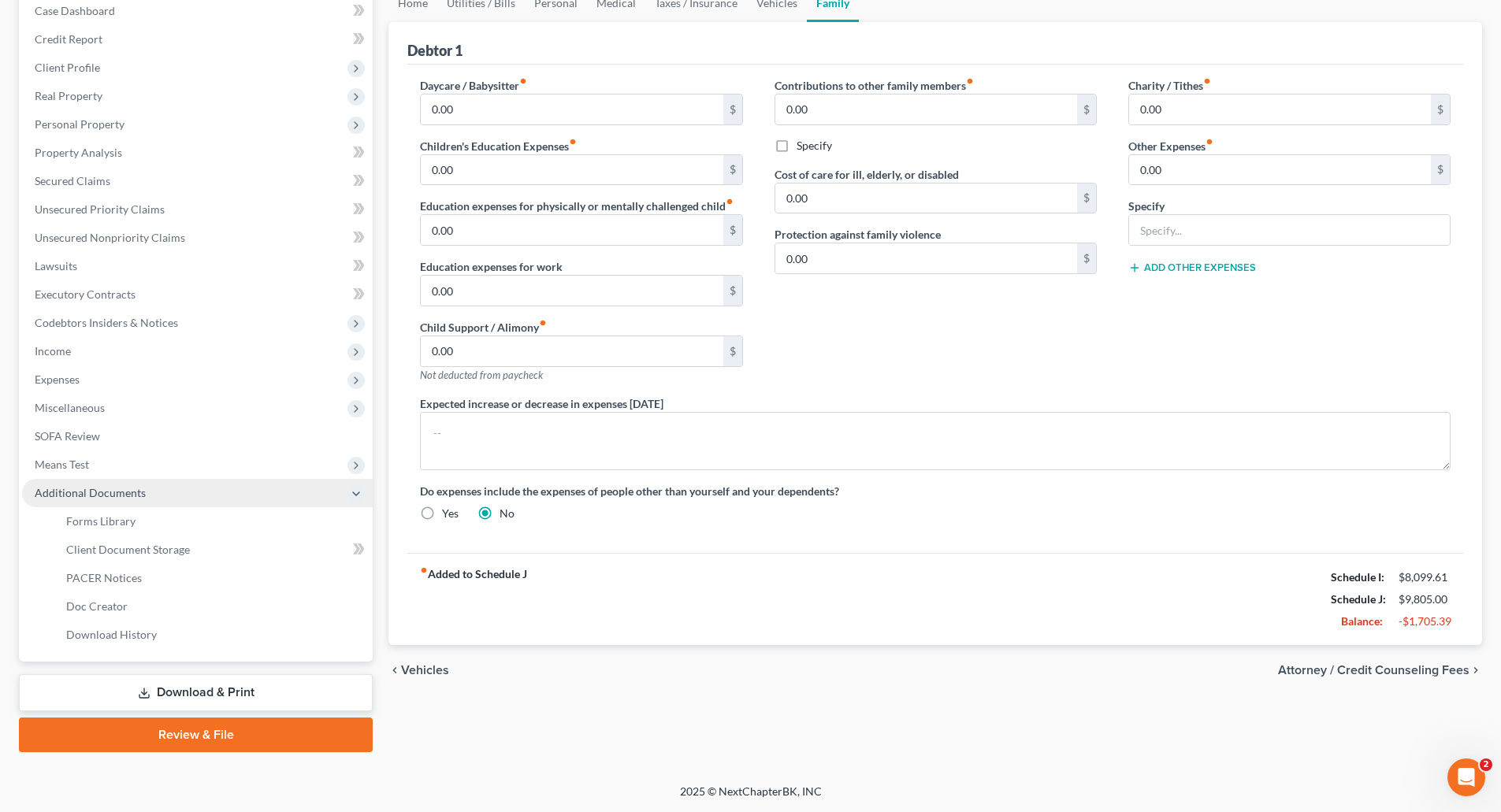
scroll to position [167, 0]
click at [124, 574] on span "PACER Notices" at bounding box center [104, 577] width 76 height 14
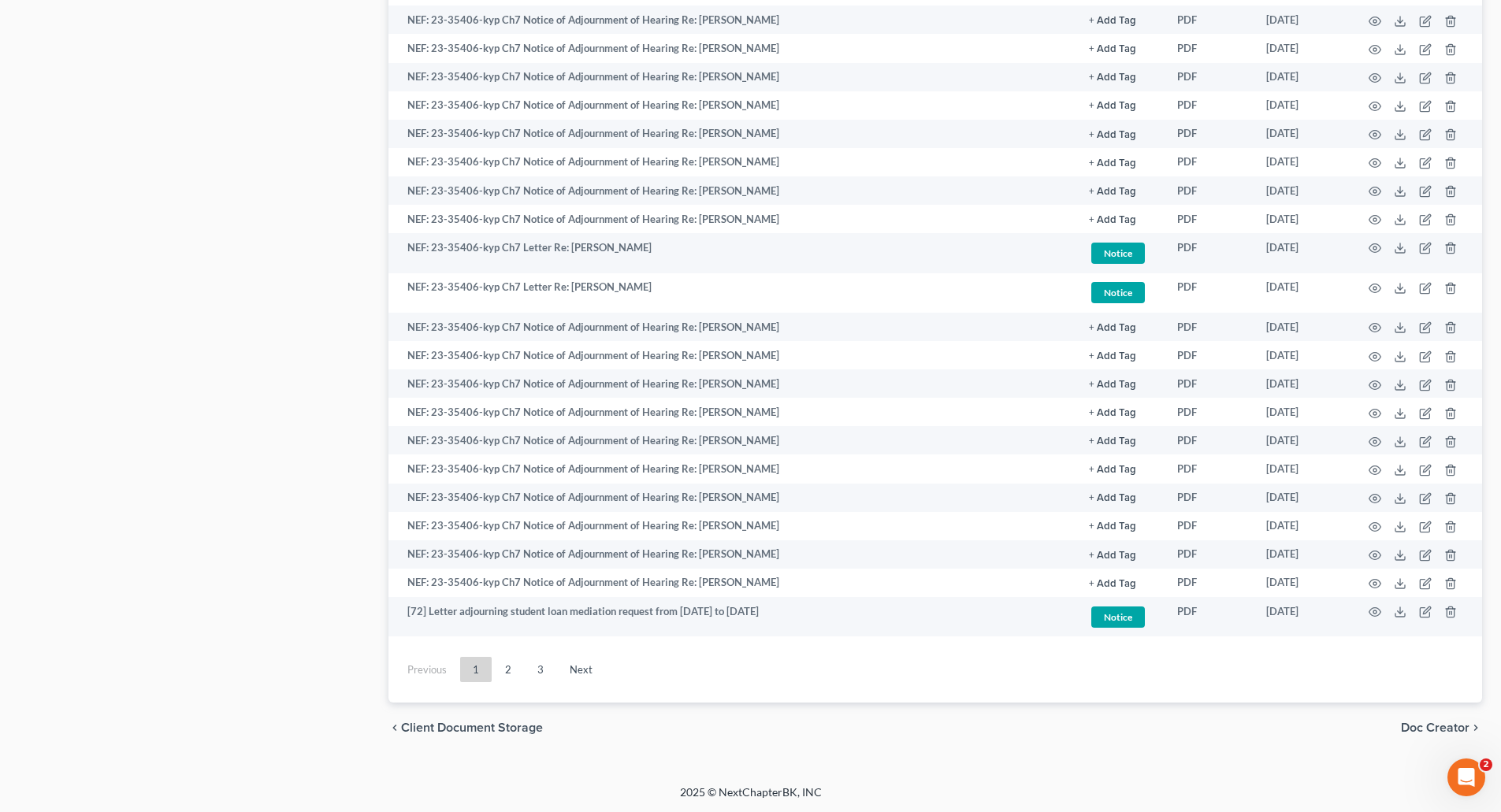
scroll to position [2020, 0]
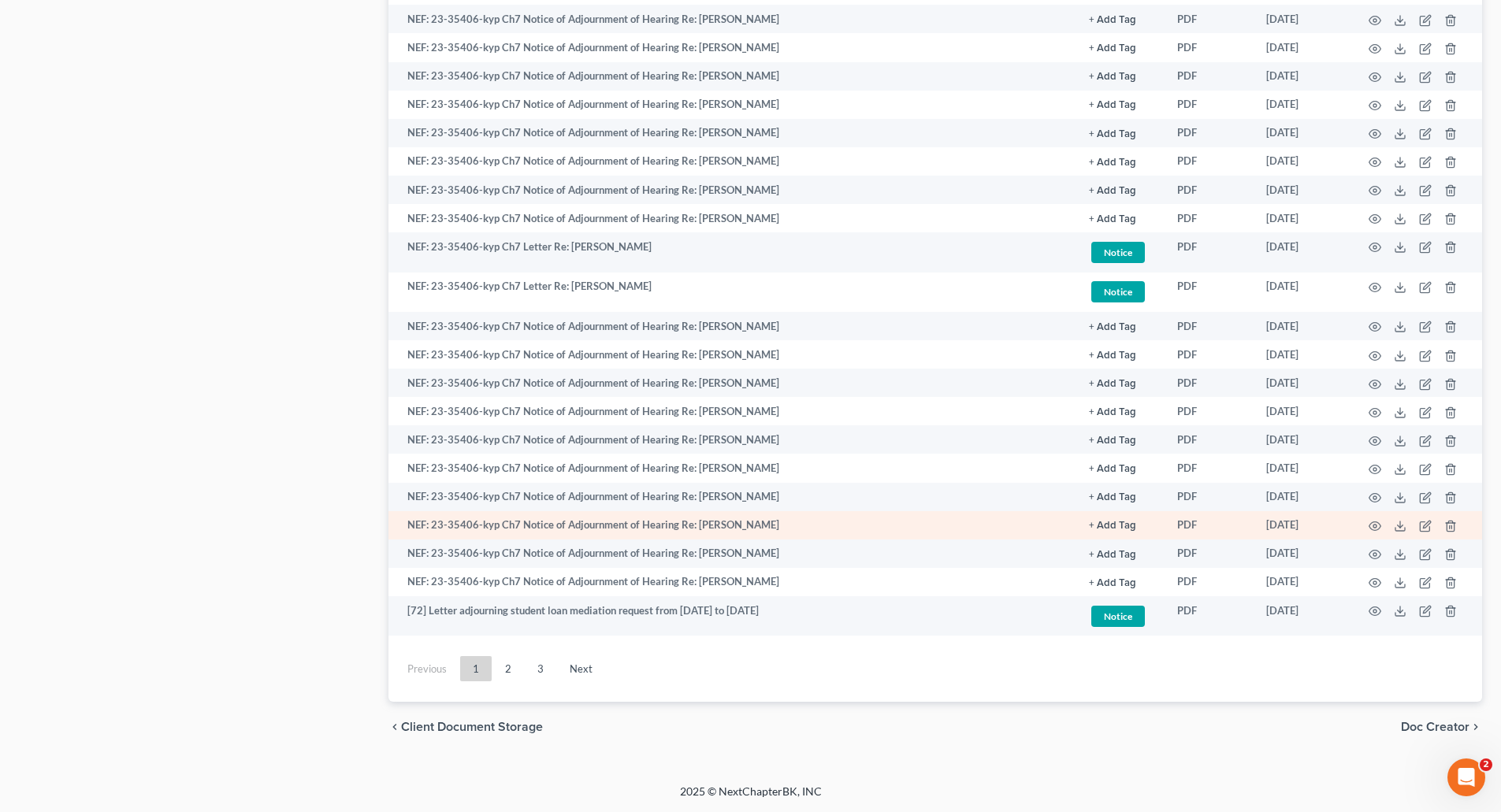
drag, startPoint x: 508, startPoint y: 667, endPoint x: 749, endPoint y: 517, distance: 283.9
click at [508, 667] on link "2" at bounding box center [508, 669] width 31 height 26
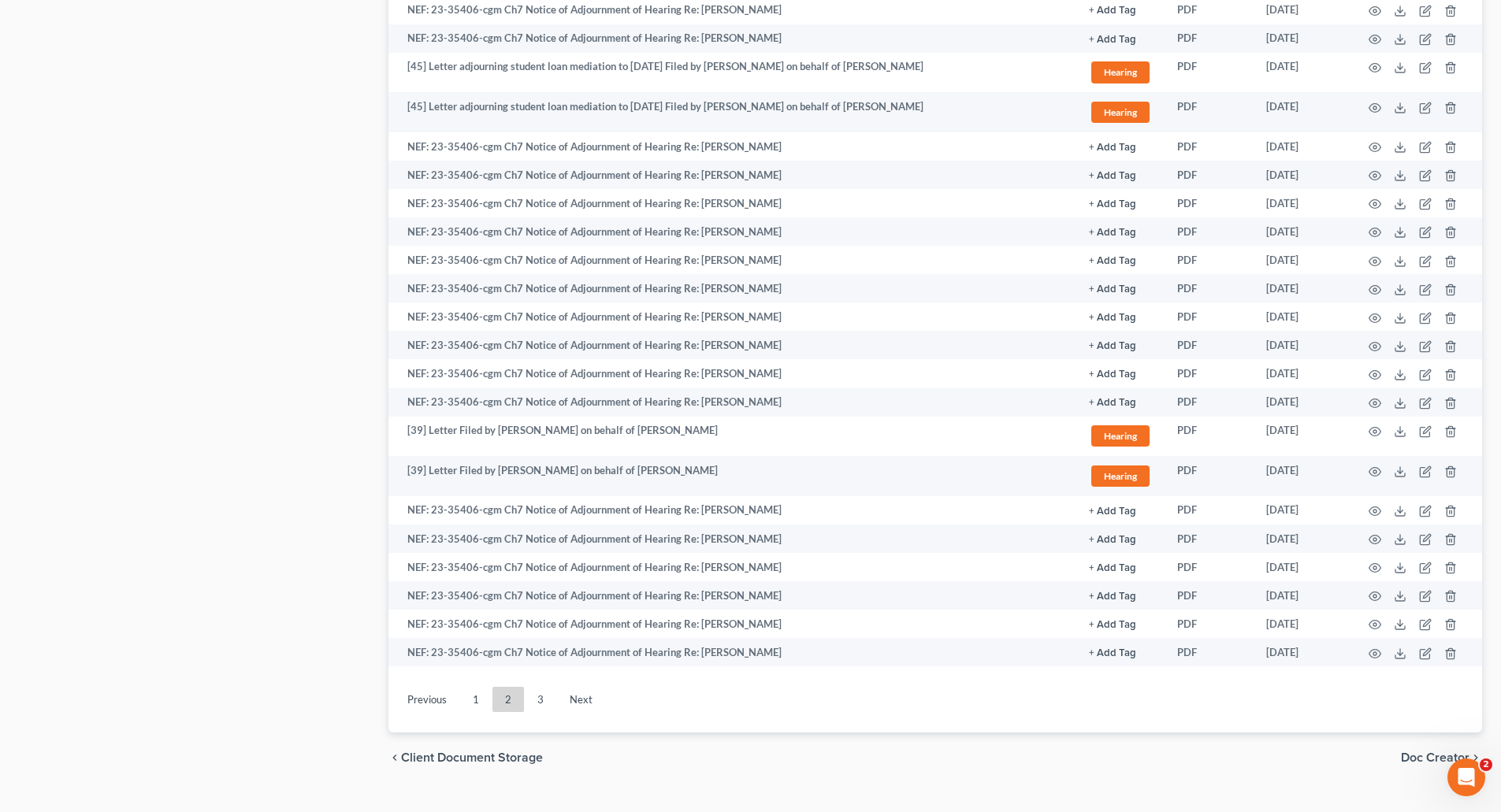
scroll to position [2089, 0]
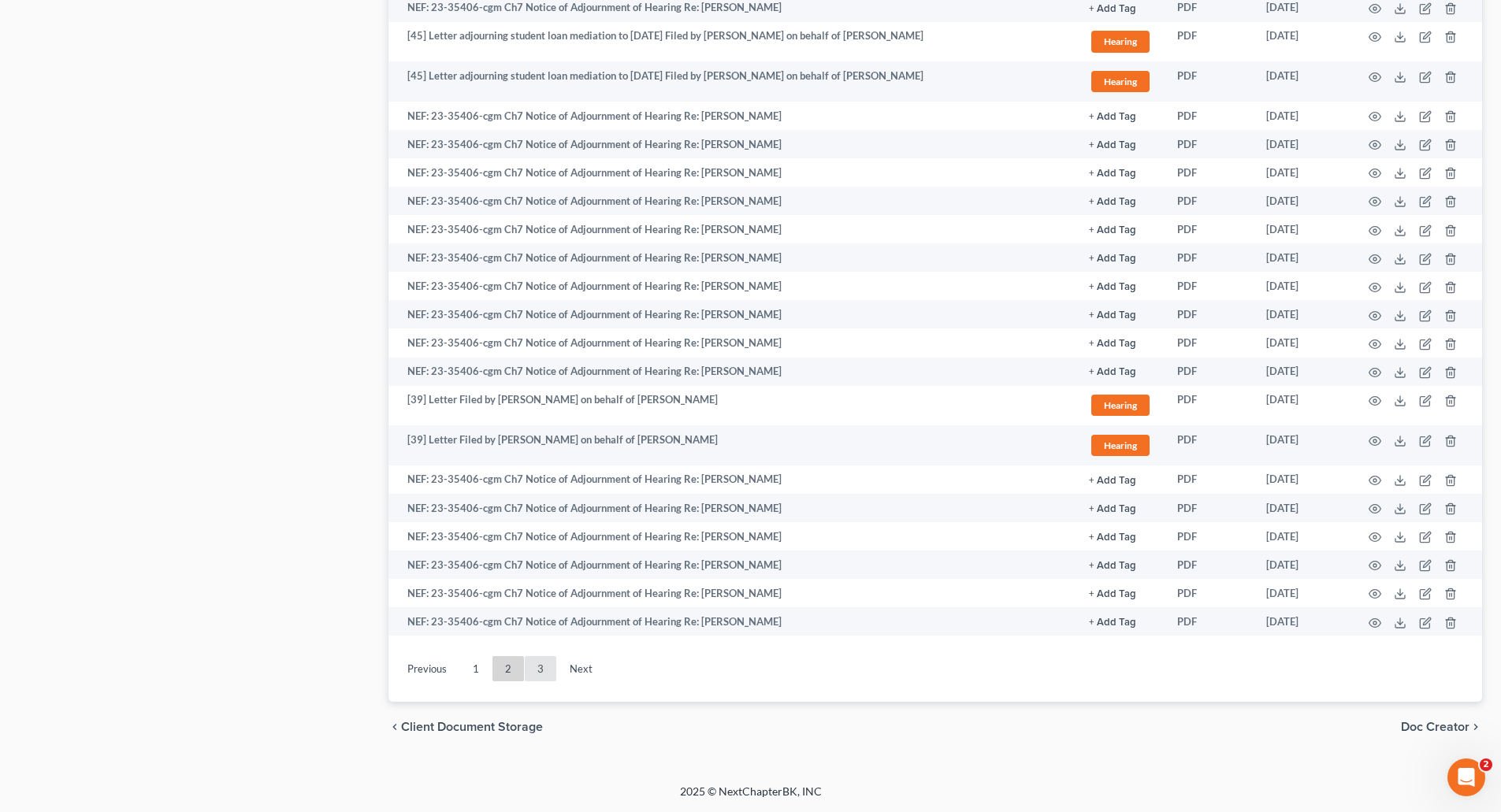
click at [541, 671] on link "3" at bounding box center [540, 669] width 31 height 26
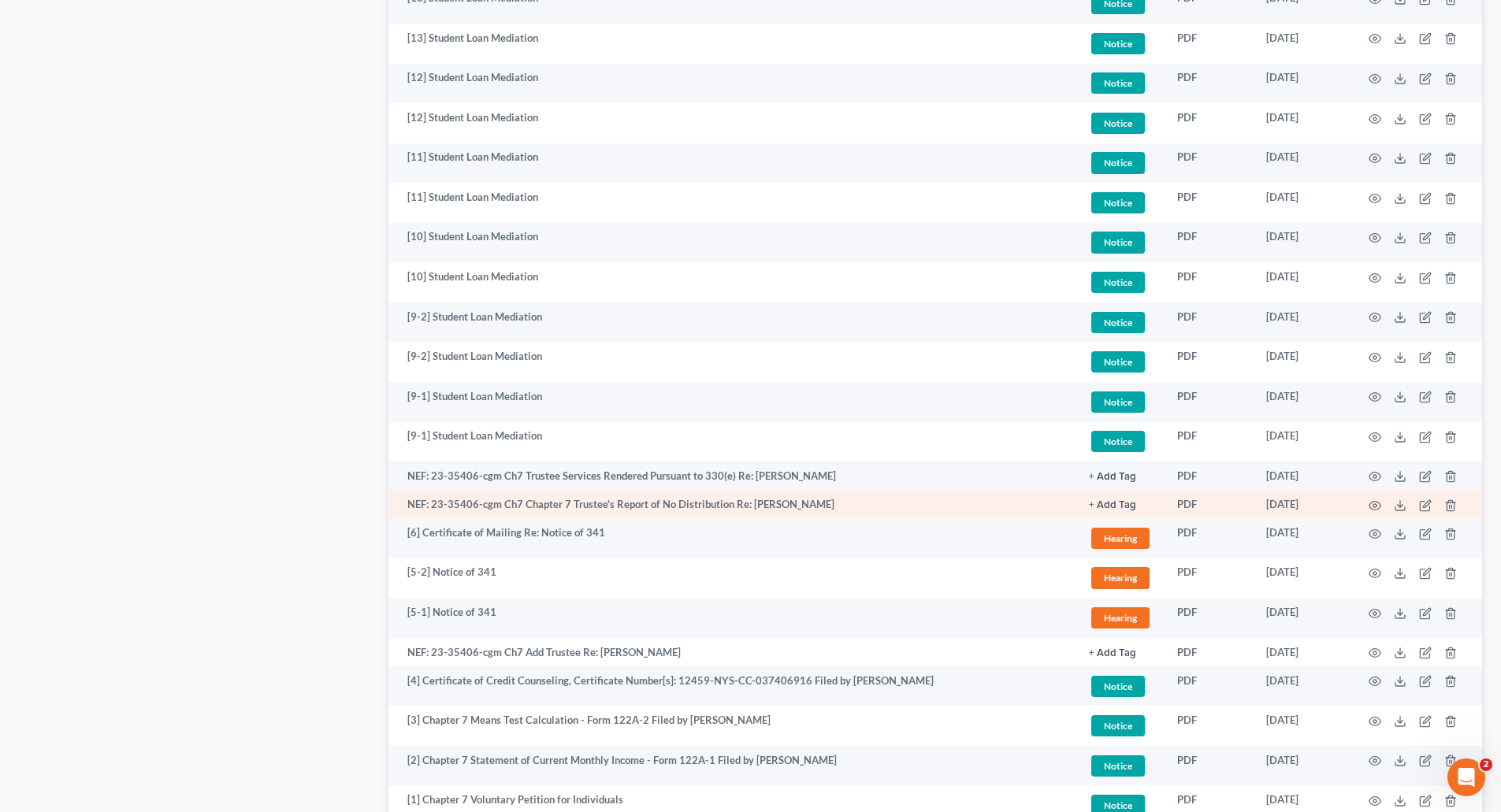
scroll to position [2198, 0]
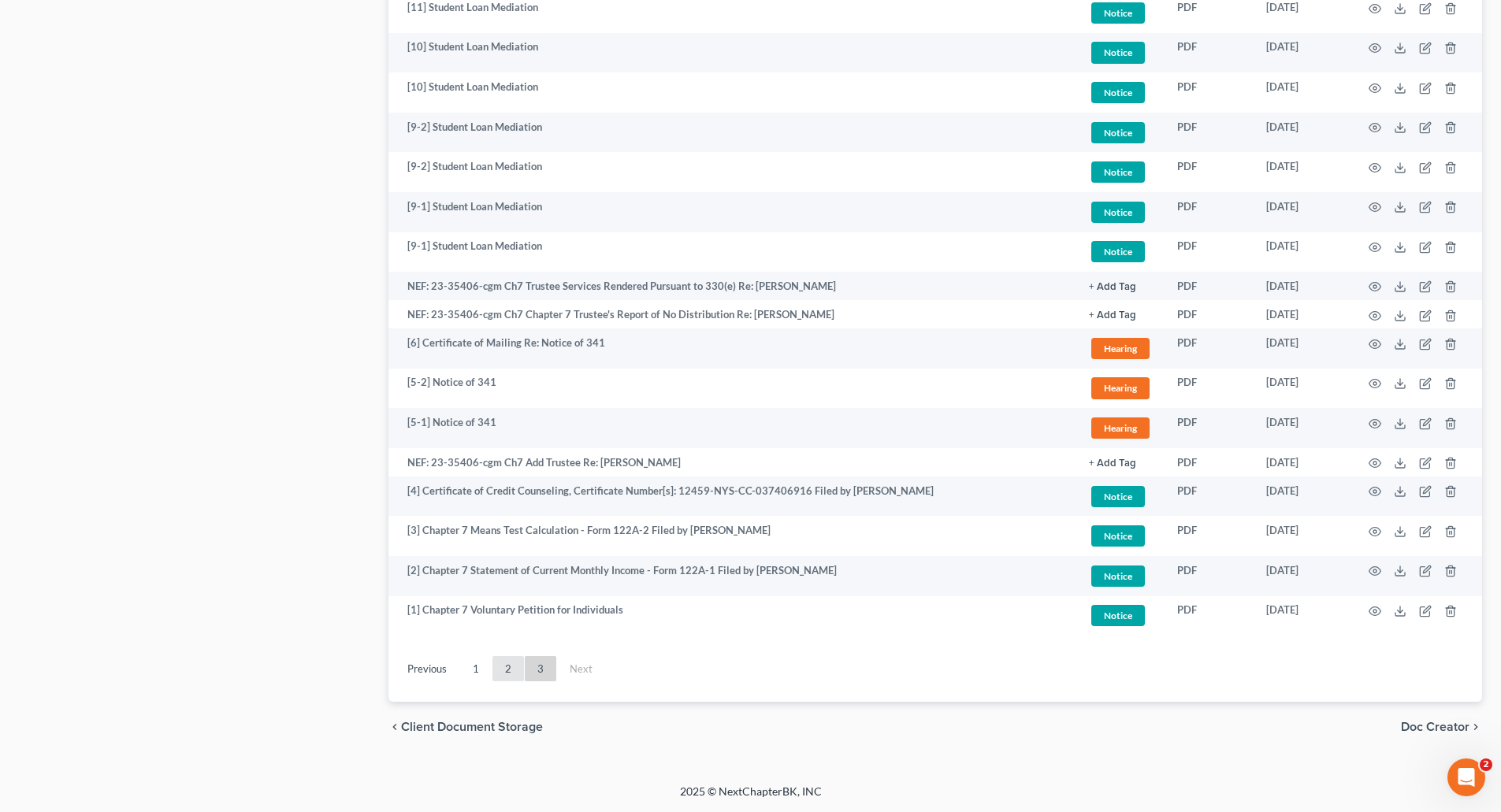
click at [506, 668] on link "2" at bounding box center [508, 669] width 31 height 26
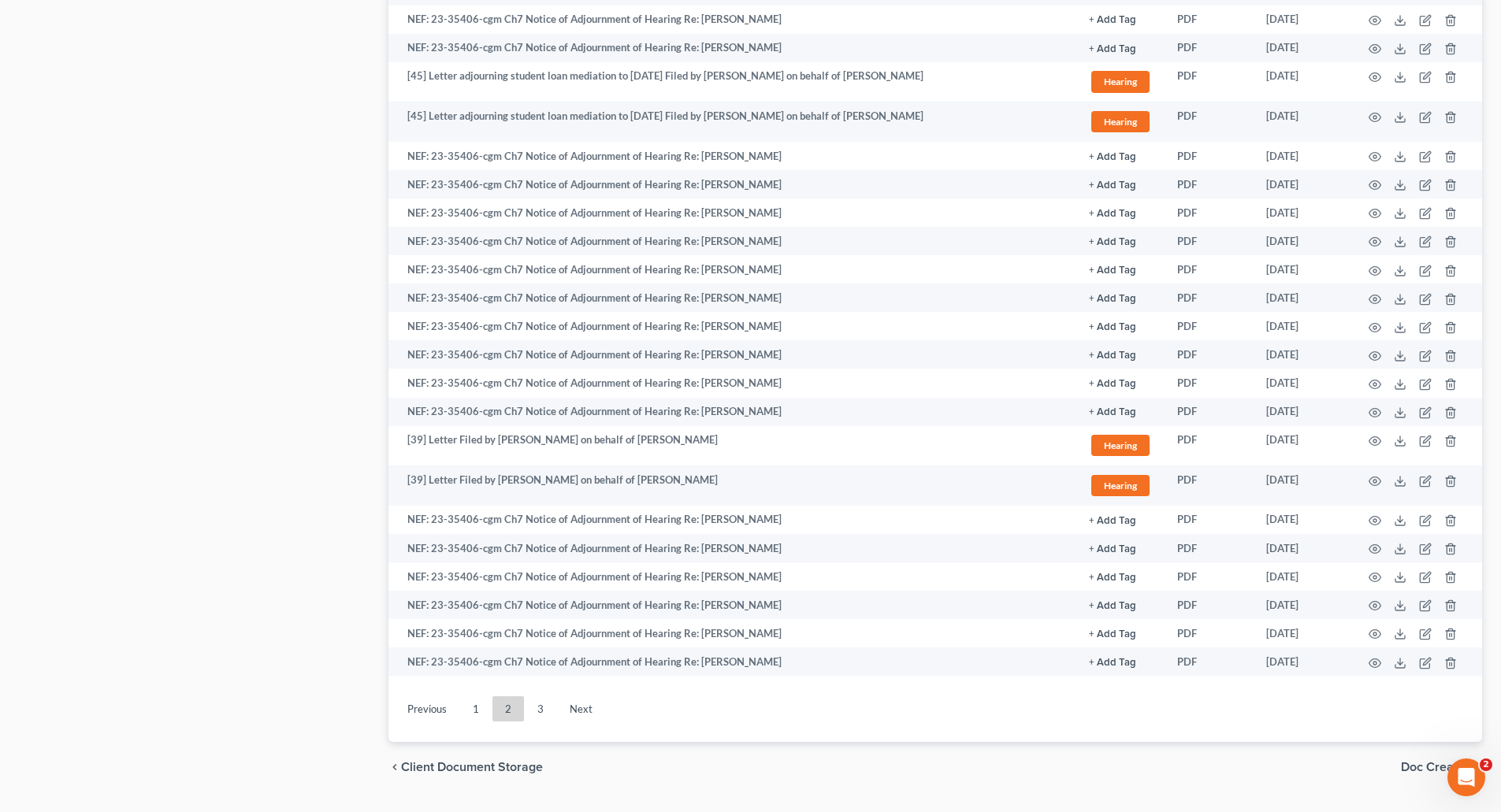
scroll to position [2089, 0]
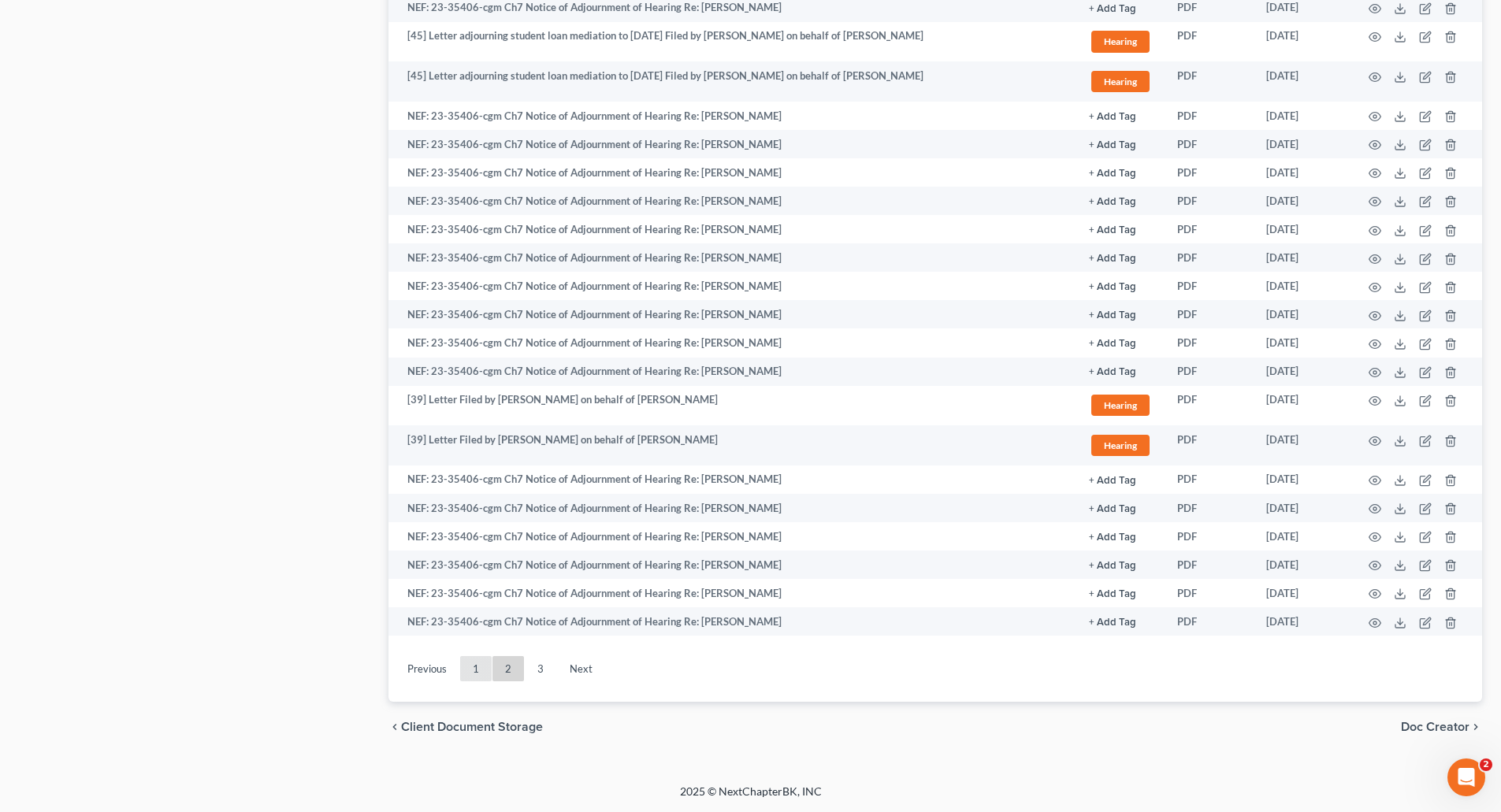
click at [476, 667] on link "1" at bounding box center [476, 669] width 31 height 26
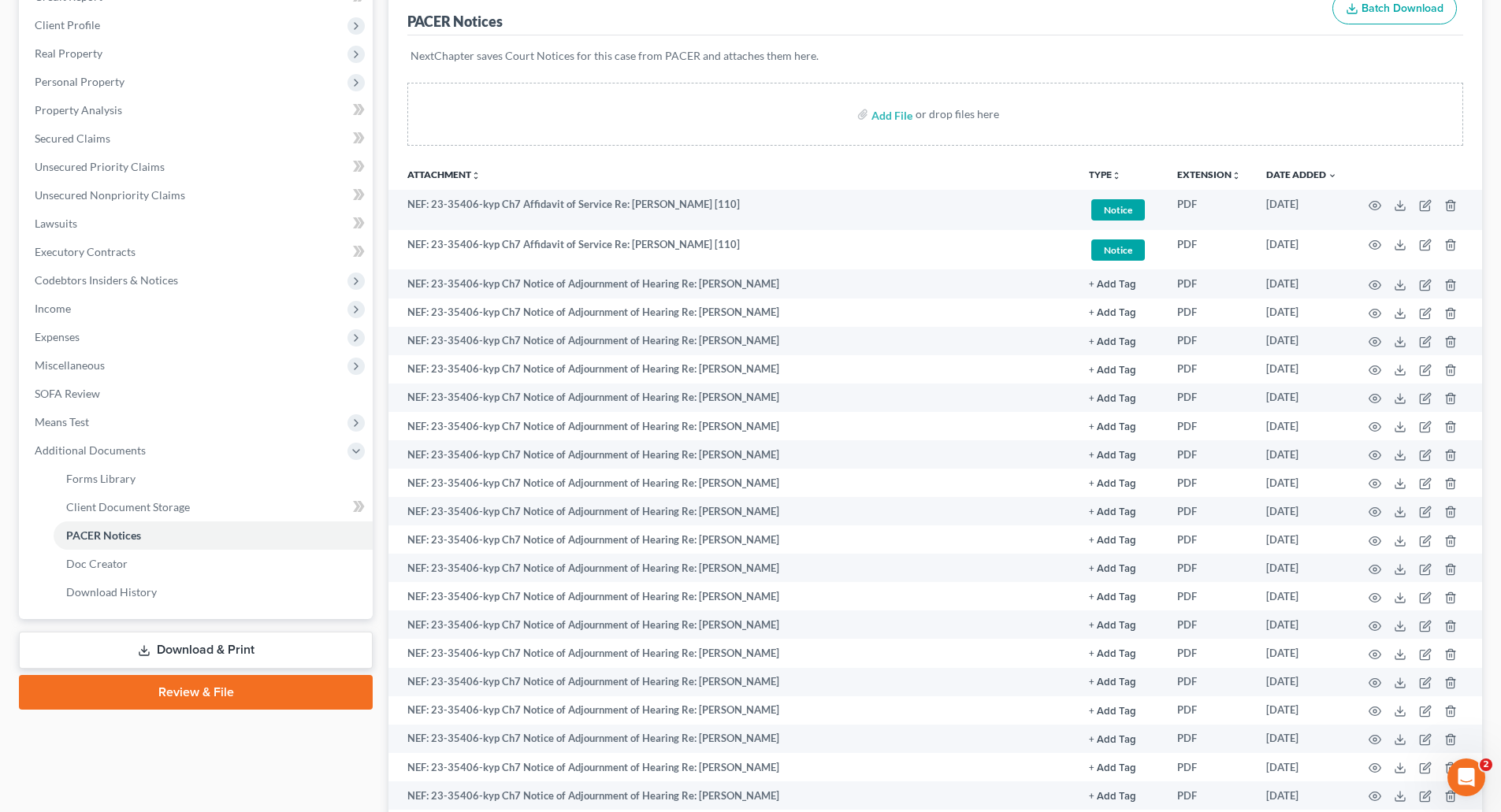
scroll to position [209, 0]
